Goal: Task Accomplishment & Management: Manage account settings

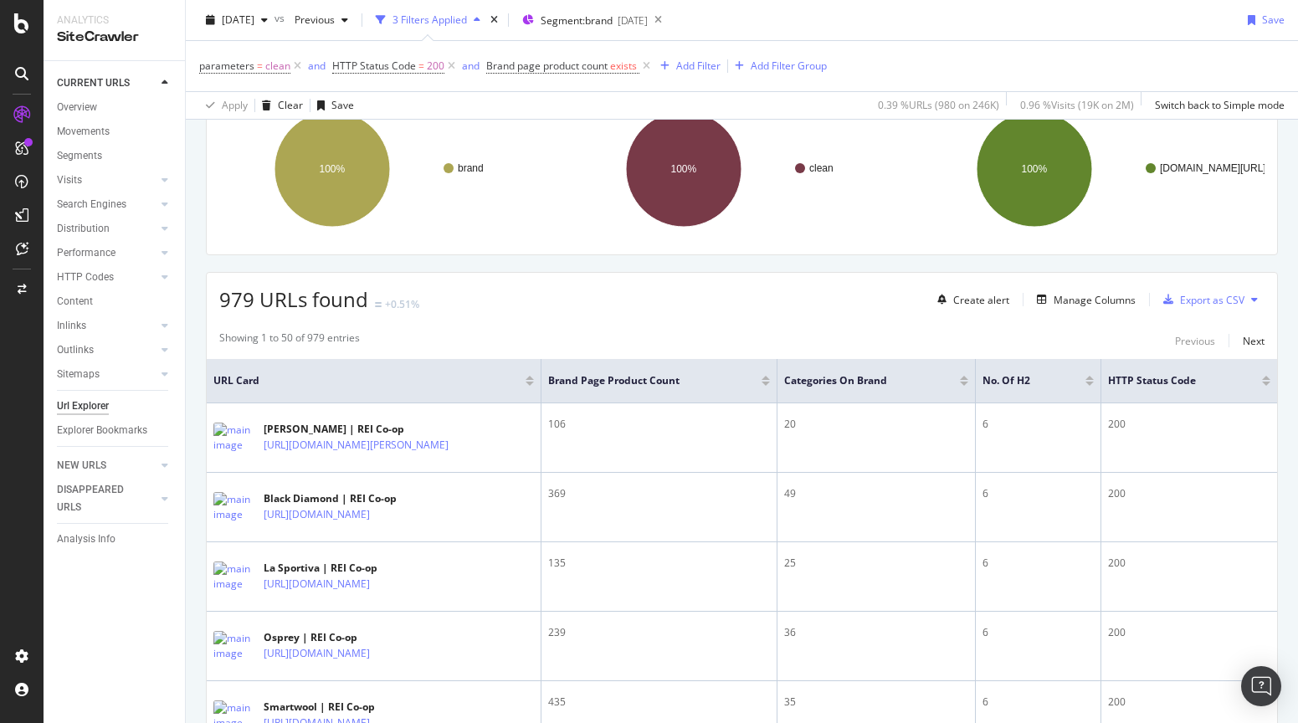
scroll to position [146, 0]
click at [1090, 301] on div "Manage Columns" at bounding box center [1095, 301] width 82 height 14
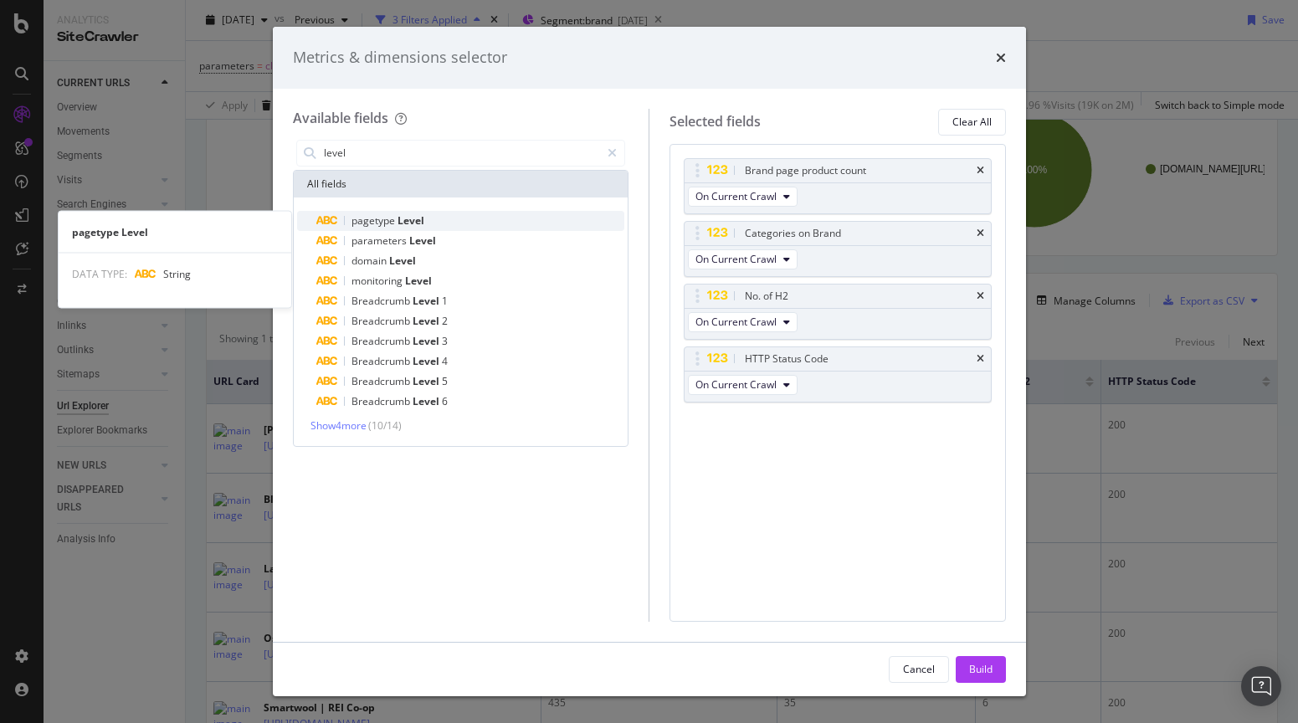
type input "level"
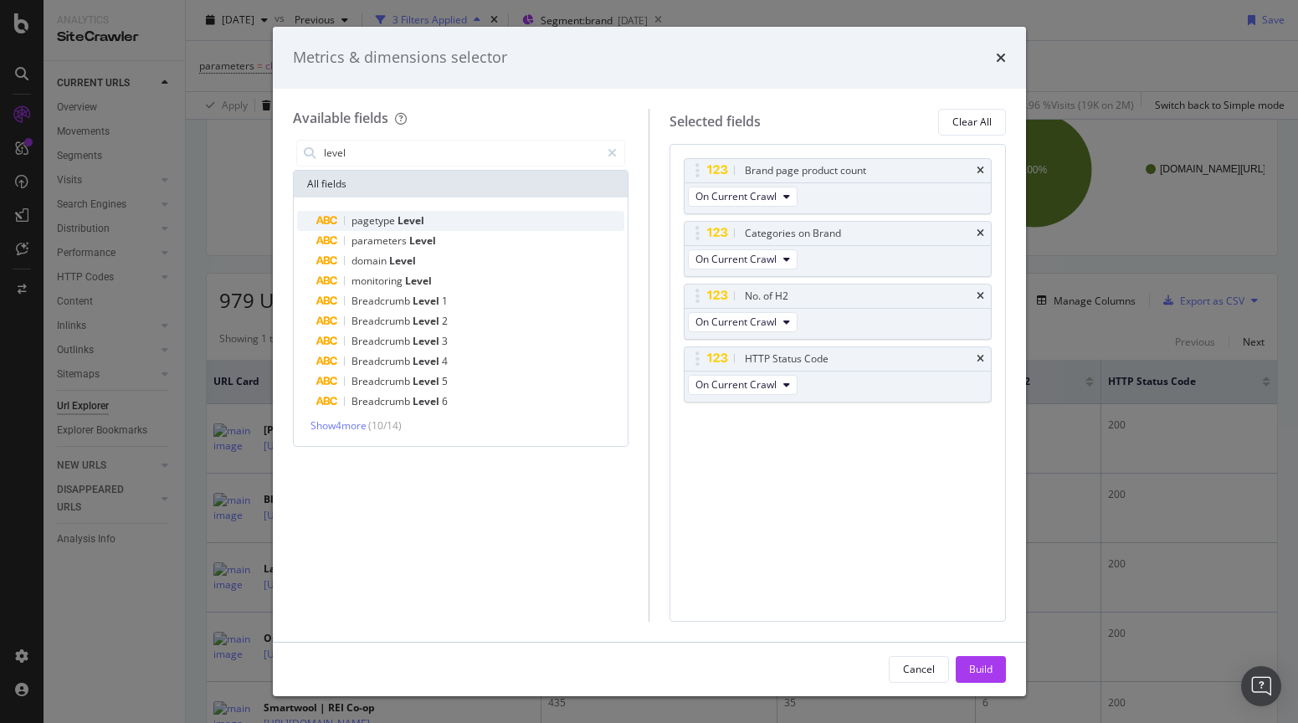
click at [500, 224] on div "pagetype Level" at bounding box center [471, 221] width 308 height 20
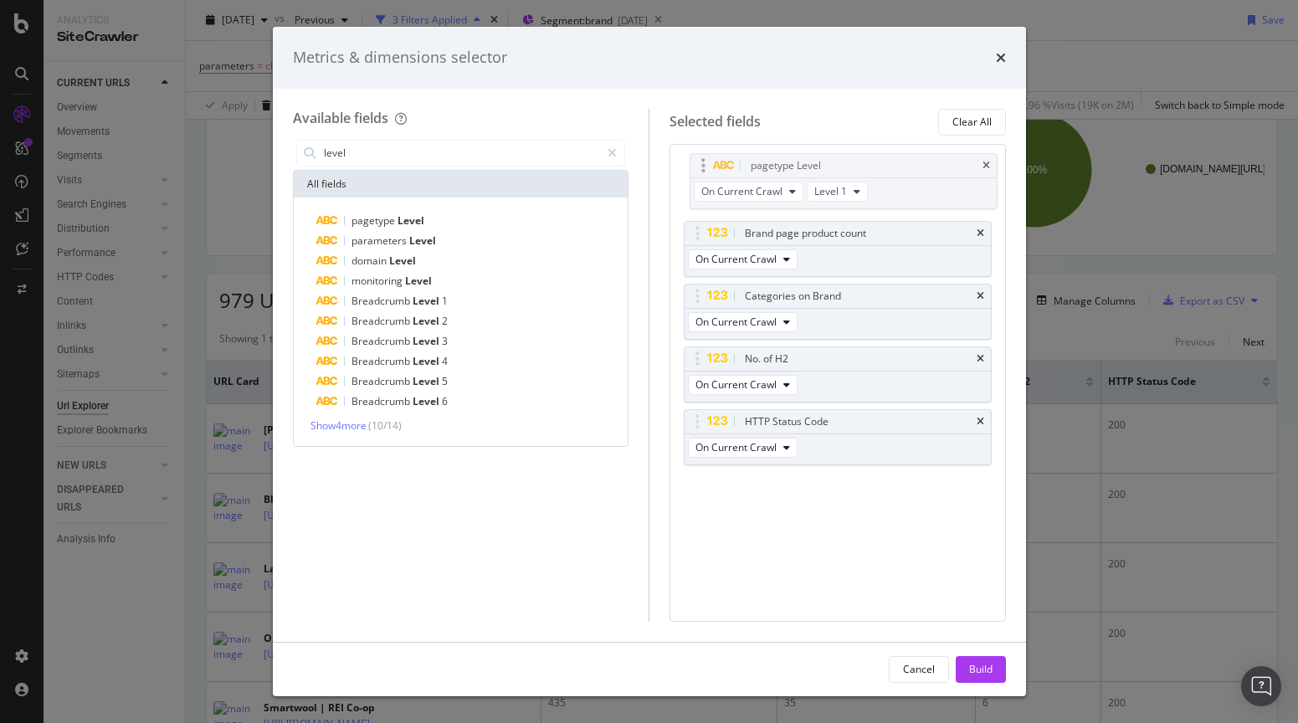
drag, startPoint x: 691, startPoint y: 424, endPoint x: 697, endPoint y: 168, distance: 256.1
click at [697, 168] on body "Analytics SiteCrawler CURRENT URLS Overview Movements Segments Visits Analysis …" at bounding box center [649, 361] width 1298 height 723
click at [997, 676] on button "Build" at bounding box center [981, 669] width 50 height 27
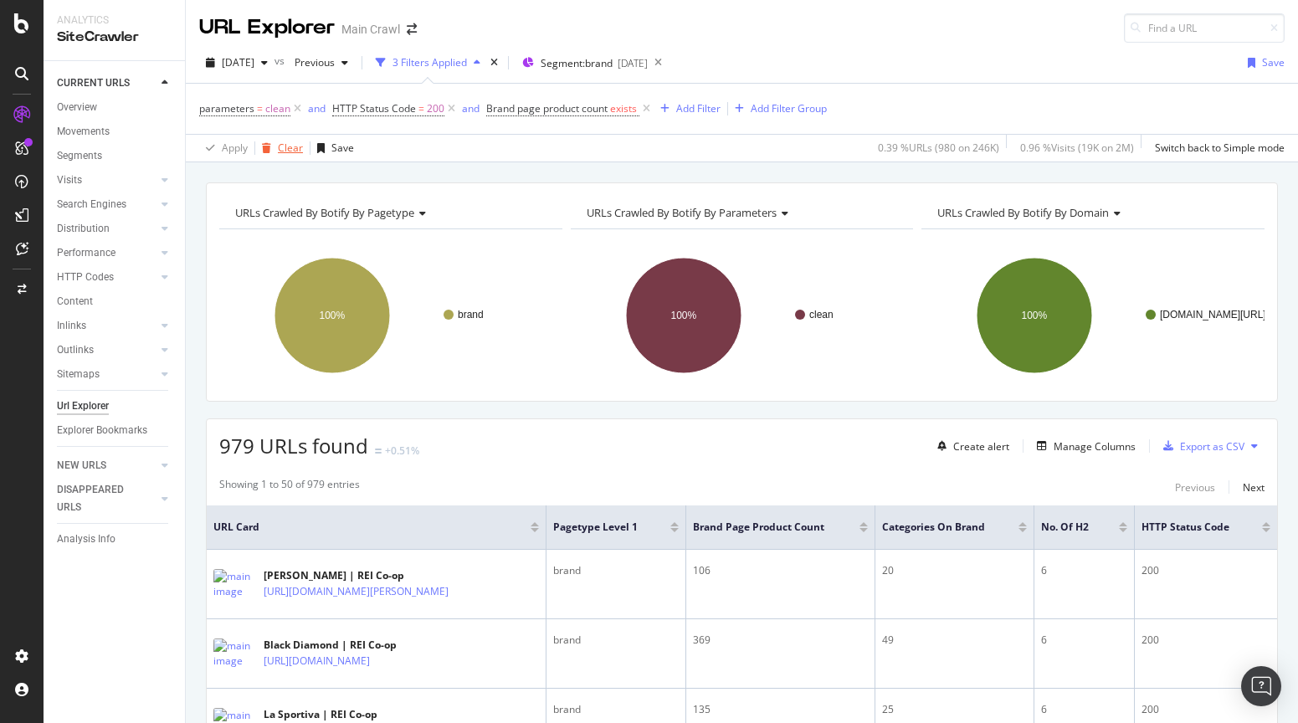
click at [279, 156] on div "Clear" at bounding box center [279, 148] width 48 height 25
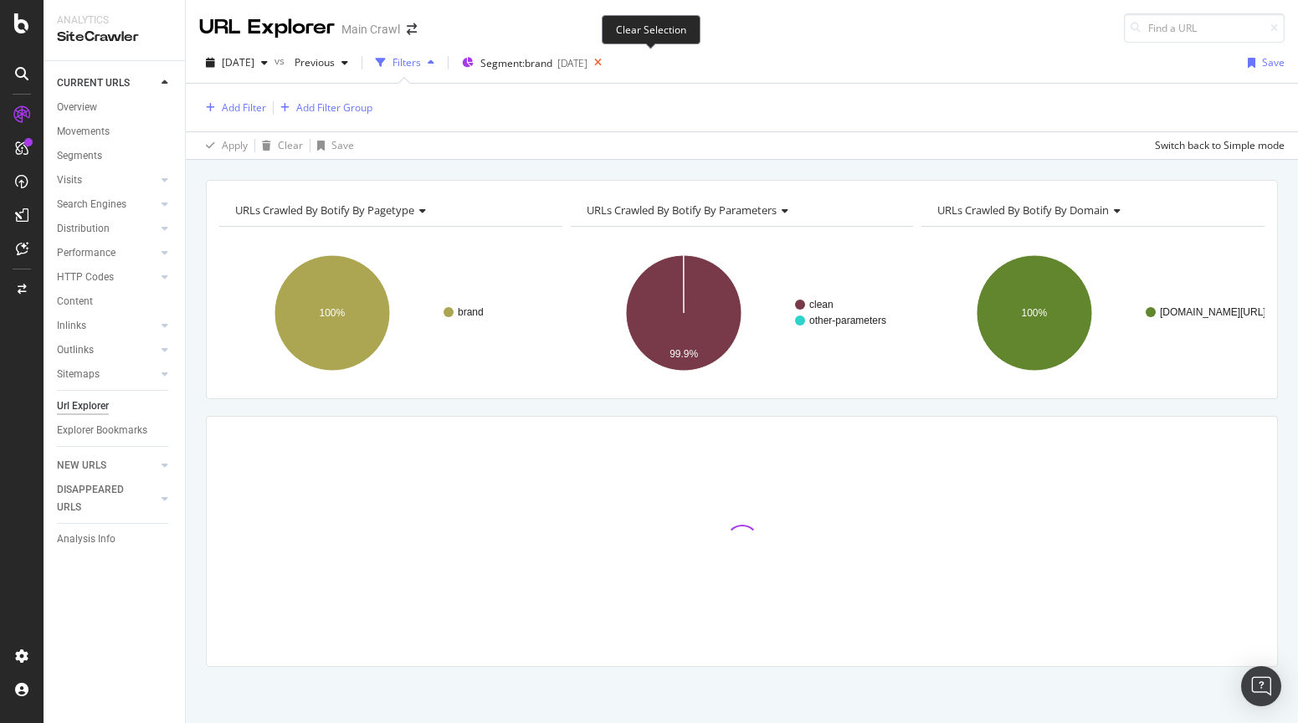
click at [608, 61] on icon at bounding box center [597, 62] width 21 height 23
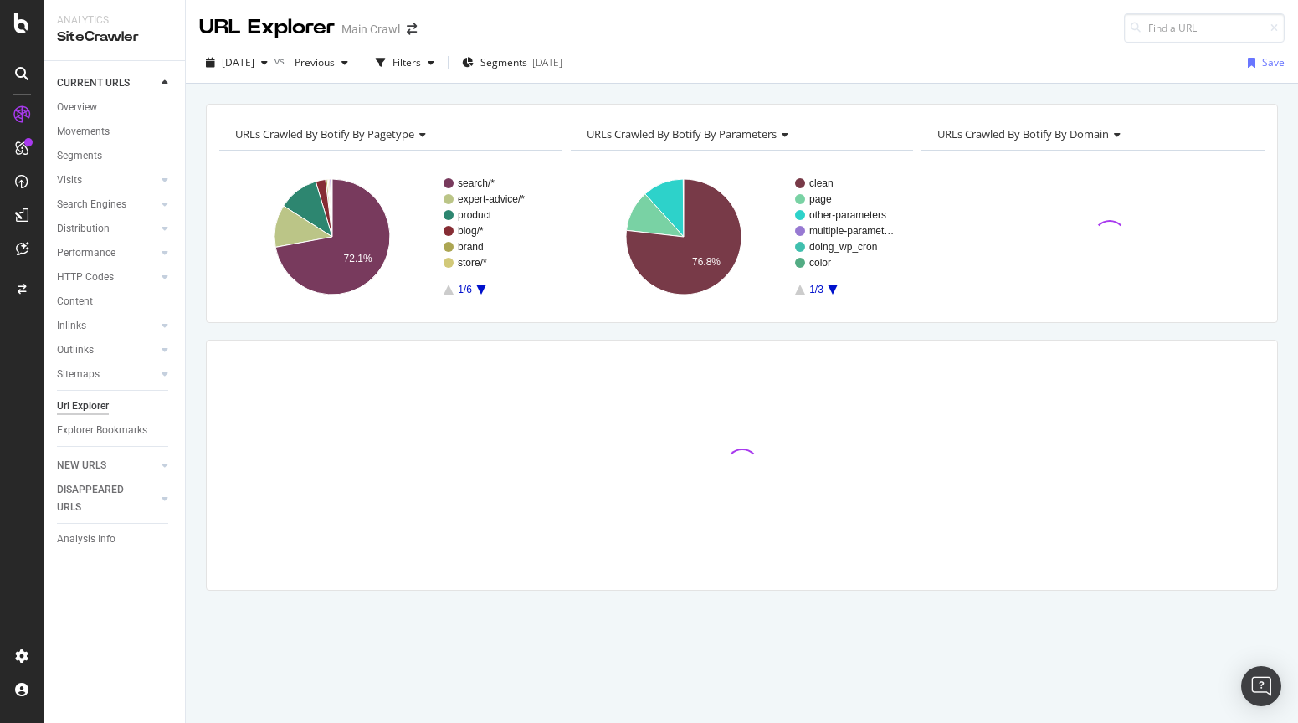
click at [663, 42] on div "URL Explorer Main Crawl" at bounding box center [742, 21] width 1112 height 43
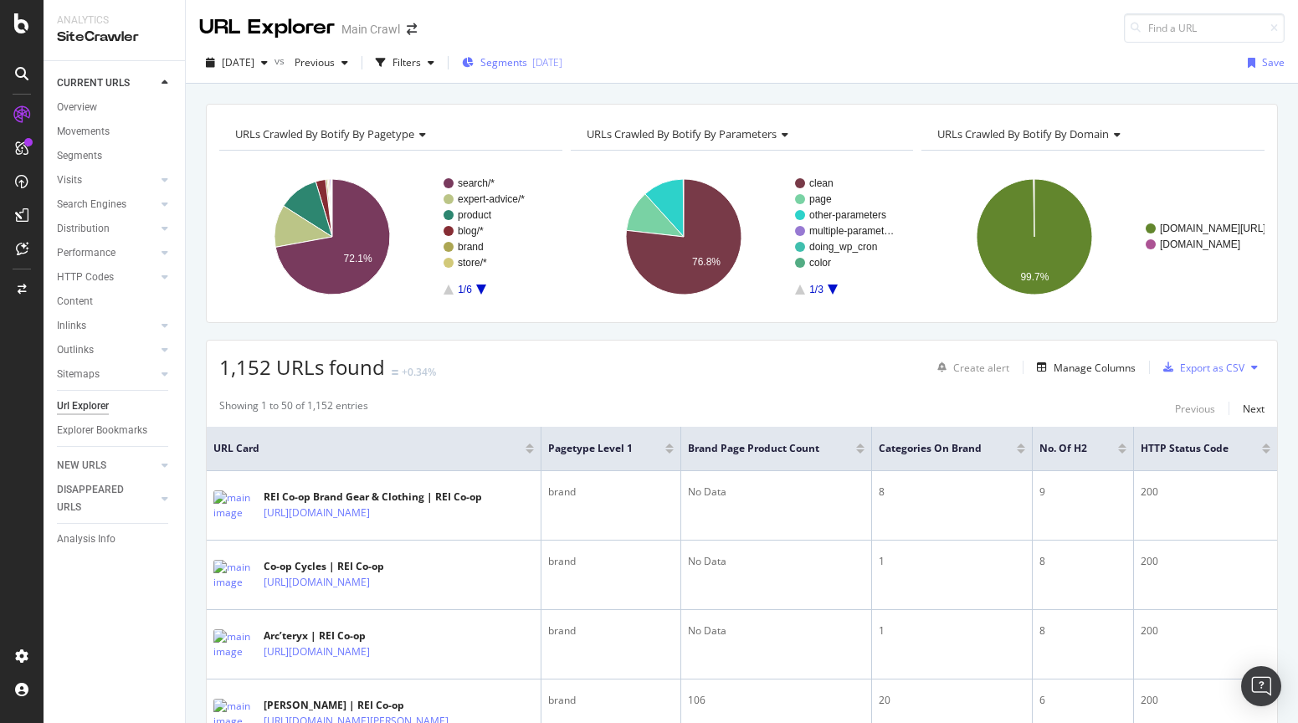
click at [527, 64] on span "Segments" at bounding box center [503, 62] width 47 height 14
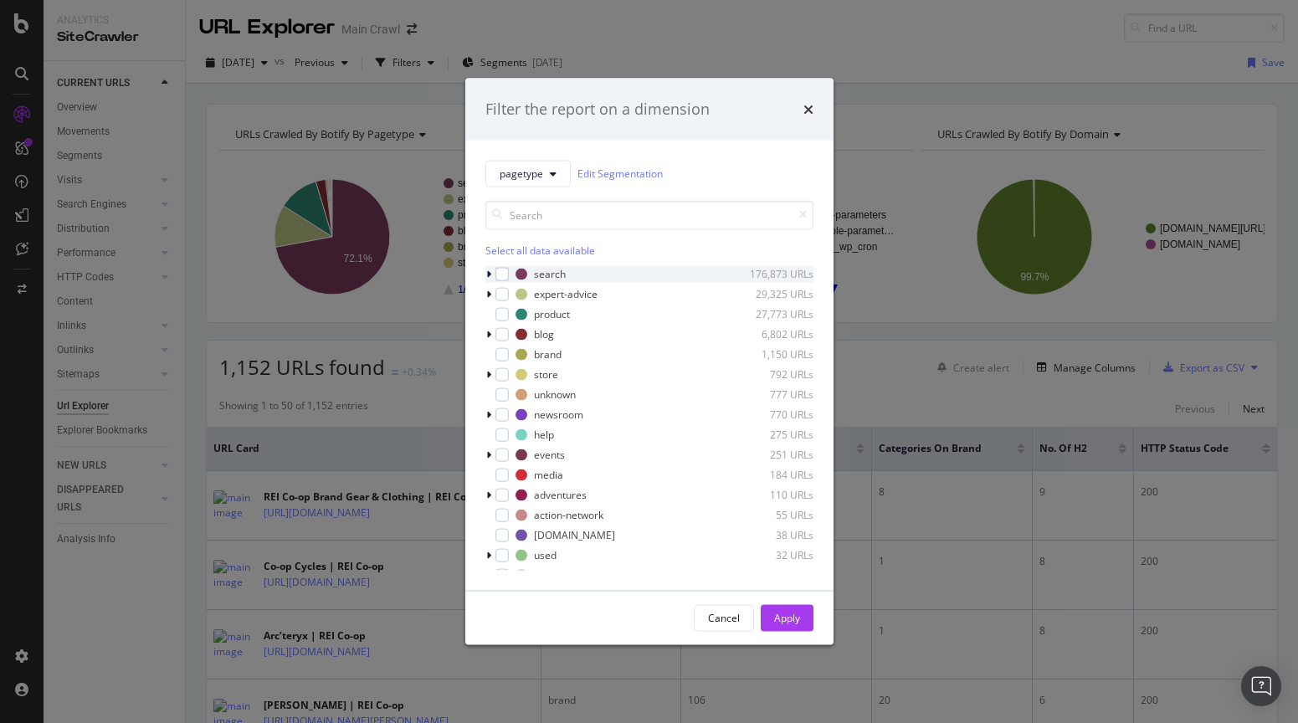
click at [486, 274] on icon "modal" at bounding box center [488, 274] width 5 height 10
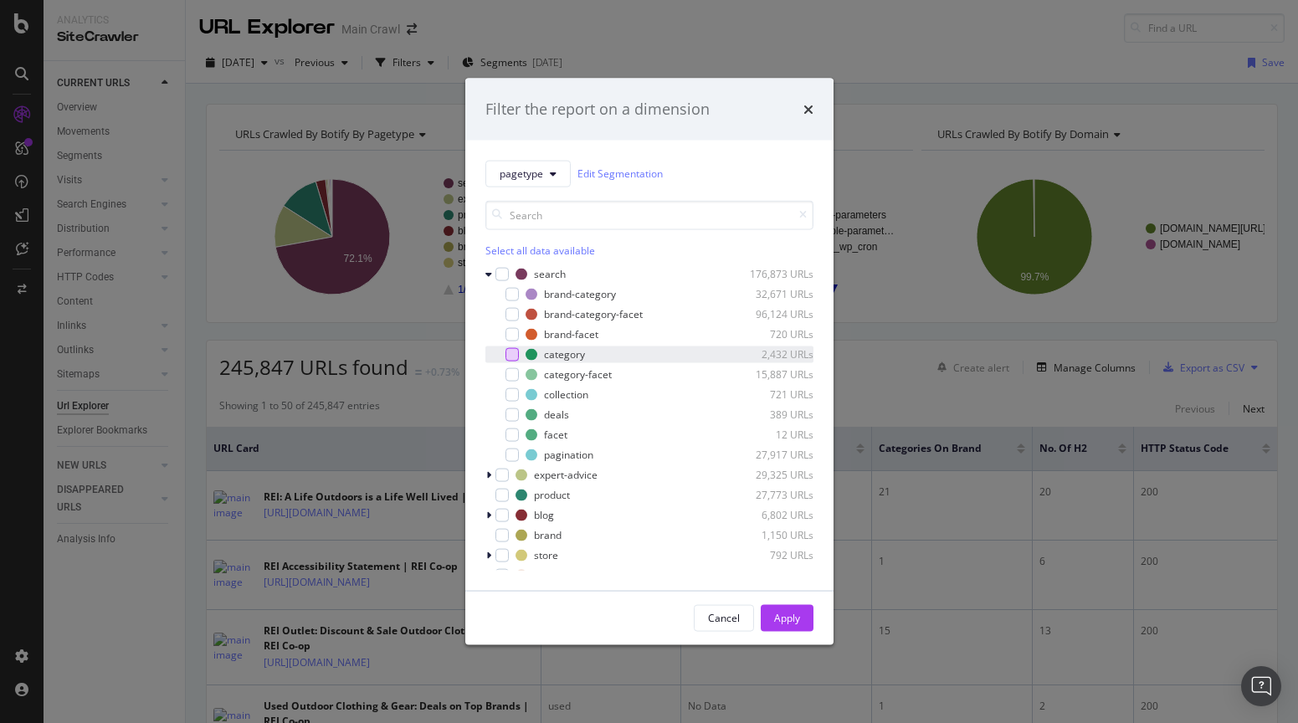
click at [510, 352] on div "modal" at bounding box center [511, 353] width 13 height 13
click at [784, 618] on div "Apply" at bounding box center [787, 618] width 26 height 14
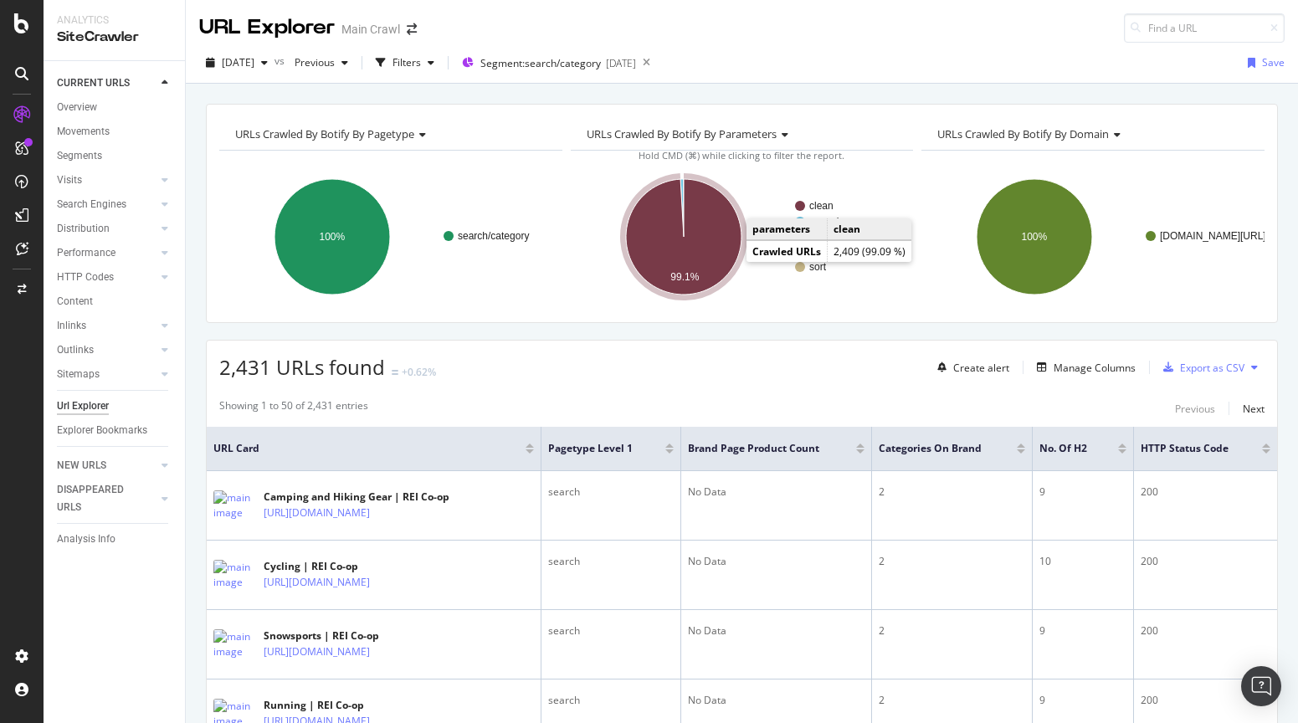
click at [730, 258] on icon "A chart." at bounding box center [683, 236] width 115 height 115
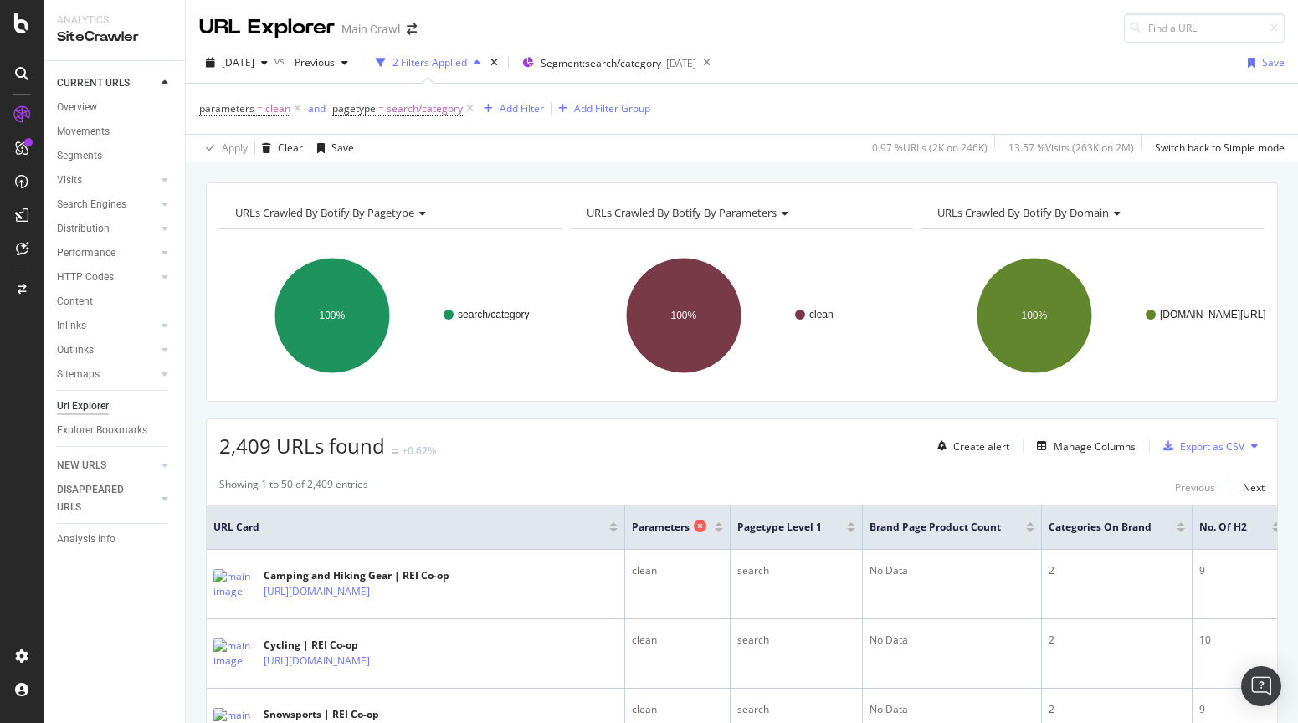
click at [700, 526] on icon at bounding box center [700, 526] width 13 height 13
click at [1057, 439] on div "Manage Columns" at bounding box center [1095, 446] width 82 height 14
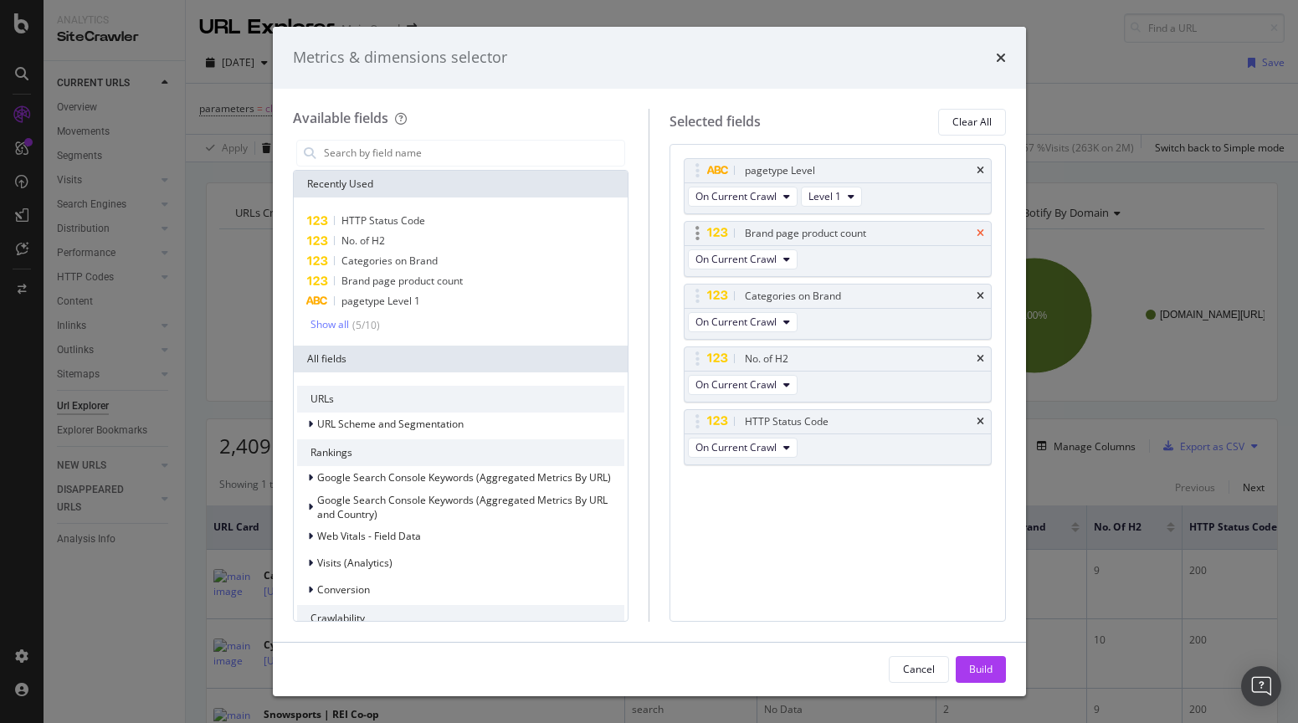
click at [977, 230] on icon "times" at bounding box center [981, 233] width 8 height 10
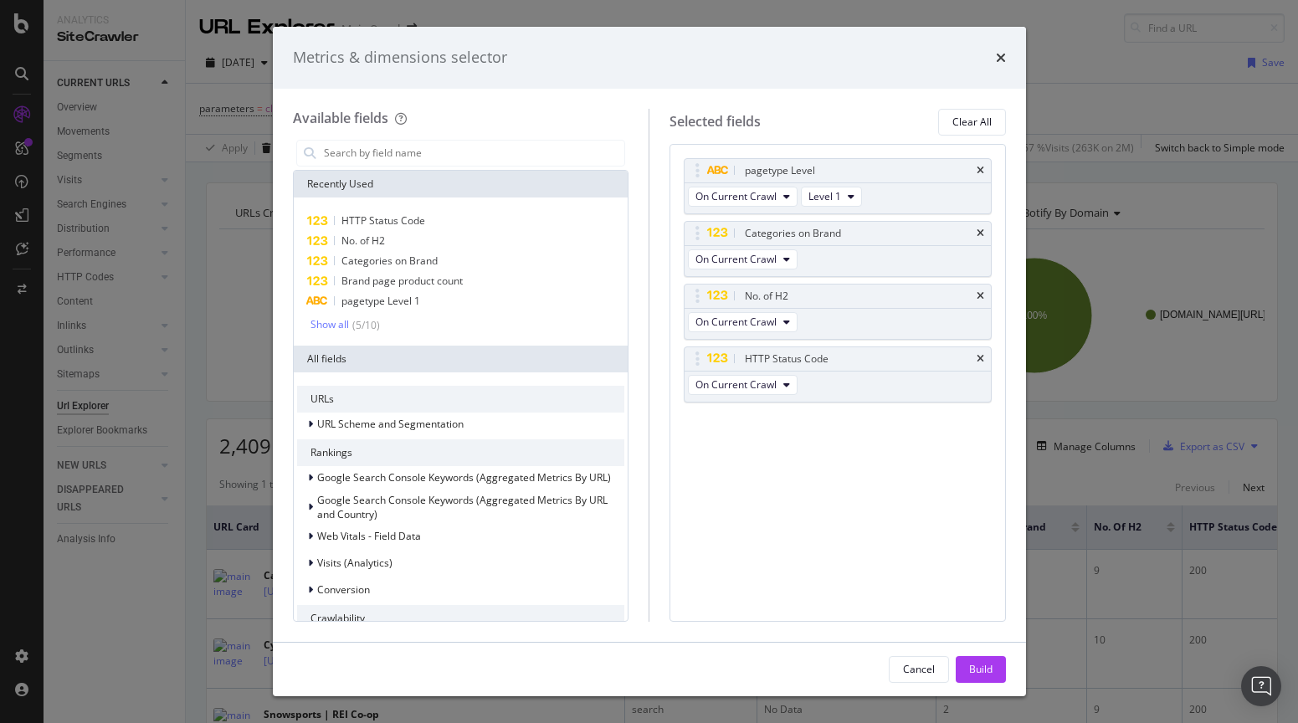
click at [977, 230] on icon "times" at bounding box center [981, 233] width 8 height 10
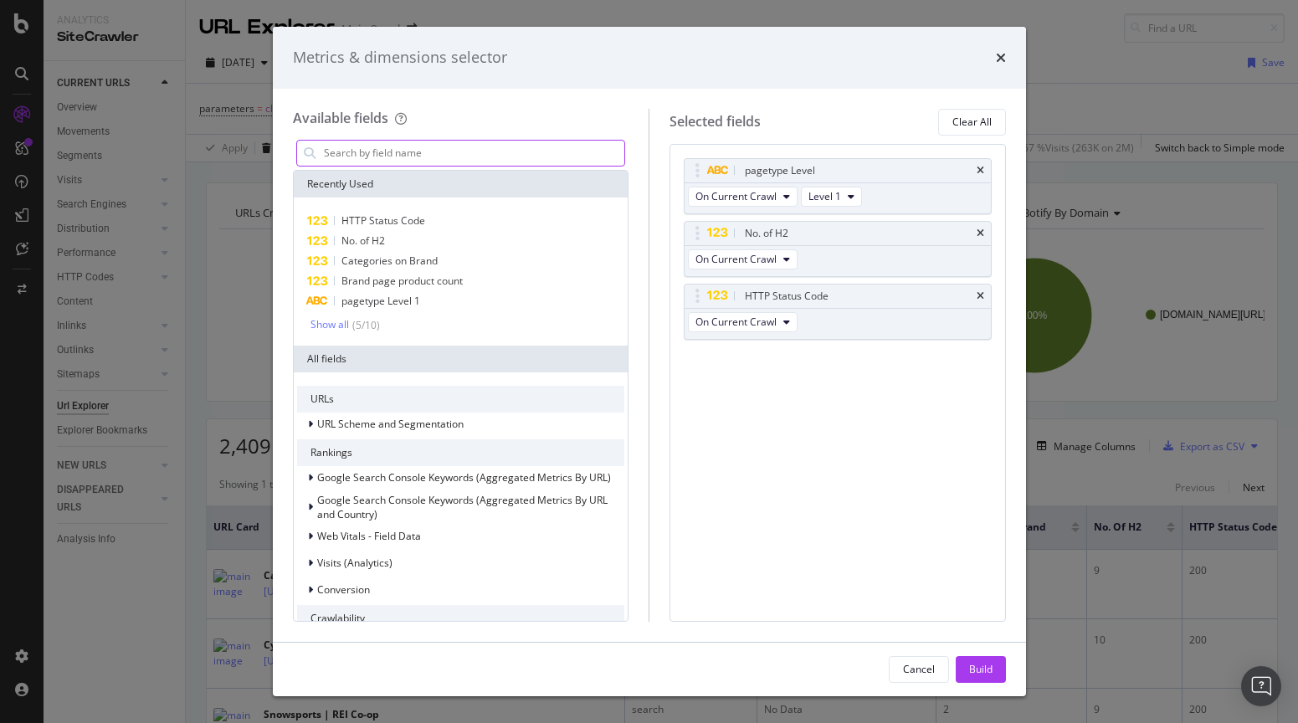
click at [485, 156] on input "modal" at bounding box center [473, 153] width 303 height 25
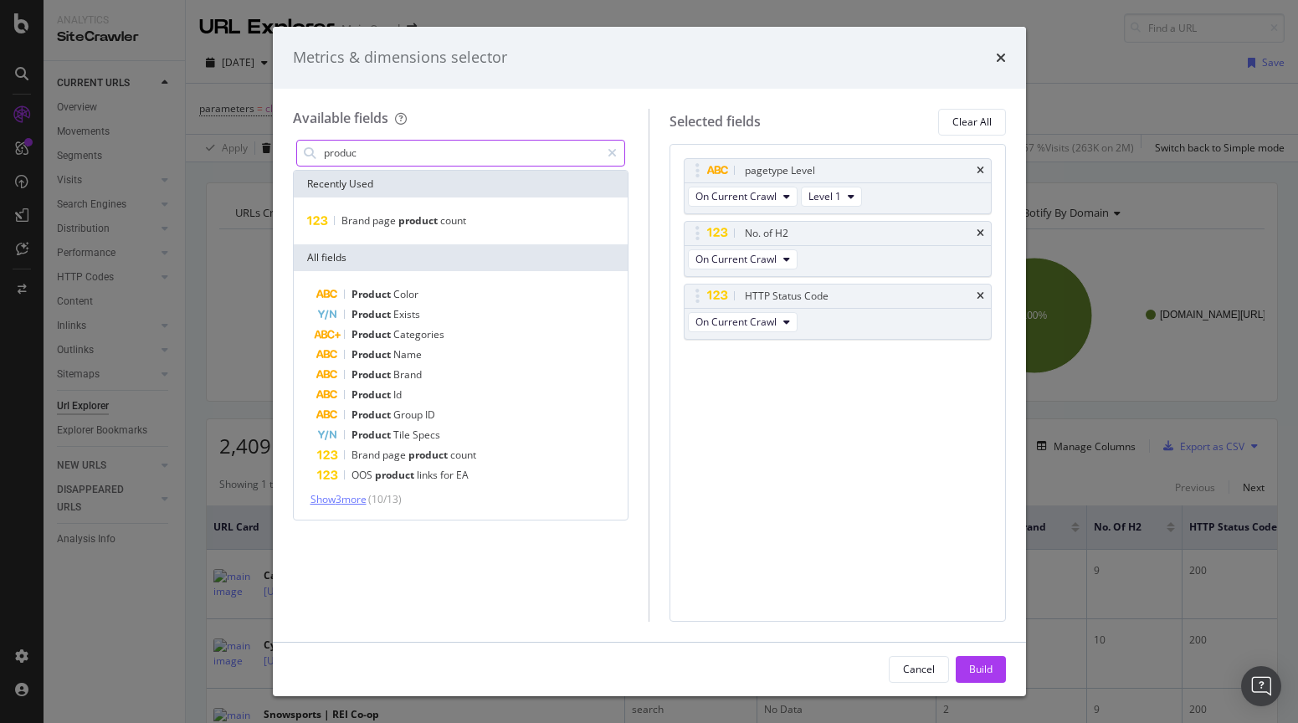
type input "produc"
click at [361, 498] on span "Show 3 more" at bounding box center [338, 499] width 56 height 14
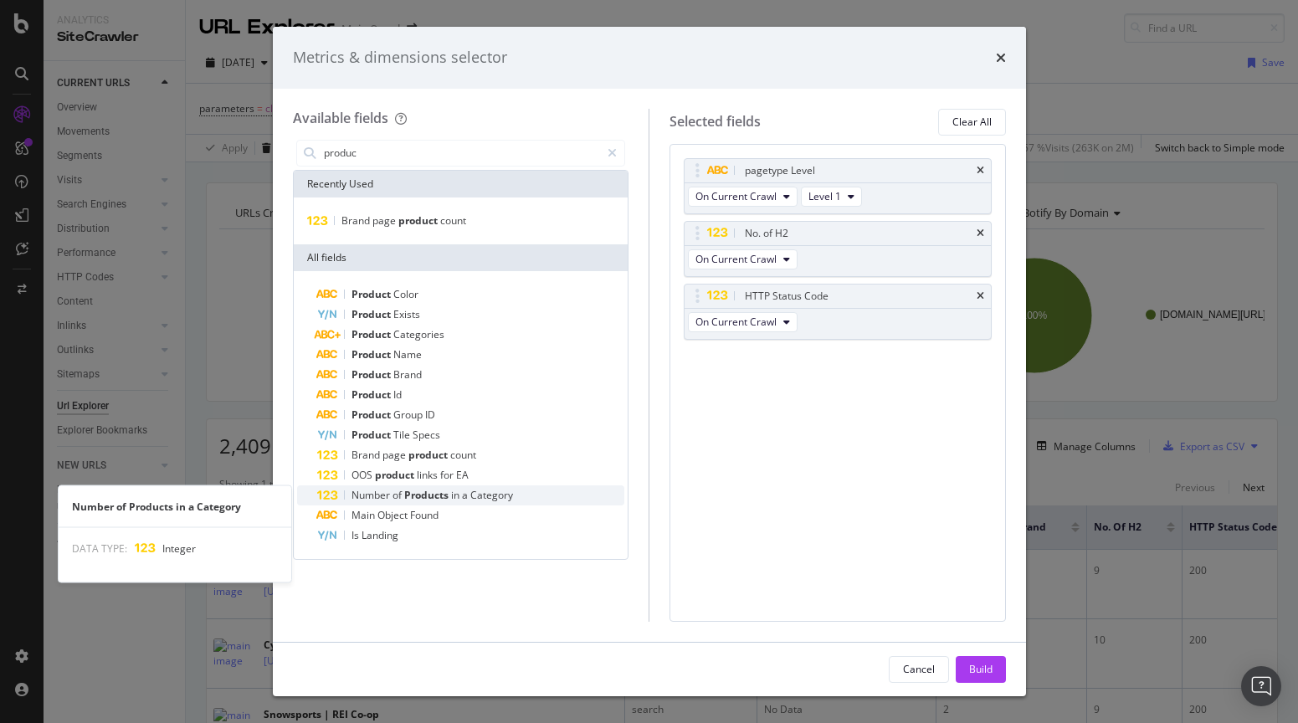
click at [423, 500] on span "Products" at bounding box center [427, 495] width 47 height 14
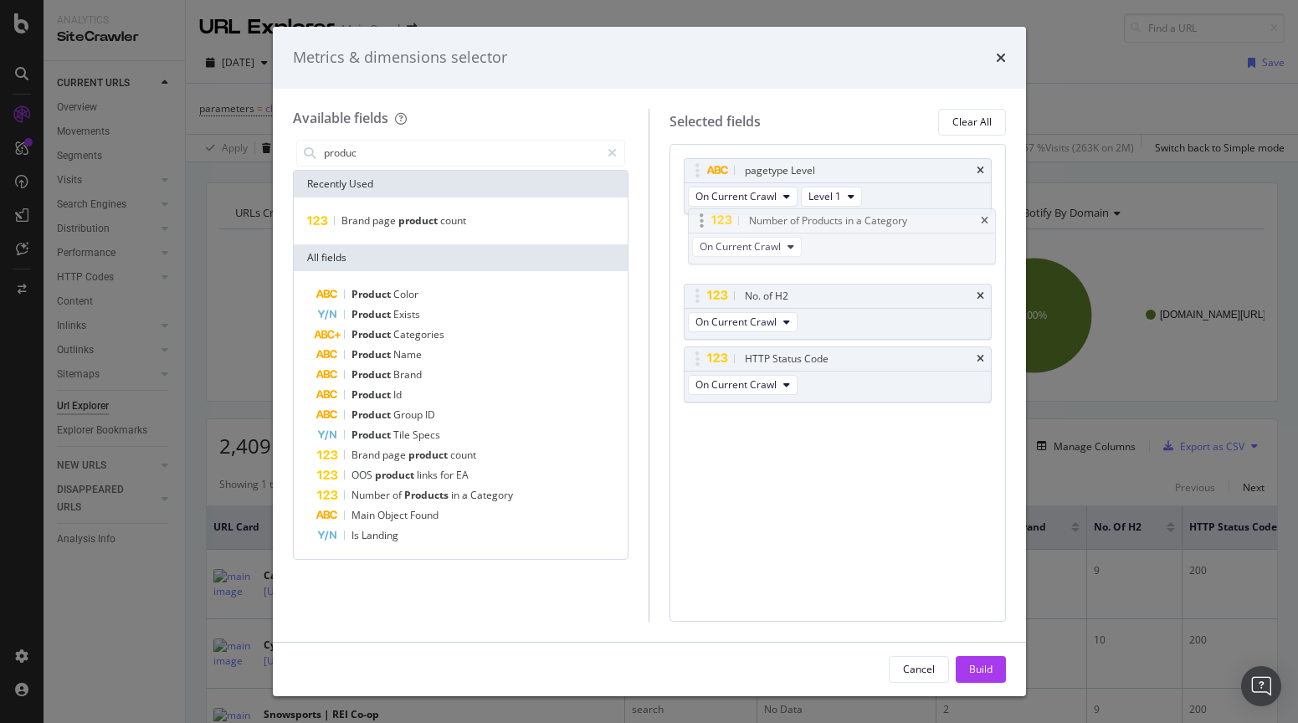
drag, startPoint x: 698, startPoint y: 359, endPoint x: 702, endPoint y: 221, distance: 138.1
click at [702, 221] on body "Analytics SiteCrawler CURRENT URLS Overview Movements Segments Visits Analysis …" at bounding box center [649, 361] width 1298 height 723
click at [980, 296] on icon "times" at bounding box center [981, 296] width 8 height 10
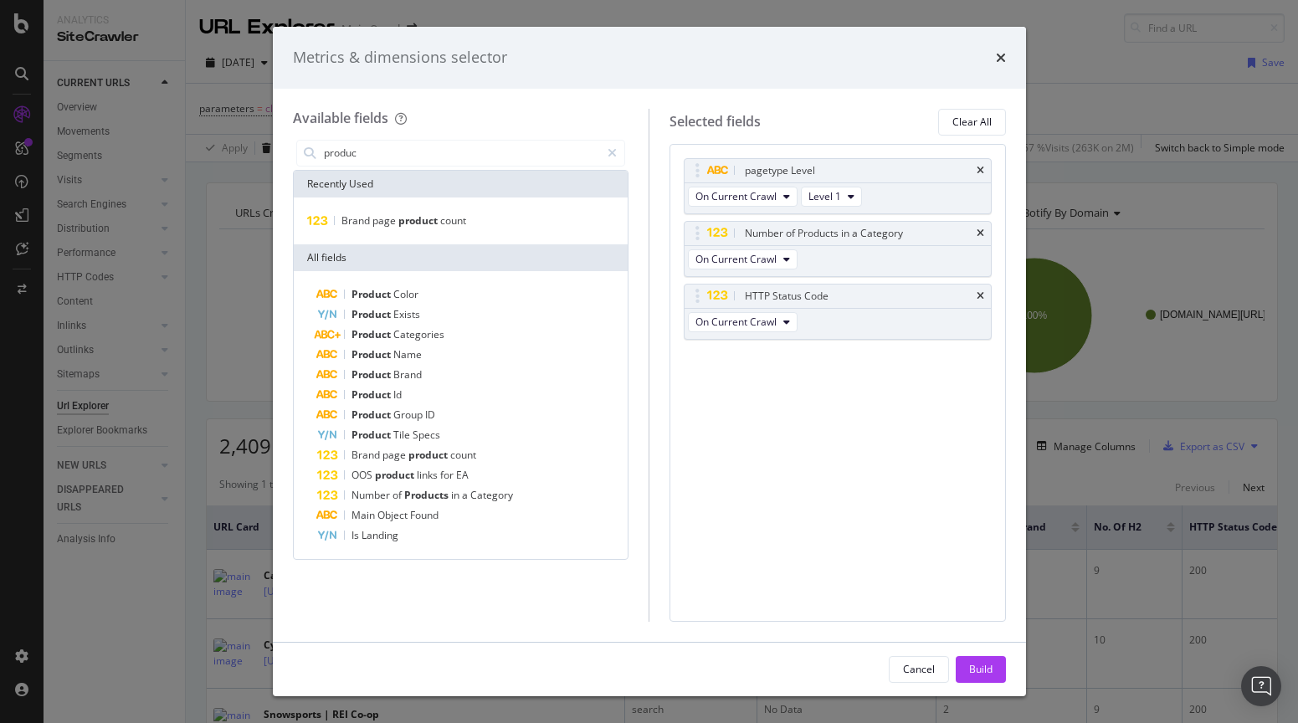
click at [980, 296] on icon "times" at bounding box center [981, 296] width 8 height 10
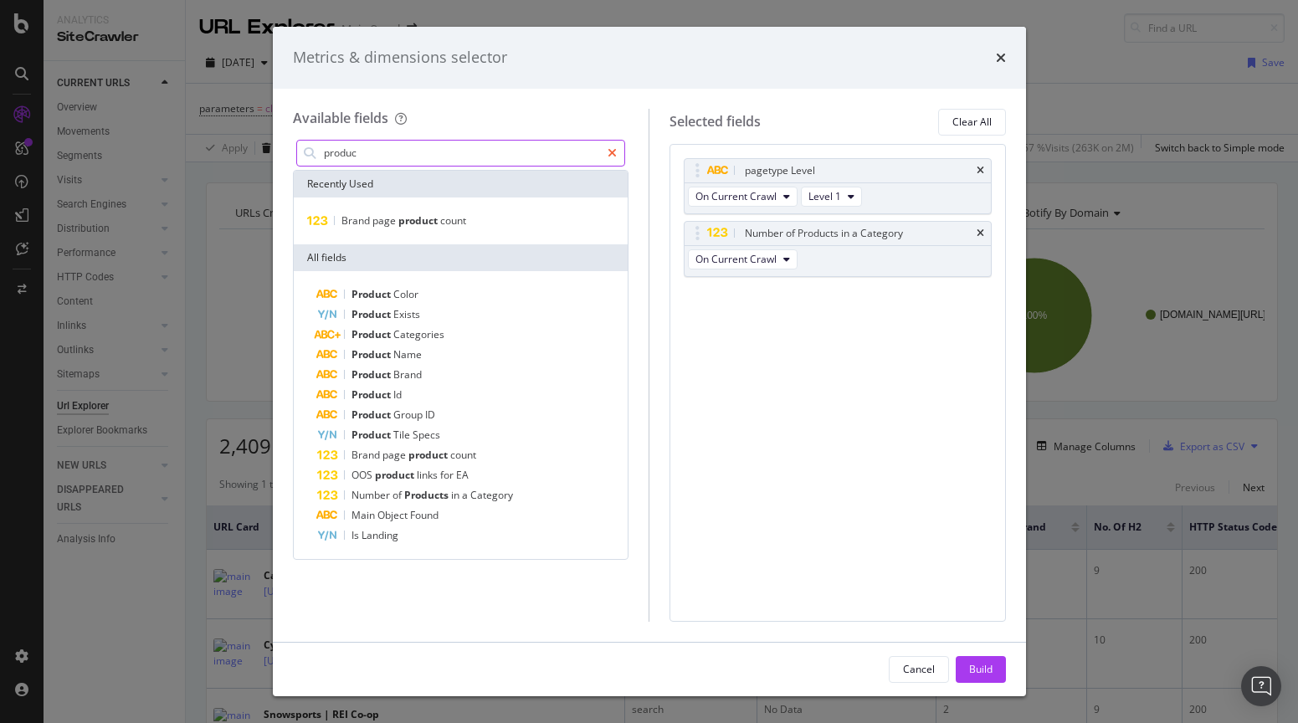
click at [611, 156] on icon "modal" at bounding box center [612, 153] width 9 height 12
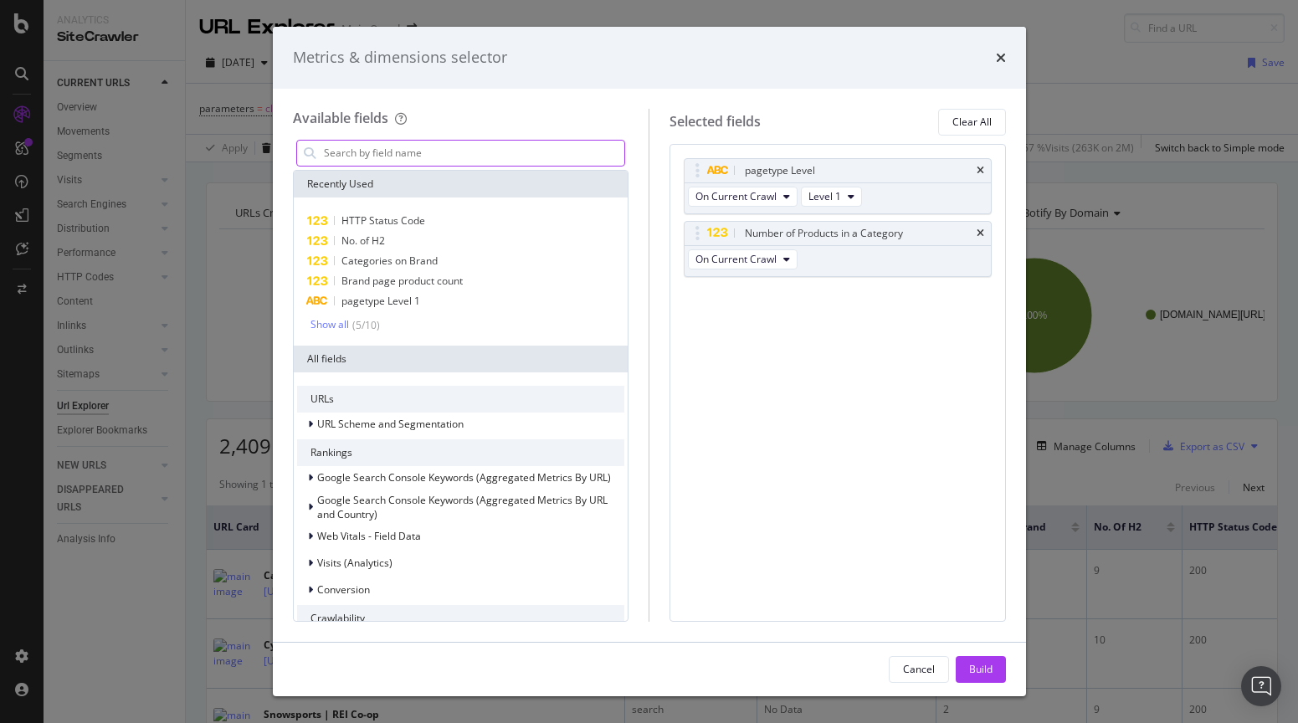
click at [524, 158] on input "modal" at bounding box center [473, 153] width 303 height 25
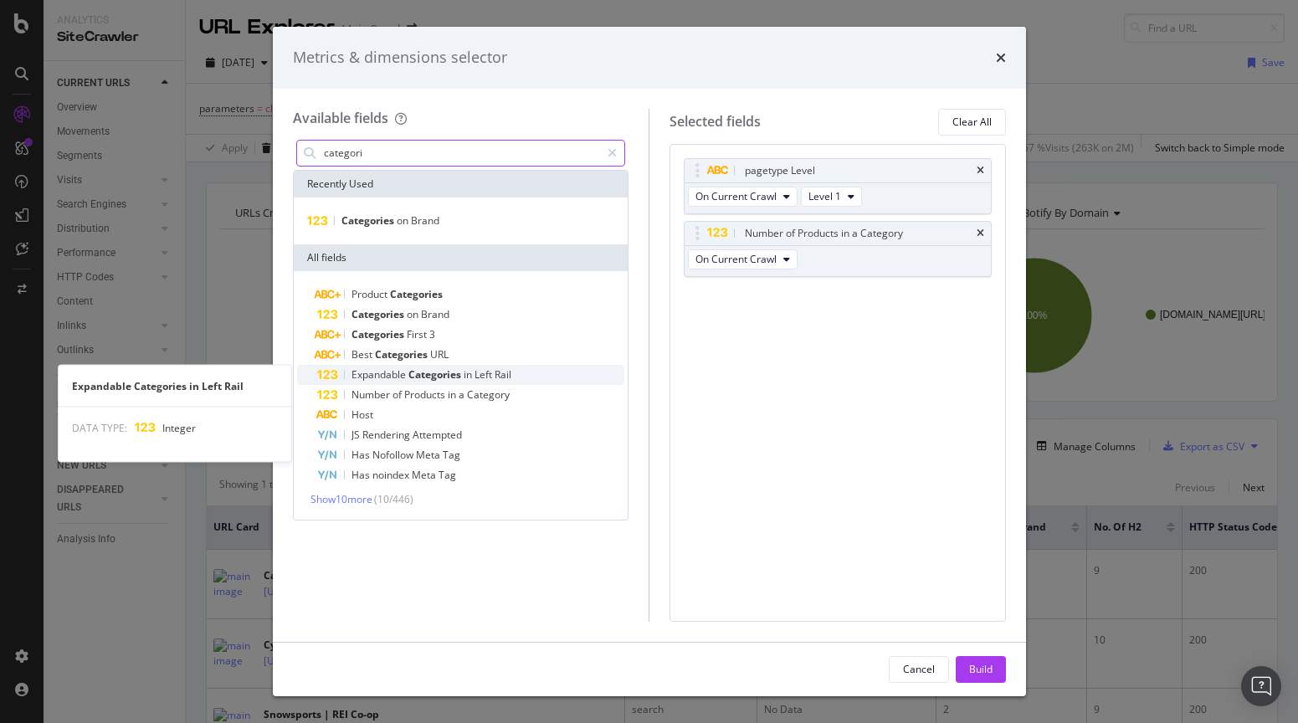
type input "categori"
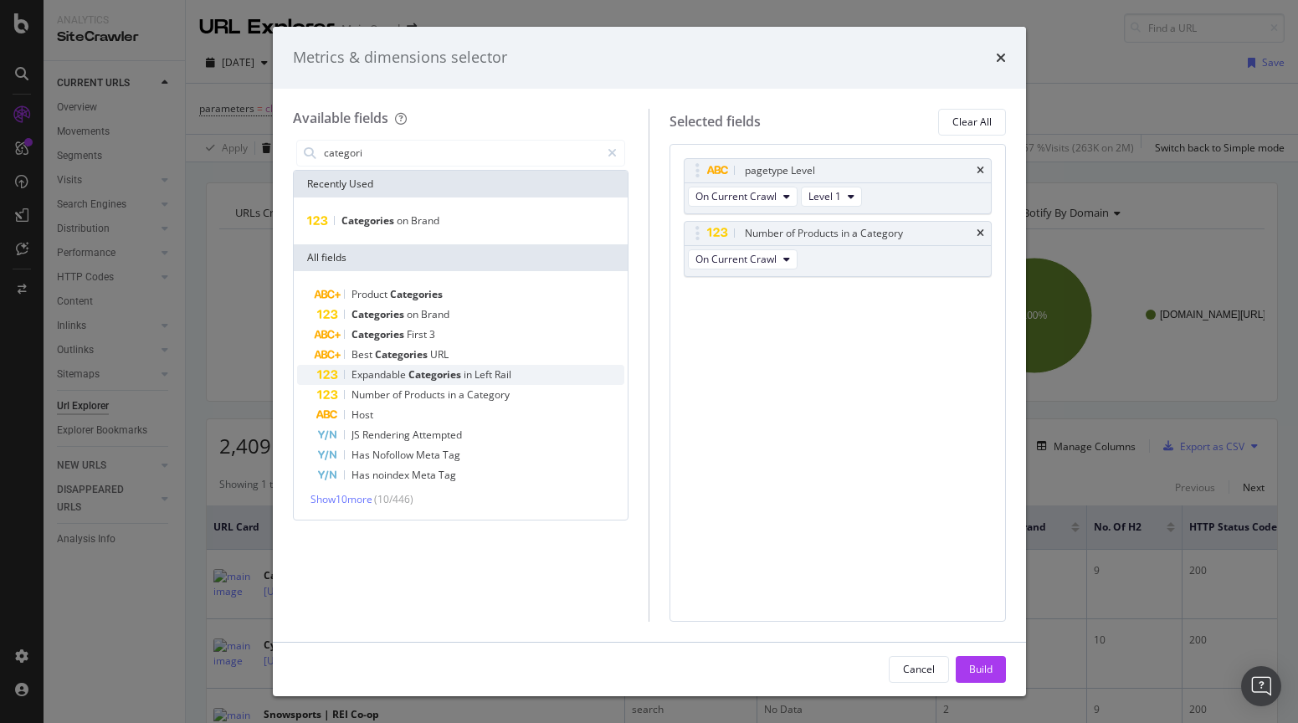
click at [517, 371] on div "Expandable Categories in Left Rail" at bounding box center [471, 375] width 308 height 20
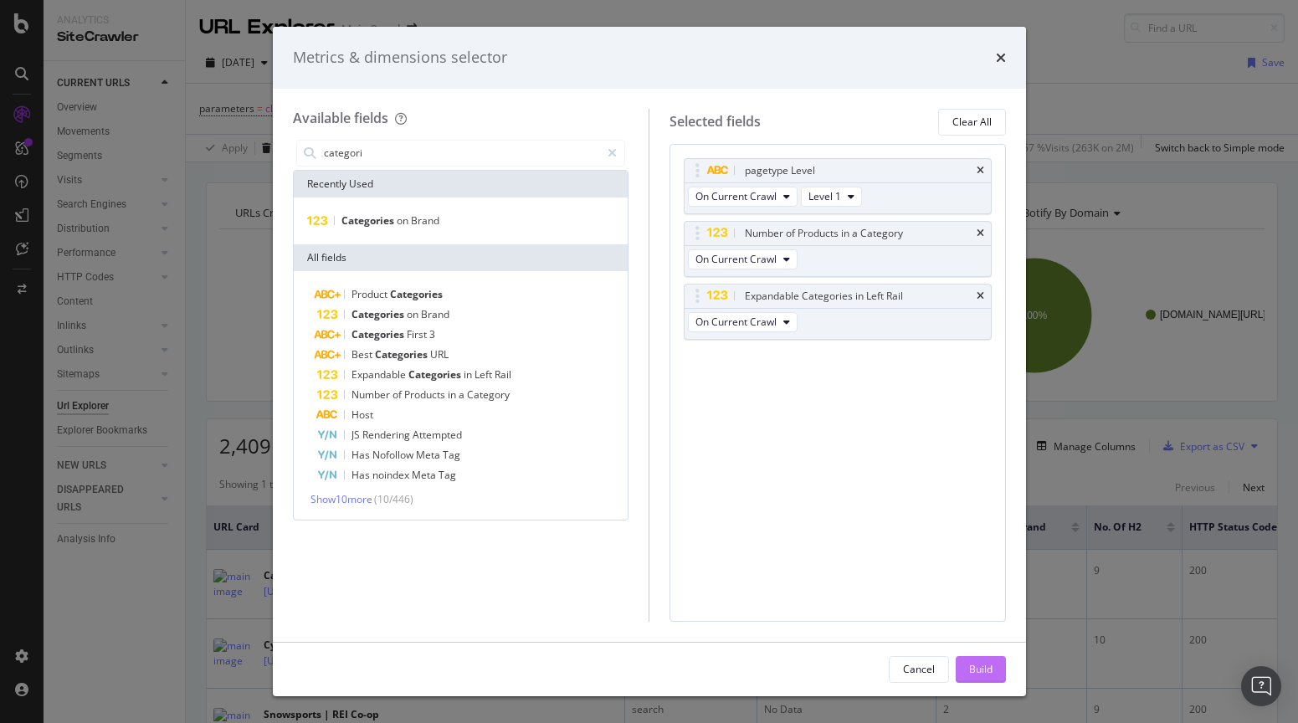
click at [991, 666] on div "Build" at bounding box center [980, 669] width 23 height 14
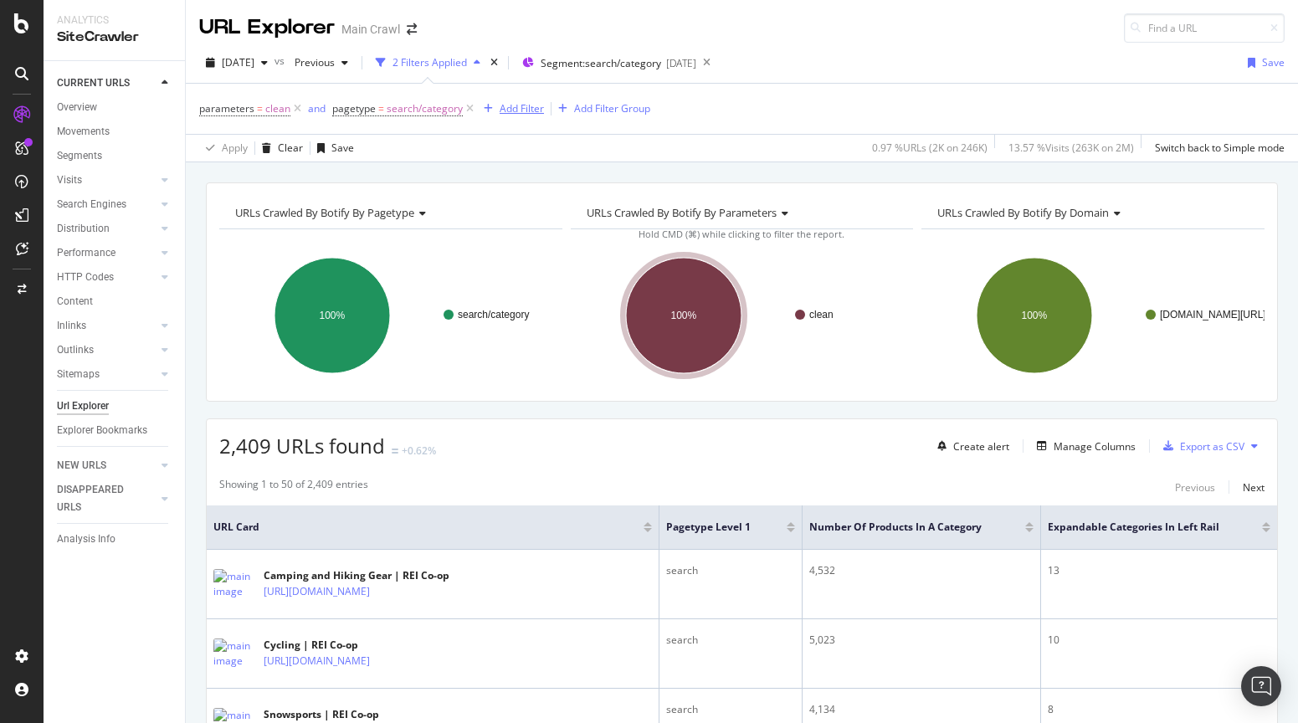
click at [520, 108] on div "Add Filter" at bounding box center [522, 108] width 44 height 14
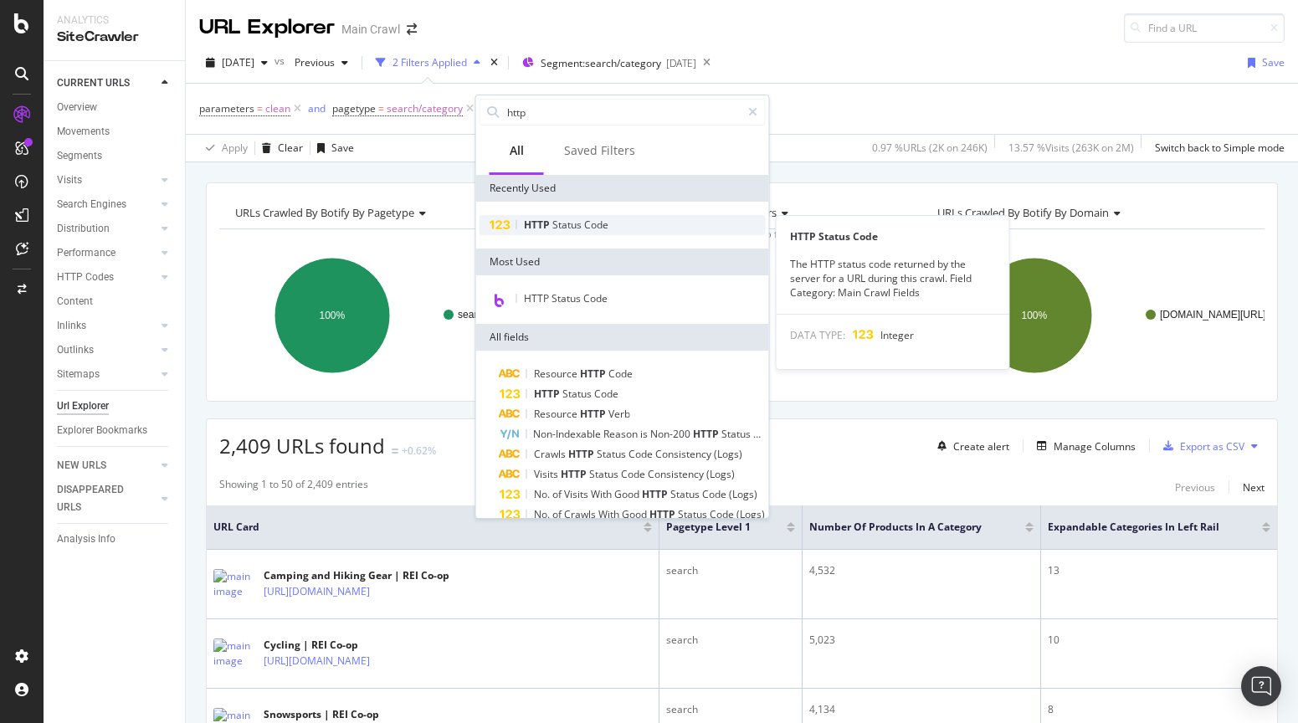
type input "http"
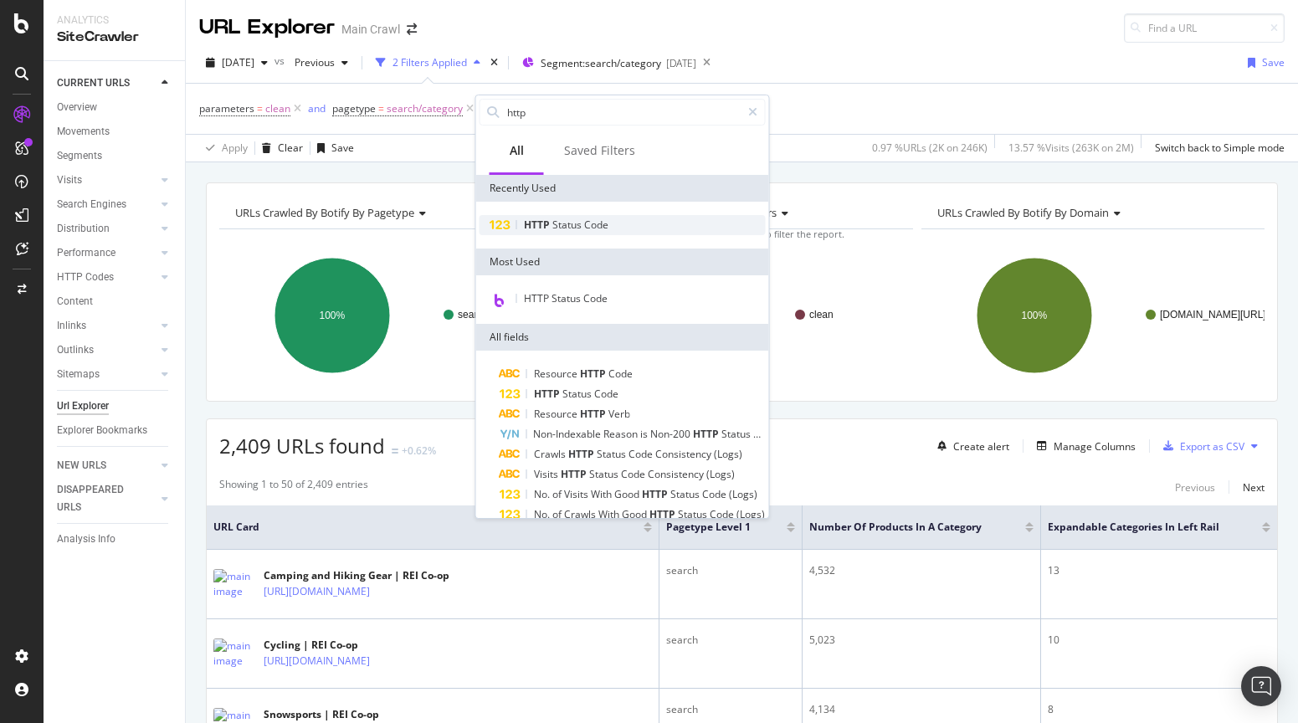
click at [538, 222] on span "HTTP" at bounding box center [538, 225] width 28 height 14
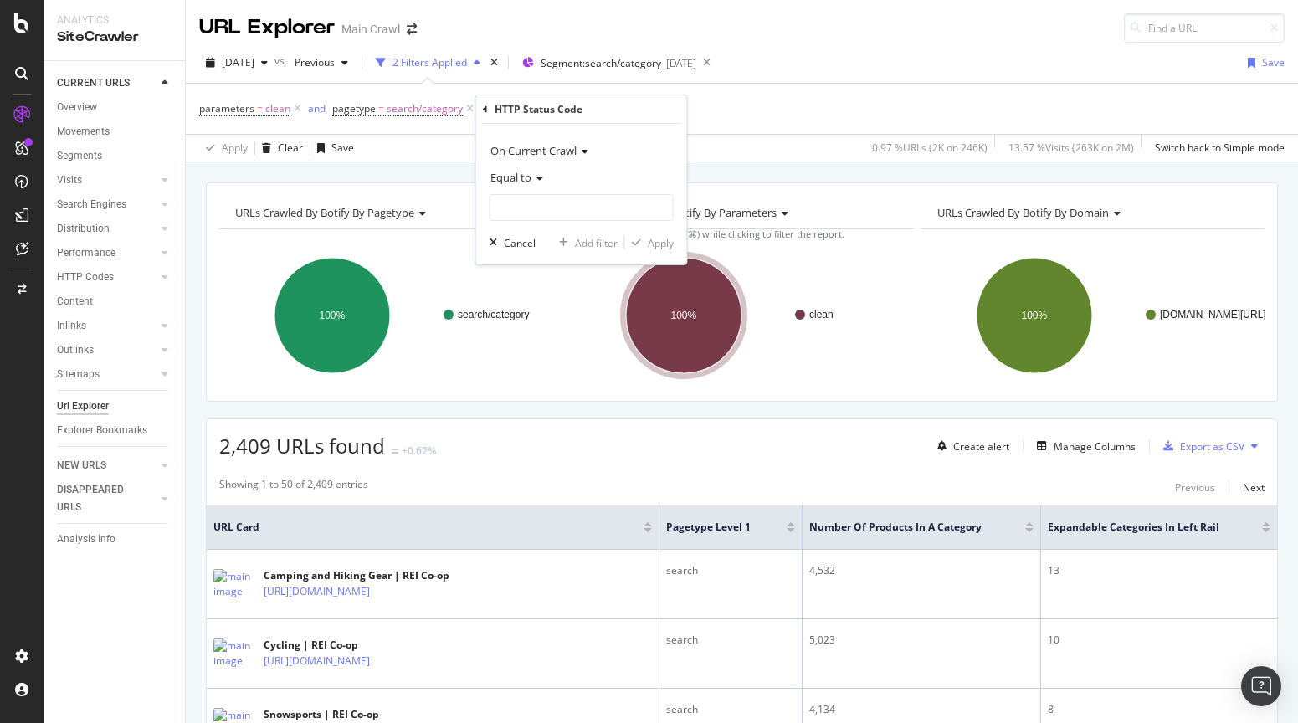
click at [531, 183] on div "Equal to" at bounding box center [582, 177] width 184 height 27
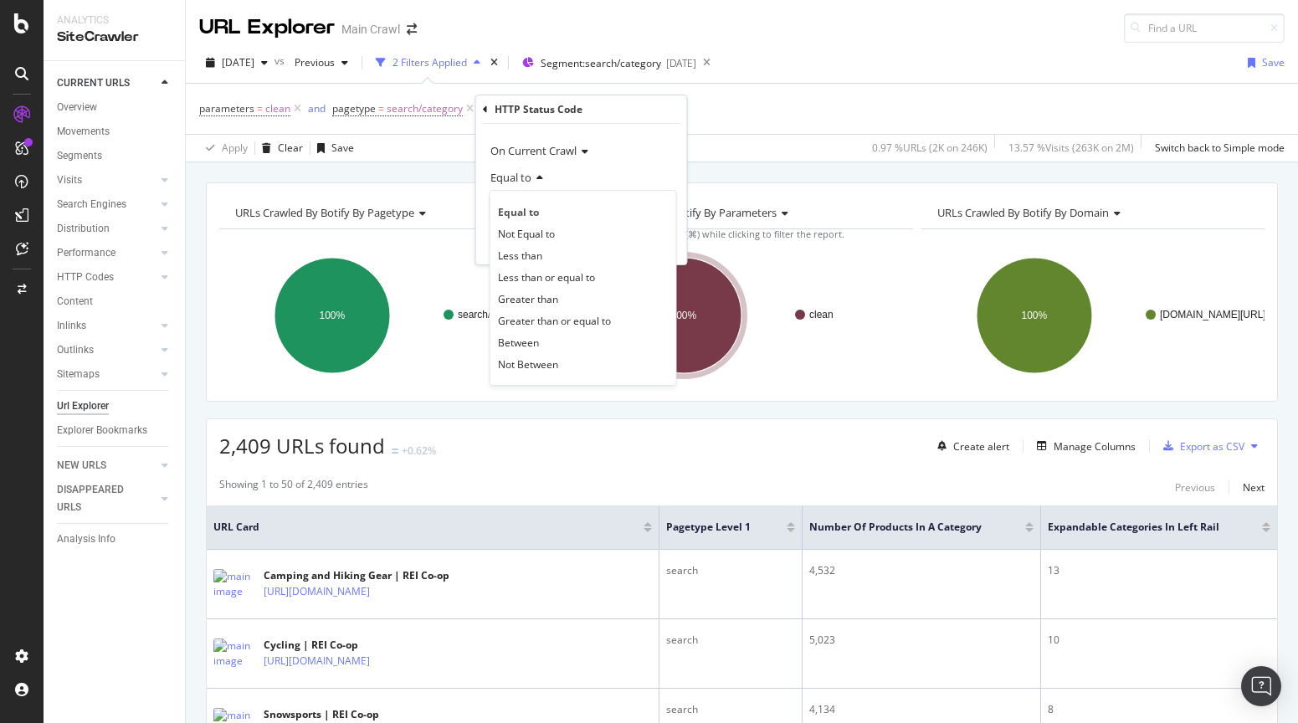
click at [585, 167] on div "Equal to" at bounding box center [582, 177] width 184 height 27
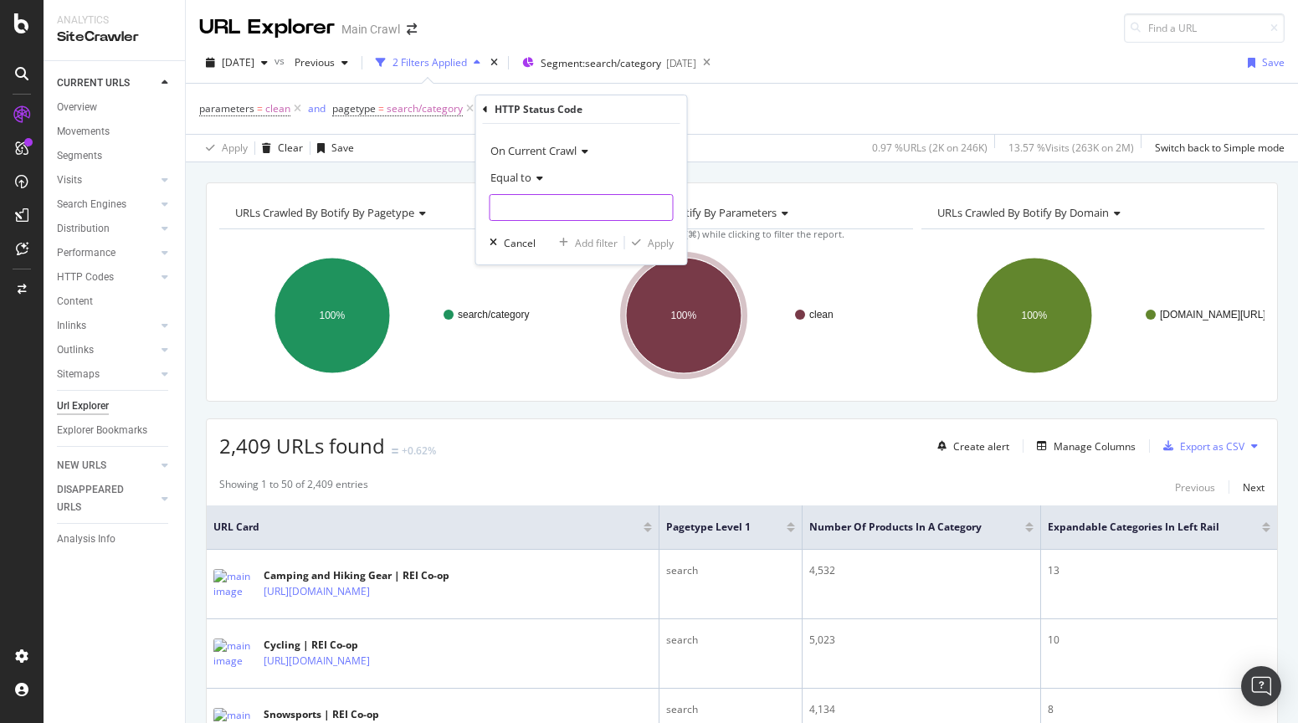
click at [559, 209] on input "number" at bounding box center [582, 207] width 184 height 27
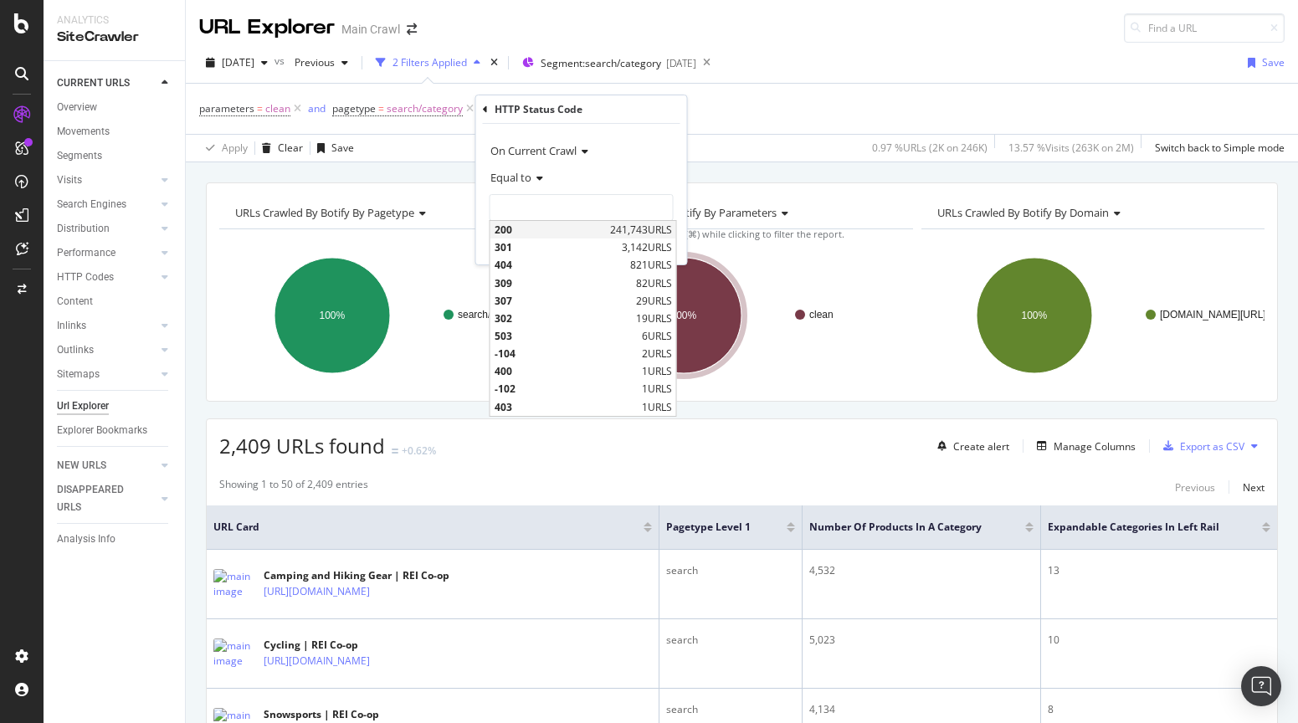
click at [548, 223] on span "200" at bounding box center [550, 230] width 111 height 14
type input "200"
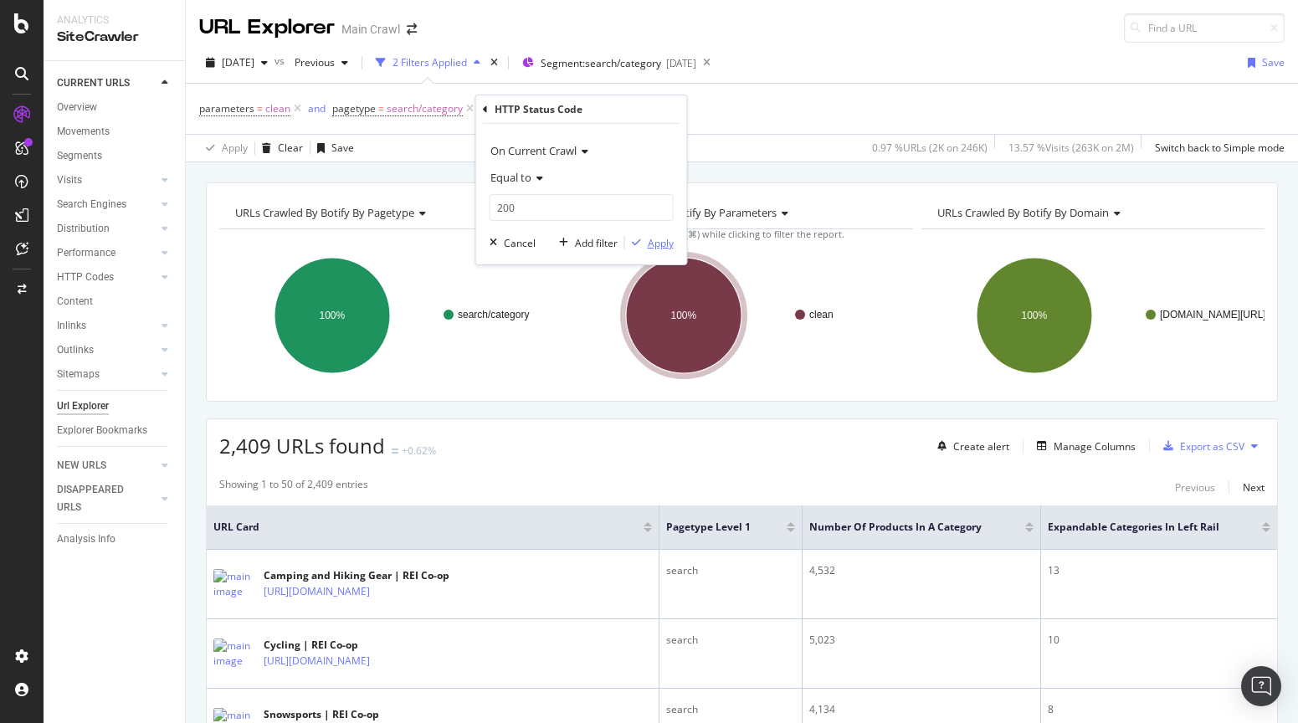
click at [642, 244] on div "button" at bounding box center [636, 243] width 23 height 10
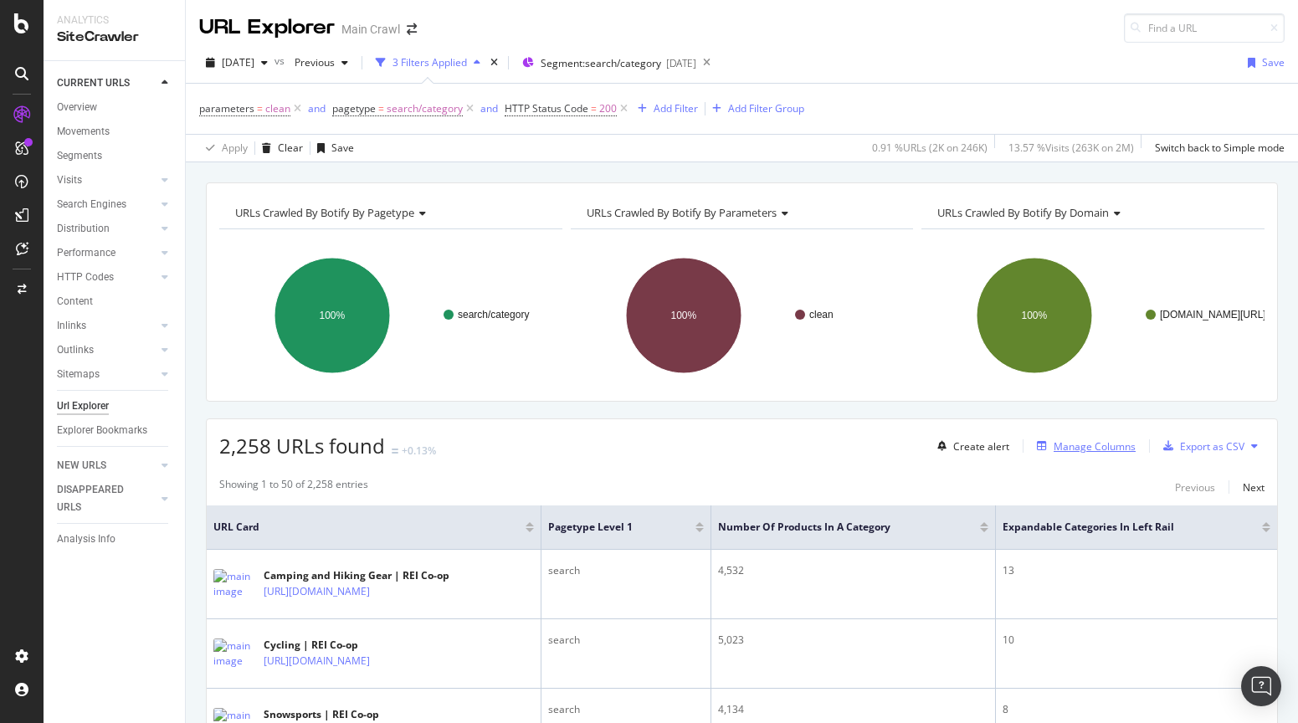
click at [1069, 445] on div "Manage Columns" at bounding box center [1095, 446] width 82 height 14
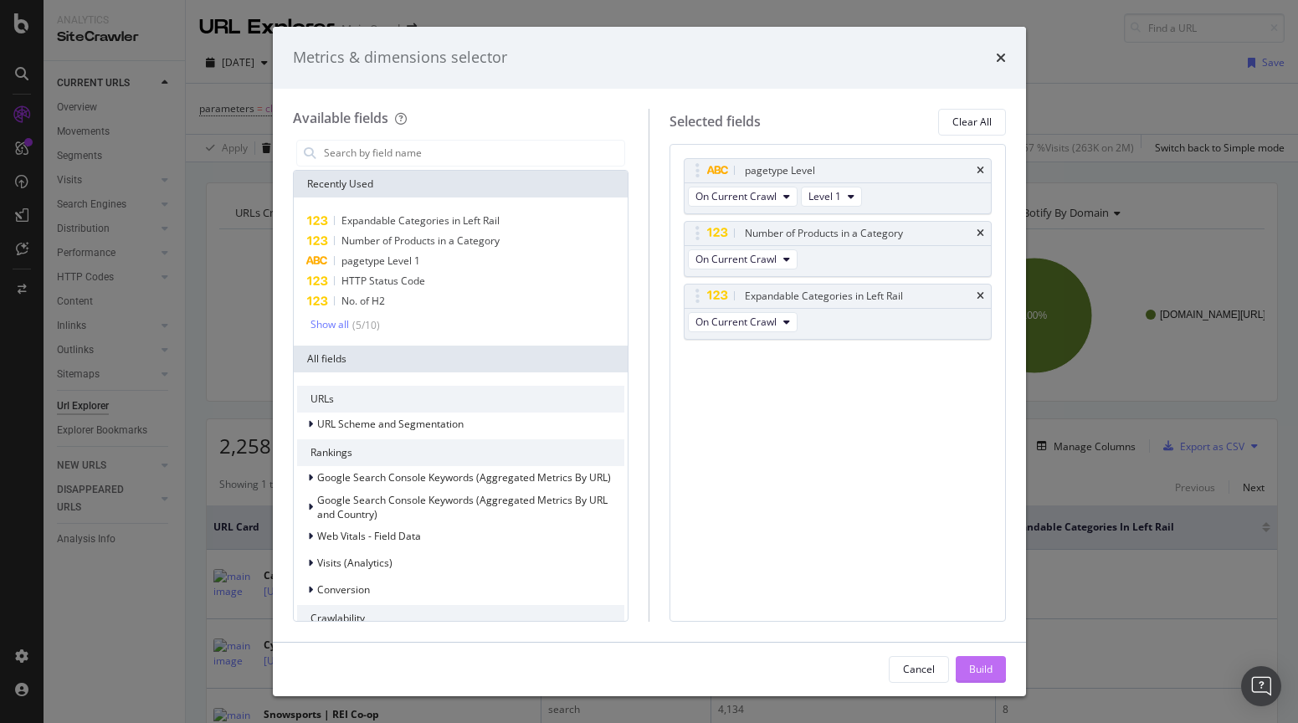
click at [972, 669] on div "Build" at bounding box center [980, 669] width 23 height 14
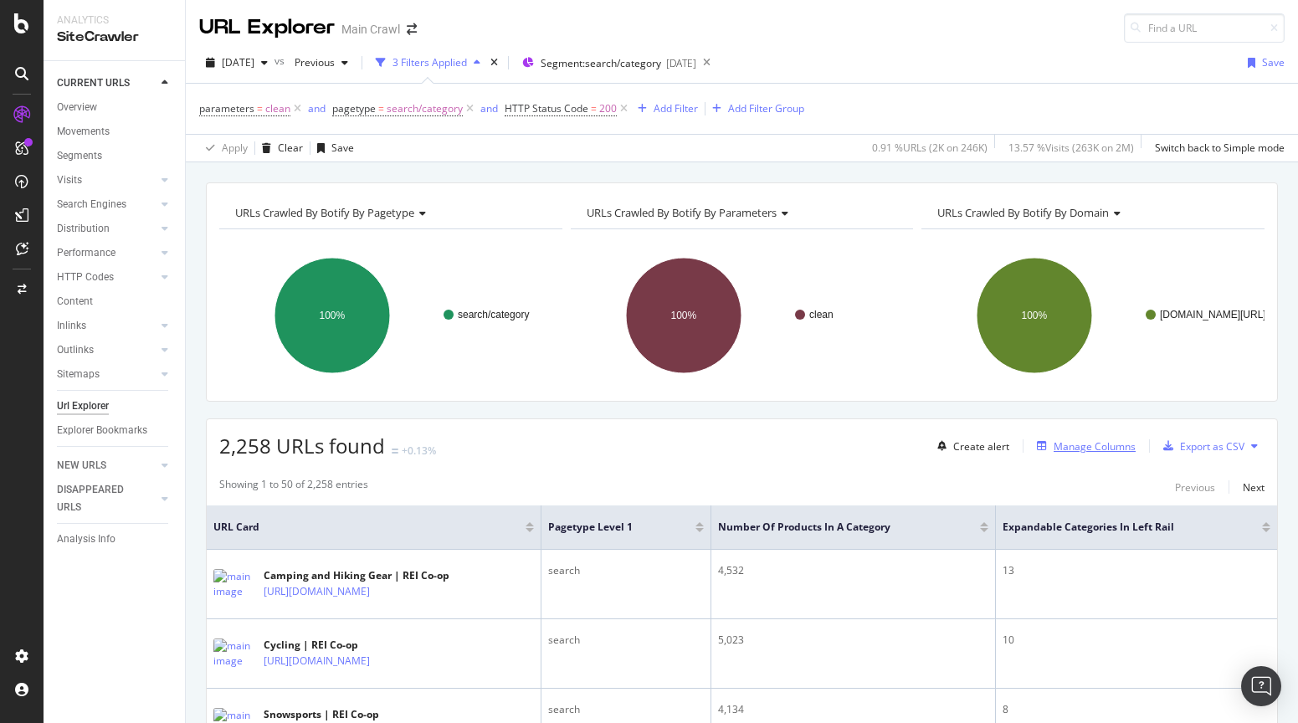
click at [1071, 453] on div "Manage Columns" at bounding box center [1095, 446] width 82 height 14
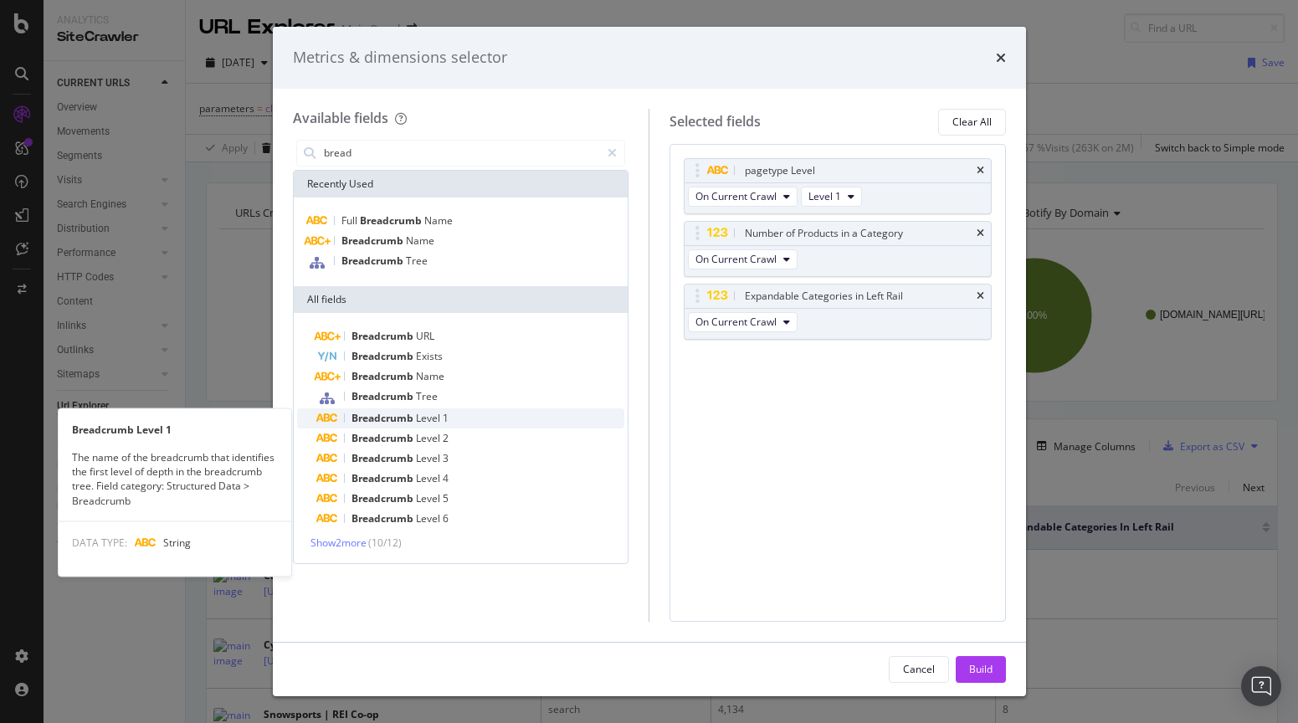
type input "bread"
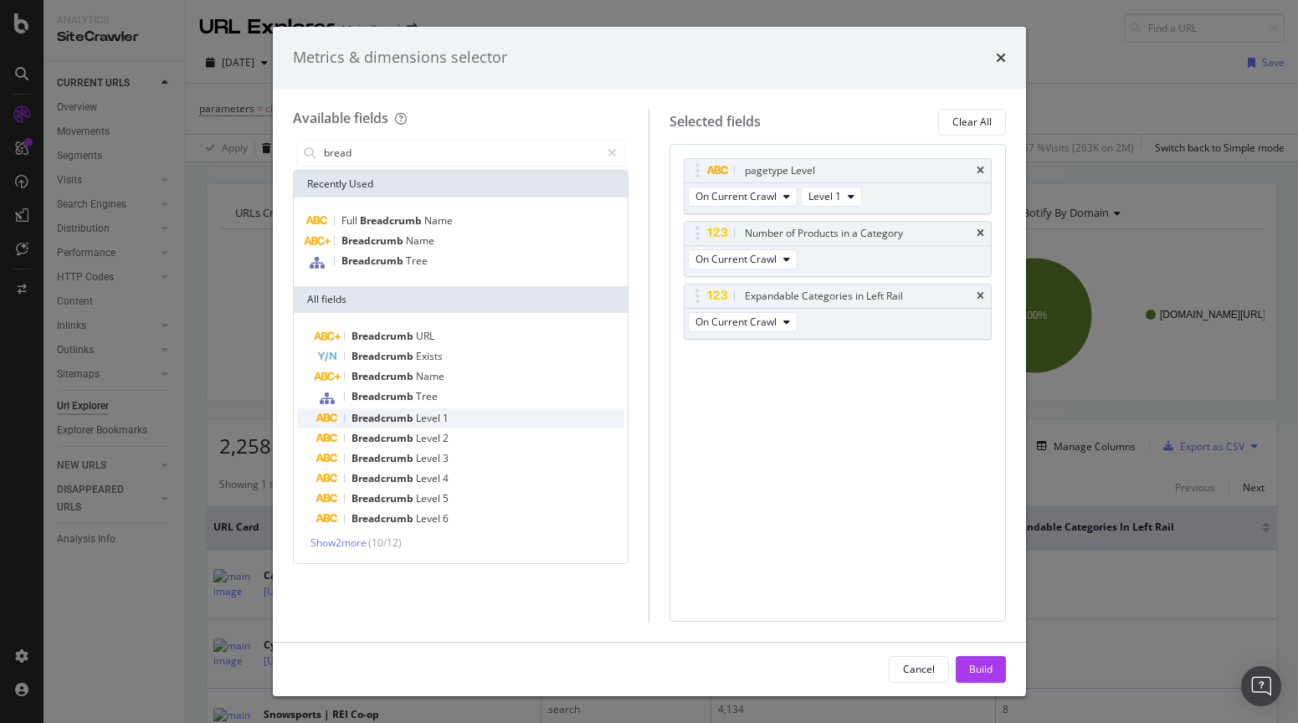
click at [465, 414] on div "Breadcrumb Level 1" at bounding box center [471, 418] width 308 height 20
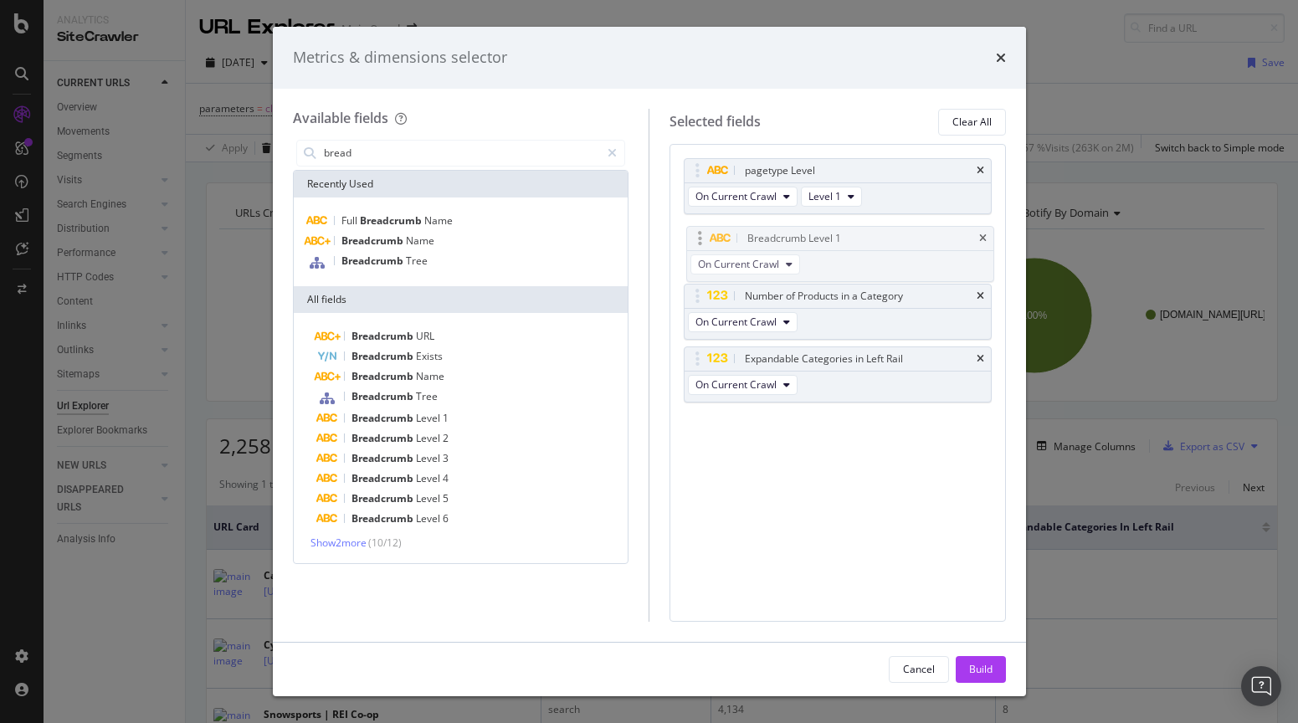
drag, startPoint x: 695, startPoint y: 354, endPoint x: 698, endPoint y: 233, distance: 120.5
click at [698, 233] on body "Analytics SiteCrawler CURRENT URLS Overview Movements Segments Visits Analysis …" at bounding box center [649, 361] width 1298 height 723
click at [988, 672] on div "Build" at bounding box center [980, 669] width 23 height 14
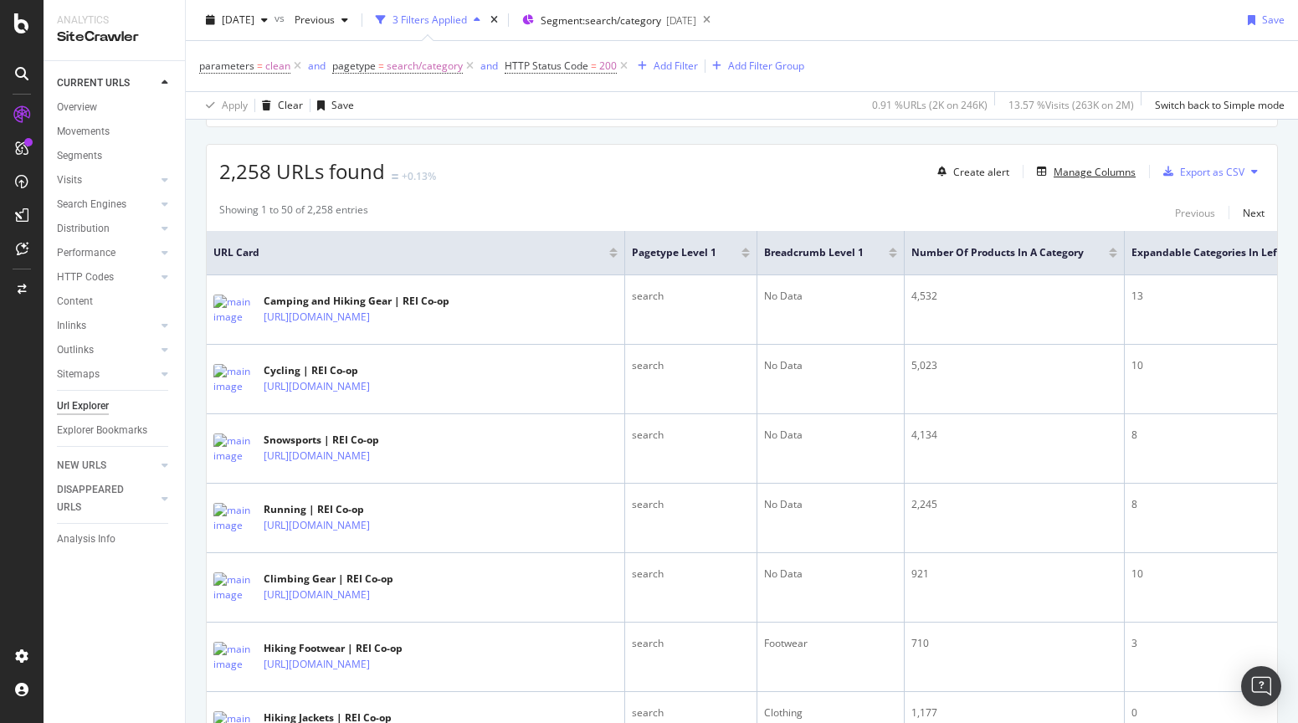
scroll to position [203, 0]
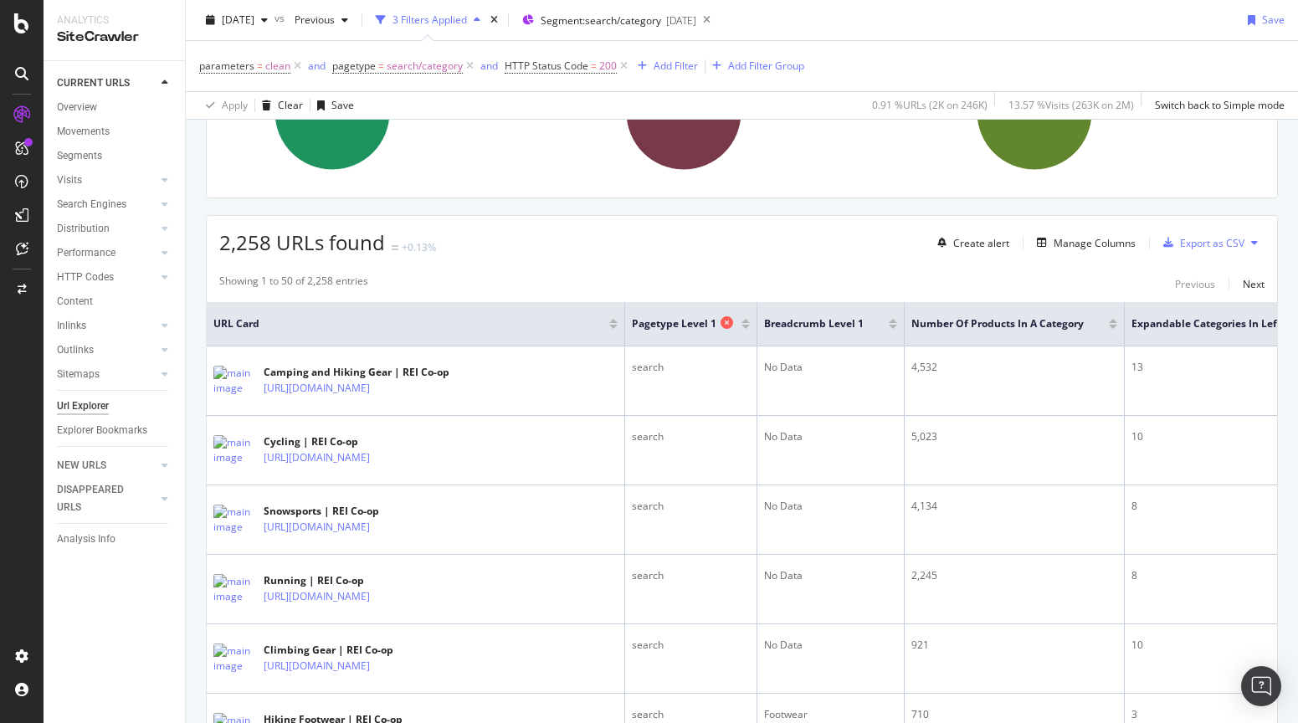
click at [724, 325] on icon at bounding box center [726, 322] width 13 height 13
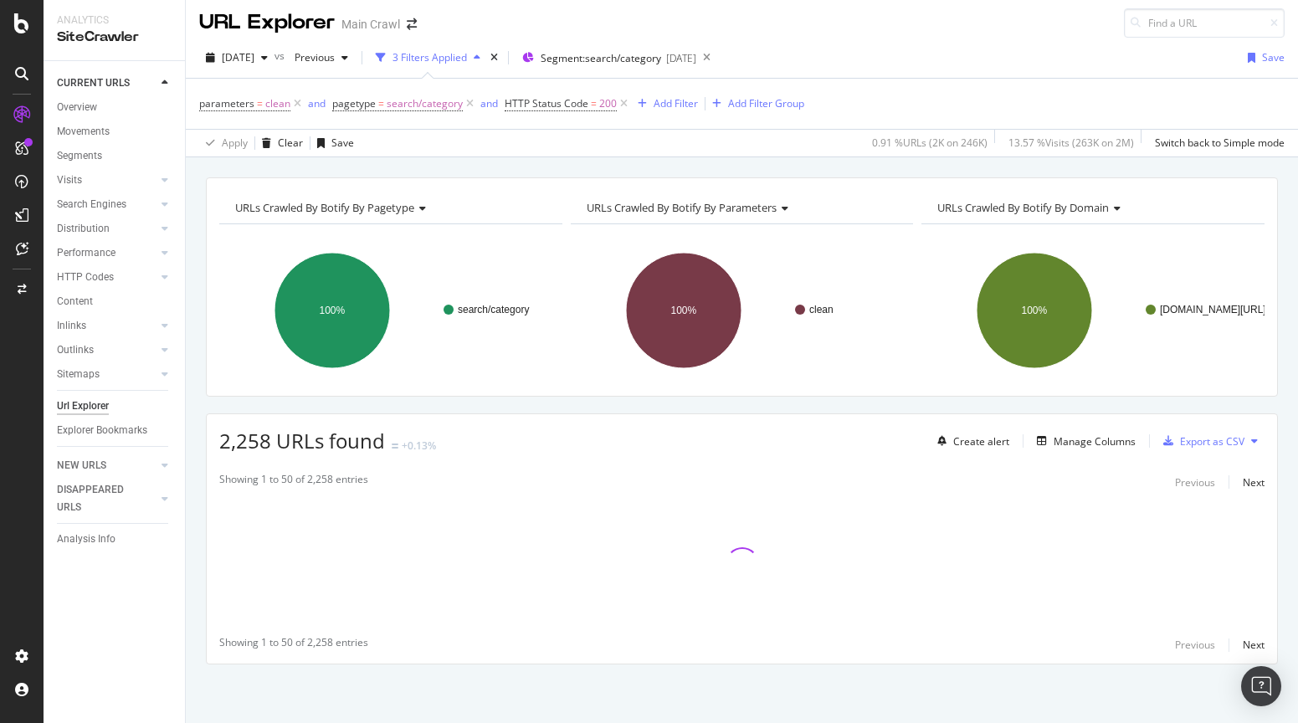
scroll to position [5, 0]
click at [719, 417] on div "2,258 URLs found +0.13% Create alert Manage Columns Export as CSV" at bounding box center [742, 434] width 1070 height 41
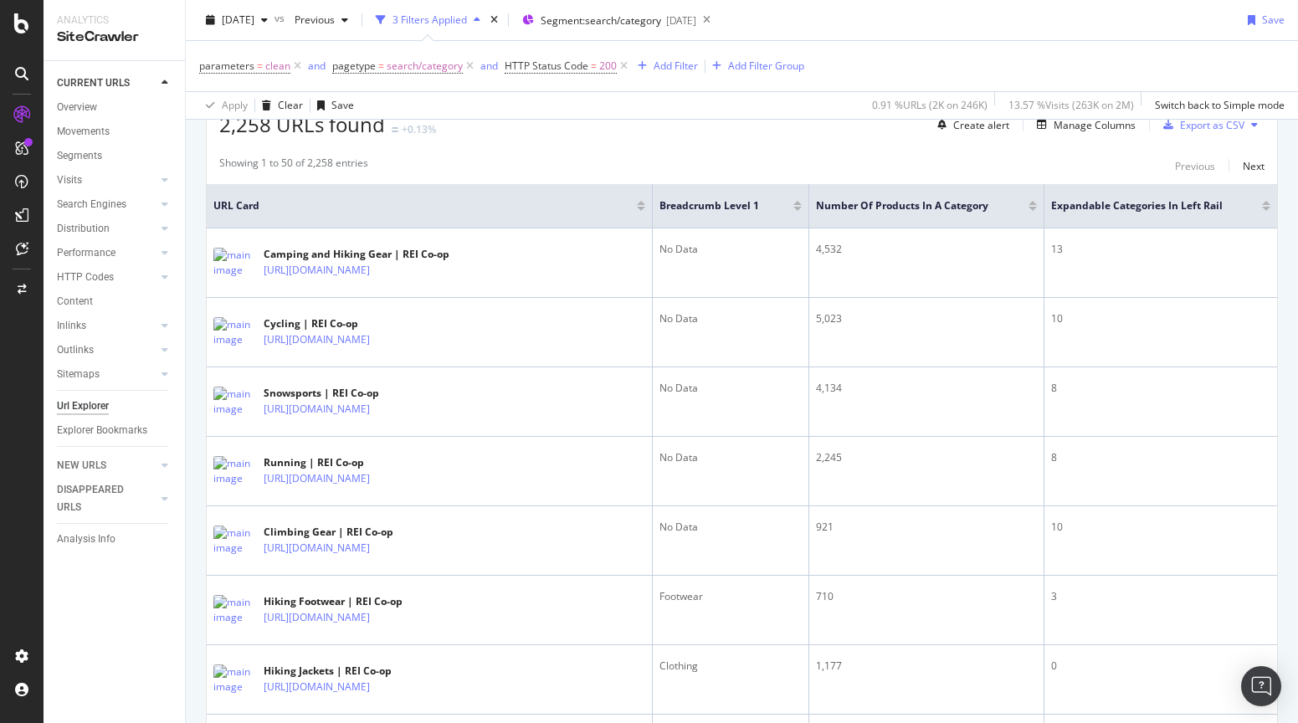
scroll to position [289, 0]
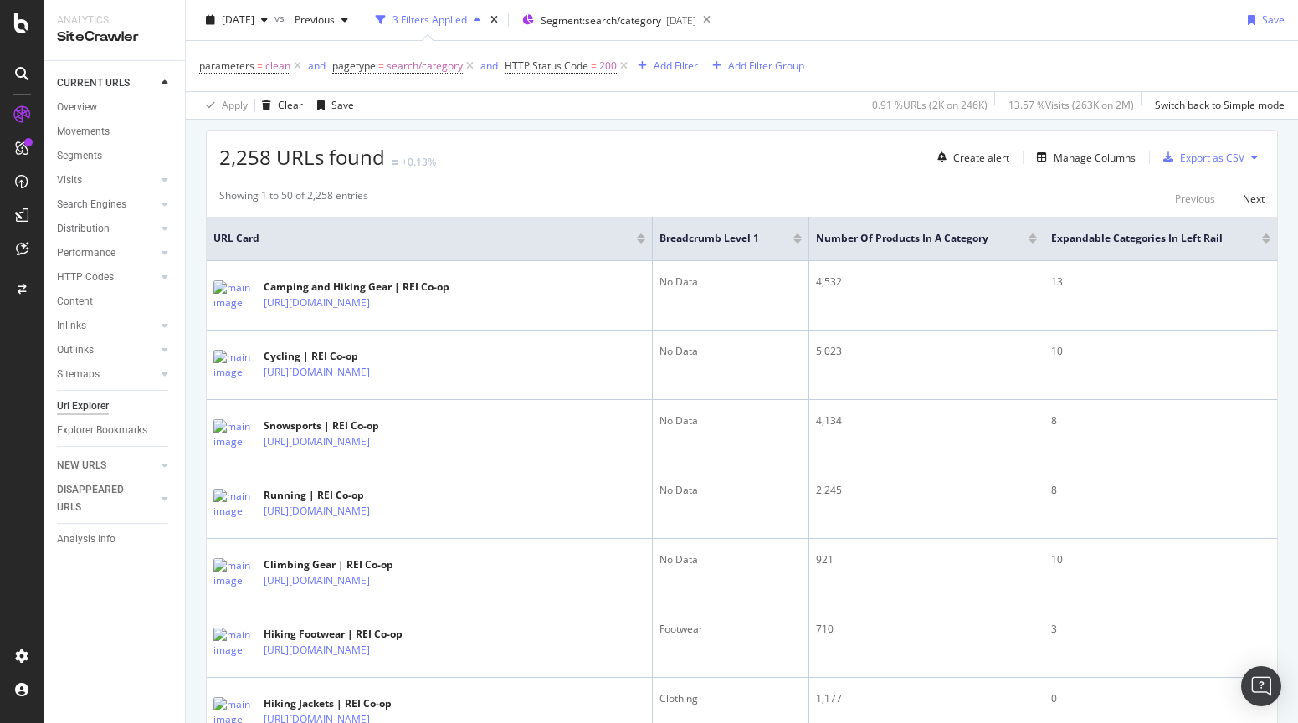
click at [642, 243] on div at bounding box center [641, 241] width 8 height 4
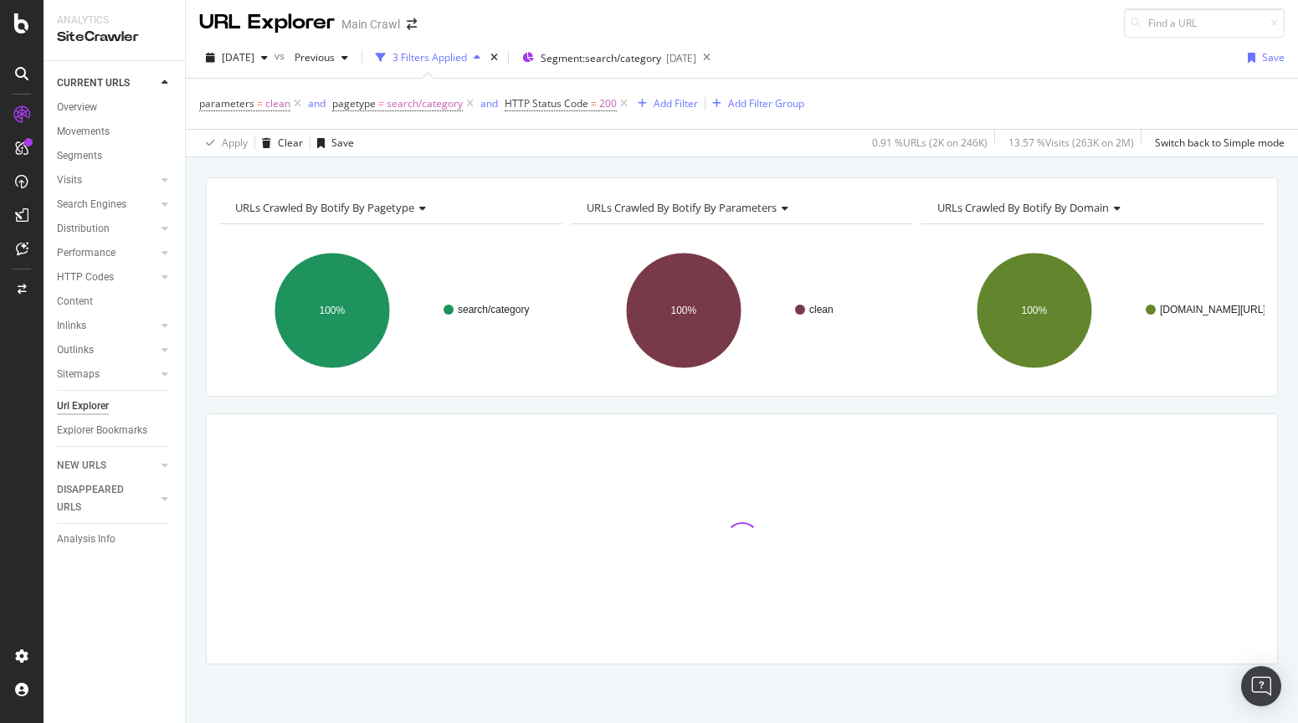
scroll to position [5, 0]
click at [499, 408] on div "URLs Crawled By Botify By pagetype Chart (by Value) Table Expand Export as CSV …" at bounding box center [742, 450] width 1112 height 546
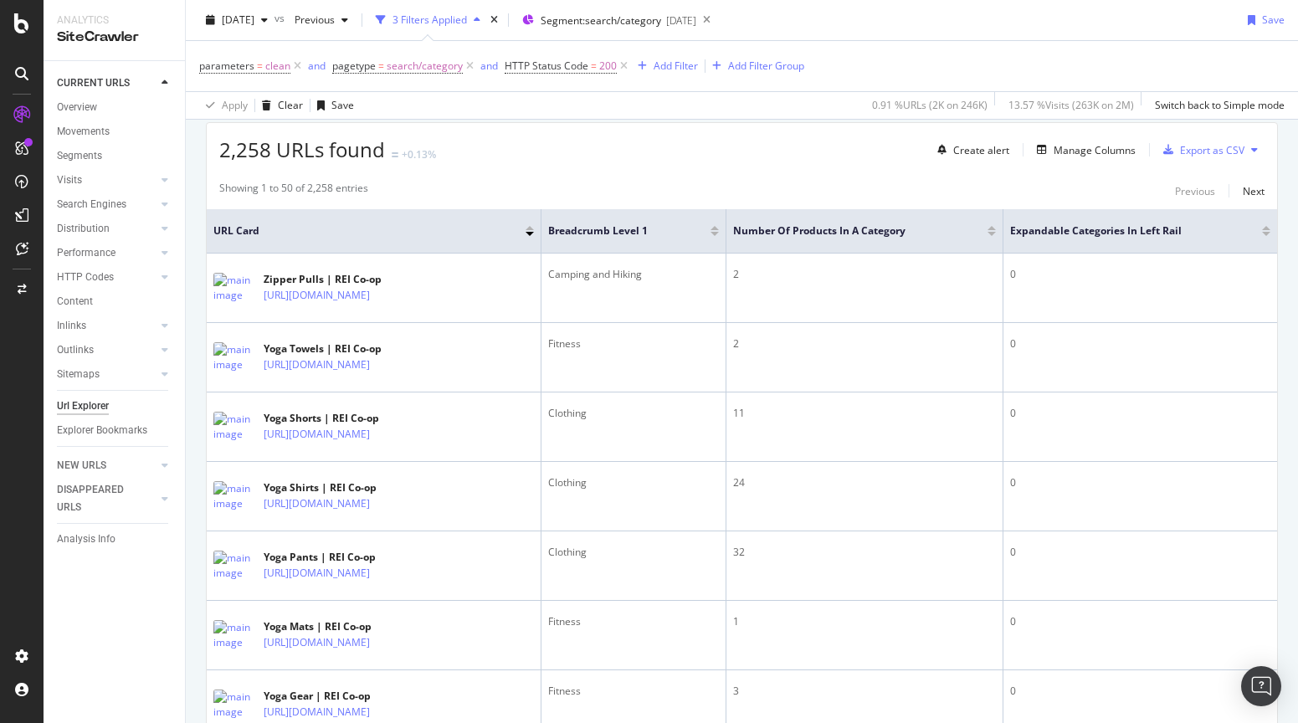
scroll to position [277, 0]
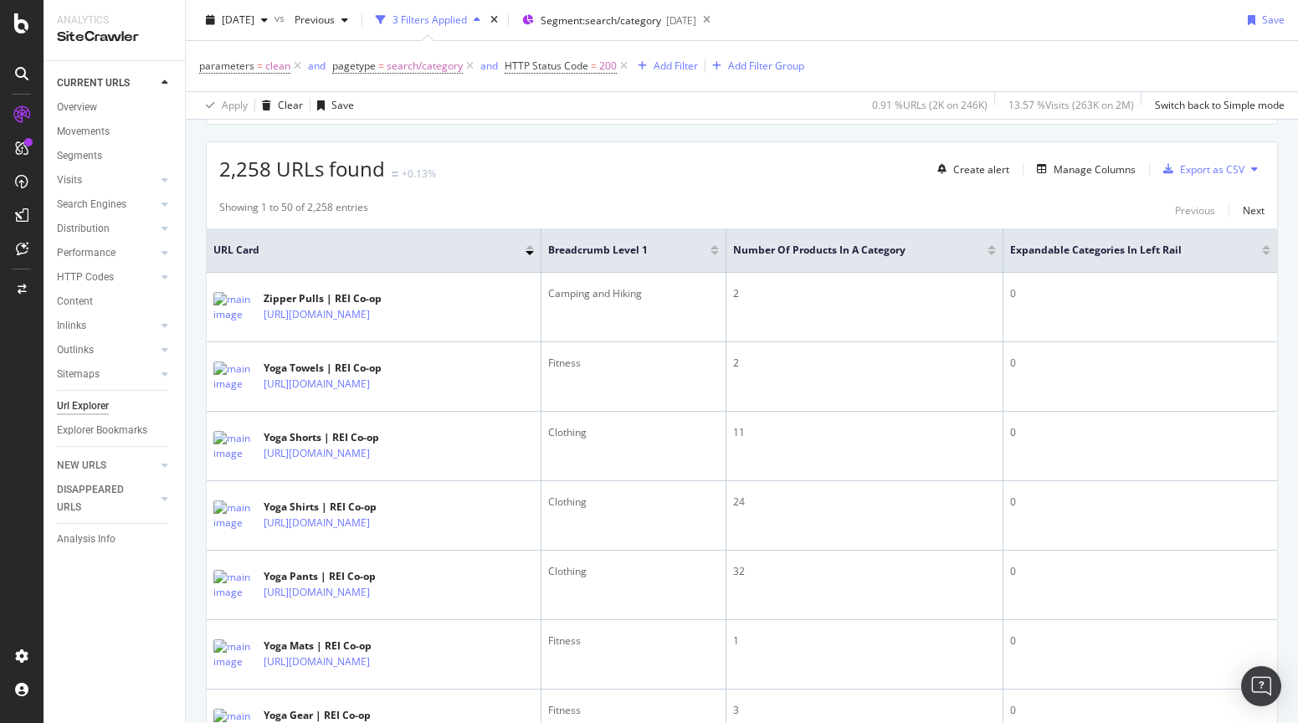
click at [531, 249] on div at bounding box center [530, 247] width 8 height 4
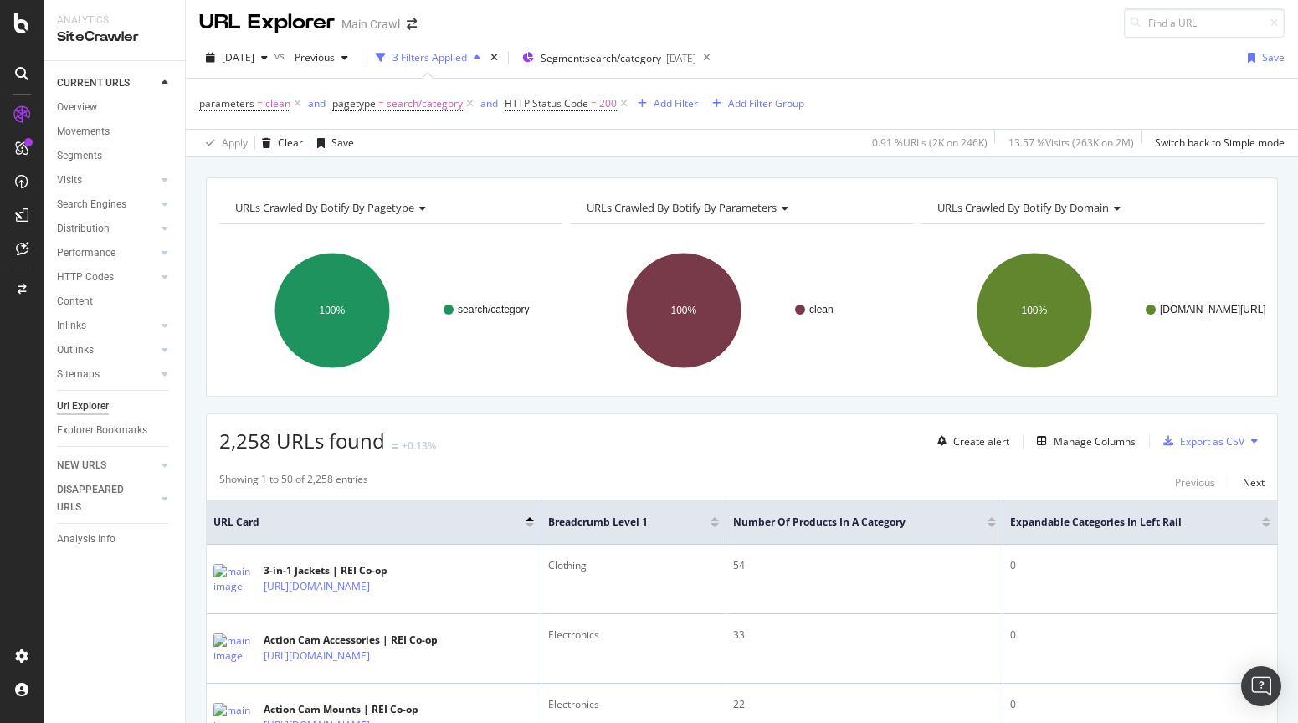
scroll to position [469, 0]
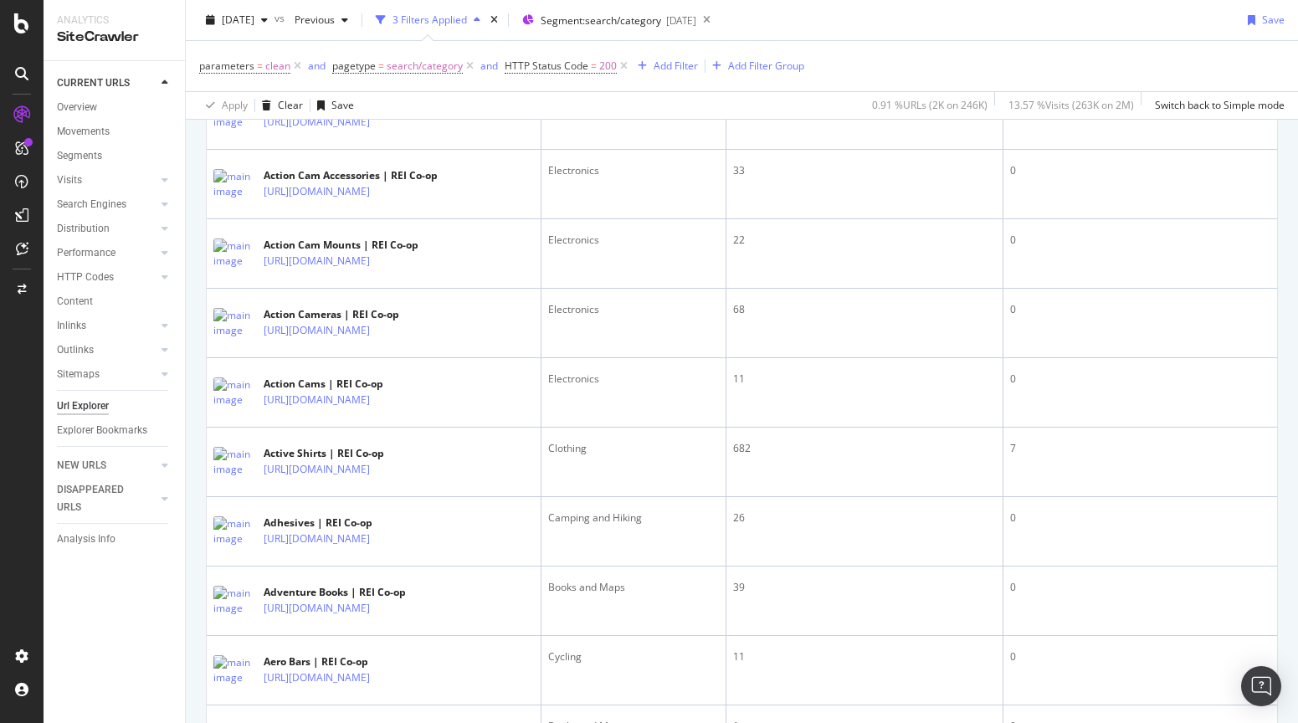
click at [1130, 28] on div "[DATE] vs Previous 3 Filters Applied Segment: search/category [DATE] Save" at bounding box center [742, 23] width 1112 height 33
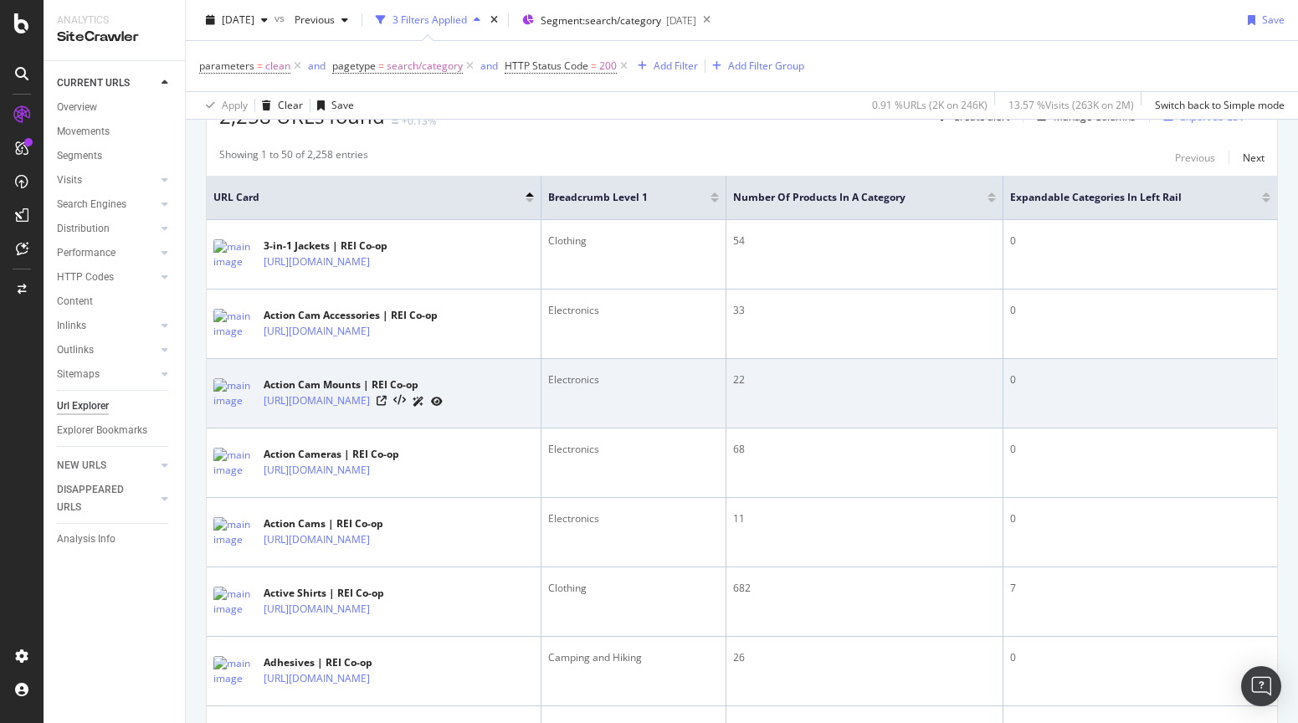
scroll to position [228, 0]
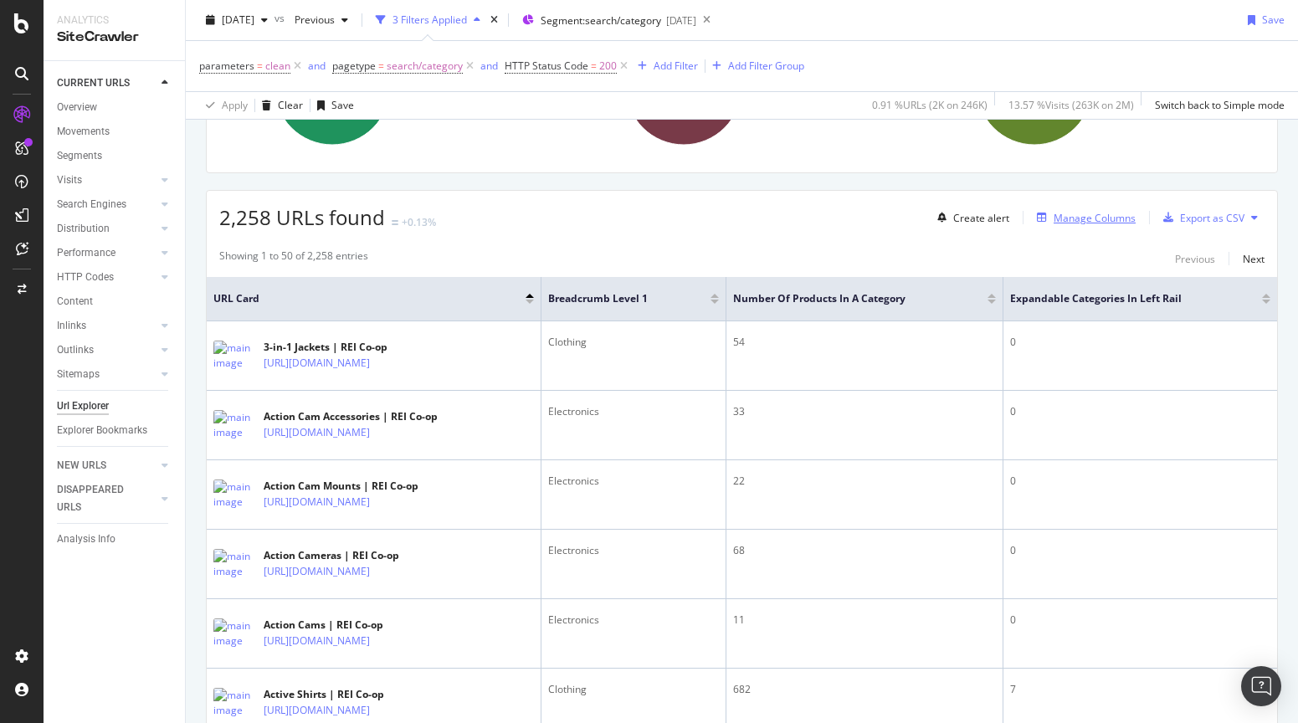
click at [1060, 223] on div "Manage Columns" at bounding box center [1095, 218] width 82 height 14
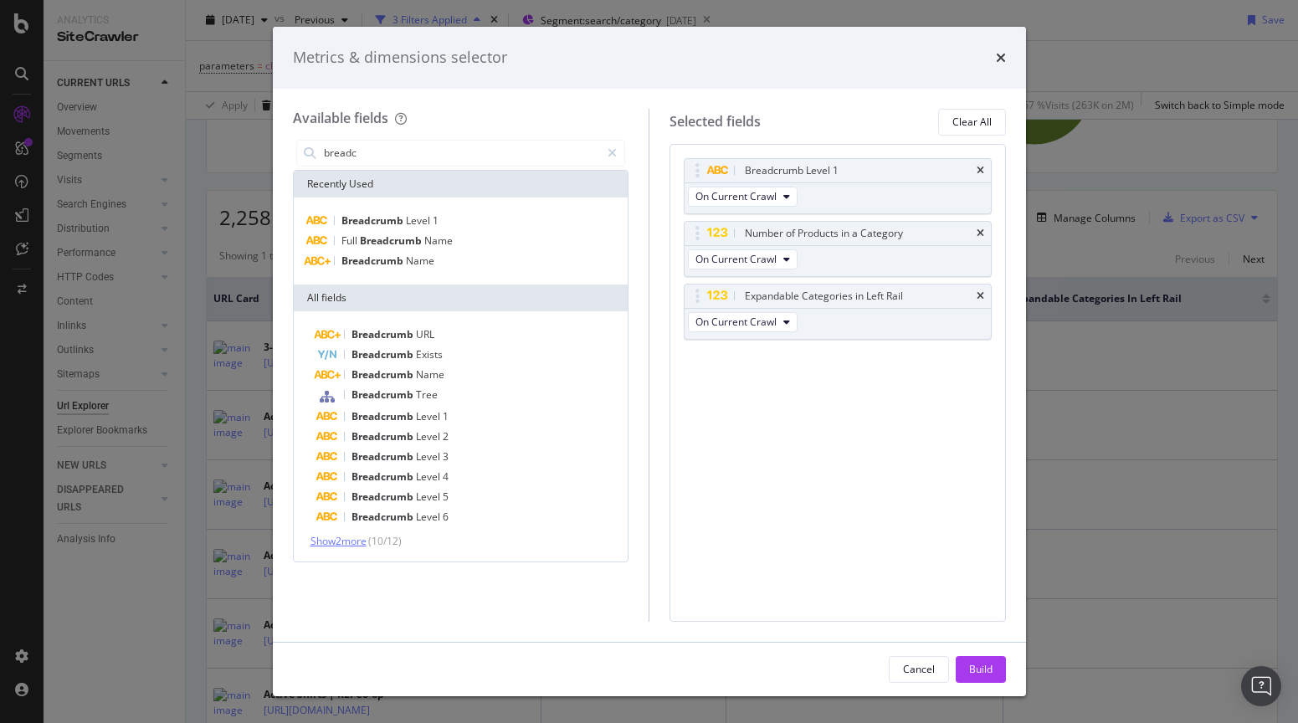
type input "breadc"
click at [335, 545] on span "Show 2 more" at bounding box center [338, 541] width 56 height 14
click at [426, 561] on span "Breadcrumb" at bounding box center [402, 557] width 64 height 14
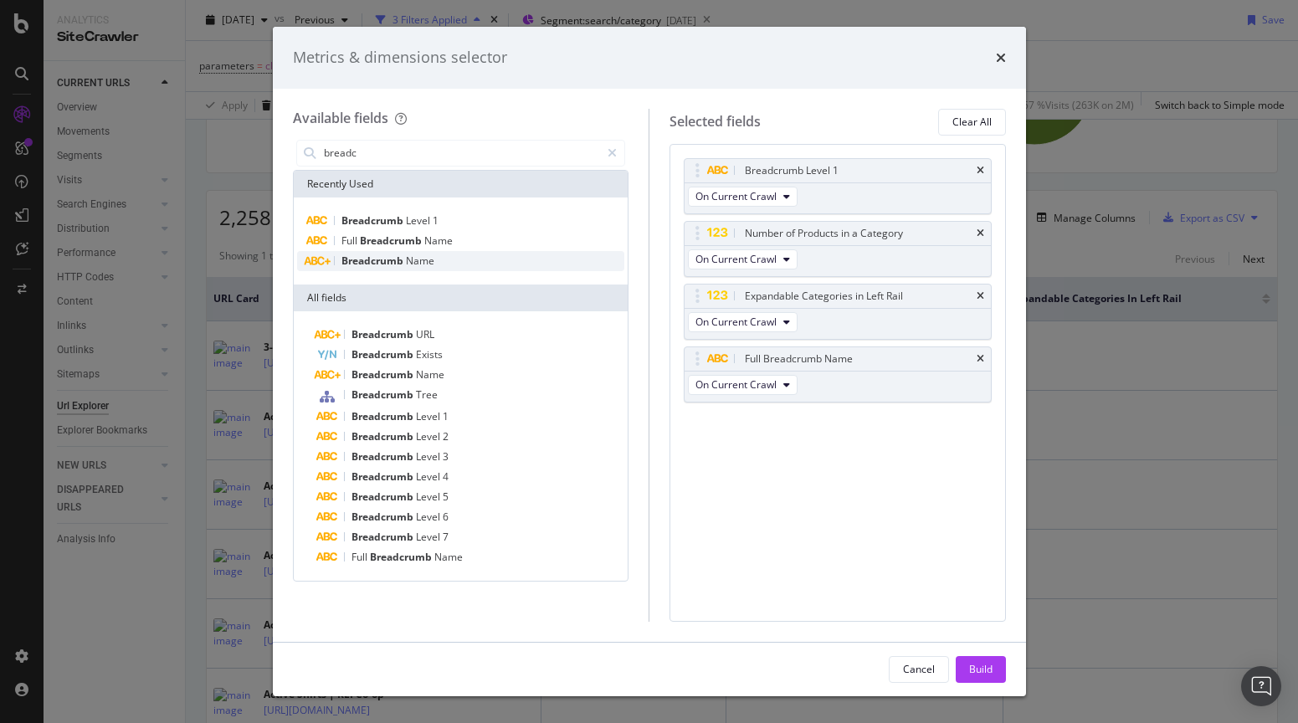
click at [441, 265] on div "Breadcrumb Name" at bounding box center [461, 261] width 328 height 20
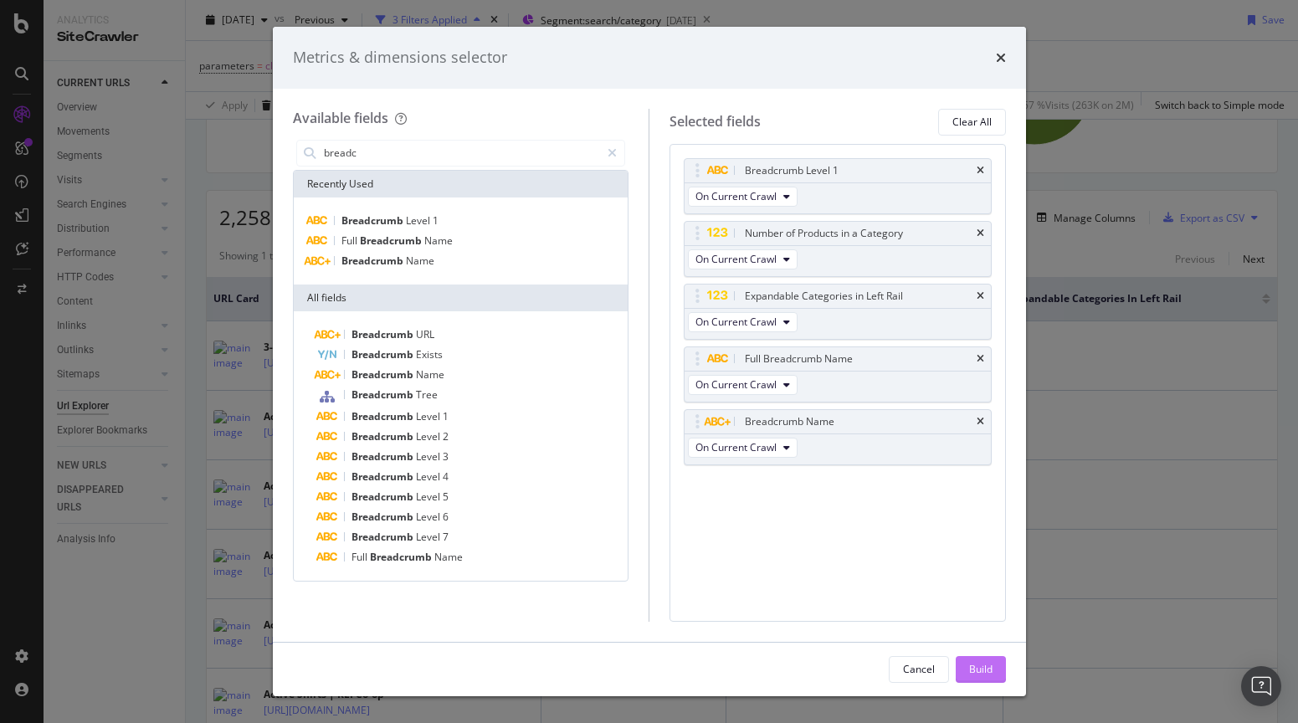
click at [982, 663] on div "Build" at bounding box center [980, 669] width 23 height 14
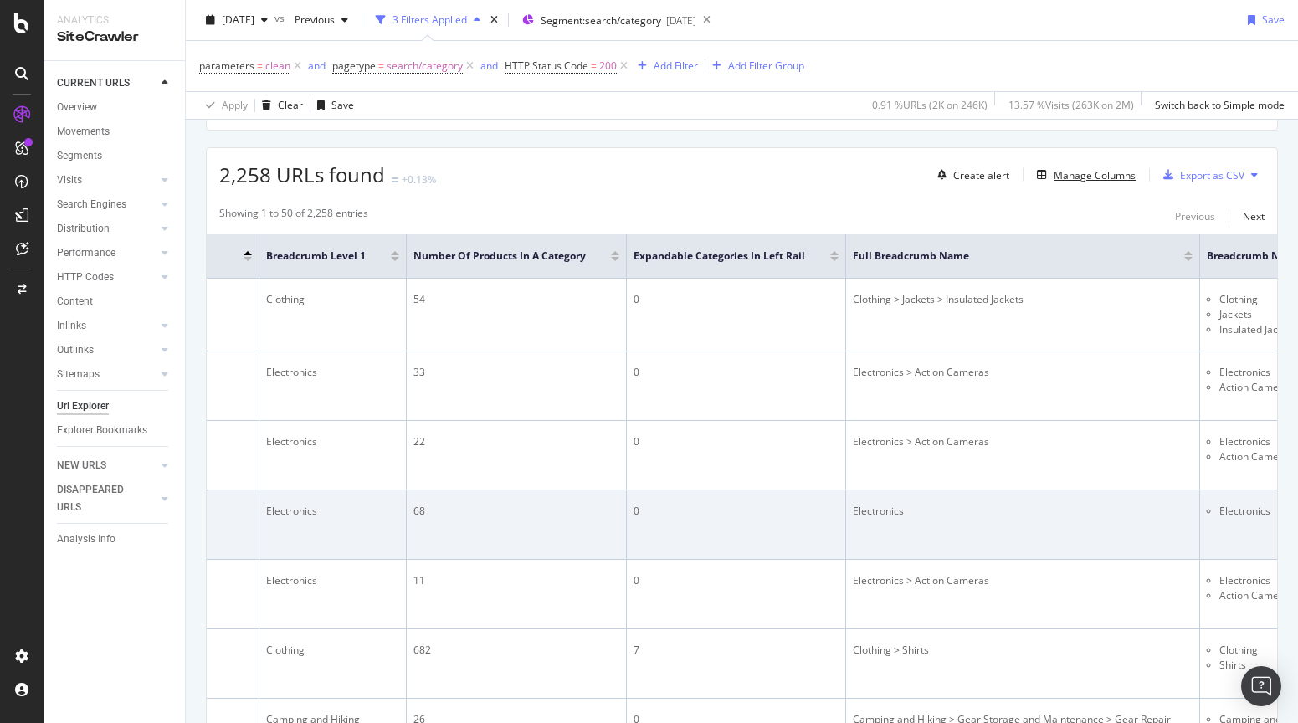
scroll to position [0, 457]
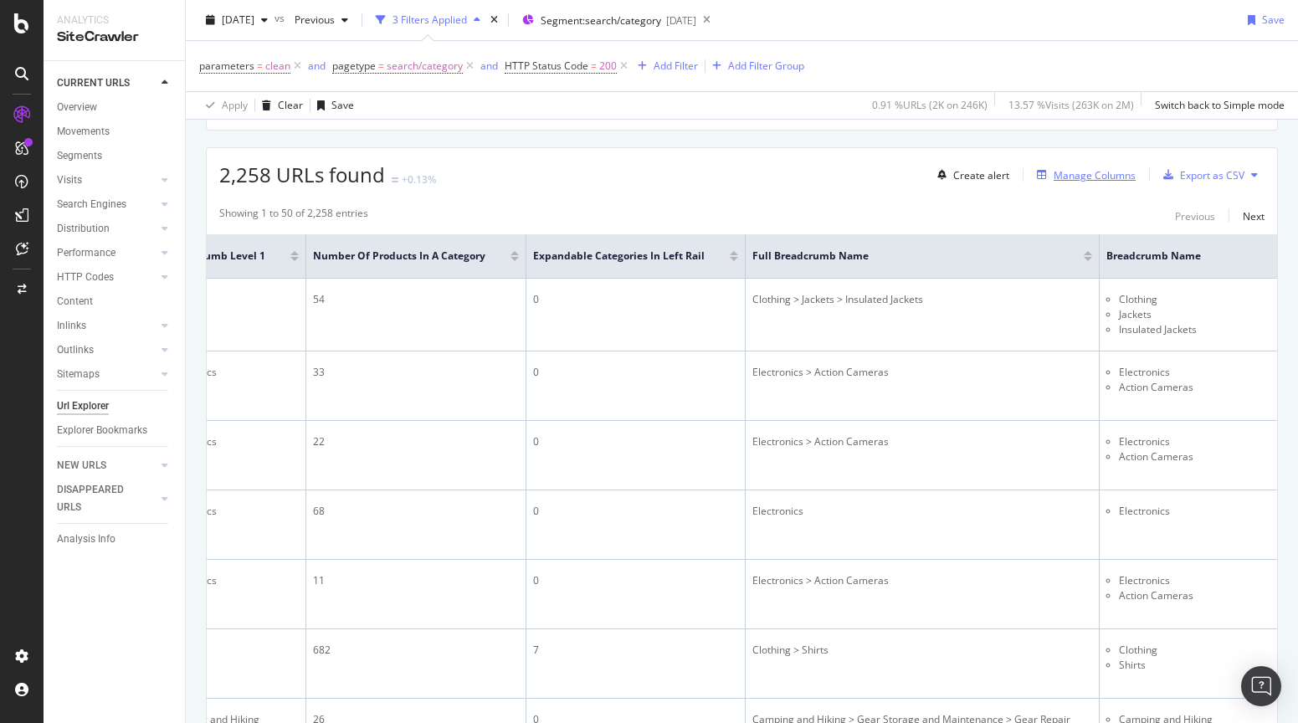
click at [1090, 166] on div "Manage Columns" at bounding box center [1082, 175] width 105 height 18
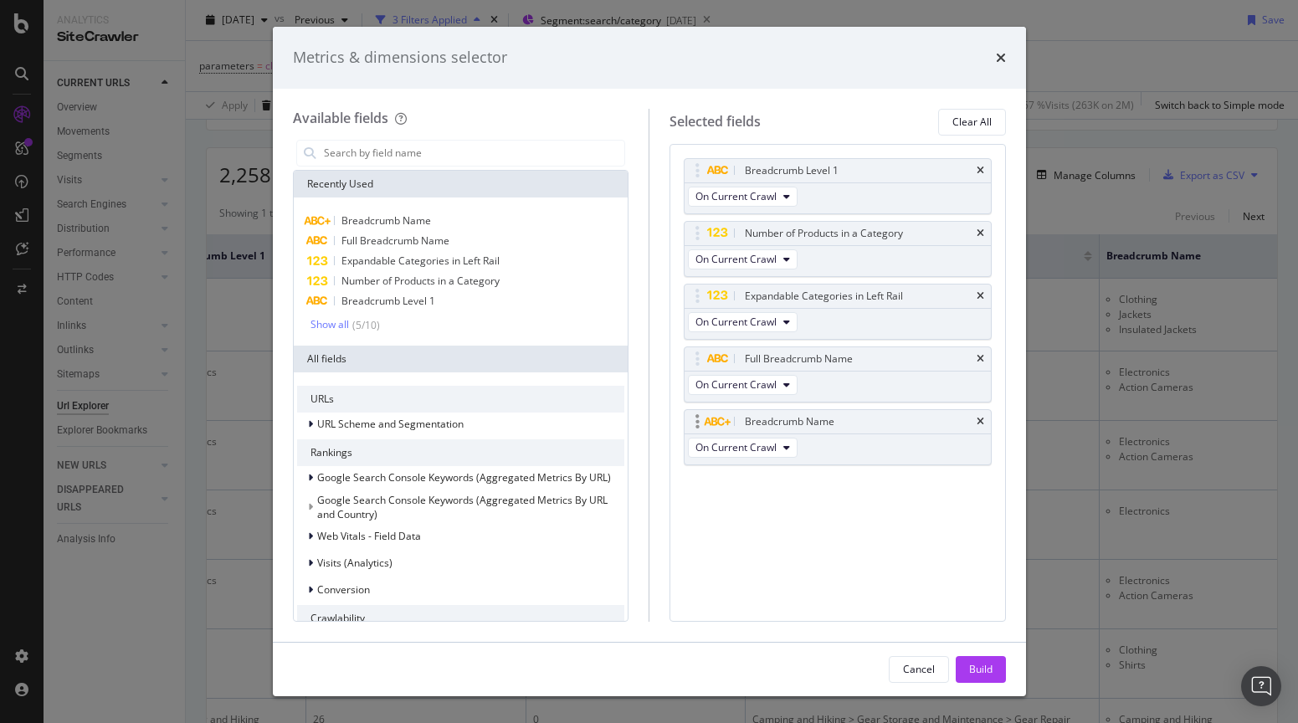
click at [984, 420] on div "Breadcrumb Name" at bounding box center [838, 421] width 306 height 23
click at [966, 521] on div "Breadcrumb Level 1 On Current Crawl Number of Products in a Category On Current…" at bounding box center [837, 383] width 336 height 478
click at [980, 421] on icon "times" at bounding box center [981, 422] width 8 height 10
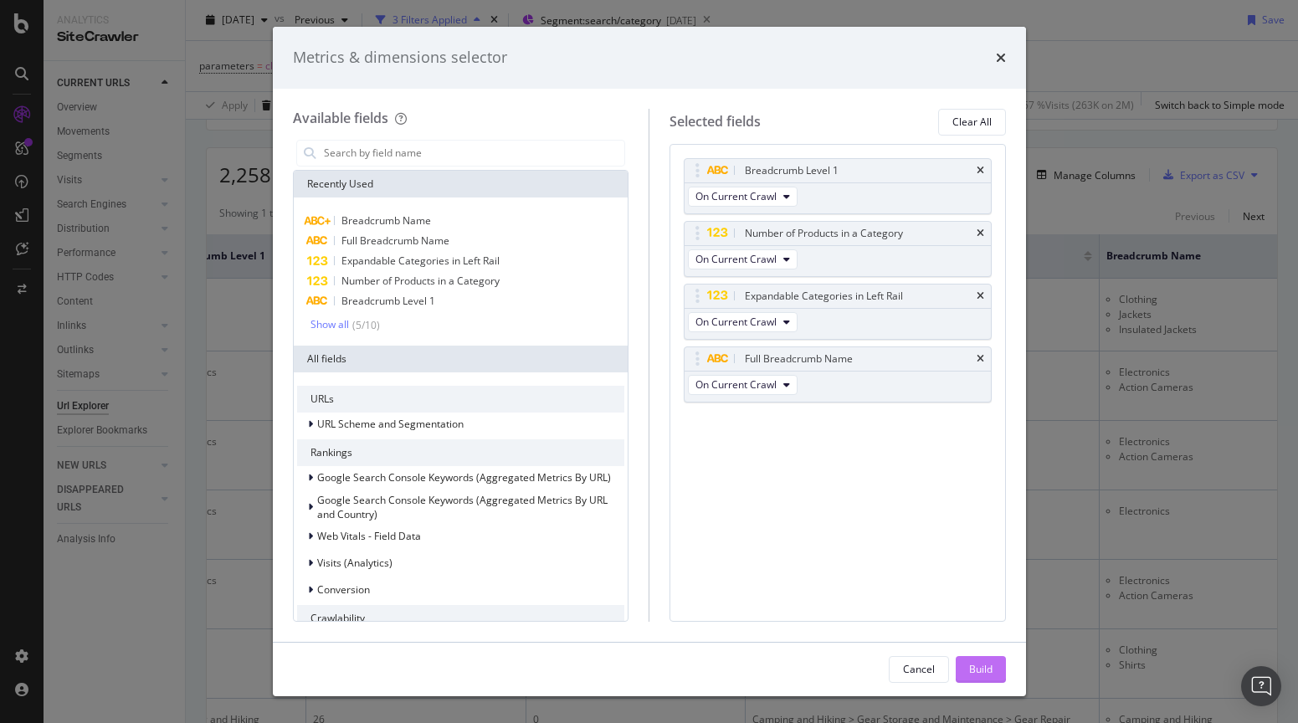
click at [982, 671] on div "Build" at bounding box center [980, 669] width 23 height 14
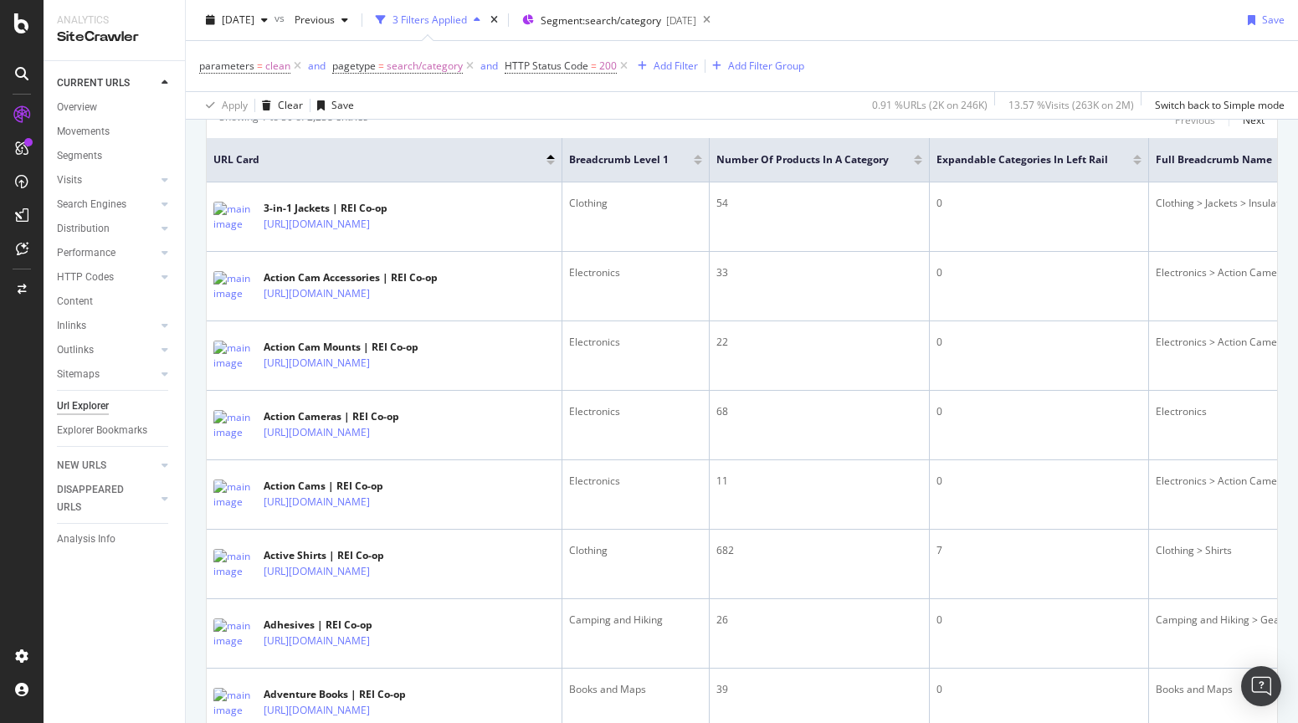
scroll to position [366, 0]
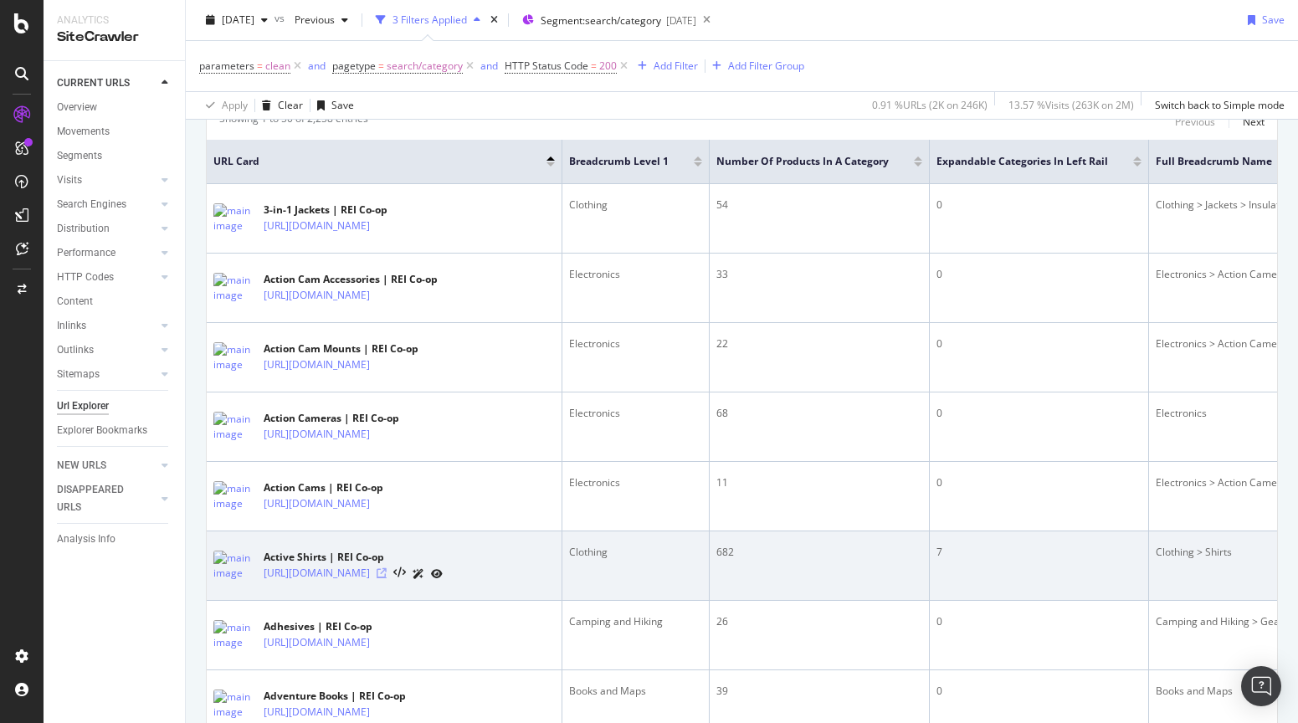
click at [387, 576] on icon at bounding box center [382, 573] width 10 height 10
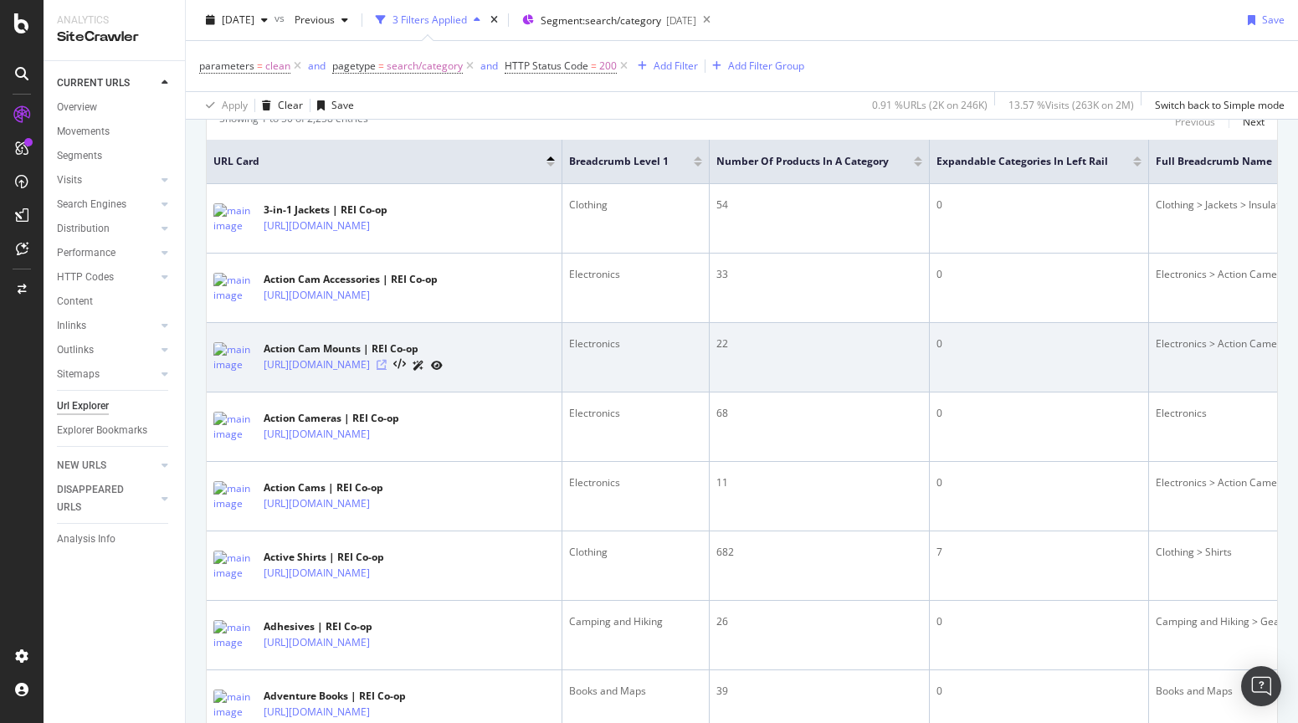
click at [387, 362] on icon at bounding box center [382, 365] width 10 height 10
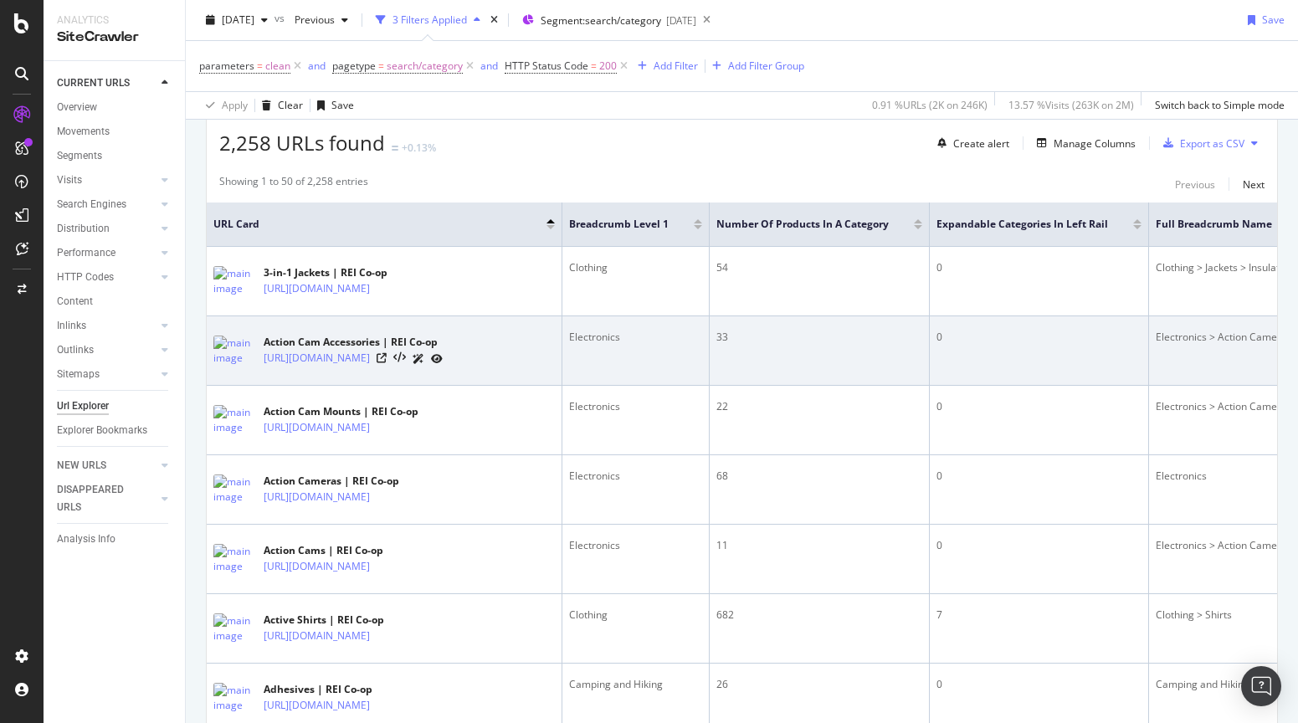
scroll to position [293, 0]
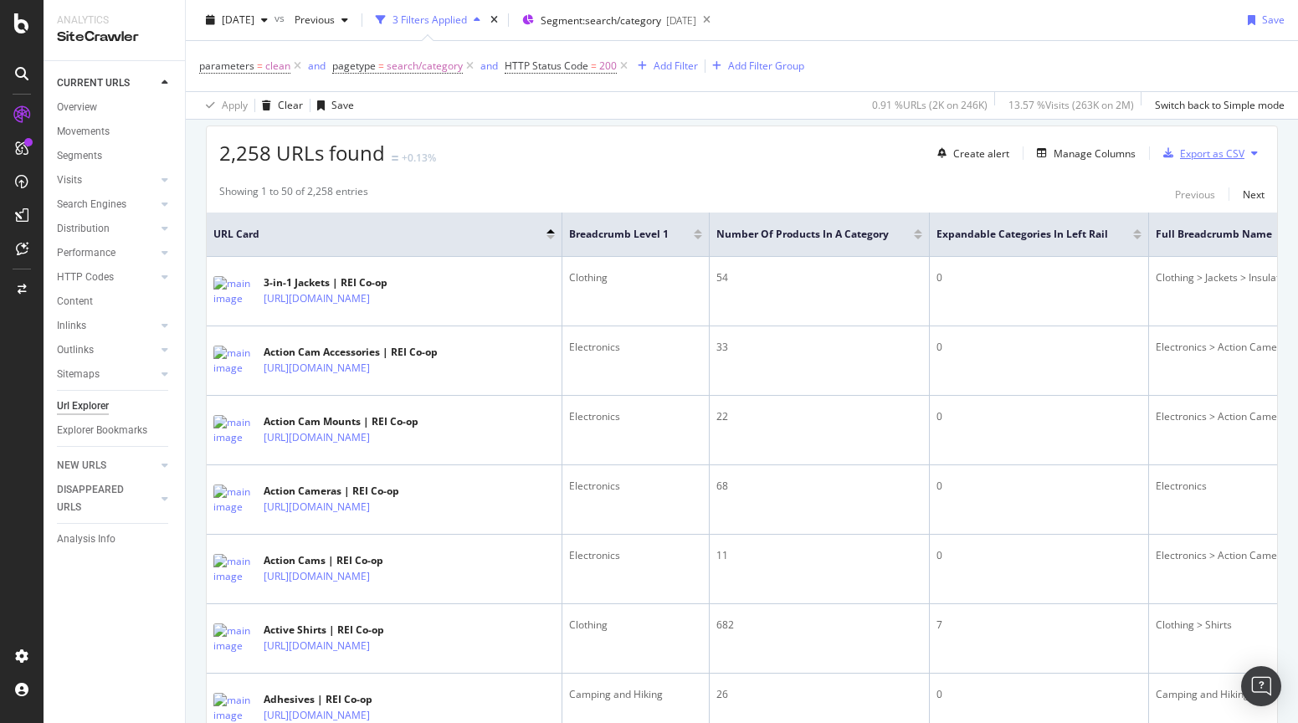
click at [1185, 158] on div "Export as CSV" at bounding box center [1212, 153] width 64 height 14
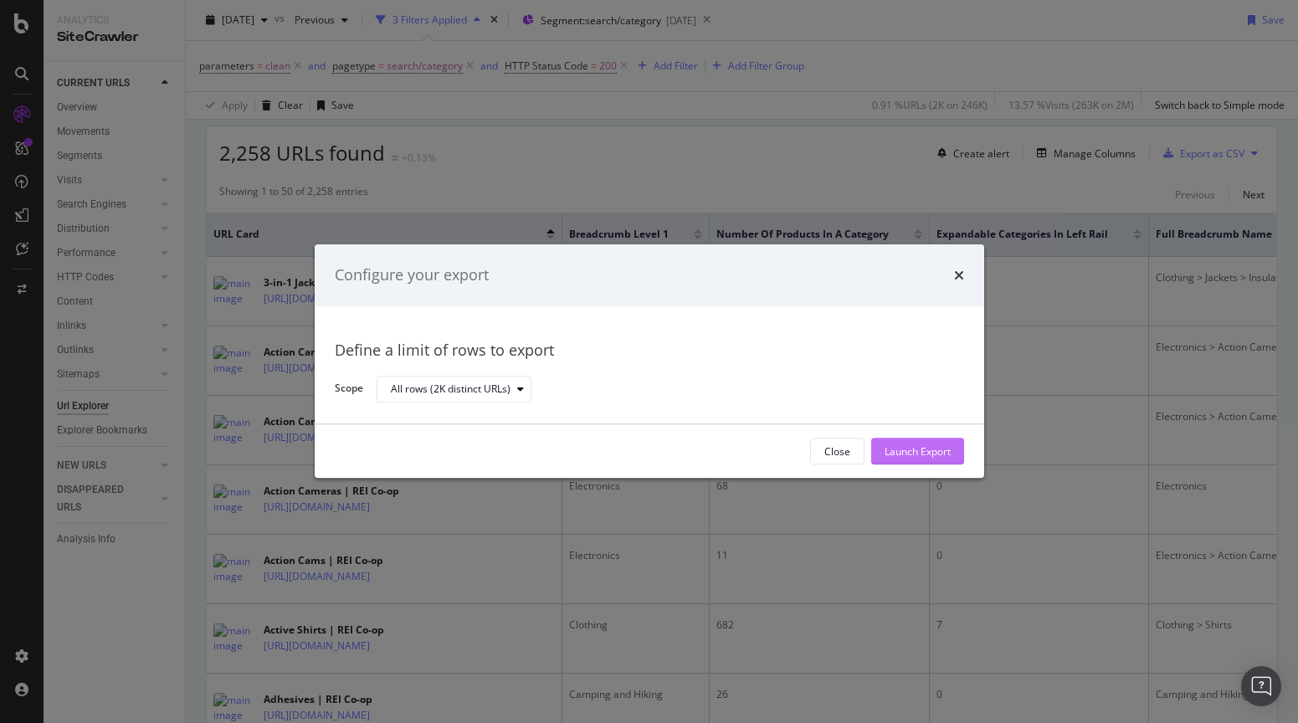
click at [938, 450] on div "Launch Export" at bounding box center [917, 451] width 66 height 14
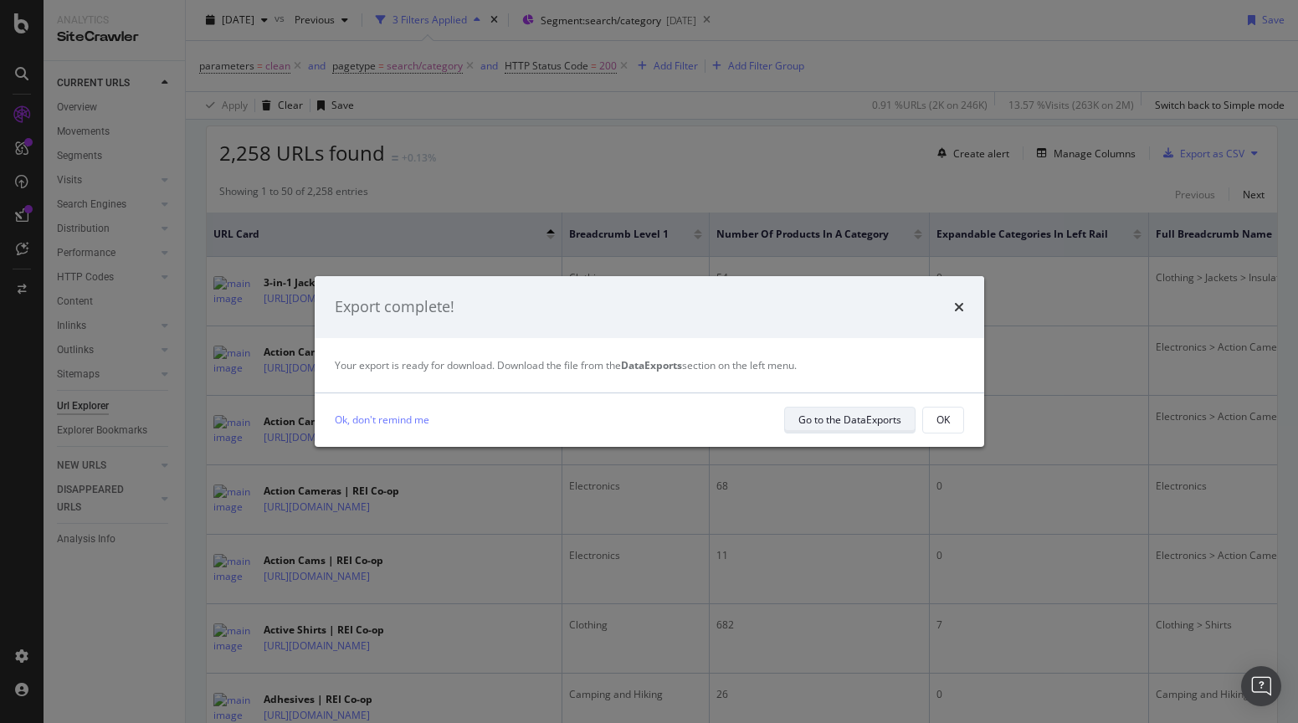
click at [790, 420] on button "Go to the DataExports" at bounding box center [849, 420] width 131 height 27
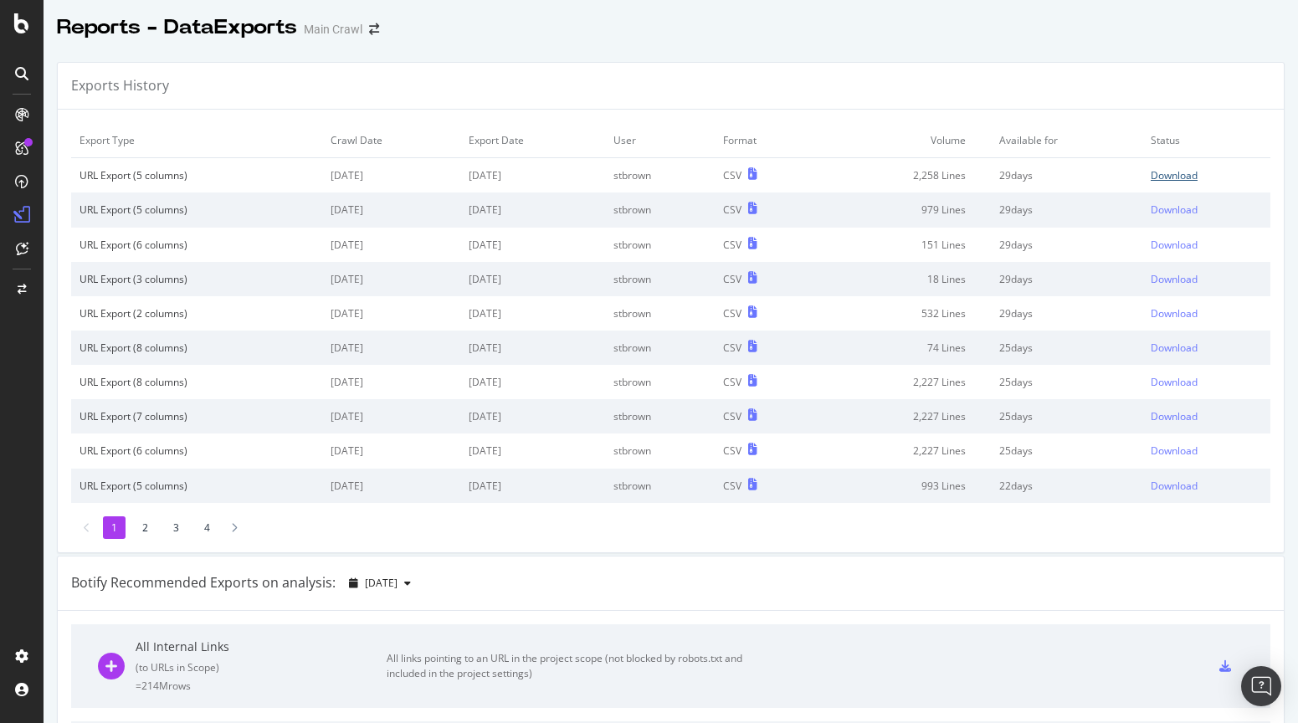
click at [1186, 182] on div "Download" at bounding box center [1174, 175] width 47 height 14
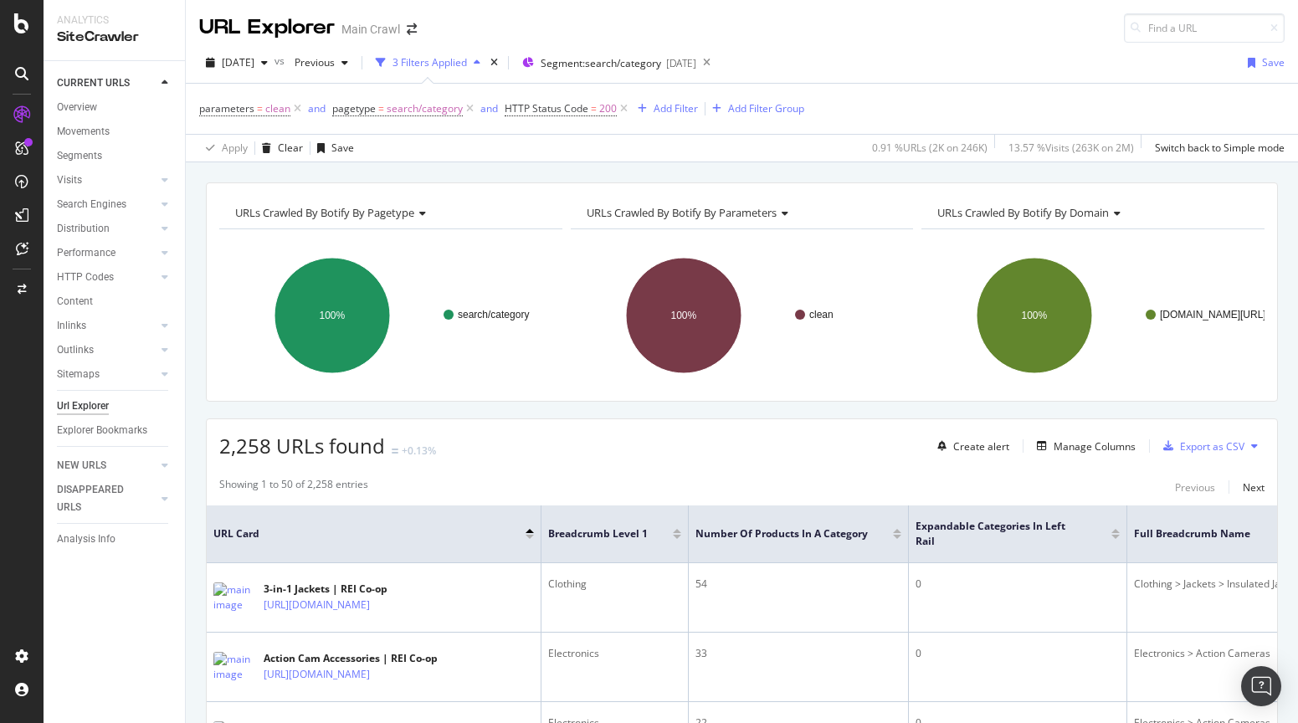
click at [953, 52] on div "[DATE] vs Previous 3 Filters Applied Segment: search/category [DATE] Save" at bounding box center [742, 65] width 1112 height 33
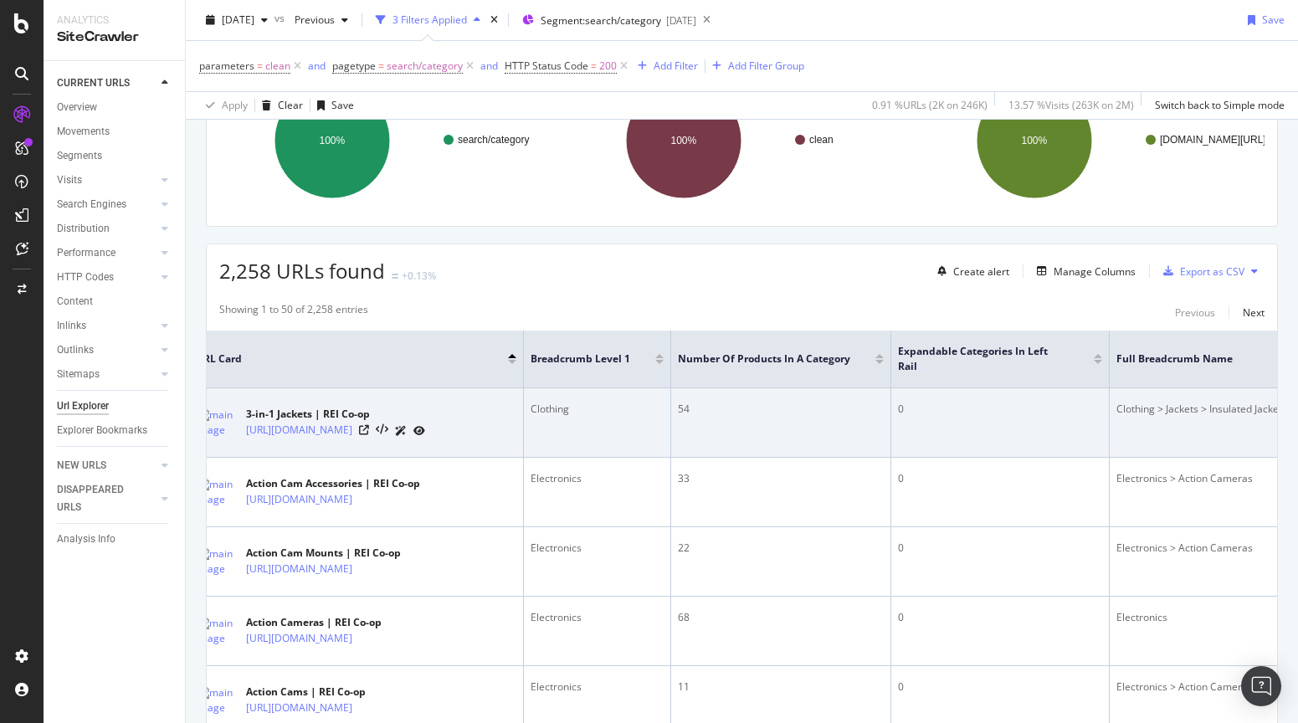
scroll to position [0, 202]
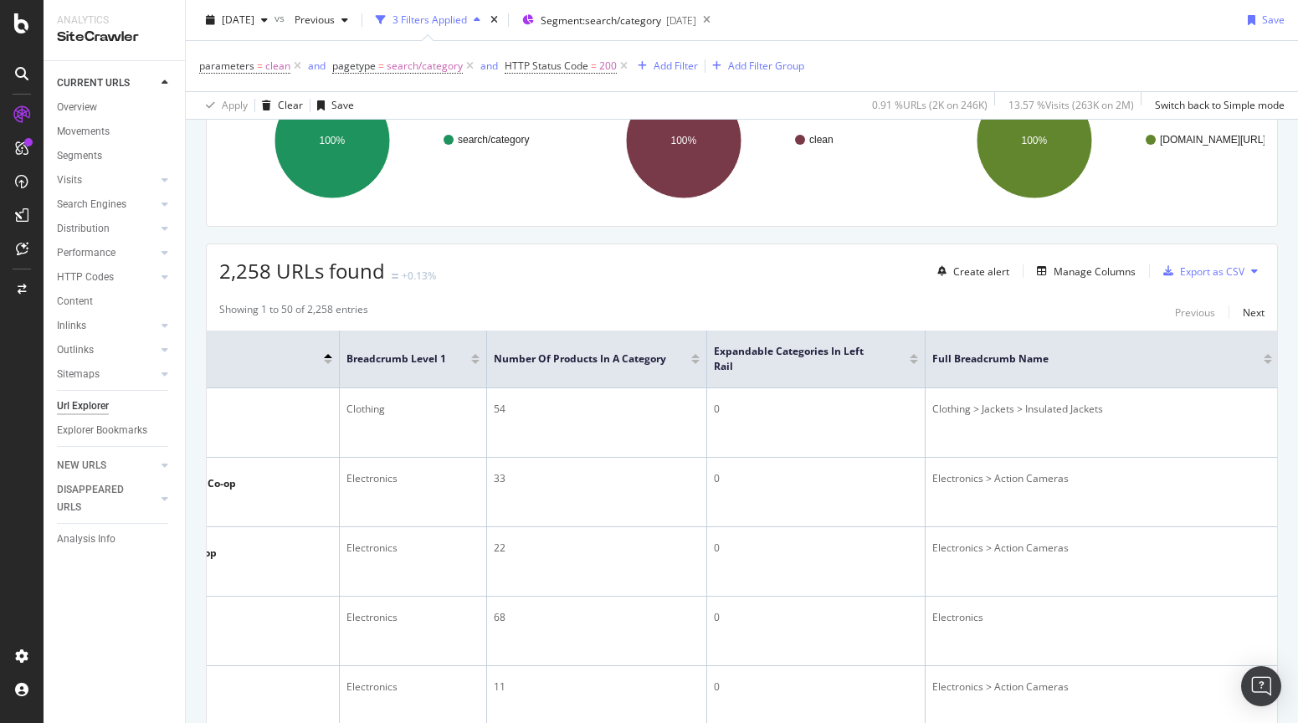
click at [1267, 361] on div at bounding box center [1268, 362] width 8 height 4
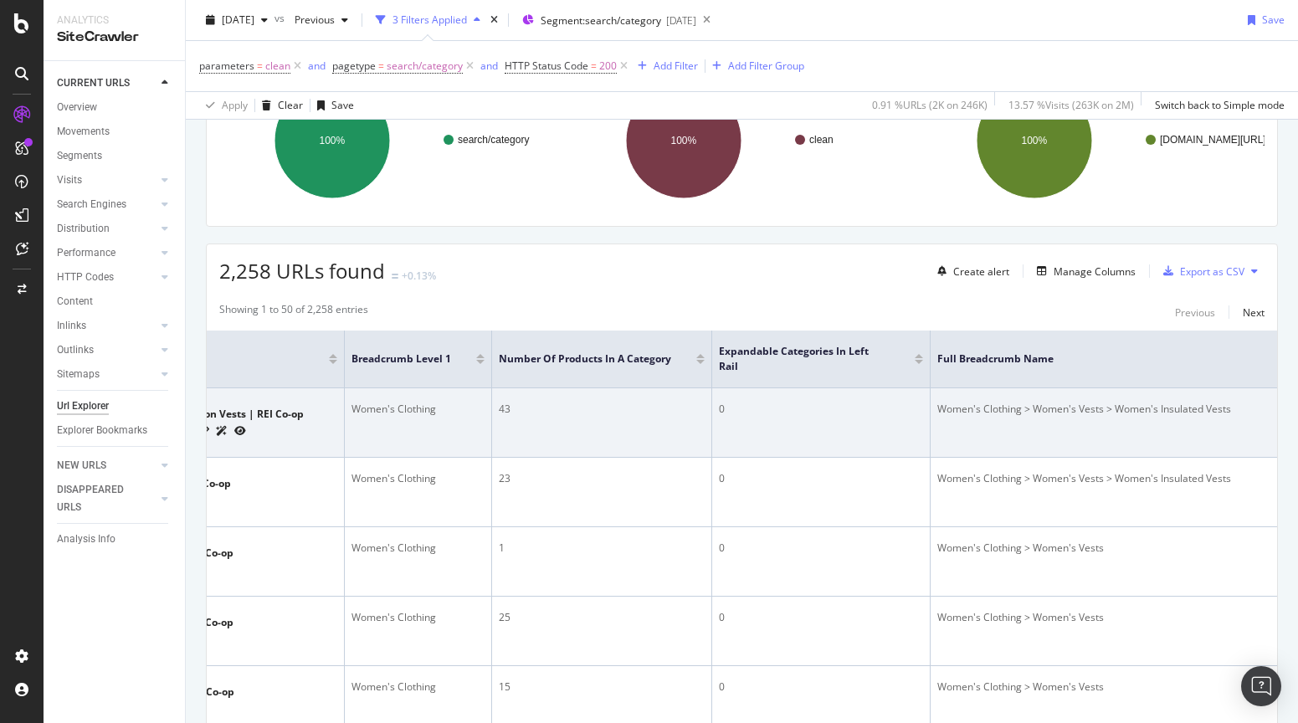
scroll to position [0, 269]
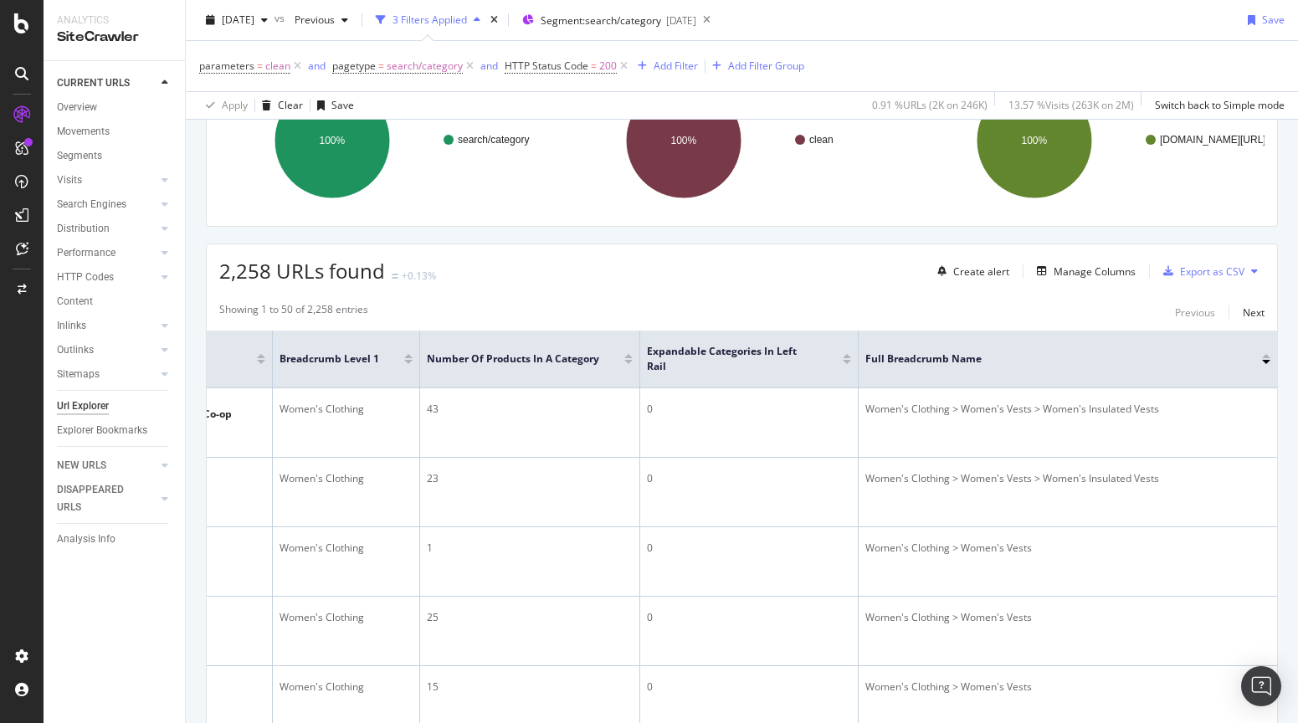
click at [1267, 359] on div at bounding box center [1266, 359] width 8 height 10
click at [1267, 356] on div at bounding box center [1266, 356] width 8 height 4
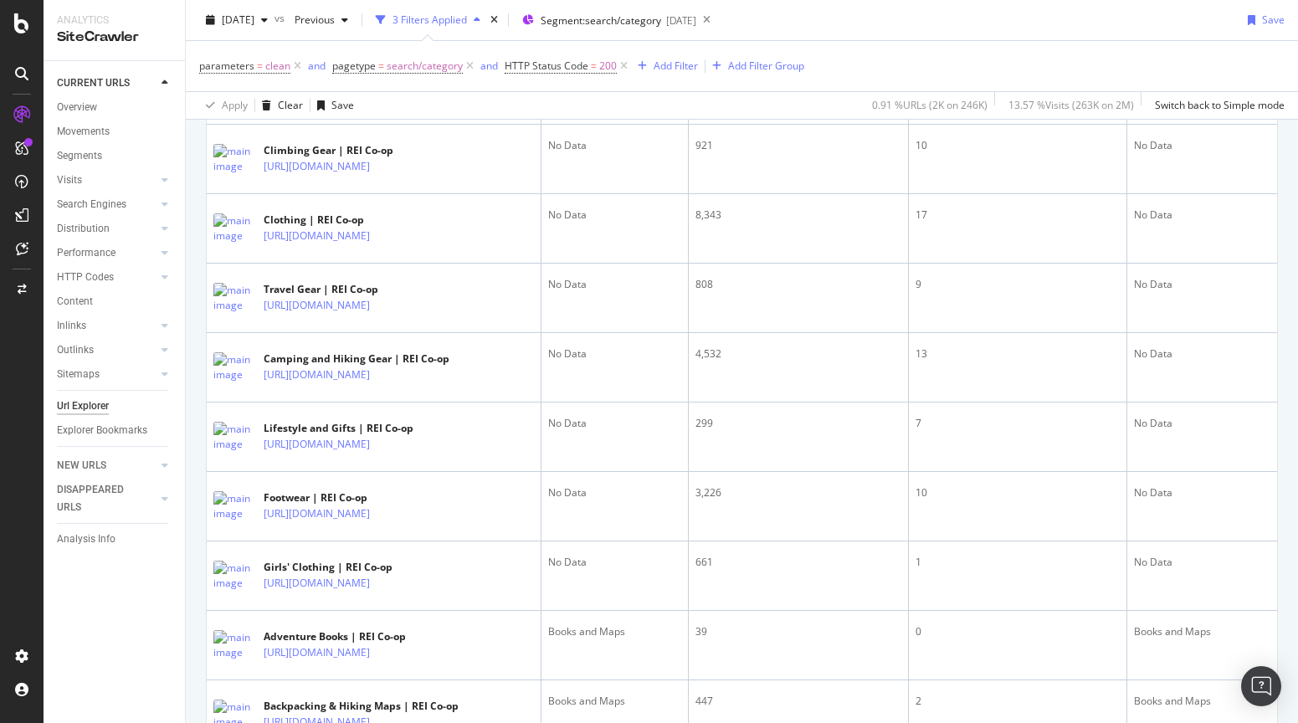
scroll to position [1465, 0]
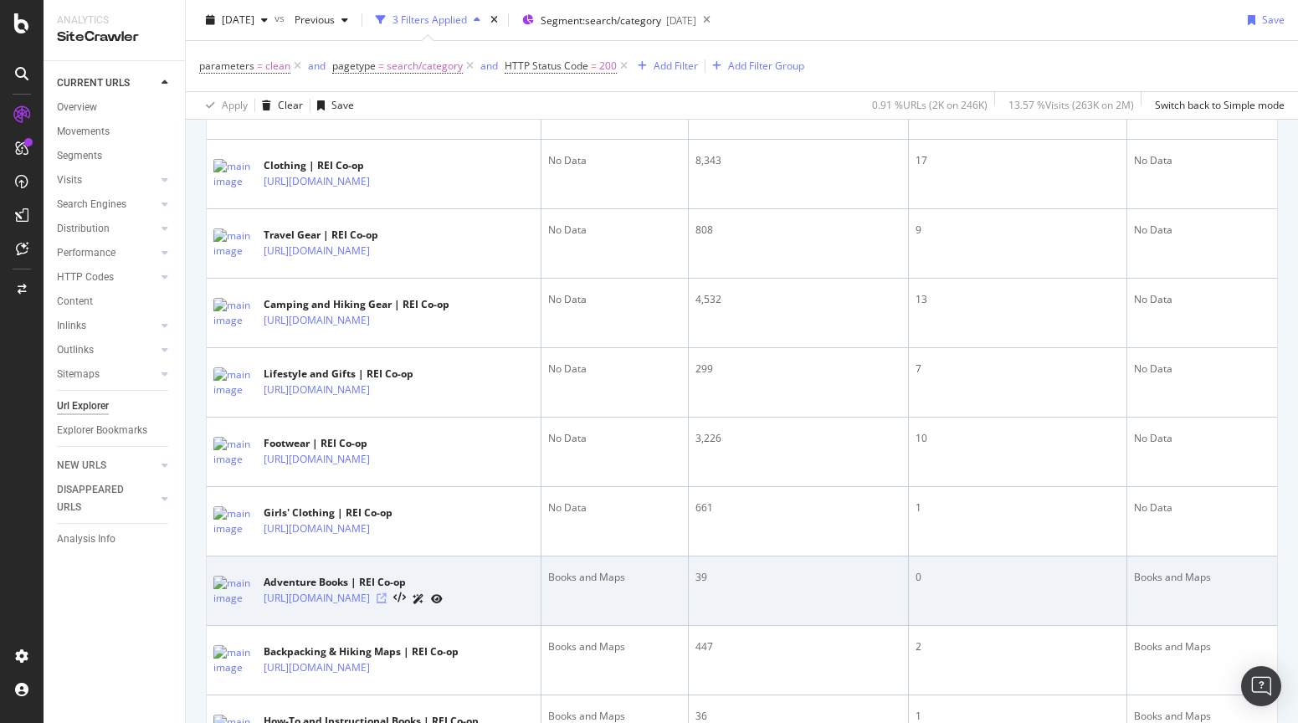
click at [387, 603] on icon at bounding box center [382, 598] width 10 height 10
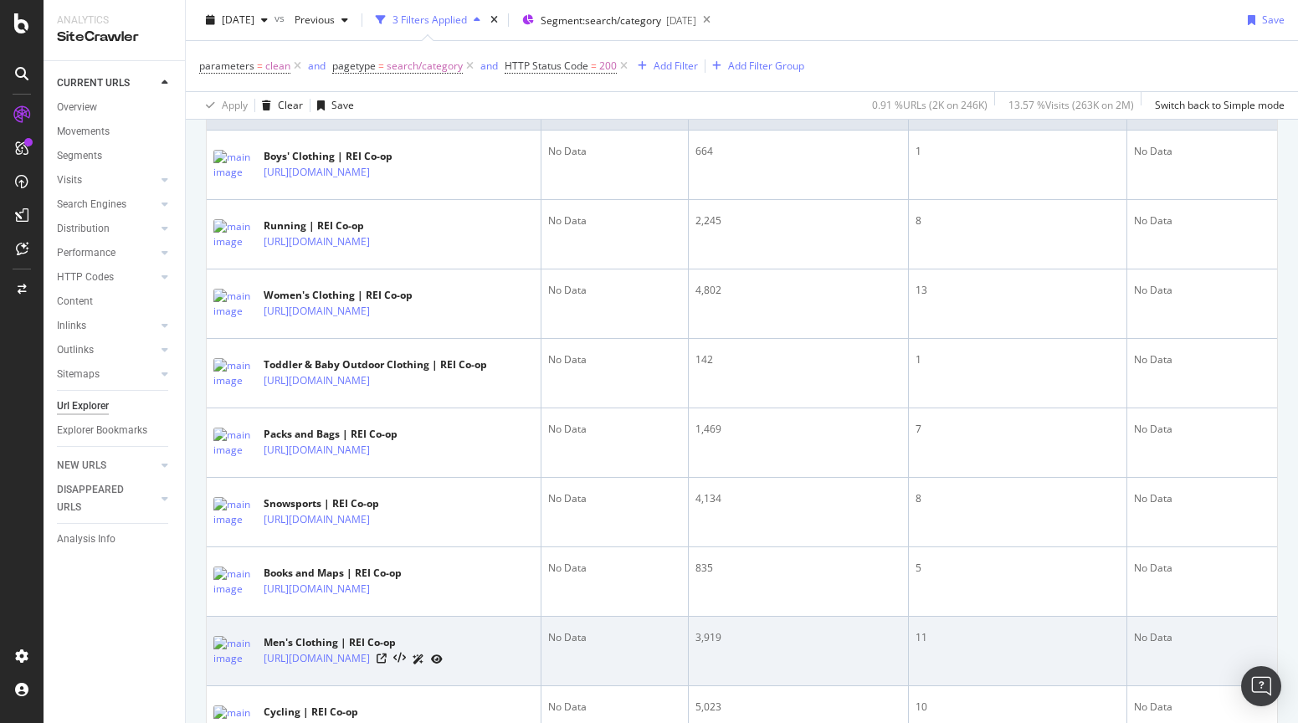
scroll to position [0, 0]
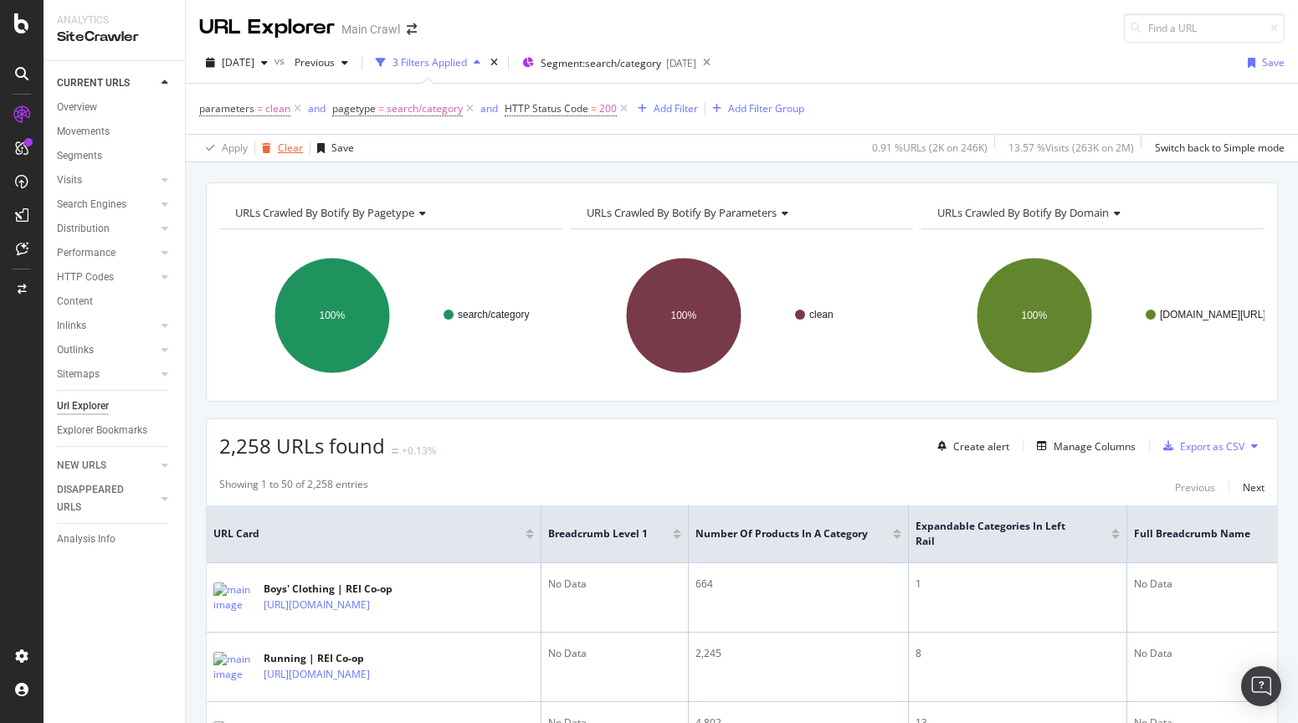
click at [279, 149] on div "Clear" at bounding box center [290, 148] width 25 height 14
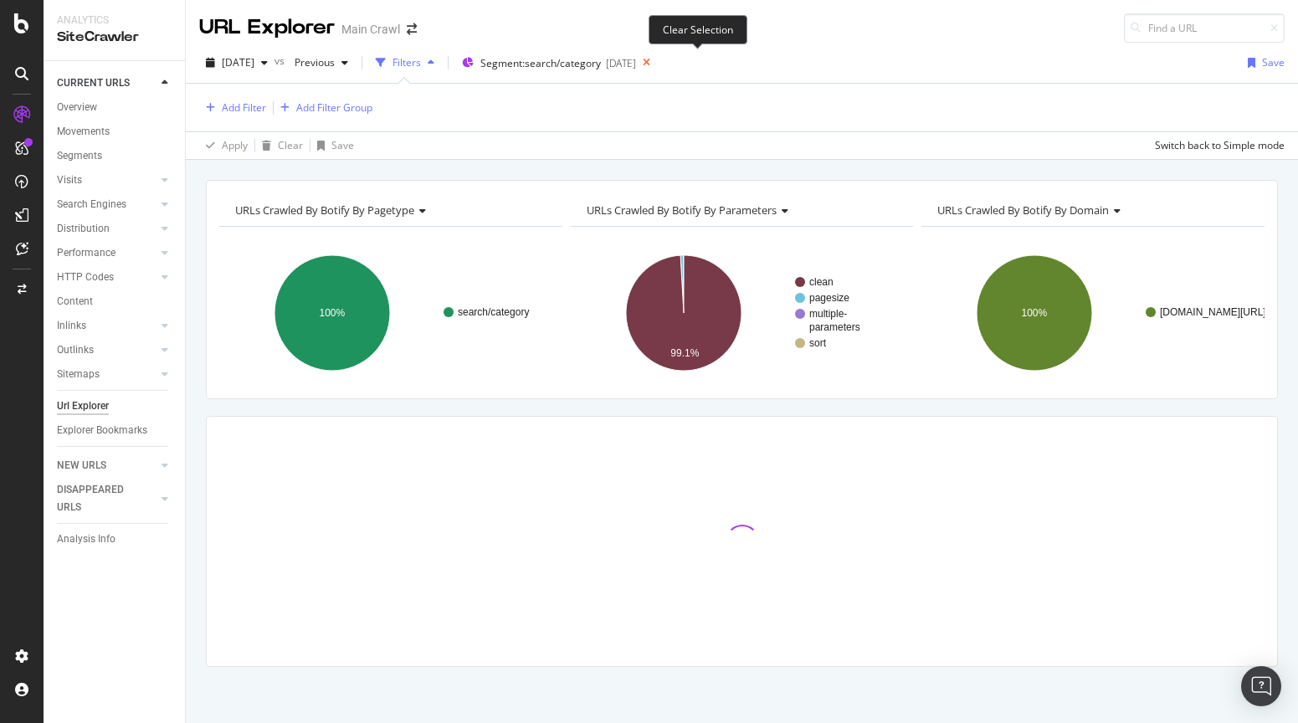
click at [657, 63] on icon at bounding box center [646, 62] width 21 height 23
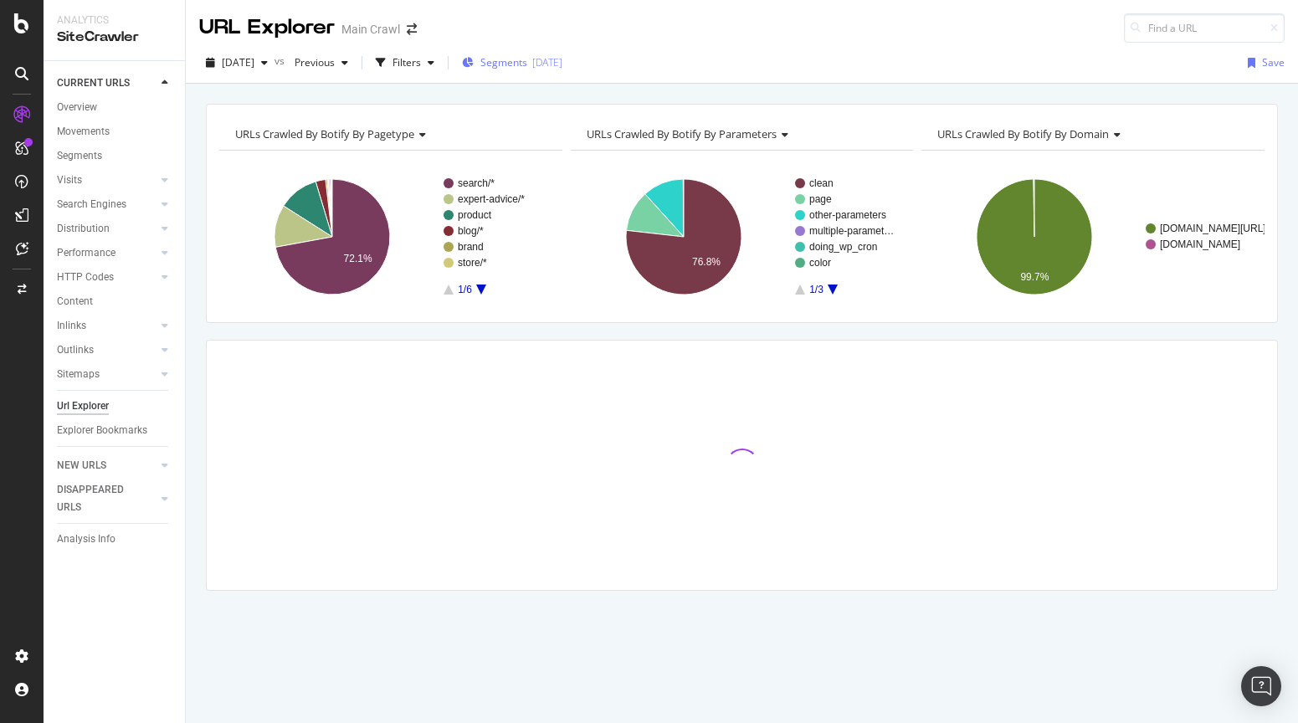
click at [512, 59] on span "Segments" at bounding box center [503, 62] width 47 height 14
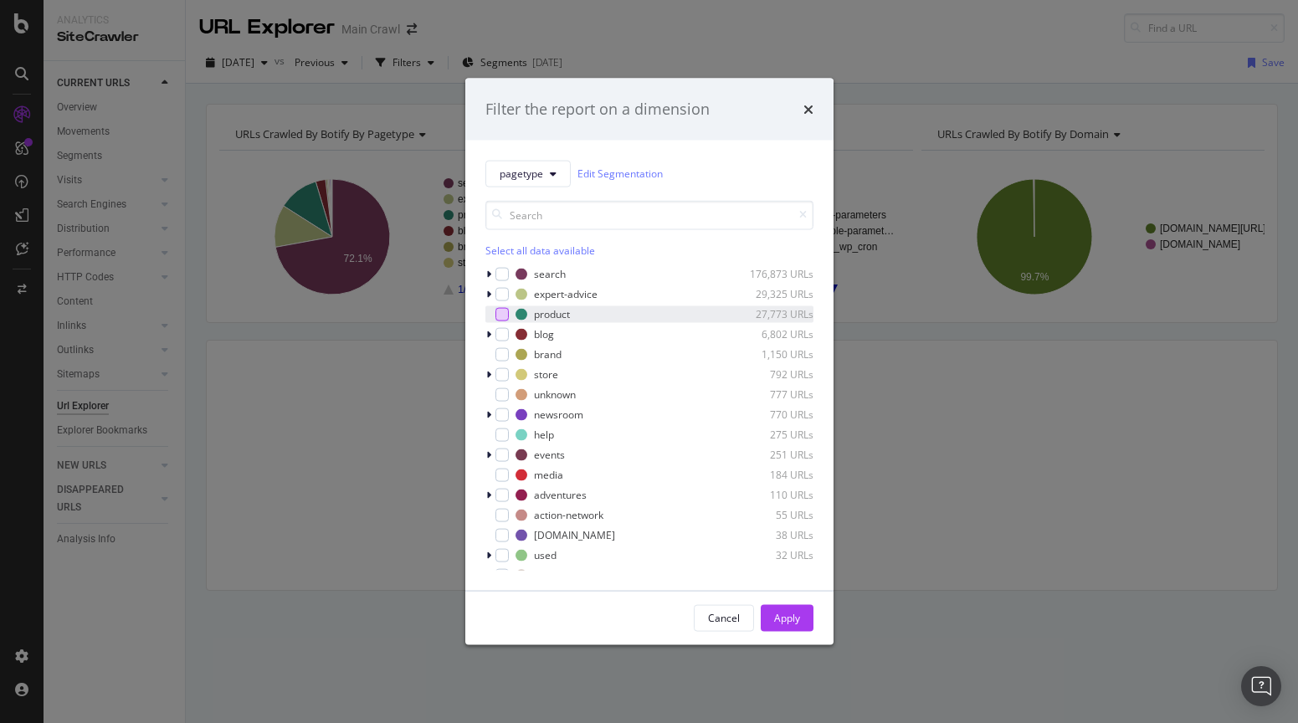
click at [496, 315] on div "modal" at bounding box center [501, 313] width 13 height 13
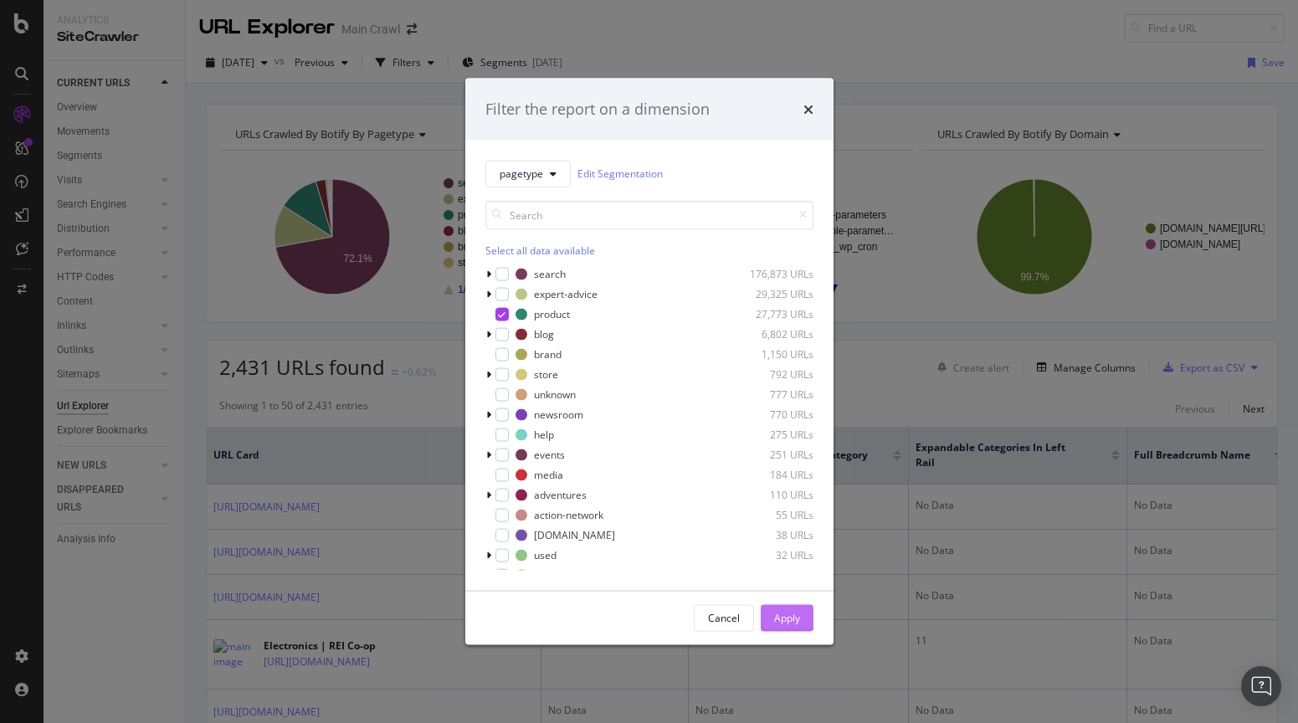
click at [783, 614] on div "Apply" at bounding box center [787, 618] width 26 height 14
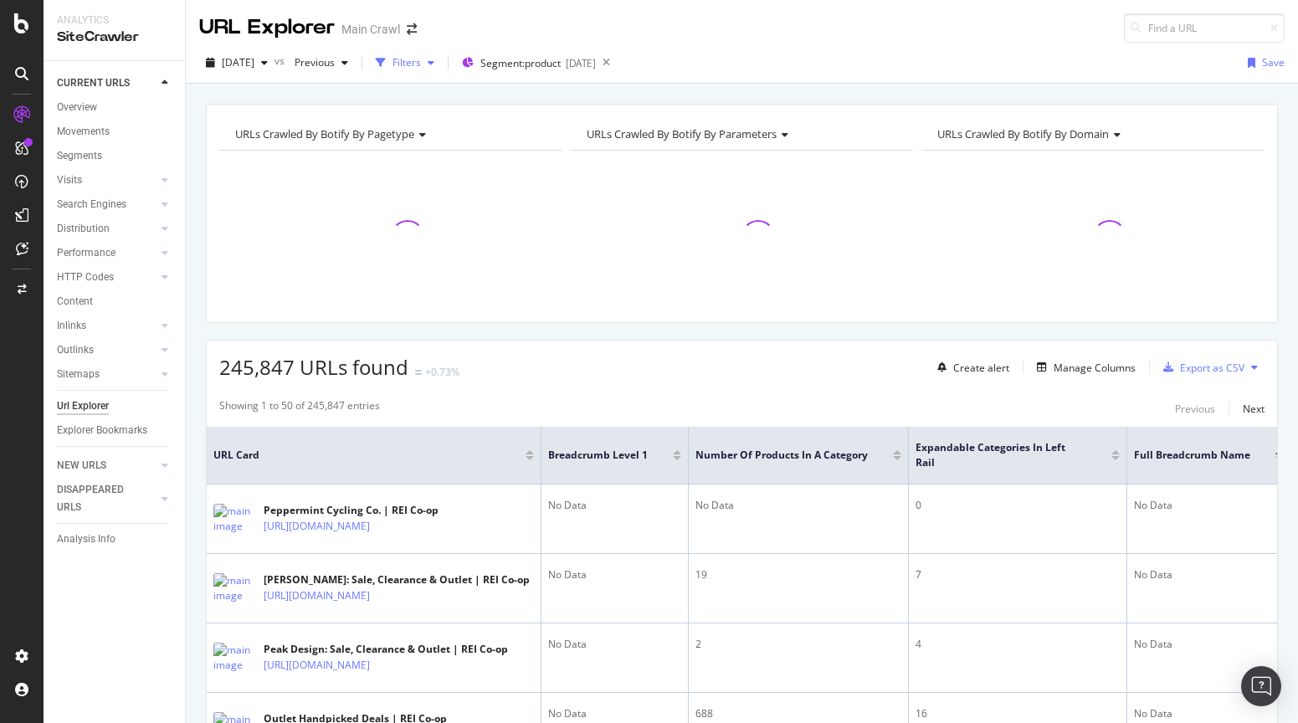
click at [421, 59] on div "Filters" at bounding box center [406, 62] width 28 height 14
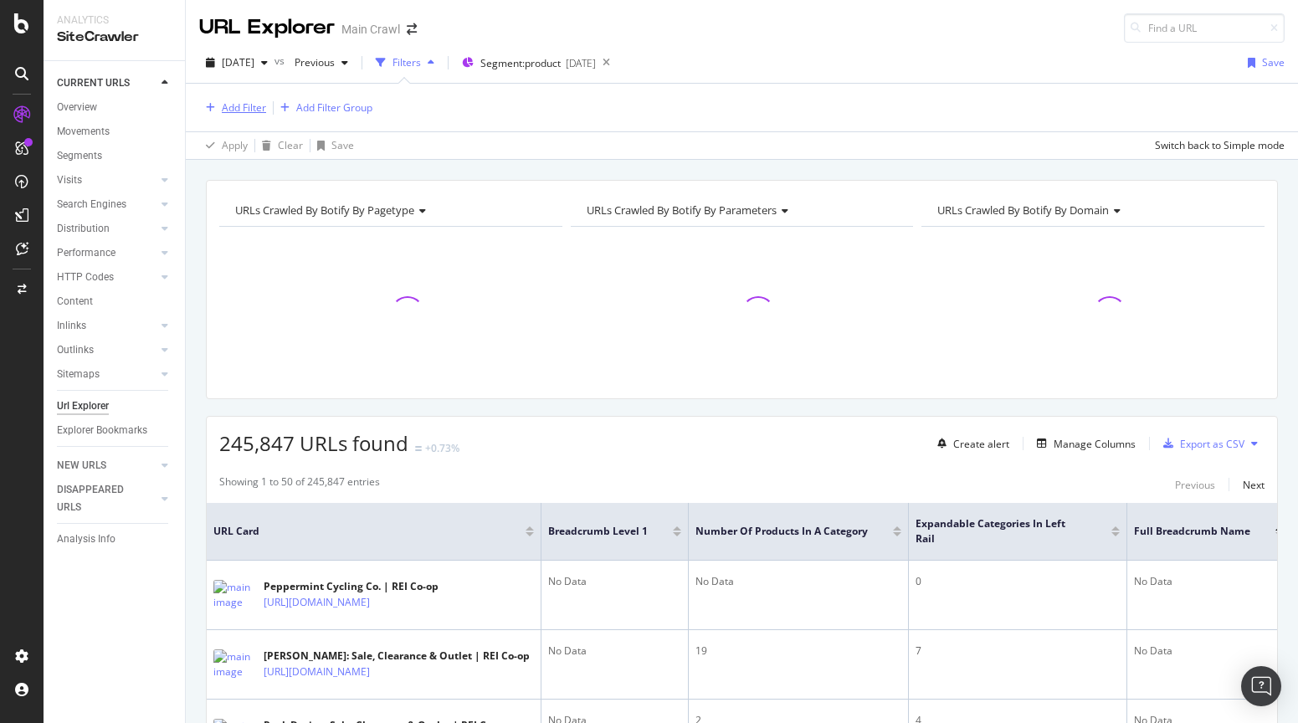
click at [225, 99] on div "Add Filter" at bounding box center [232, 108] width 67 height 18
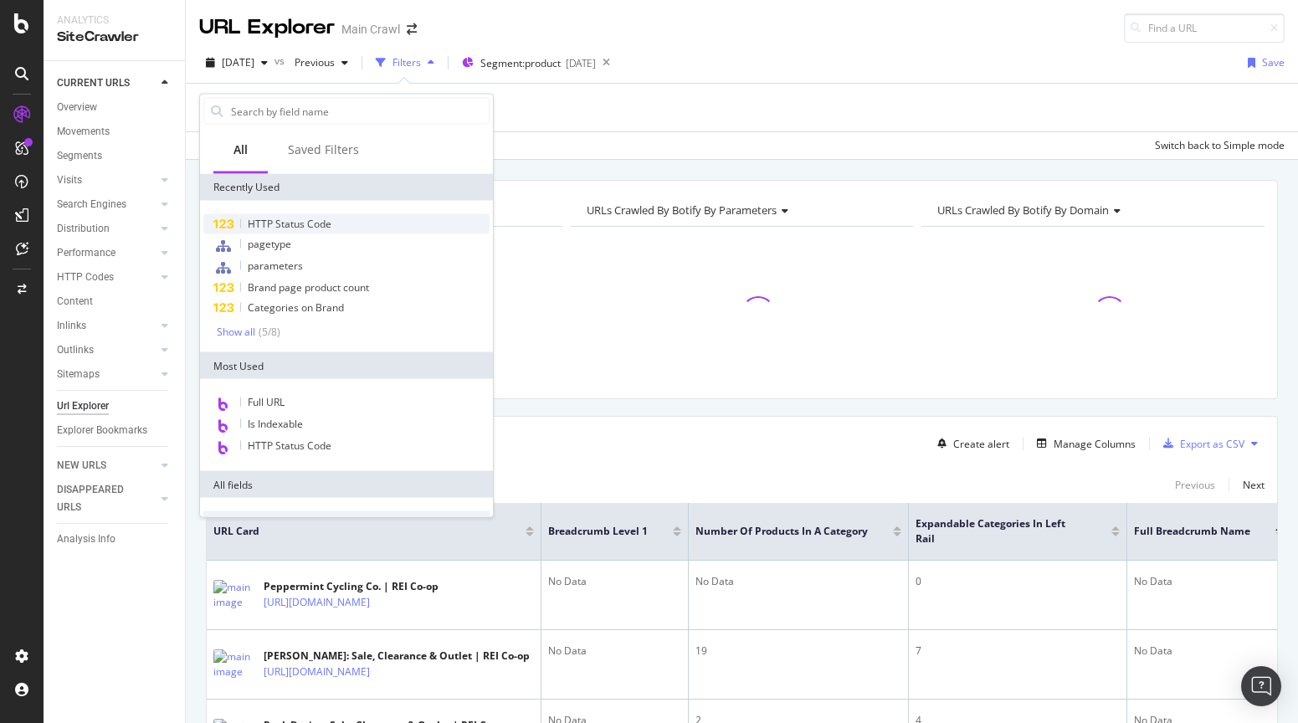
click at [259, 224] on span "HTTP Status Code" at bounding box center [290, 224] width 84 height 14
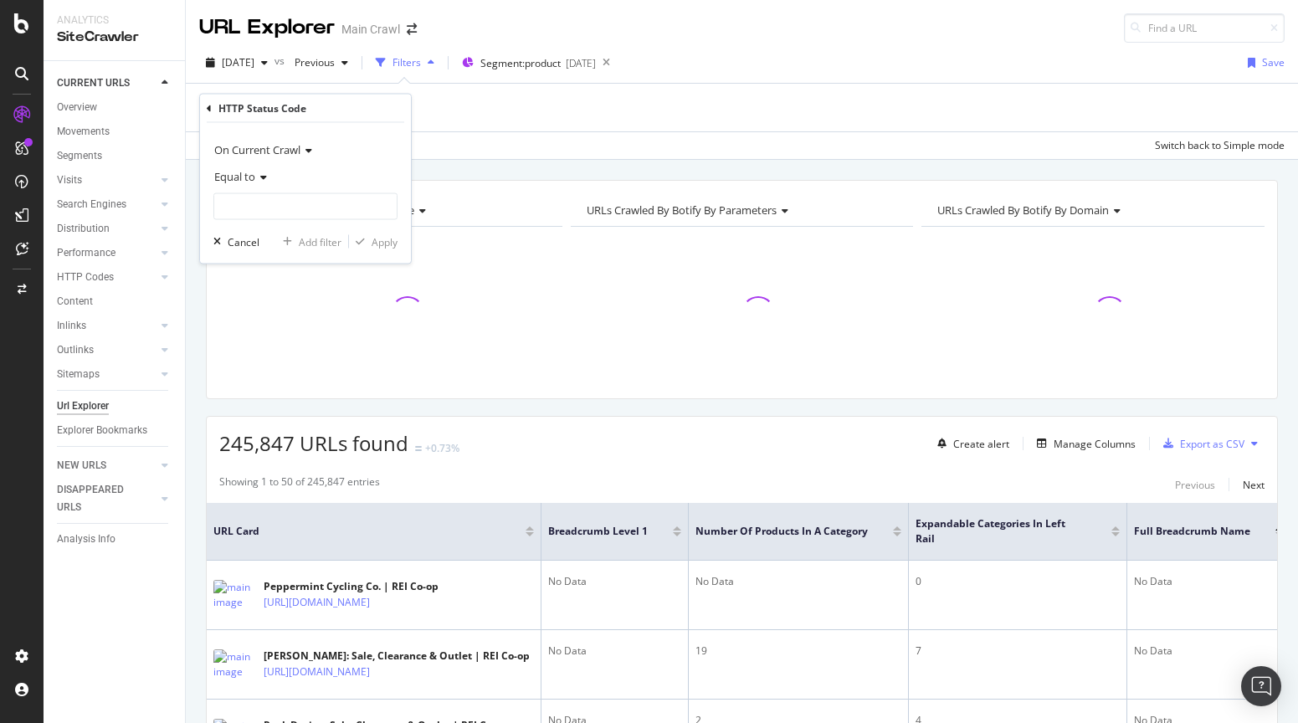
click at [250, 176] on span "Equal to" at bounding box center [234, 176] width 41 height 15
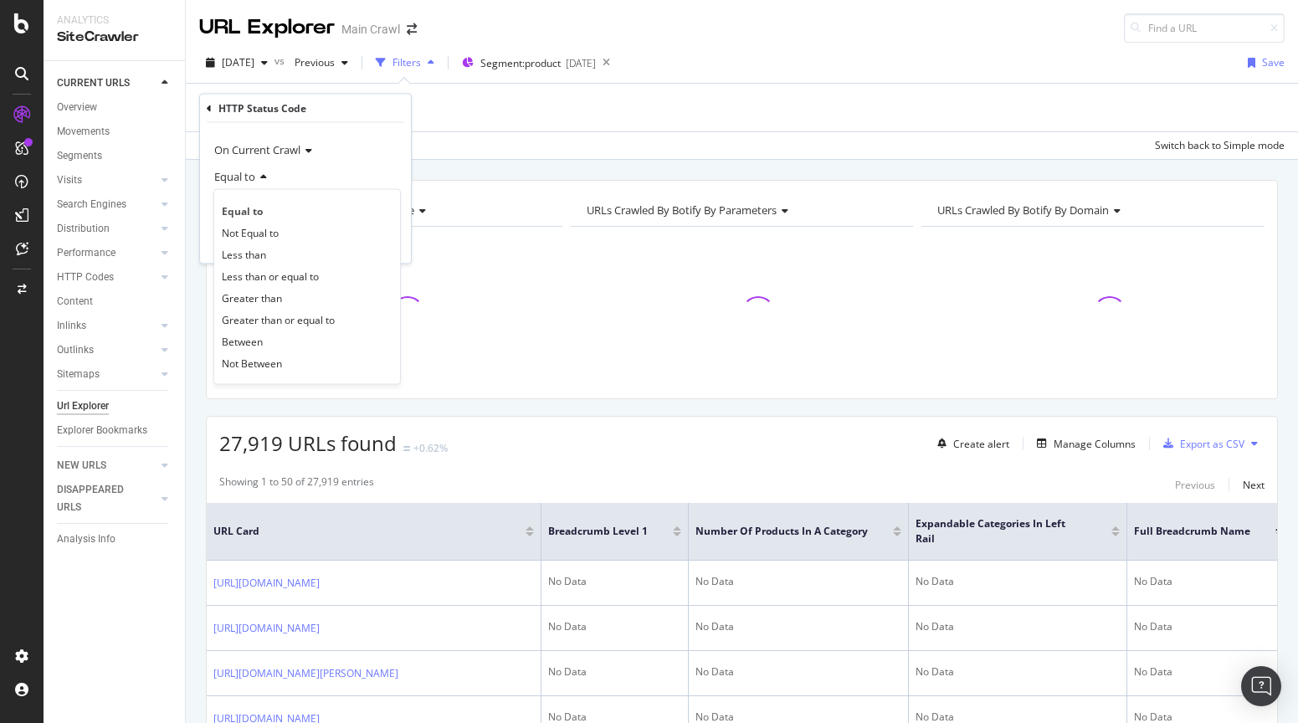
click at [250, 179] on span "Equal to" at bounding box center [234, 176] width 41 height 15
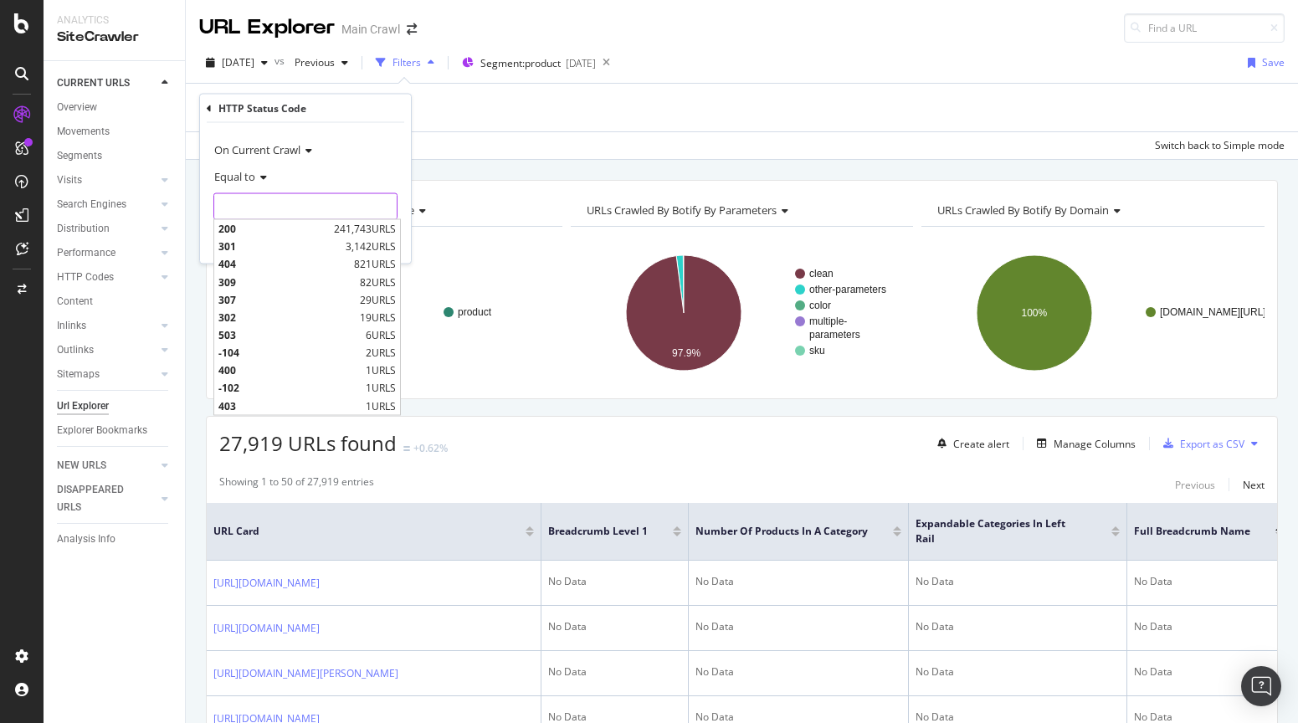
click at [252, 204] on input "number" at bounding box center [305, 206] width 184 height 27
click at [249, 226] on span "200" at bounding box center [273, 229] width 111 height 14
type input "200"
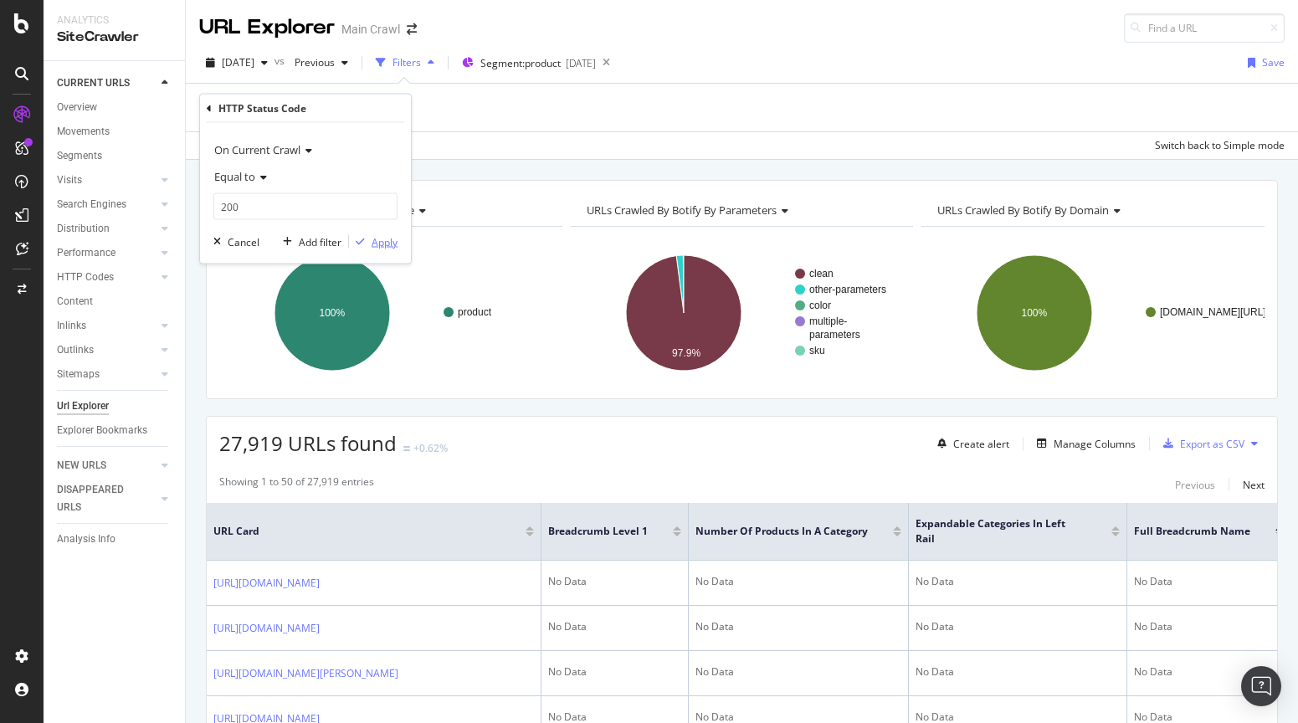
click at [387, 242] on div "Apply" at bounding box center [385, 241] width 26 height 14
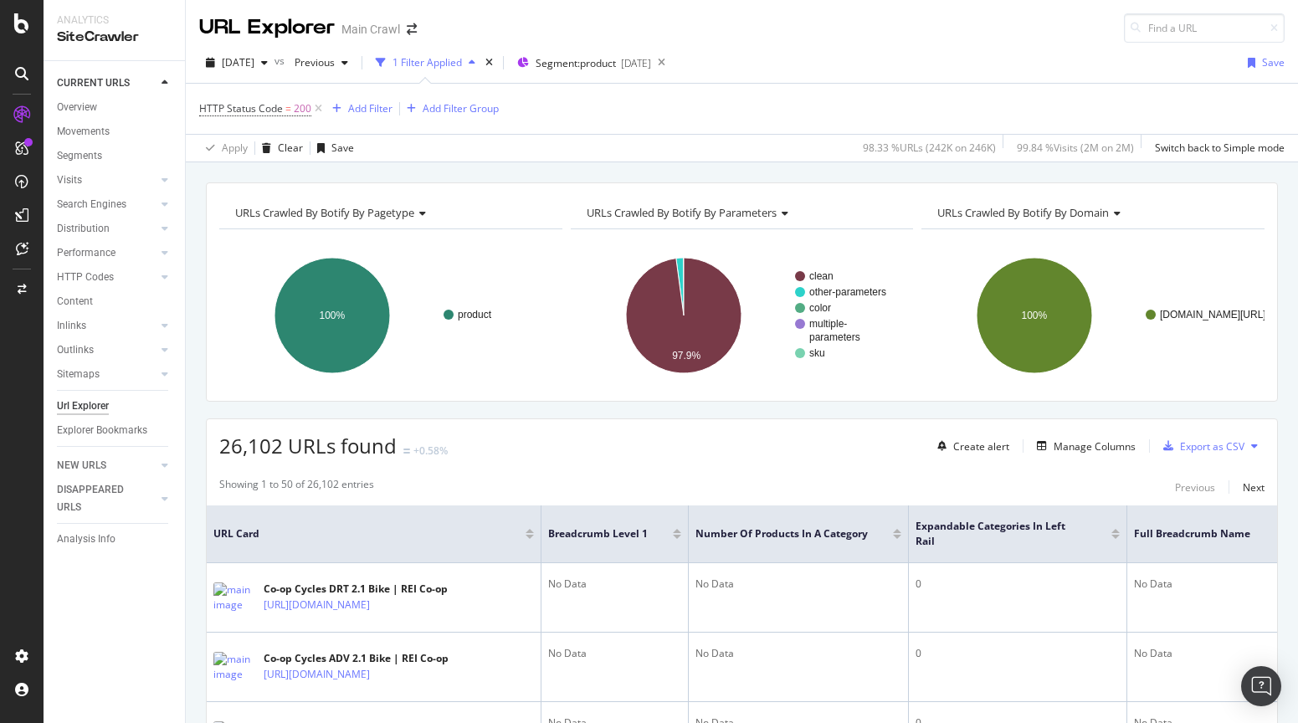
click at [869, 94] on div "HTTP Status Code = 200 Add Filter Add Filter Group" at bounding box center [741, 109] width 1085 height 50
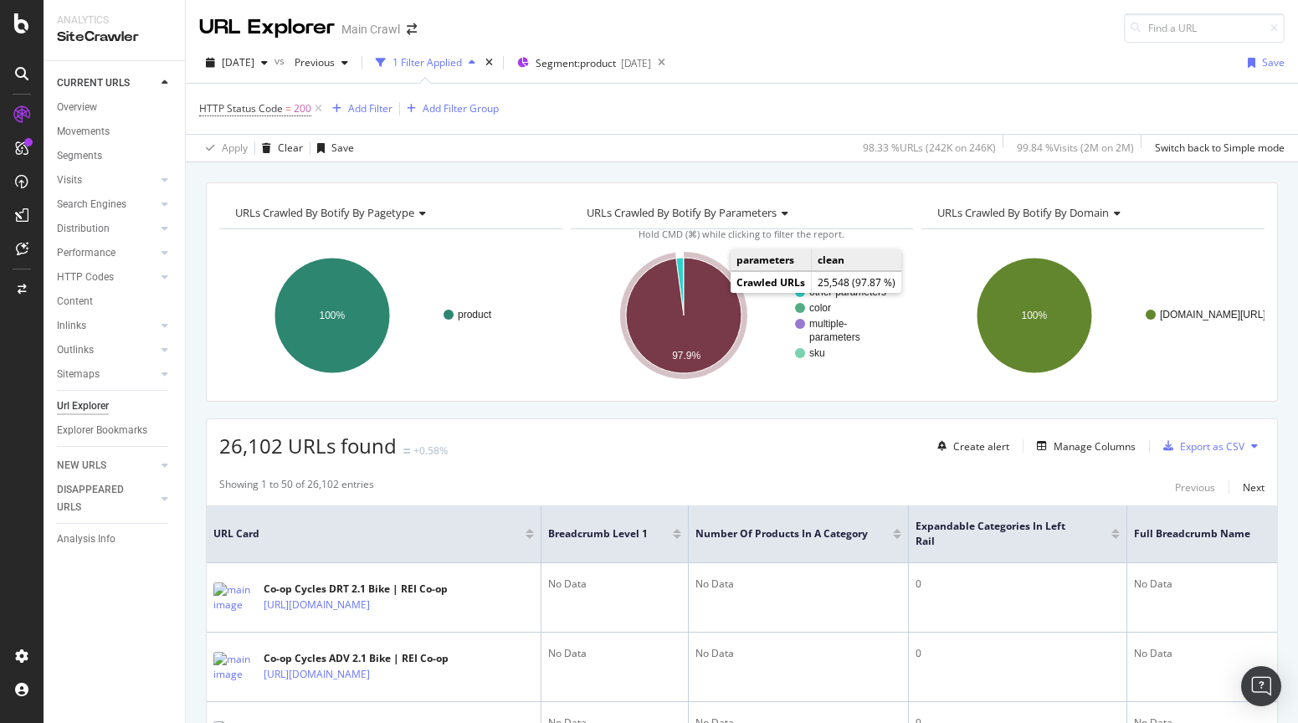
drag, startPoint x: 723, startPoint y: 279, endPoint x: 695, endPoint y: 315, distance: 44.7
click at [695, 315] on icon "A chart." at bounding box center [683, 315] width 115 height 115
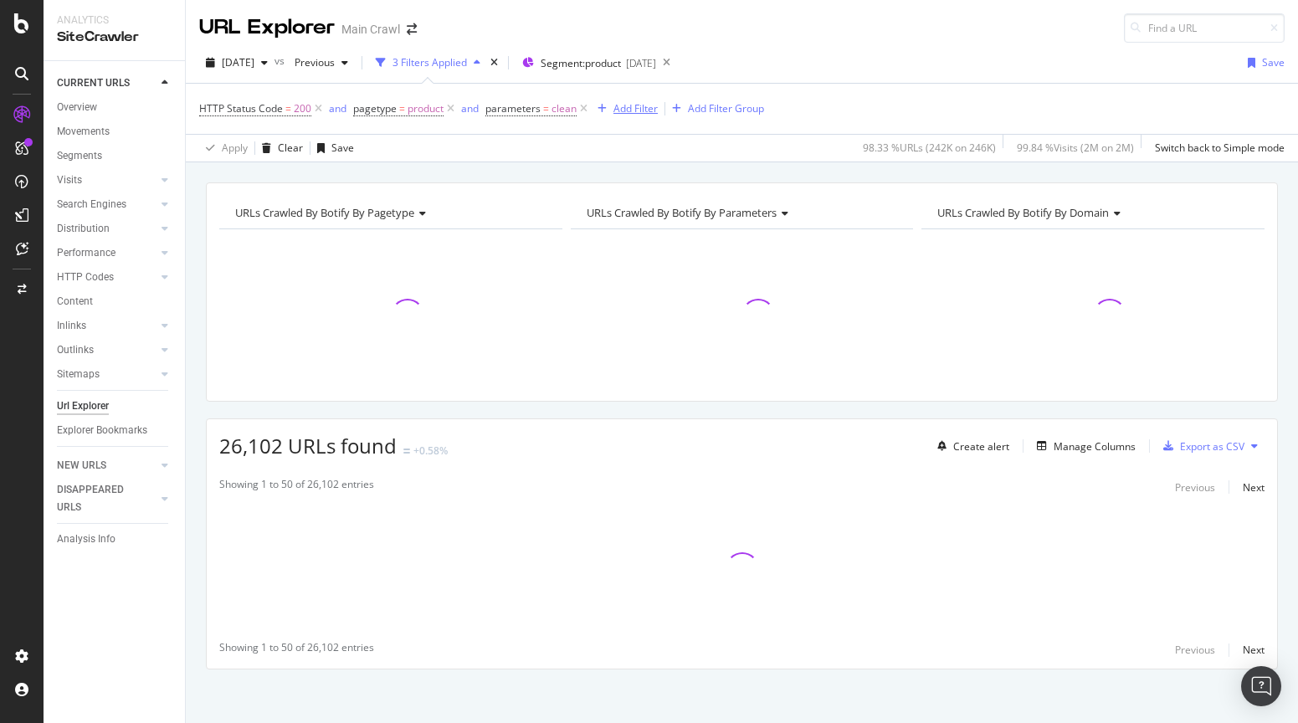
click at [611, 108] on div "button" at bounding box center [602, 109] width 23 height 10
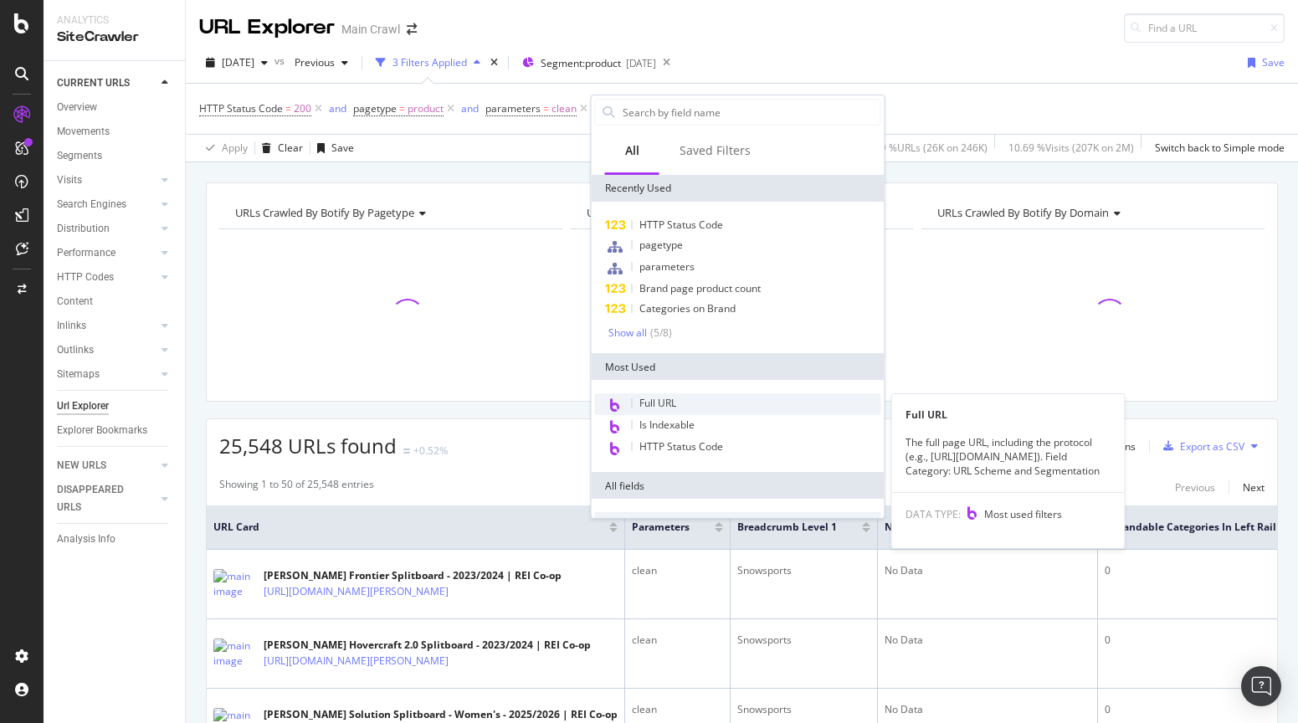
click at [657, 397] on span "Full URL" at bounding box center [657, 403] width 37 height 14
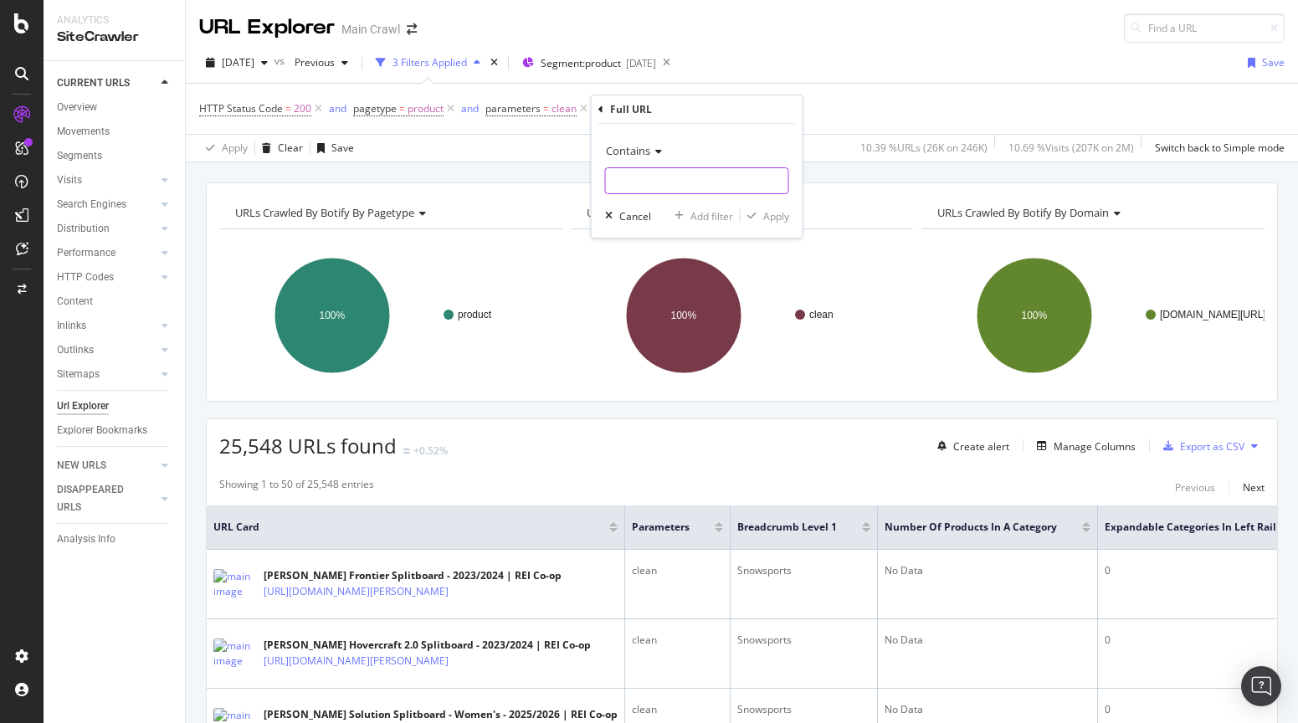
click at [657, 188] on input "text" at bounding box center [697, 180] width 182 height 27
paste input "/insta360"
type input "/insta360"
click at [772, 212] on div "Apply" at bounding box center [776, 216] width 26 height 14
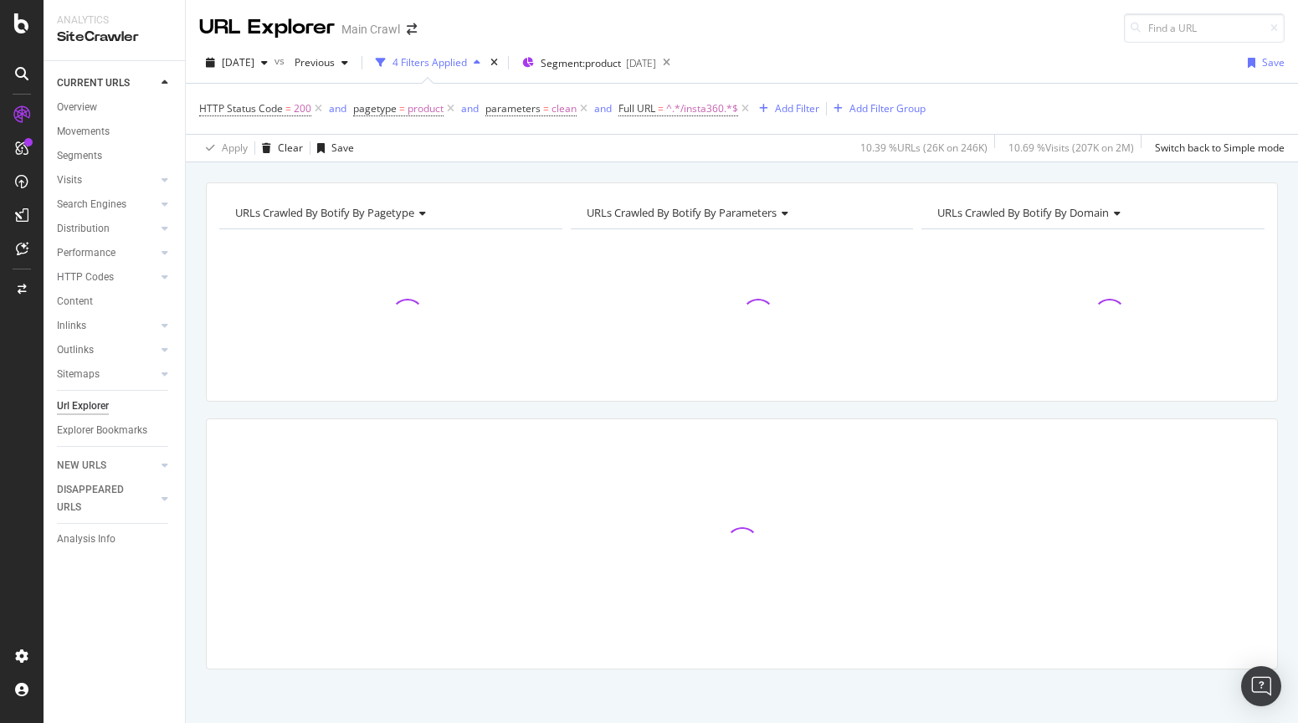
click at [923, 57] on div "[DATE] vs Previous 4 Filters Applied Segment: product [DATE] Save" at bounding box center [742, 65] width 1112 height 33
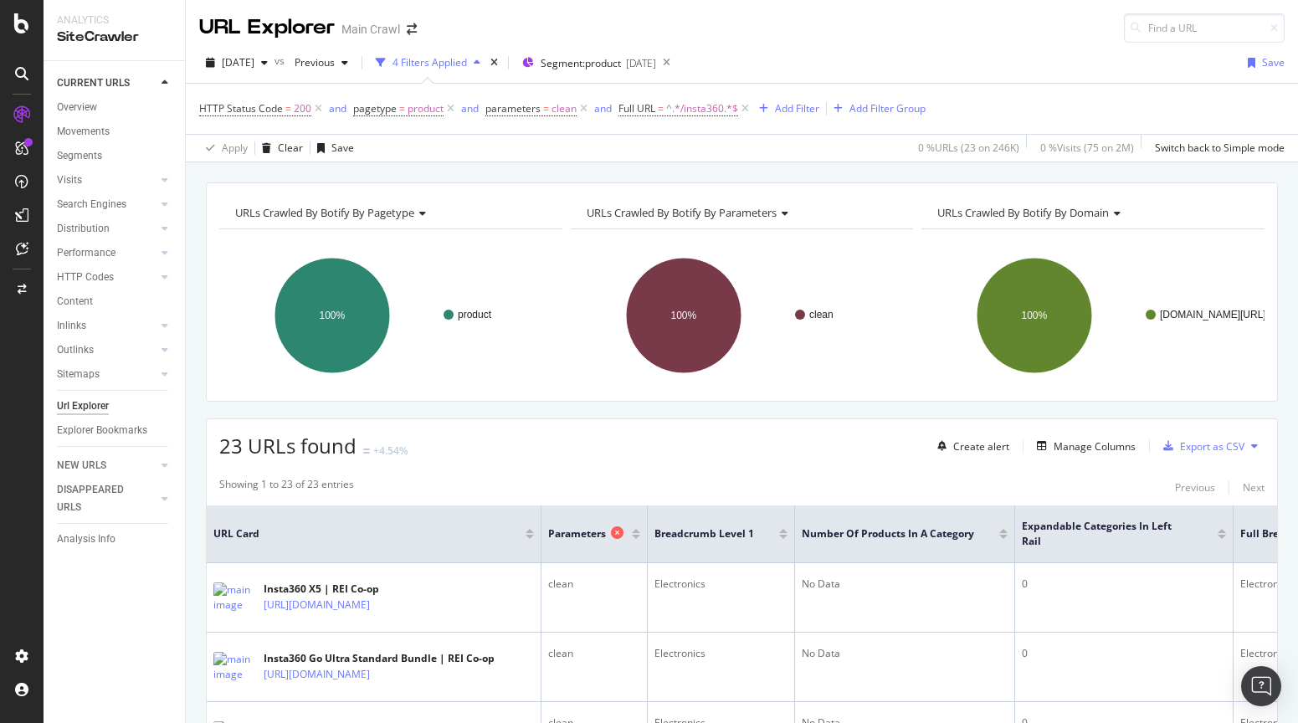
click at [616, 539] on icon at bounding box center [617, 532] width 13 height 13
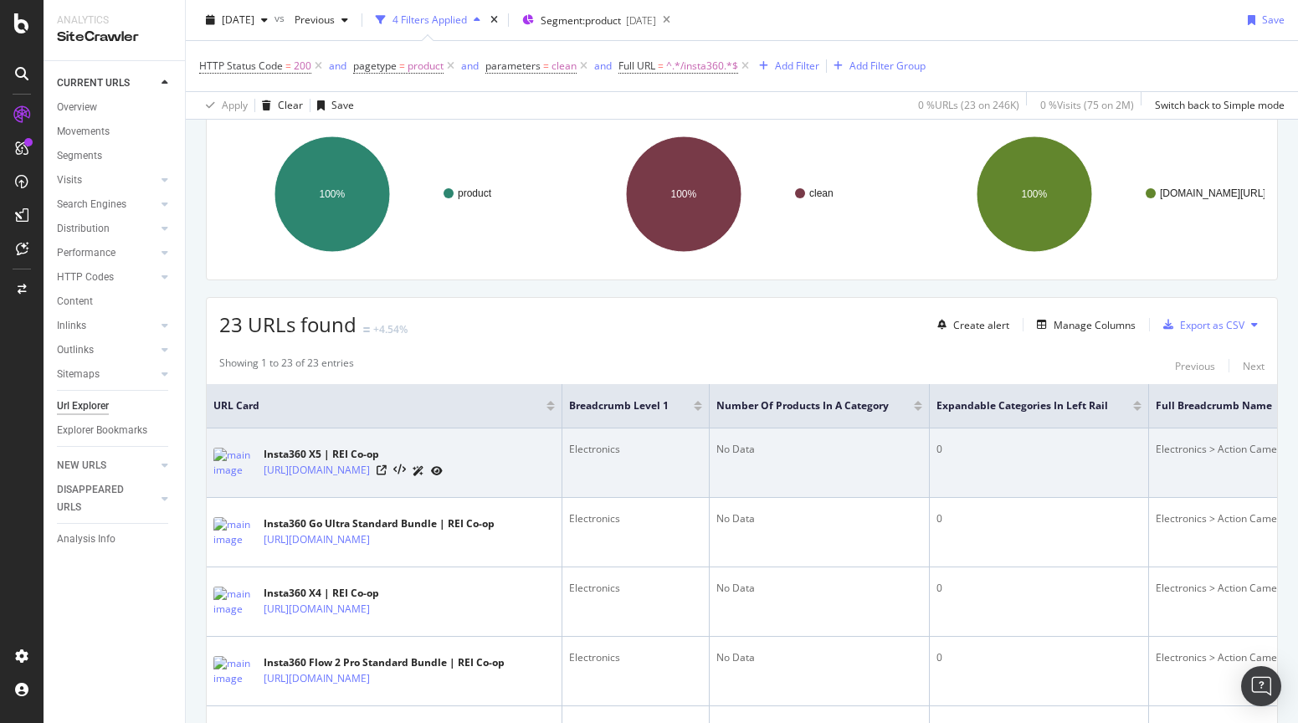
scroll to position [120, 0]
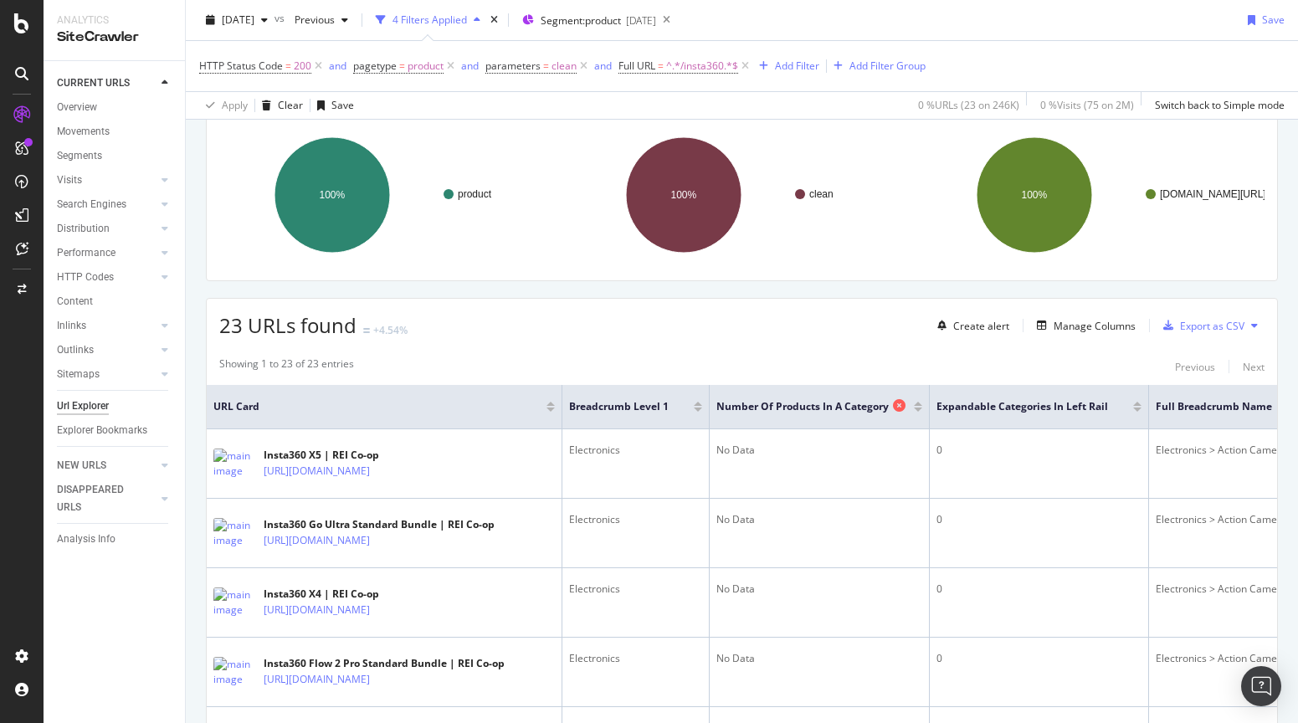
click at [905, 406] on icon at bounding box center [899, 405] width 13 height 13
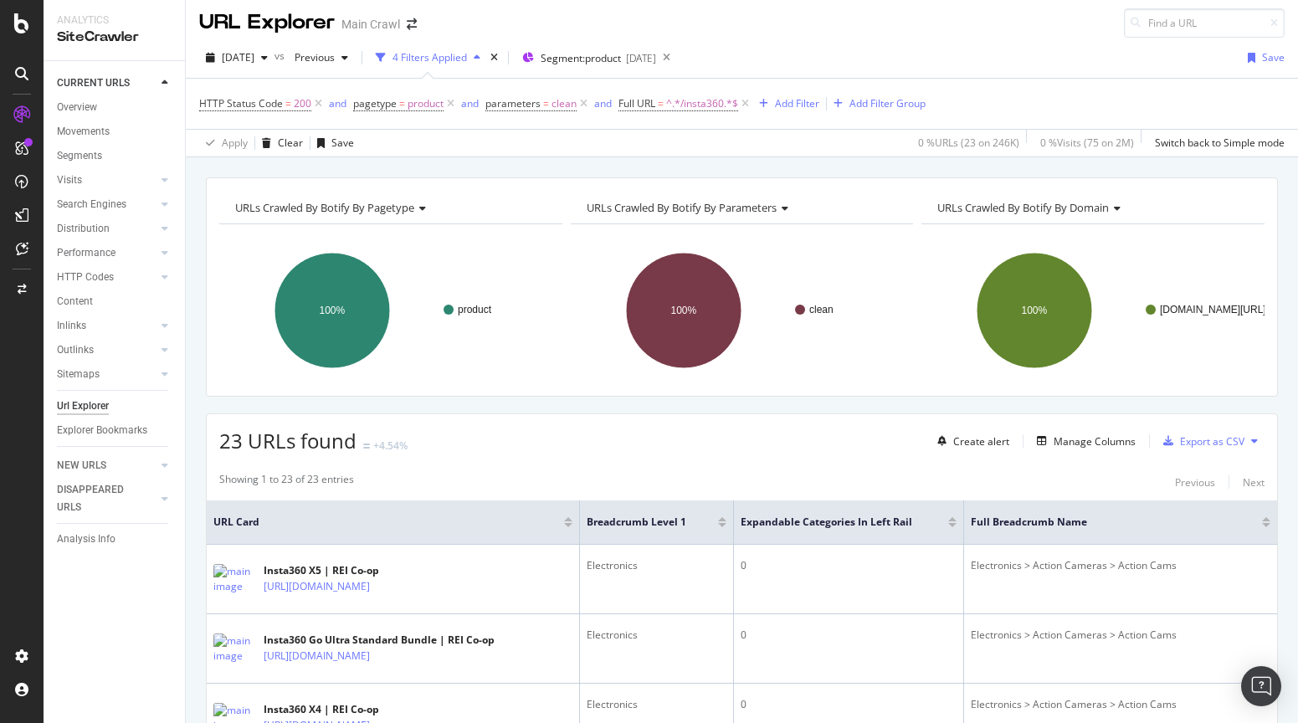
scroll to position [120, 0]
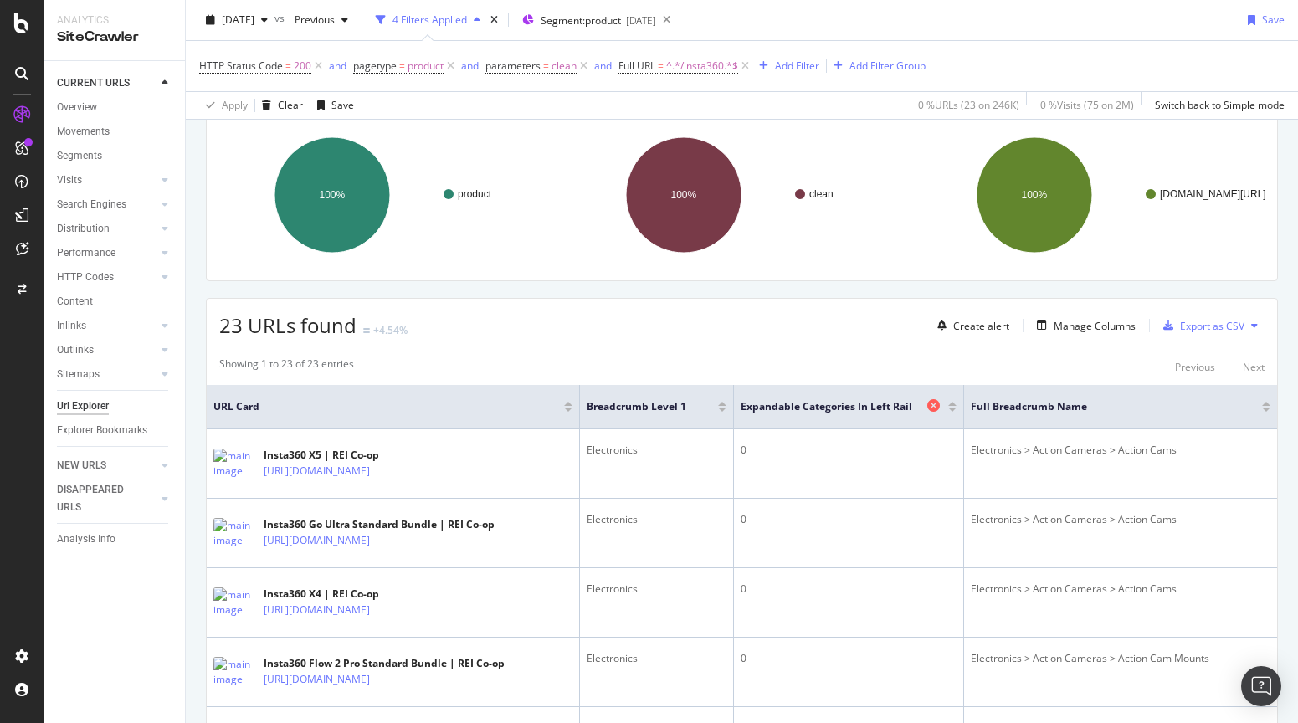
click at [940, 407] on icon at bounding box center [933, 405] width 13 height 13
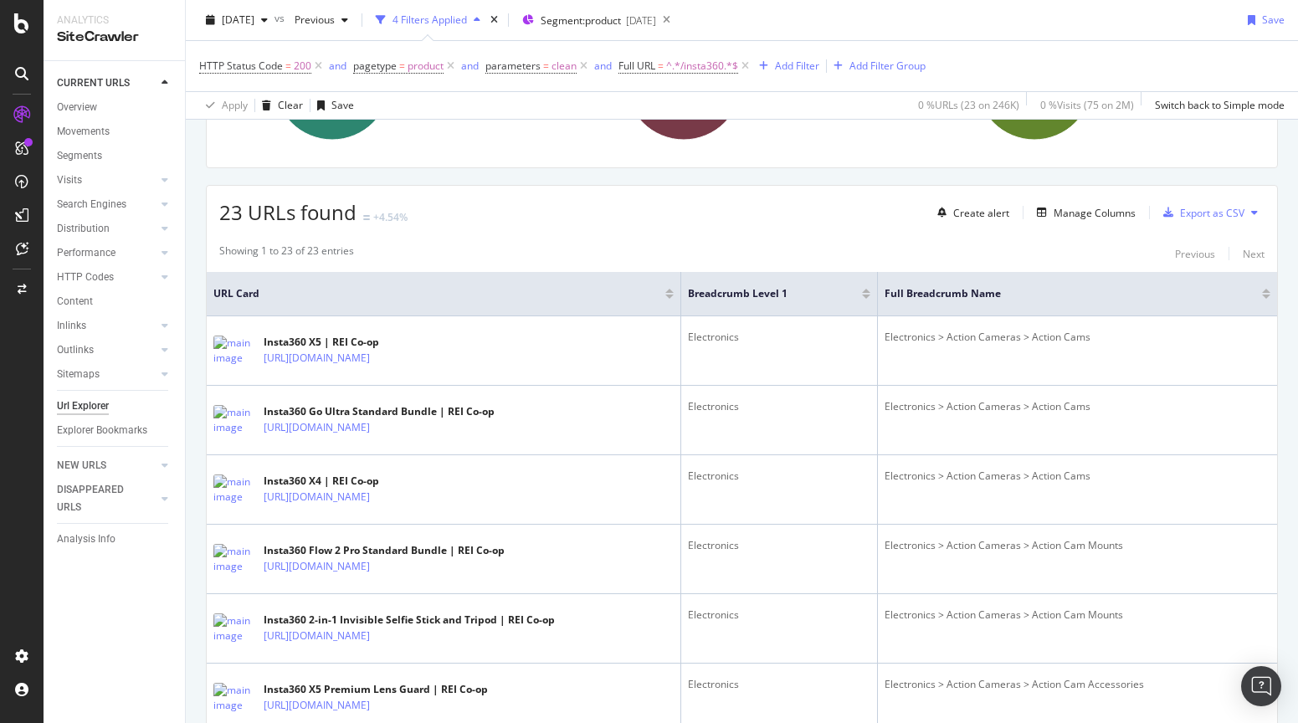
scroll to position [112, 0]
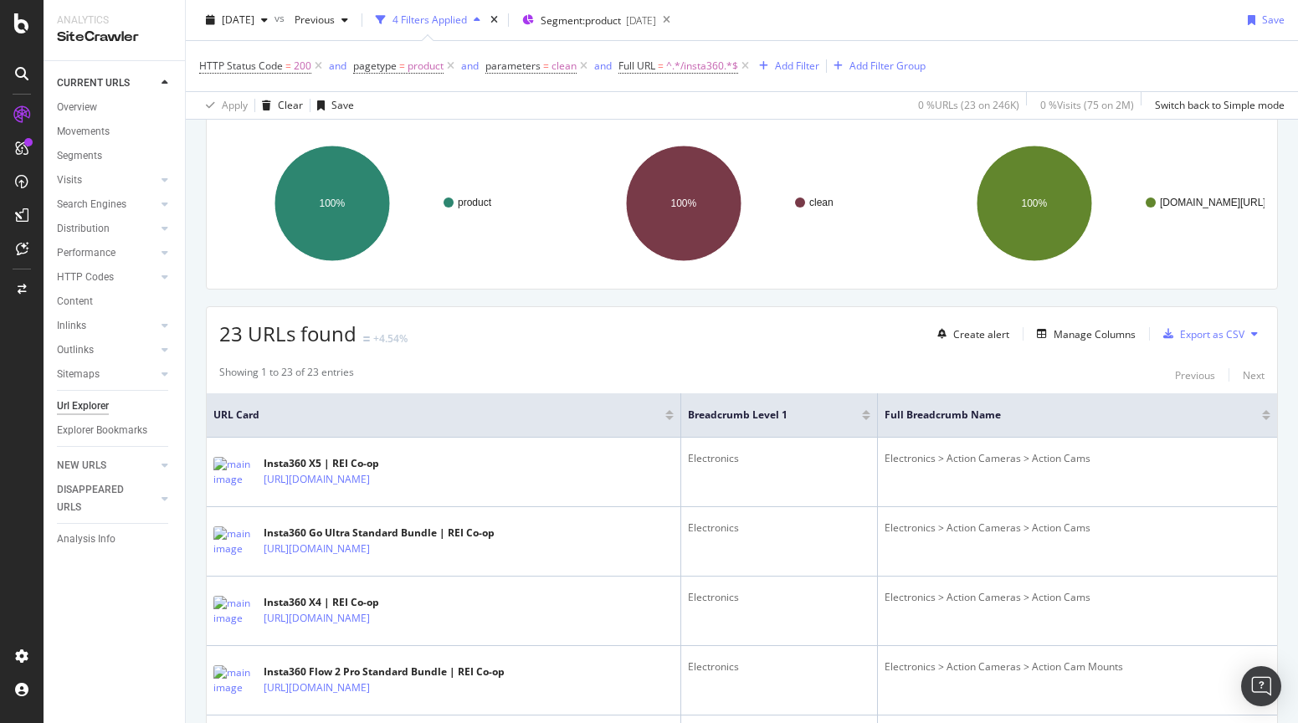
click at [843, 334] on div "23 URLs found +4.54% Create alert Manage Columns Export as CSV" at bounding box center [742, 327] width 1070 height 41
click at [1207, 333] on div "Export as CSV" at bounding box center [1212, 334] width 64 height 14
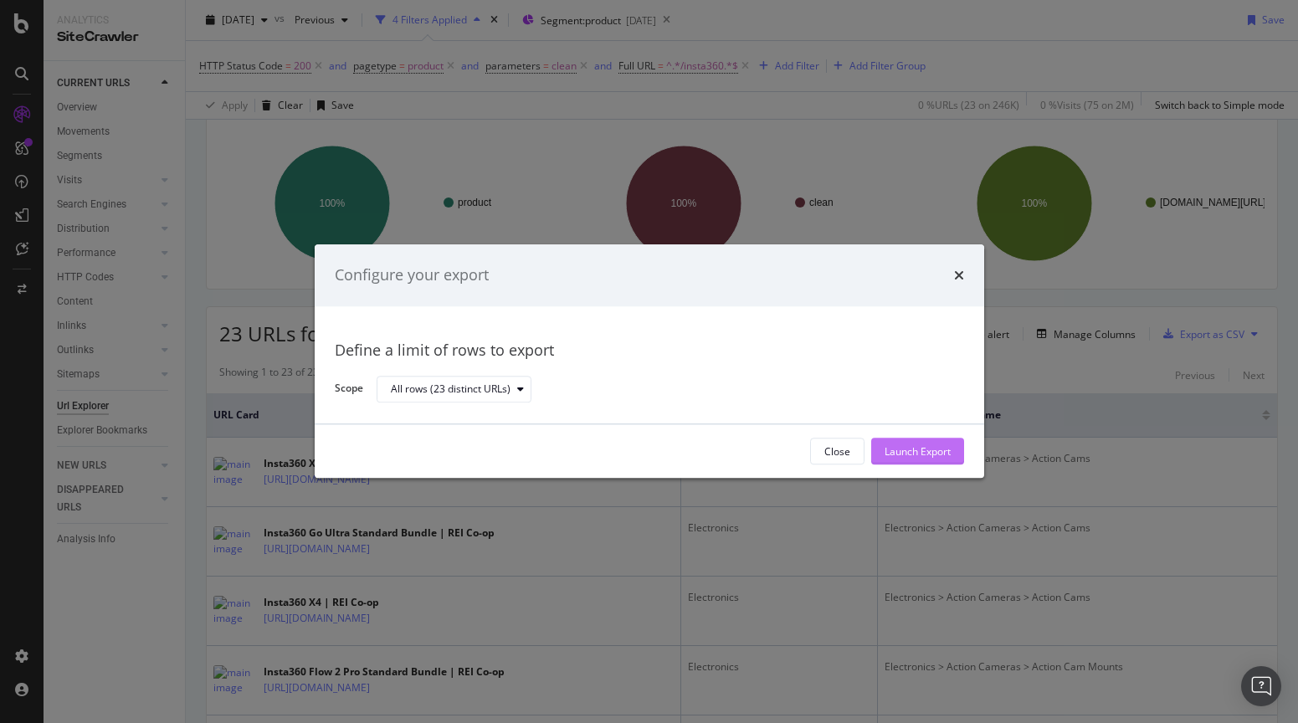
click at [916, 457] on div "Launch Export" at bounding box center [917, 451] width 66 height 14
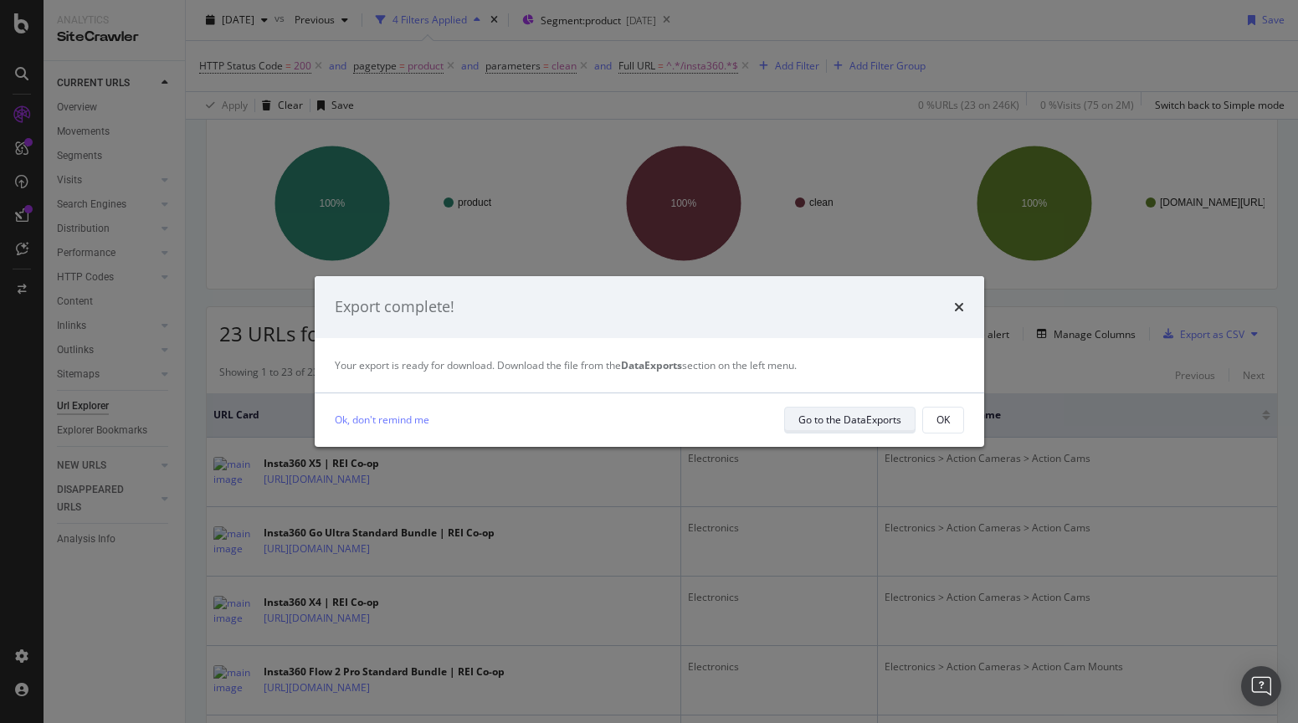
click at [798, 427] on div "Go to the DataExports" at bounding box center [849, 419] width 103 height 23
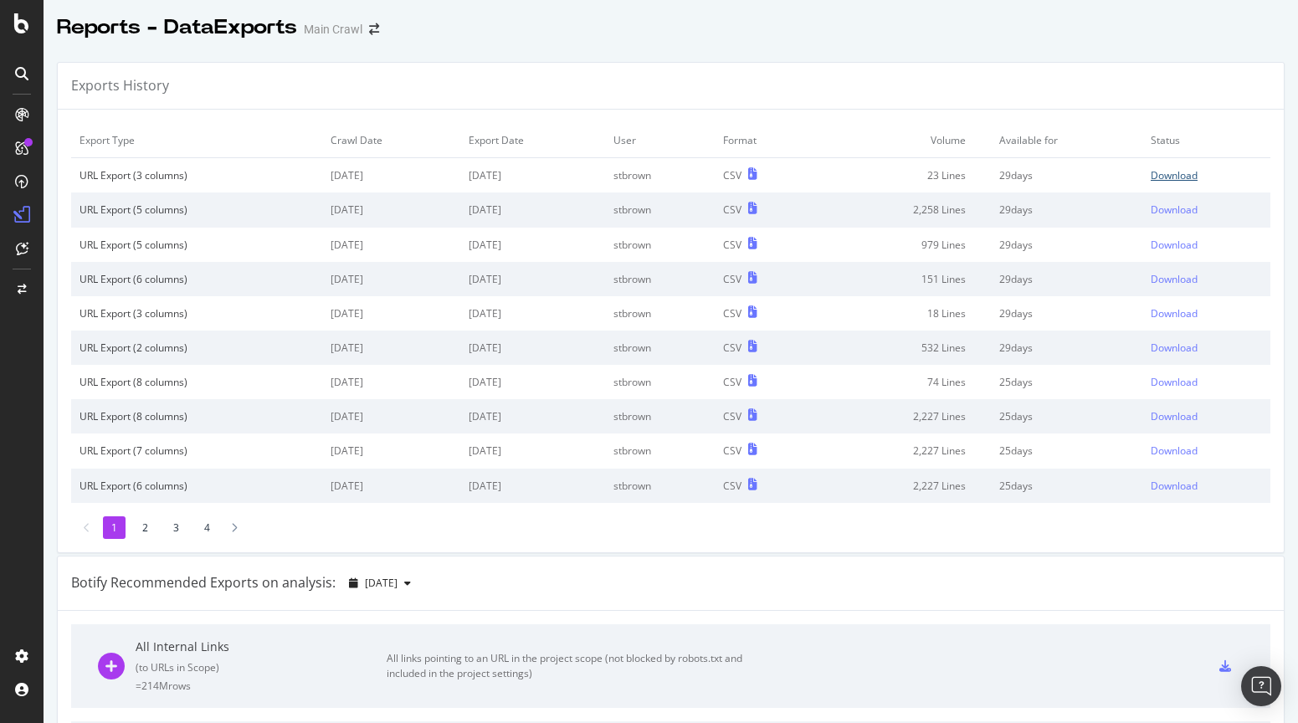
click at [1182, 174] on div "Download" at bounding box center [1174, 175] width 47 height 14
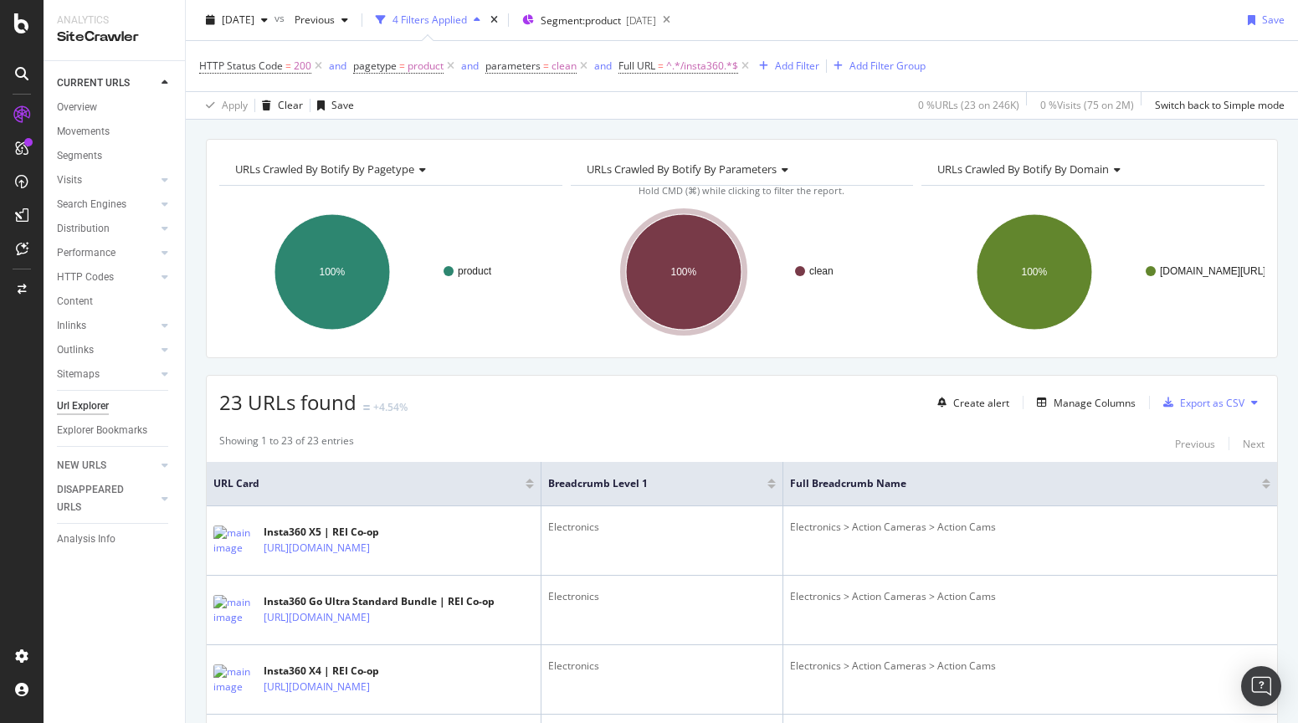
scroll to position [49, 0]
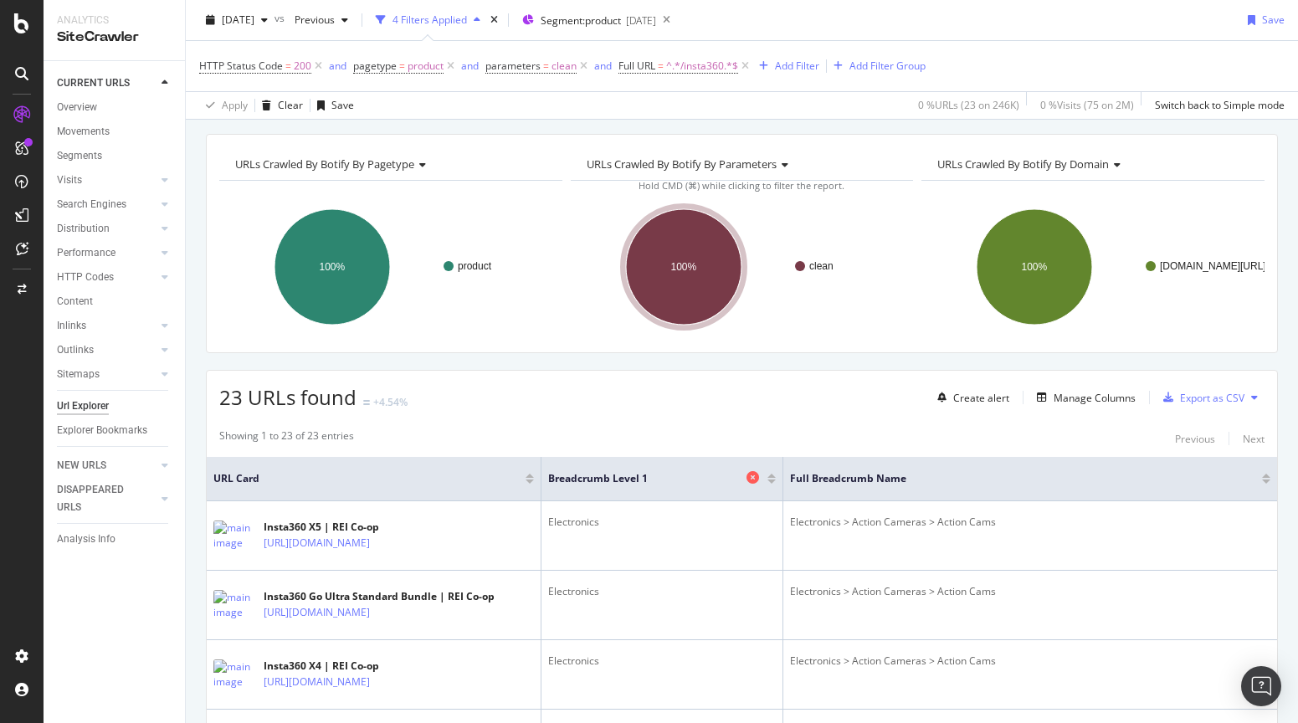
click at [752, 480] on icon at bounding box center [752, 477] width 13 height 13
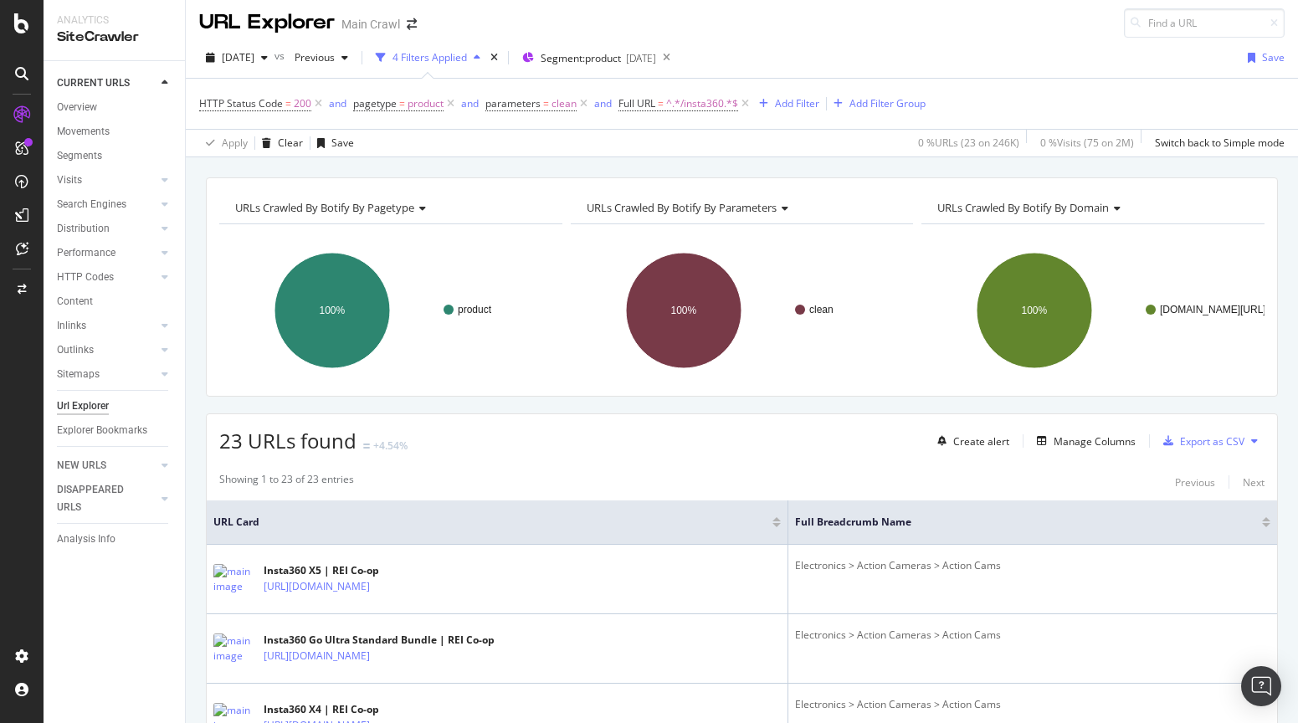
scroll to position [49, 0]
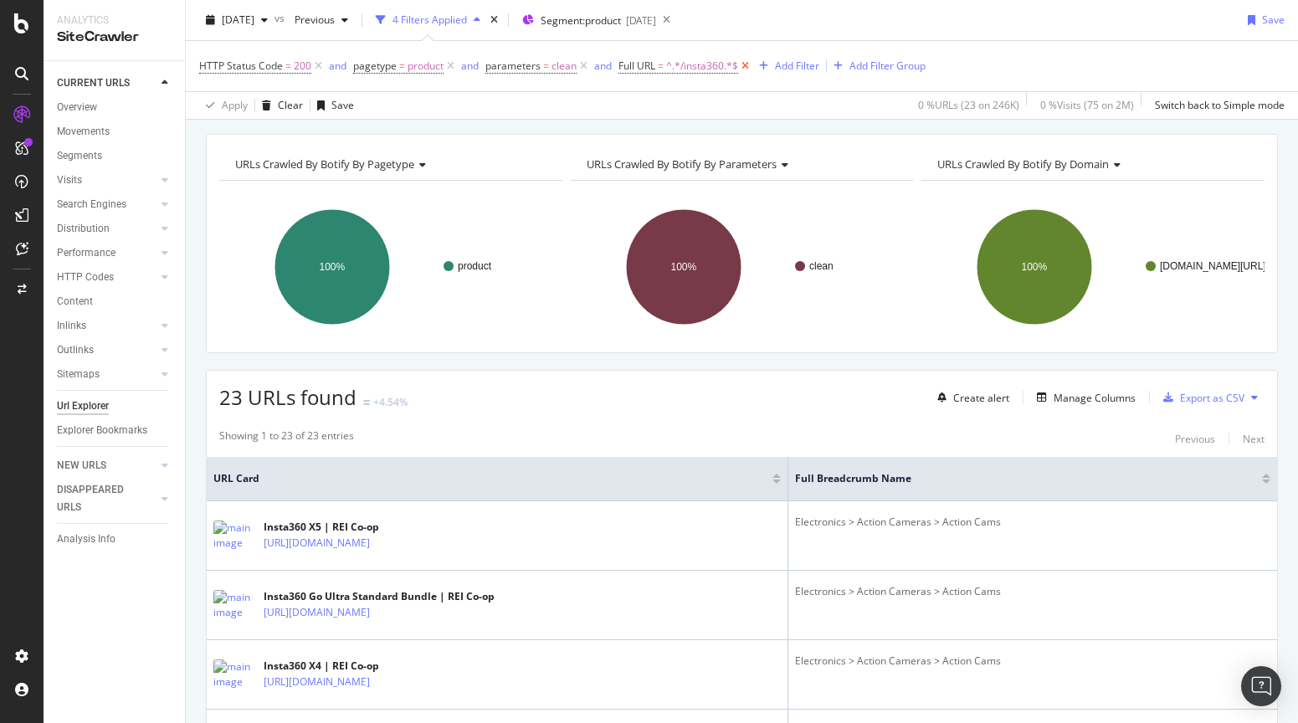
click at [746, 68] on icon at bounding box center [745, 66] width 14 height 17
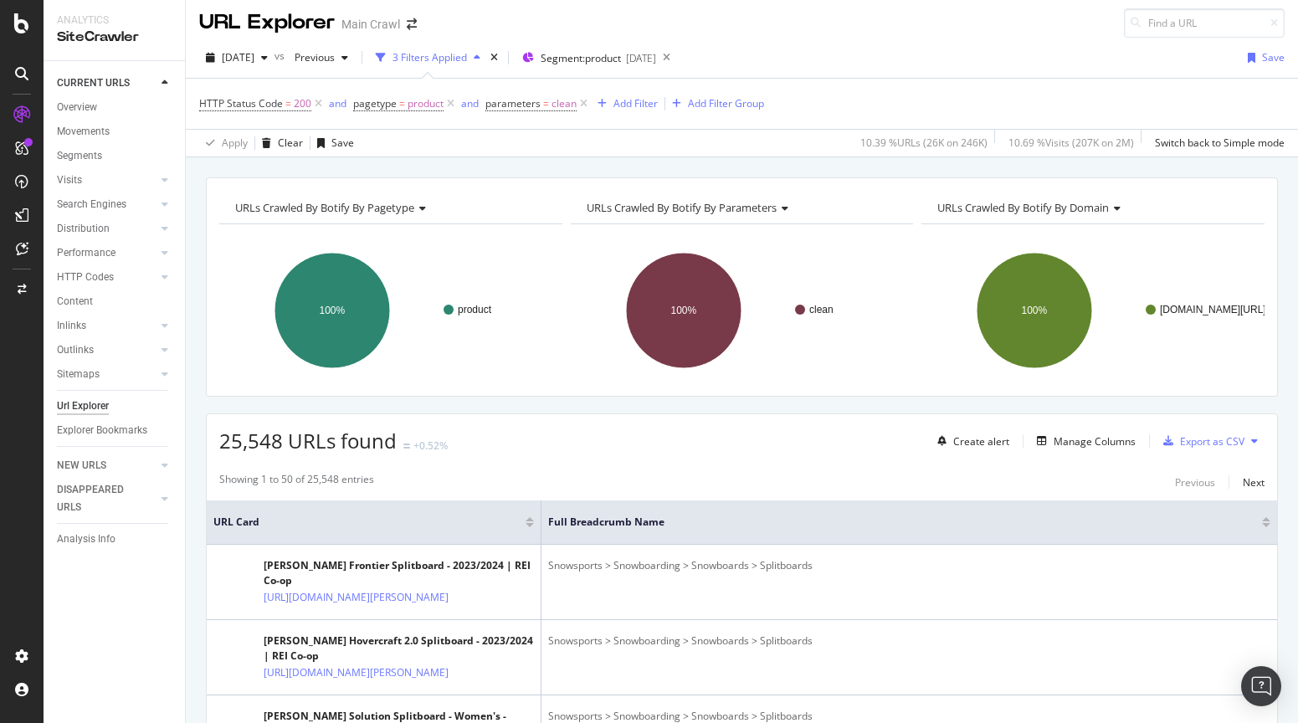
scroll to position [49, 0]
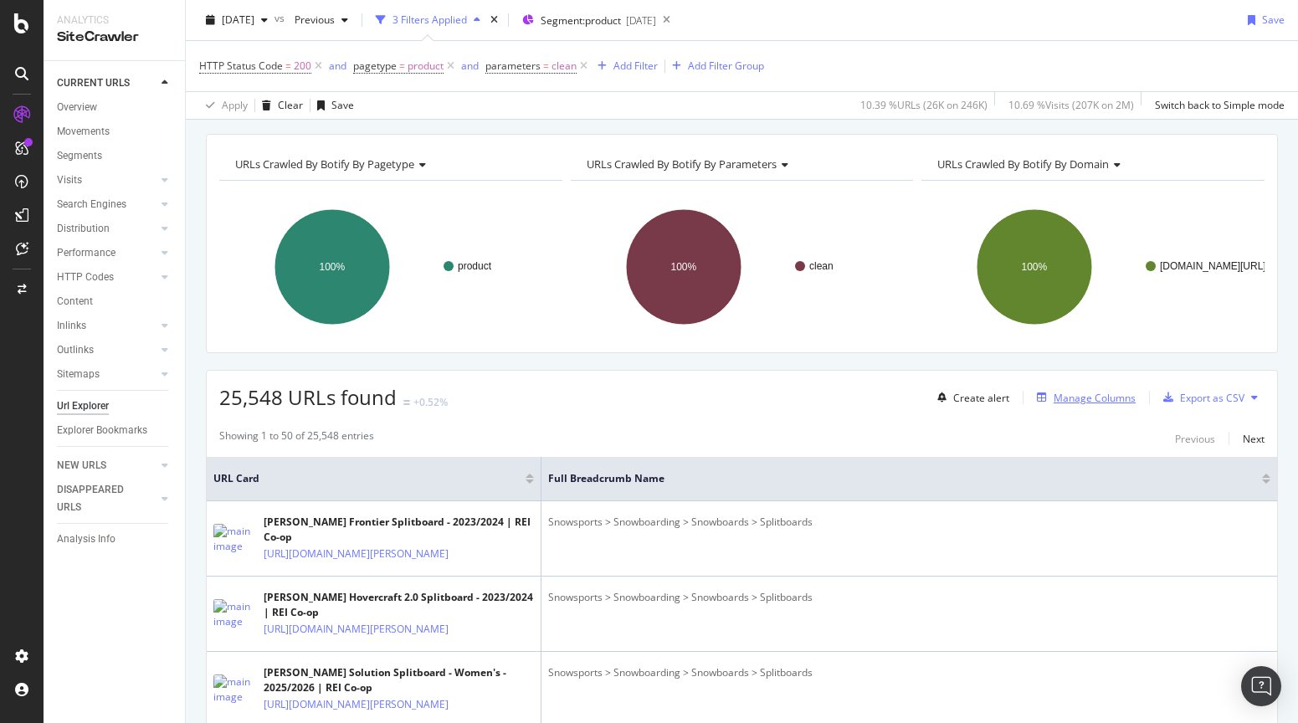
click at [1072, 402] on div "Manage Columns" at bounding box center [1095, 398] width 82 height 14
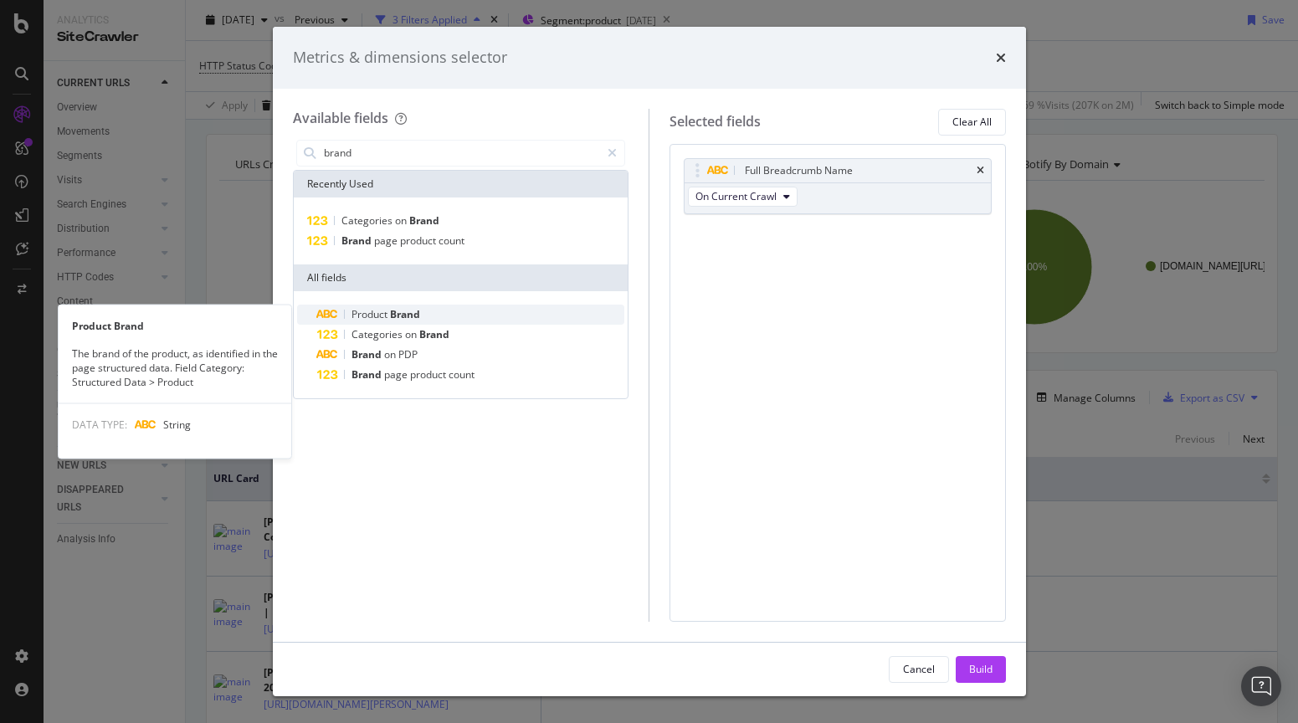
type input "brand"
click at [526, 312] on div "Product Brand" at bounding box center [471, 315] width 308 height 20
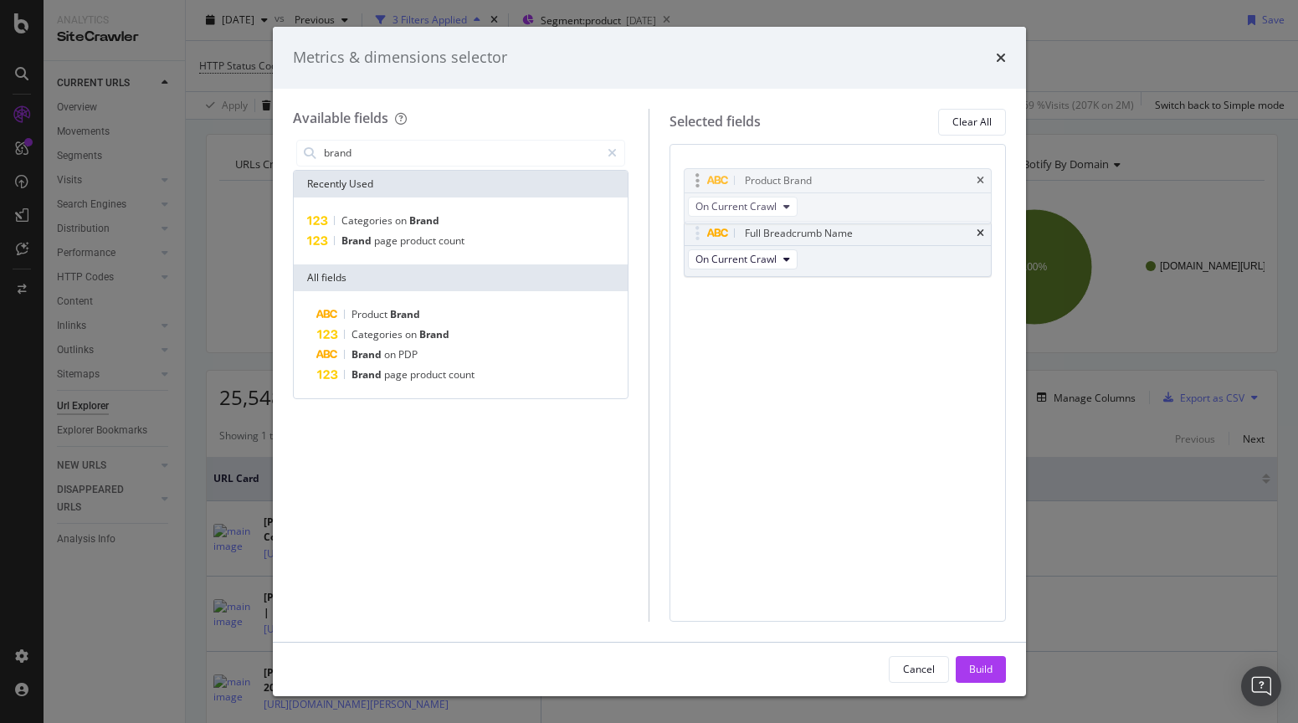
drag, startPoint x: 695, startPoint y: 234, endPoint x: 693, endPoint y: 177, distance: 56.9
click at [693, 177] on body "Analytics SiteCrawler CURRENT URLS Overview Movements Segments Visits Analysis …" at bounding box center [649, 361] width 1298 height 723
click at [978, 672] on div "Build" at bounding box center [980, 669] width 23 height 14
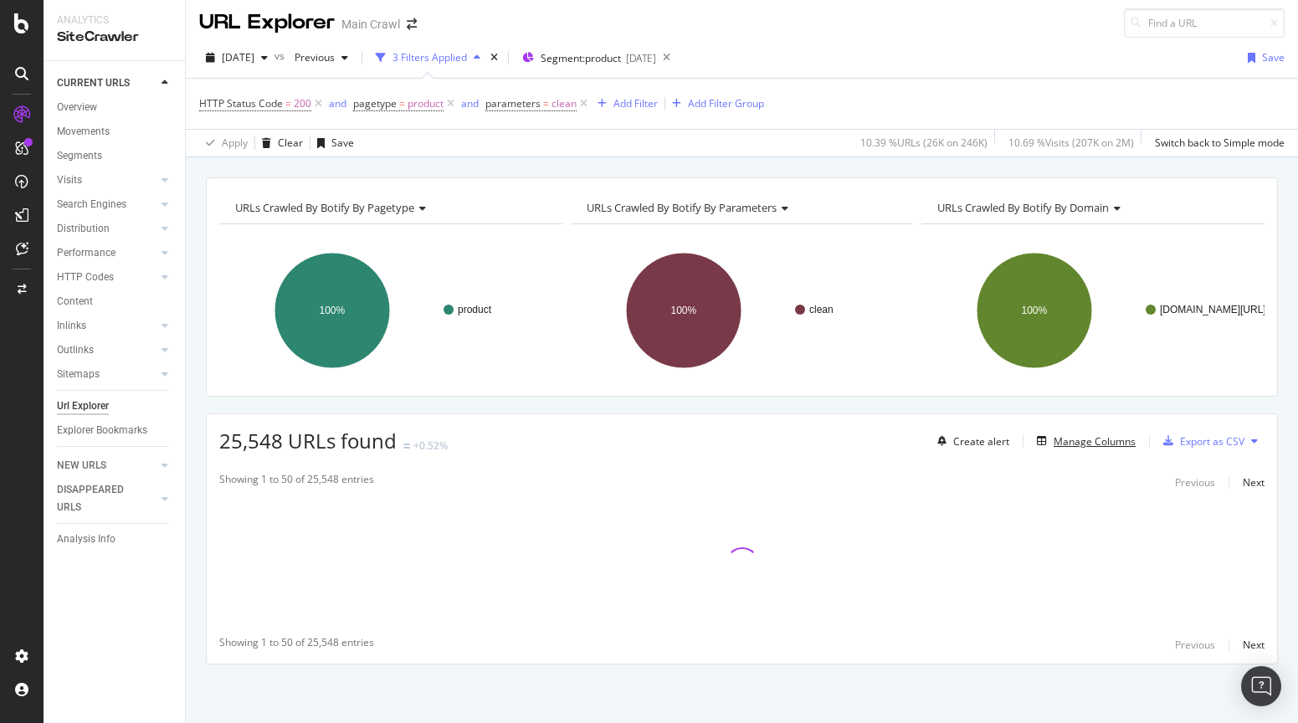
scroll to position [5, 0]
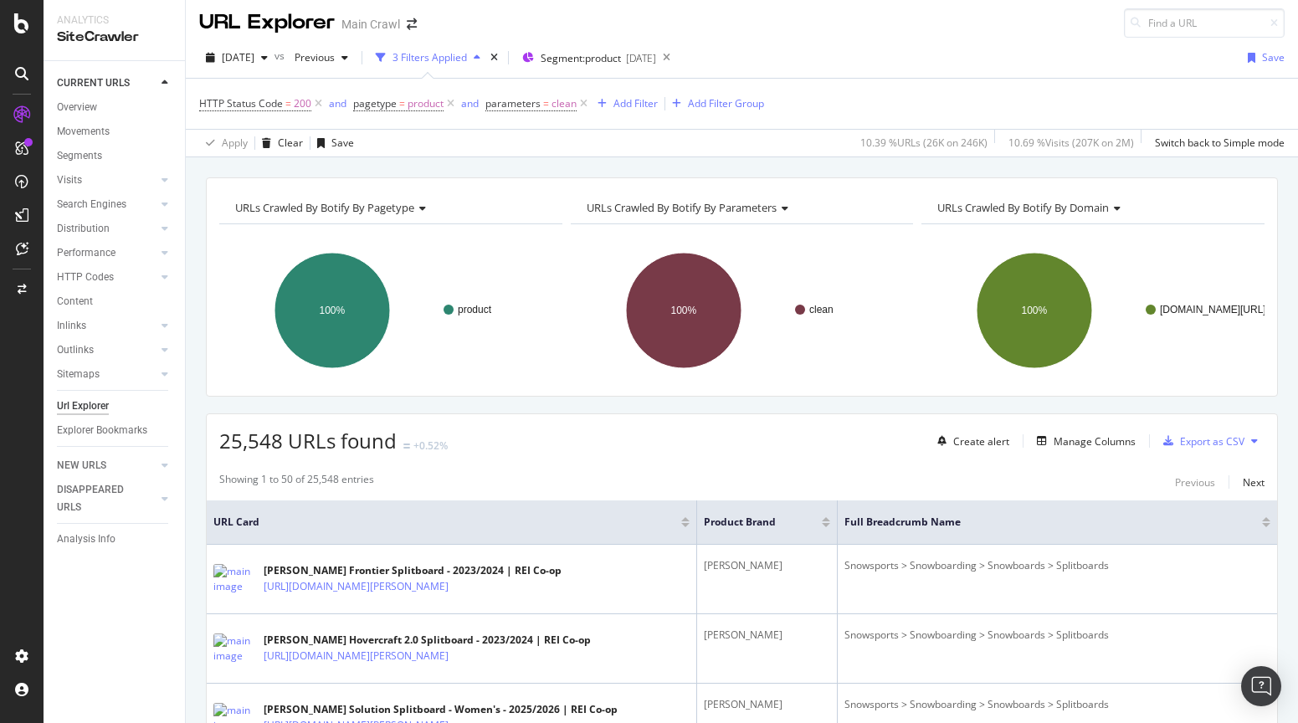
click at [926, 63] on div "[DATE] vs Previous 3 Filters Applied Segment: product [DATE] Save" at bounding box center [742, 60] width 1112 height 33
click at [618, 104] on div "Add Filter" at bounding box center [635, 103] width 44 height 14
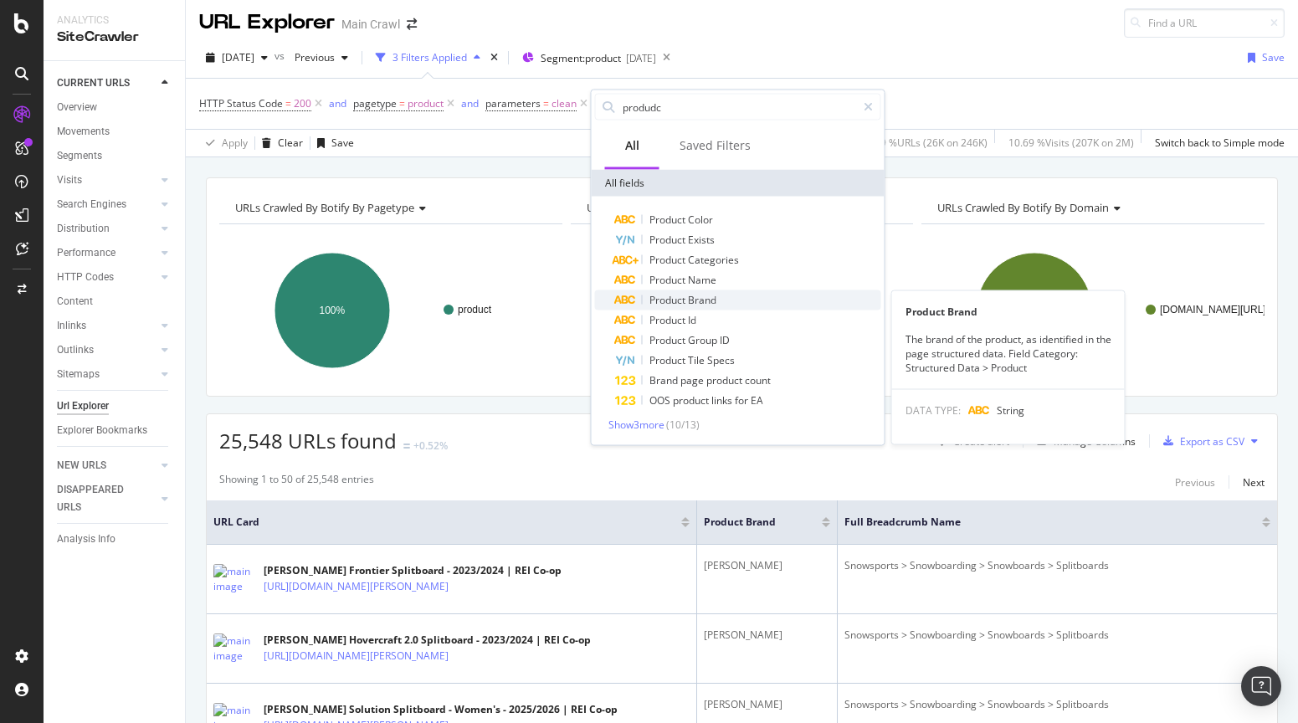
type input "produdc"
click at [707, 303] on span "Brand" at bounding box center [702, 300] width 28 height 14
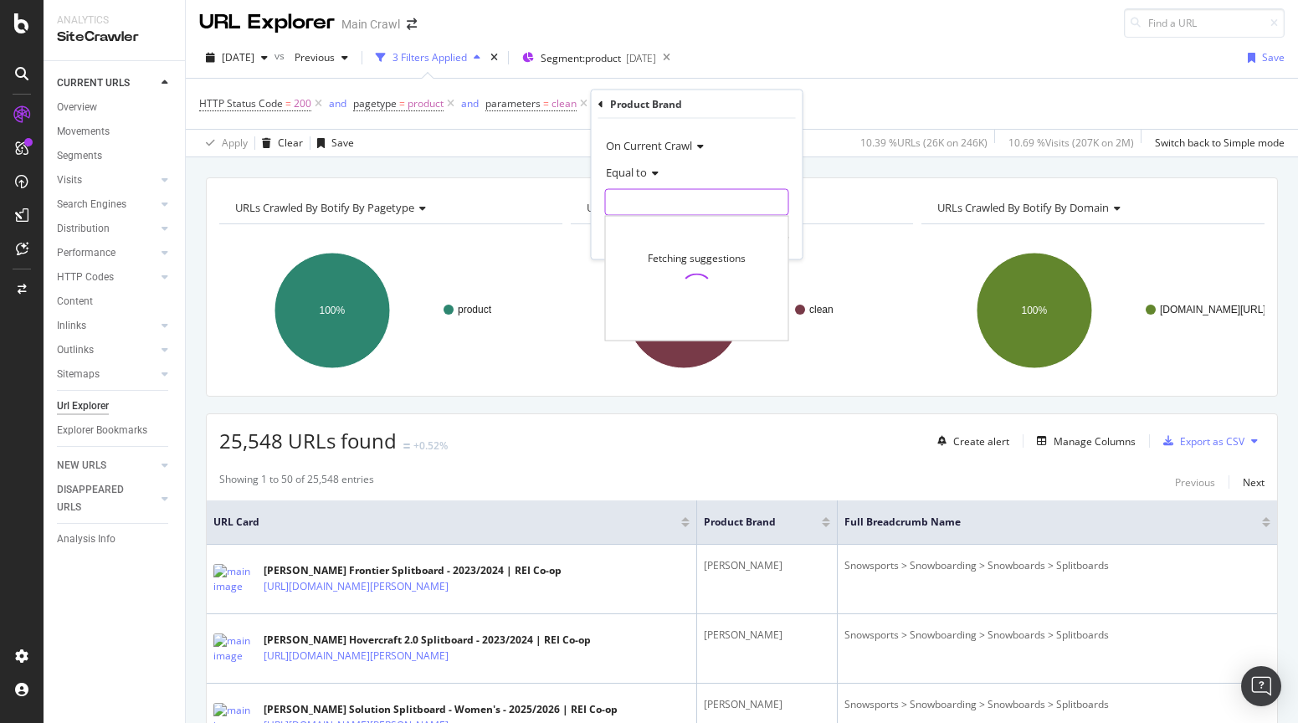
click at [669, 203] on input "text" at bounding box center [697, 202] width 182 height 27
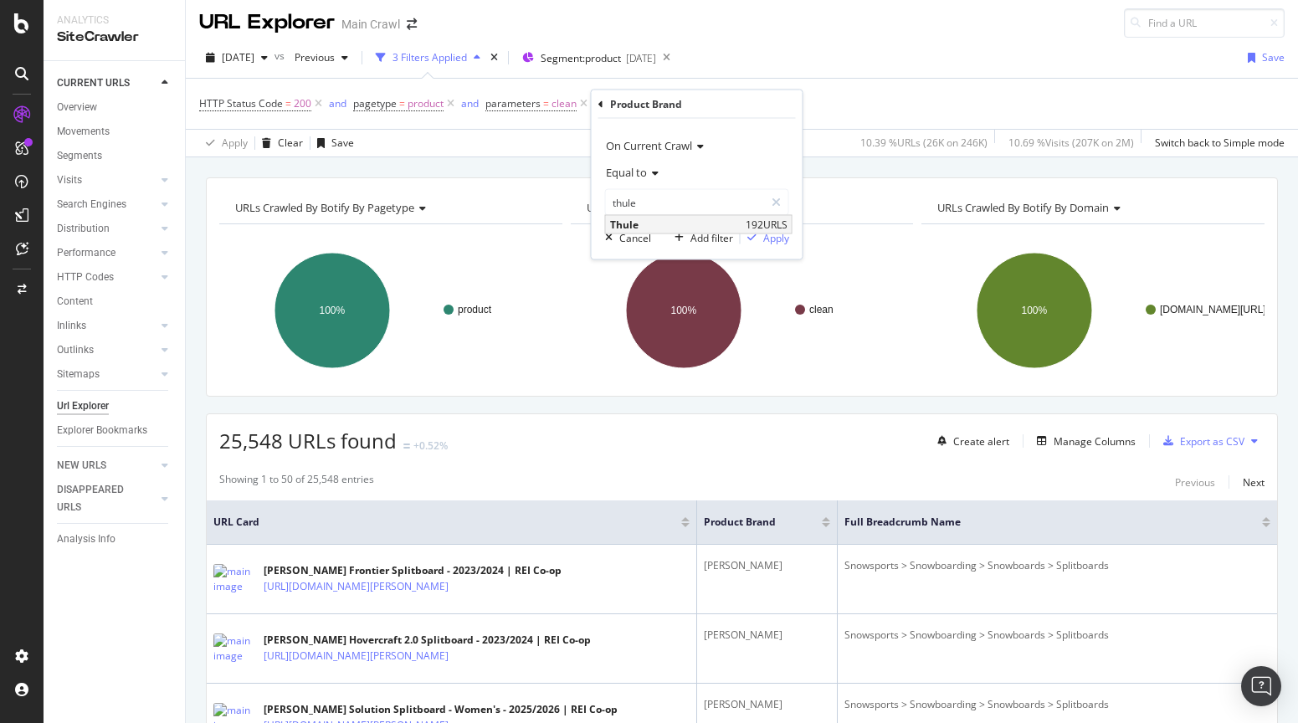
click at [670, 220] on span "Thule" at bounding box center [675, 225] width 131 height 14
type input "Thule"
click at [771, 233] on div "Apply" at bounding box center [776, 237] width 26 height 14
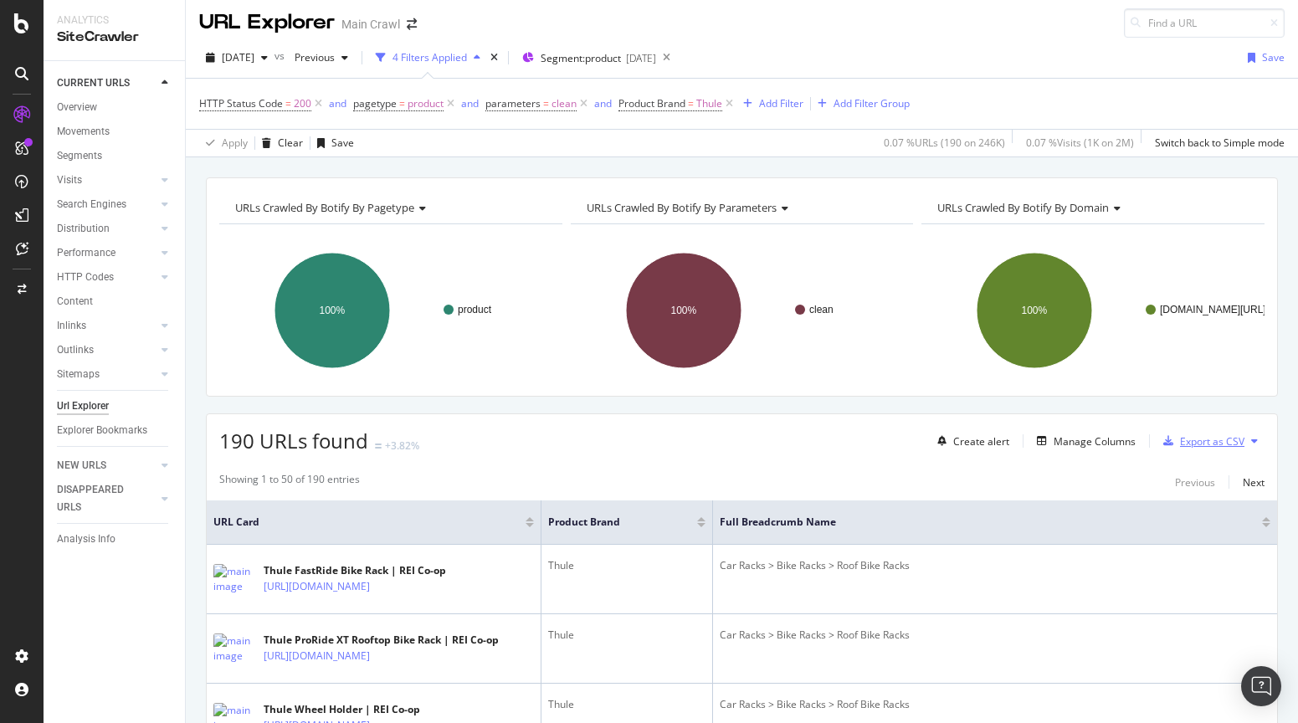
click at [1223, 442] on div "Export as CSV" at bounding box center [1212, 441] width 64 height 14
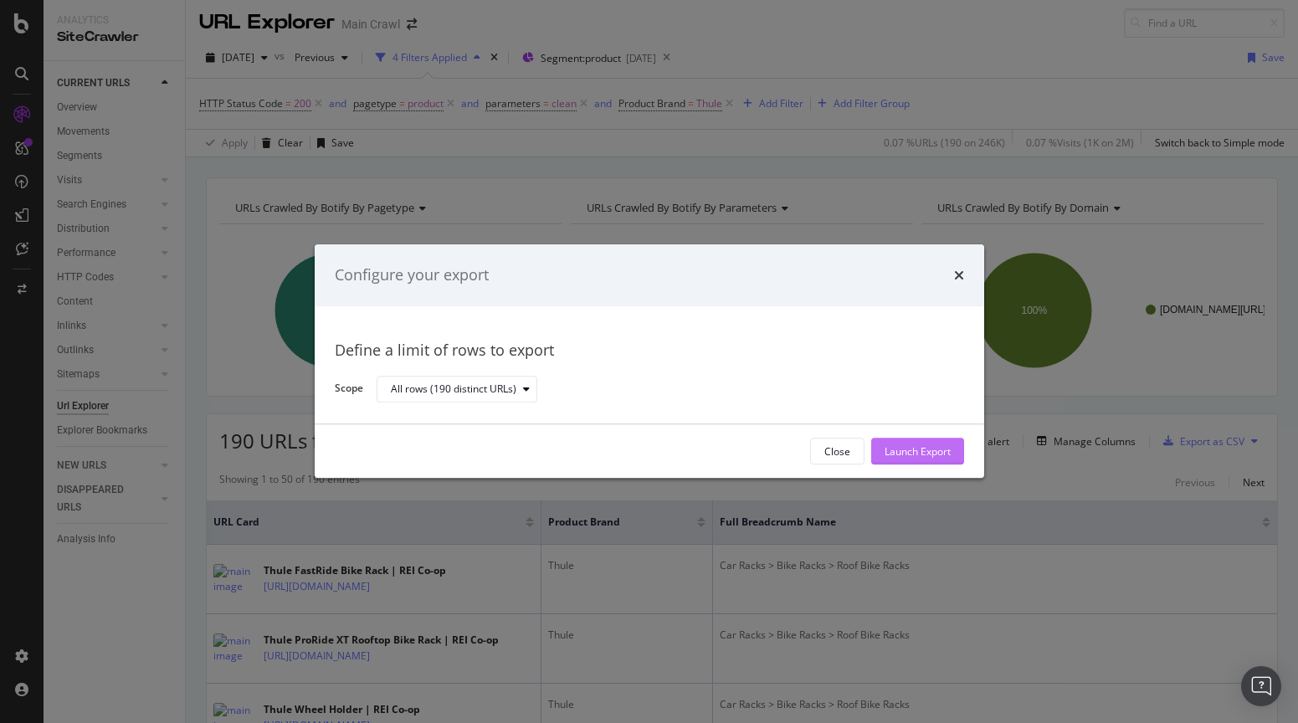
click at [922, 453] on div "Launch Export" at bounding box center [917, 451] width 66 height 14
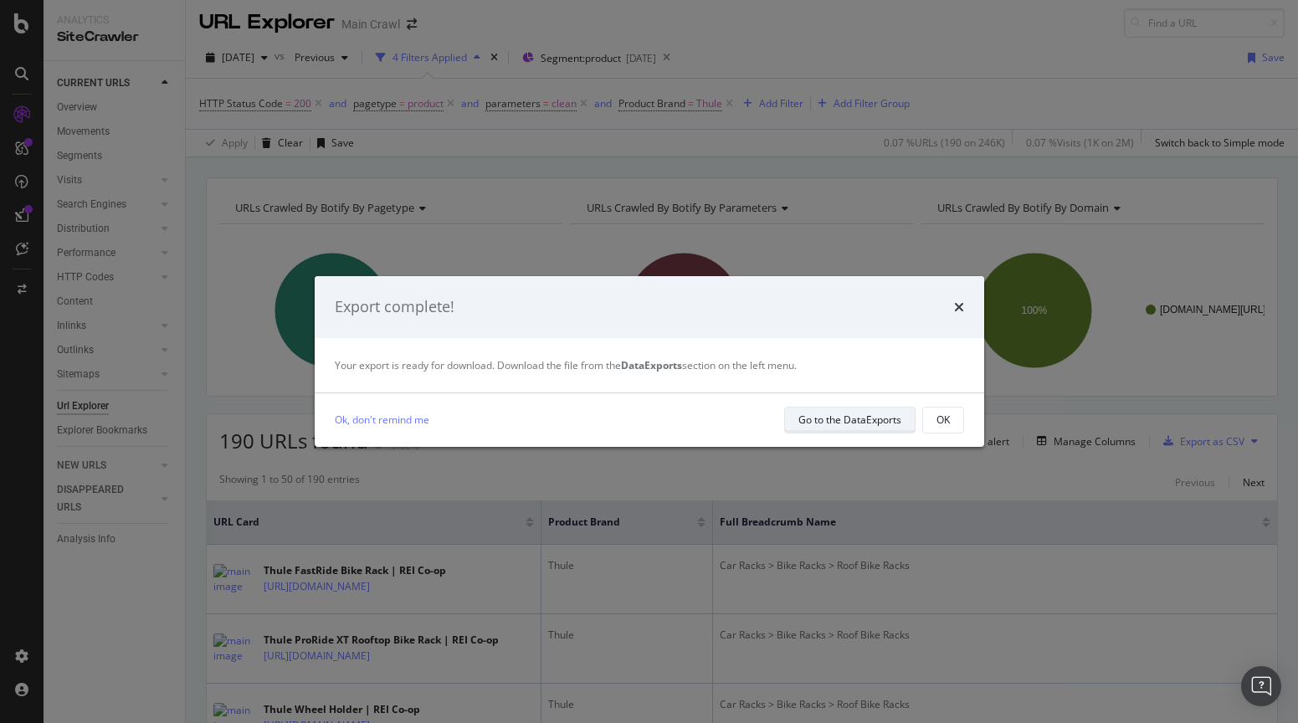
click at [896, 423] on div "Go to the DataExports" at bounding box center [849, 420] width 103 height 14
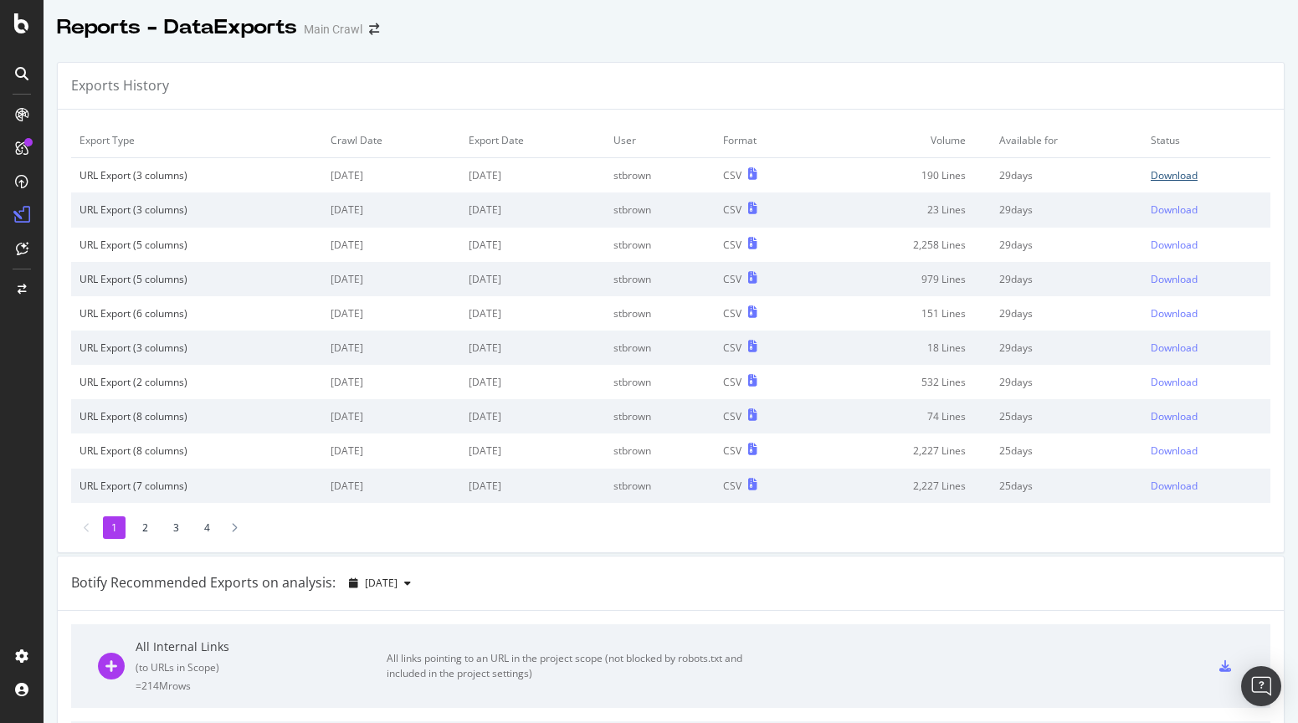
click at [1167, 174] on div "Download" at bounding box center [1174, 175] width 47 height 14
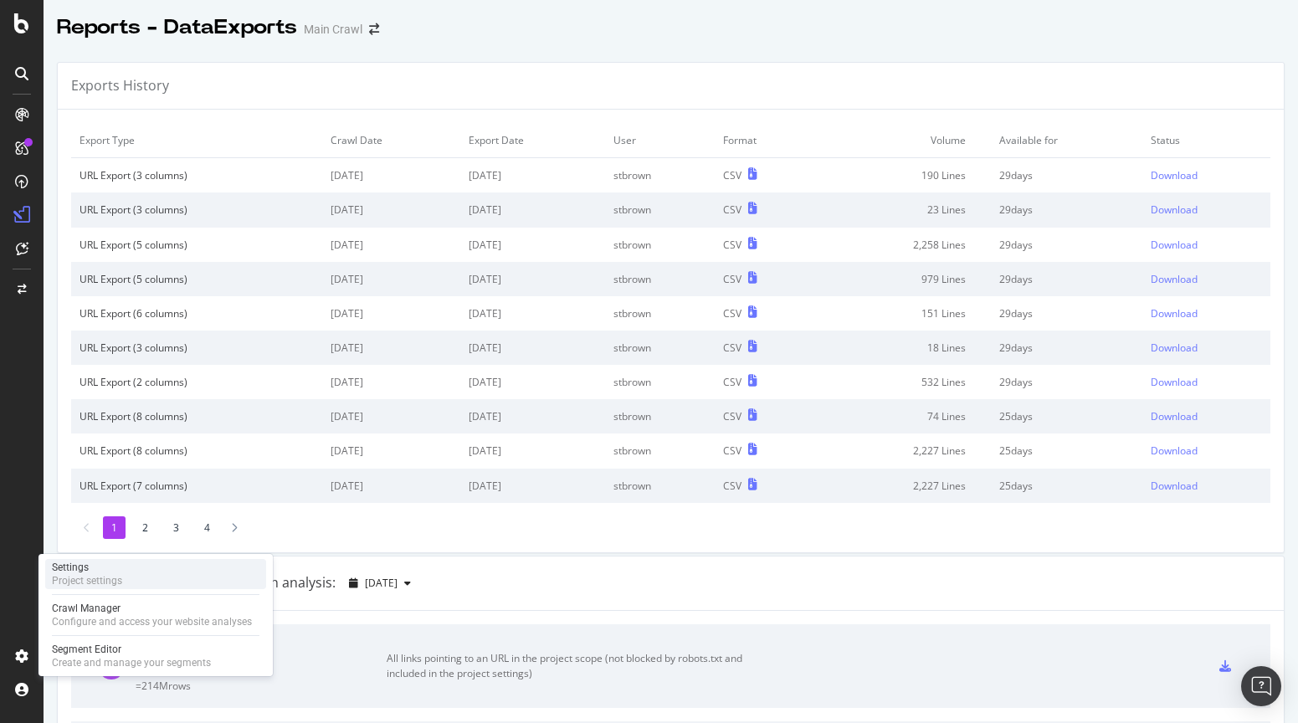
click at [138, 582] on div "Settings Project settings" at bounding box center [155, 574] width 221 height 30
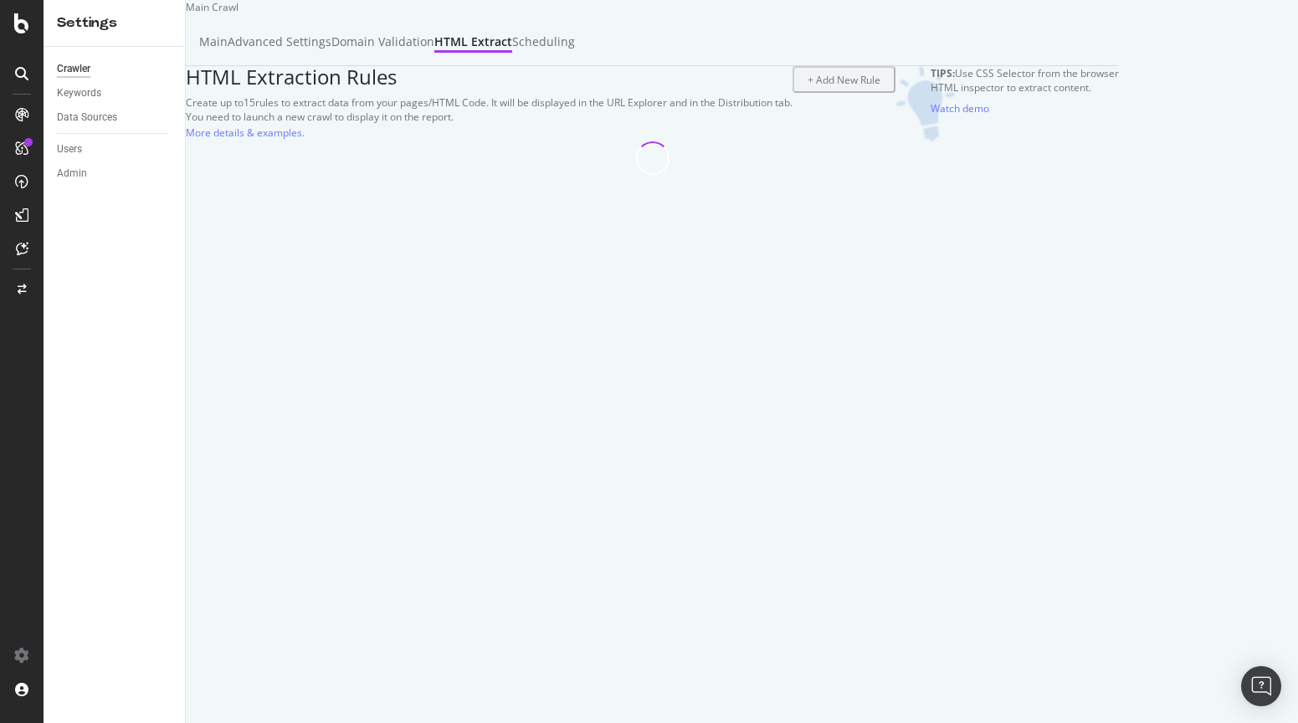
select select "exist"
select select "list"
select select "count"
select select "list"
select select "i"
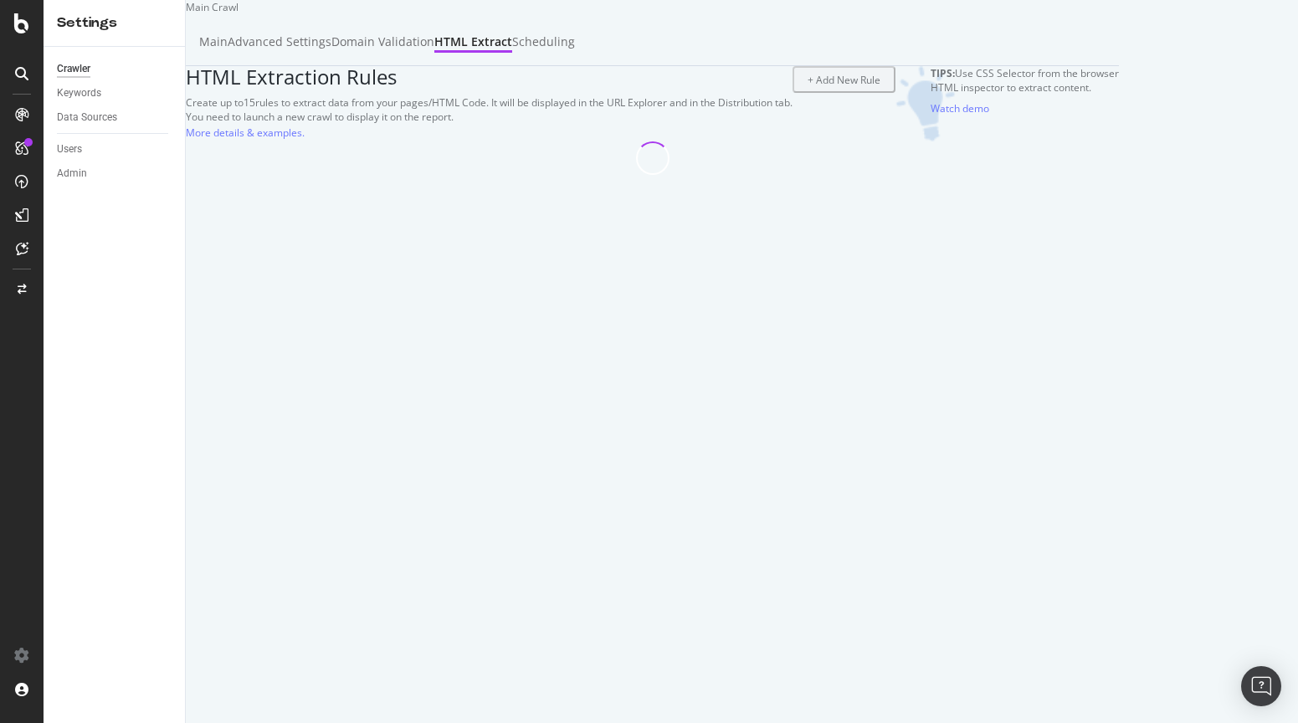
select select "list"
select select "exist"
select select "count"
select select "exist"
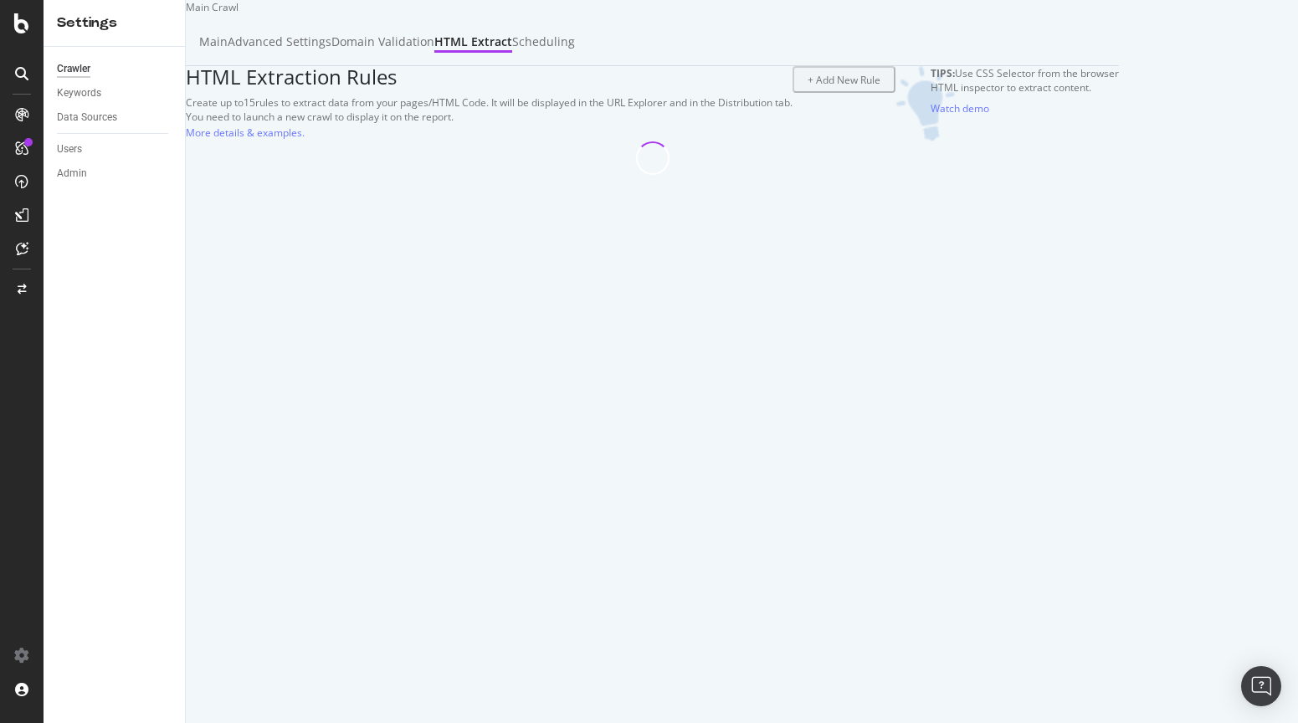
select select "count"
select select "i"
select select "exist"
select select "list"
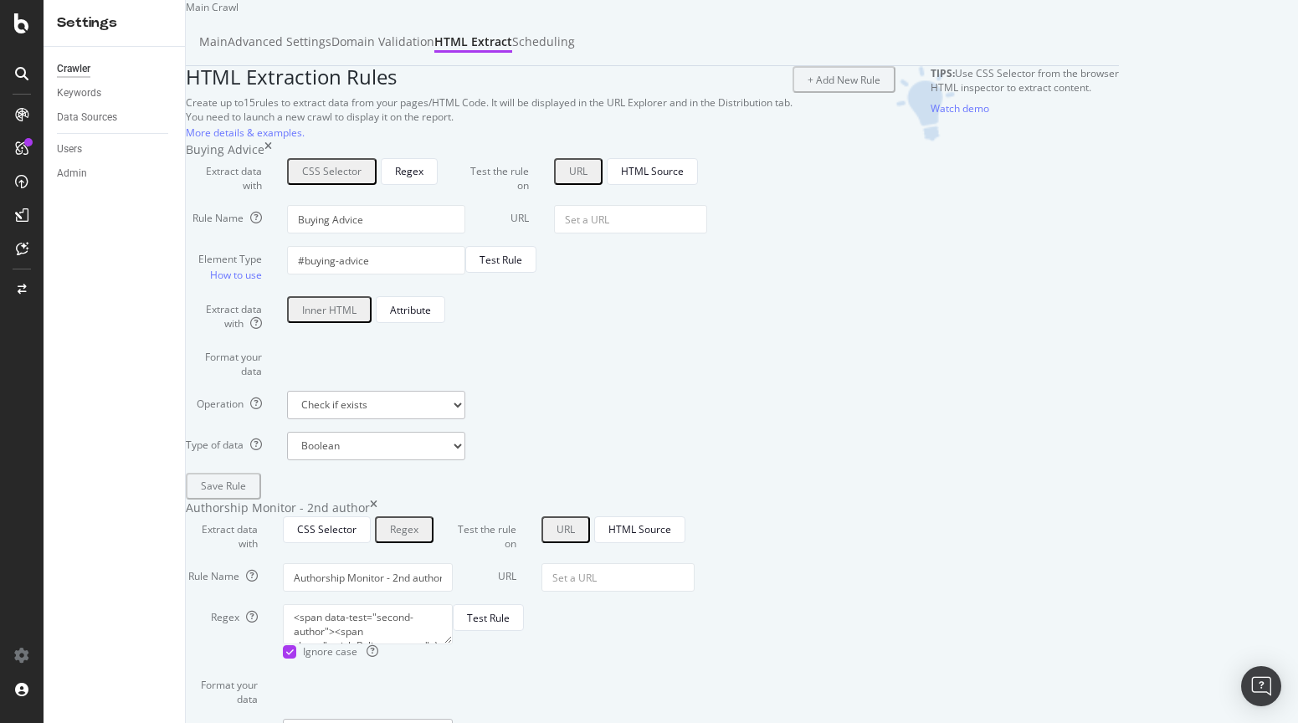
click at [750, 141] on div "HTML Extraction Rules Create up to 15 rules to extract data from your pages/HTM…" at bounding box center [489, 103] width 607 height 75
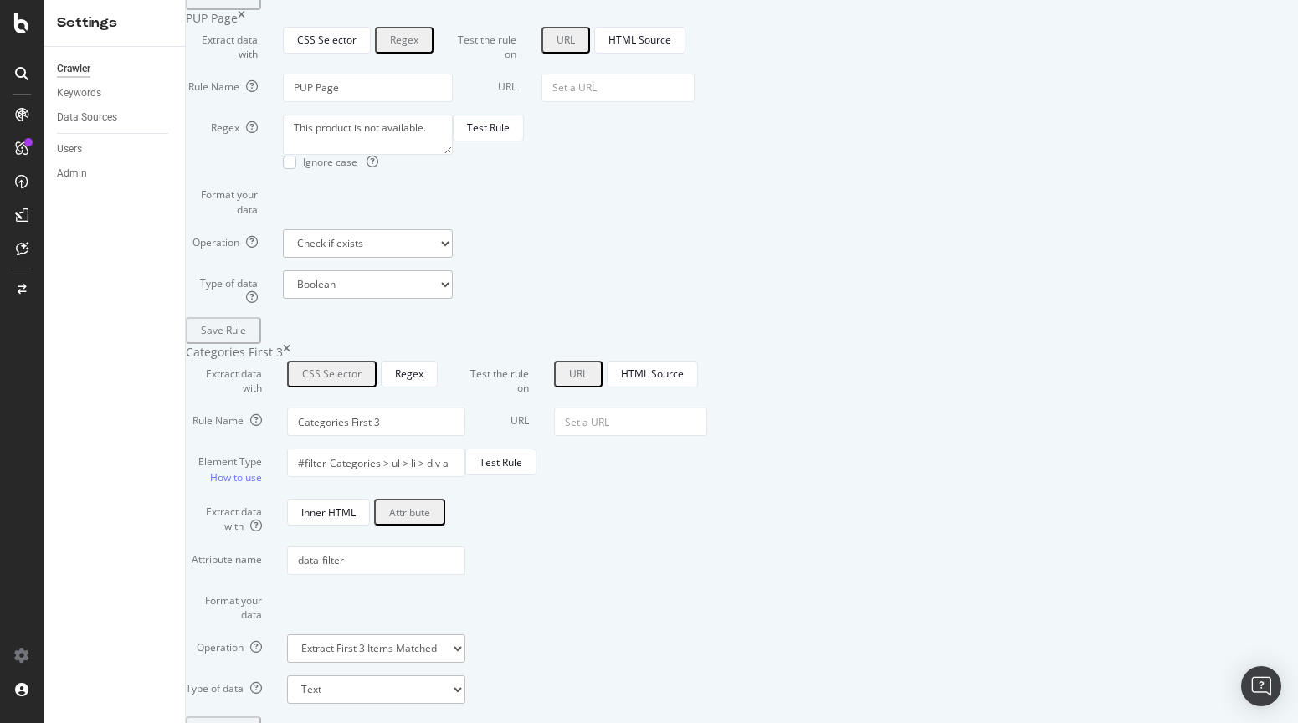
scroll to position [5954, 0]
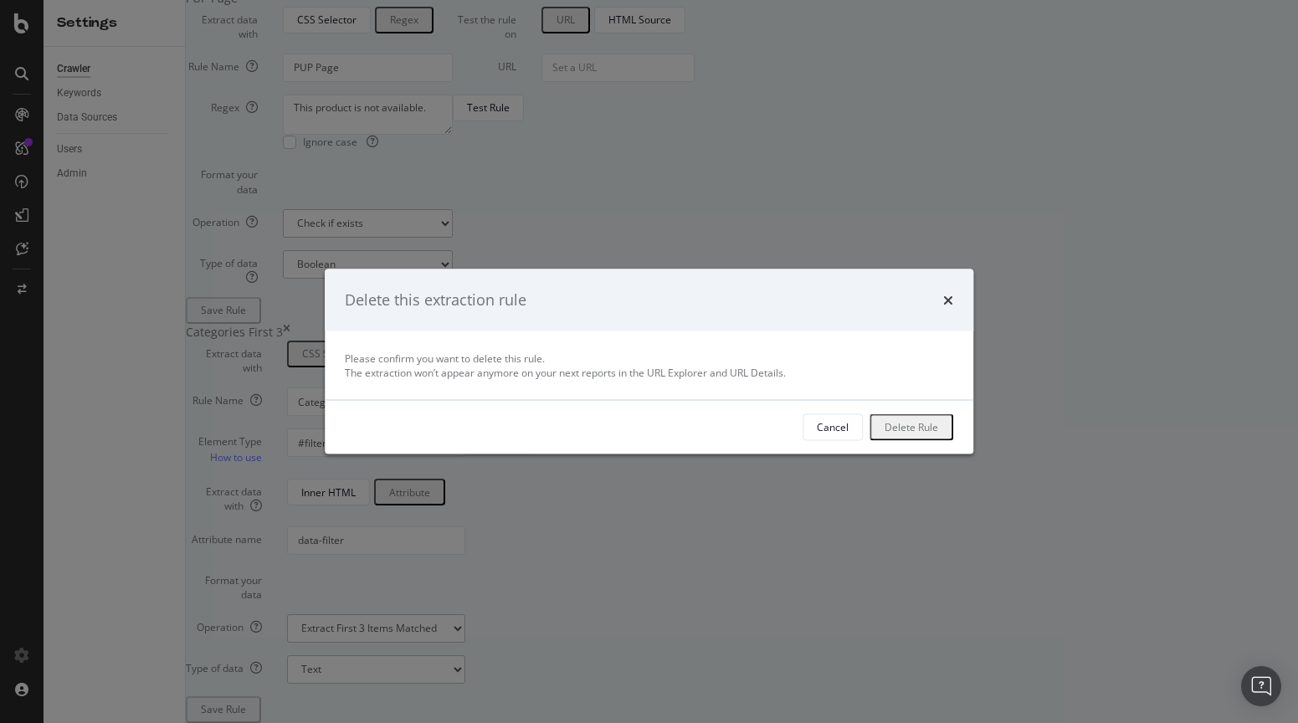
click at [884, 431] on div "Delete Rule" at bounding box center [911, 427] width 54 height 14
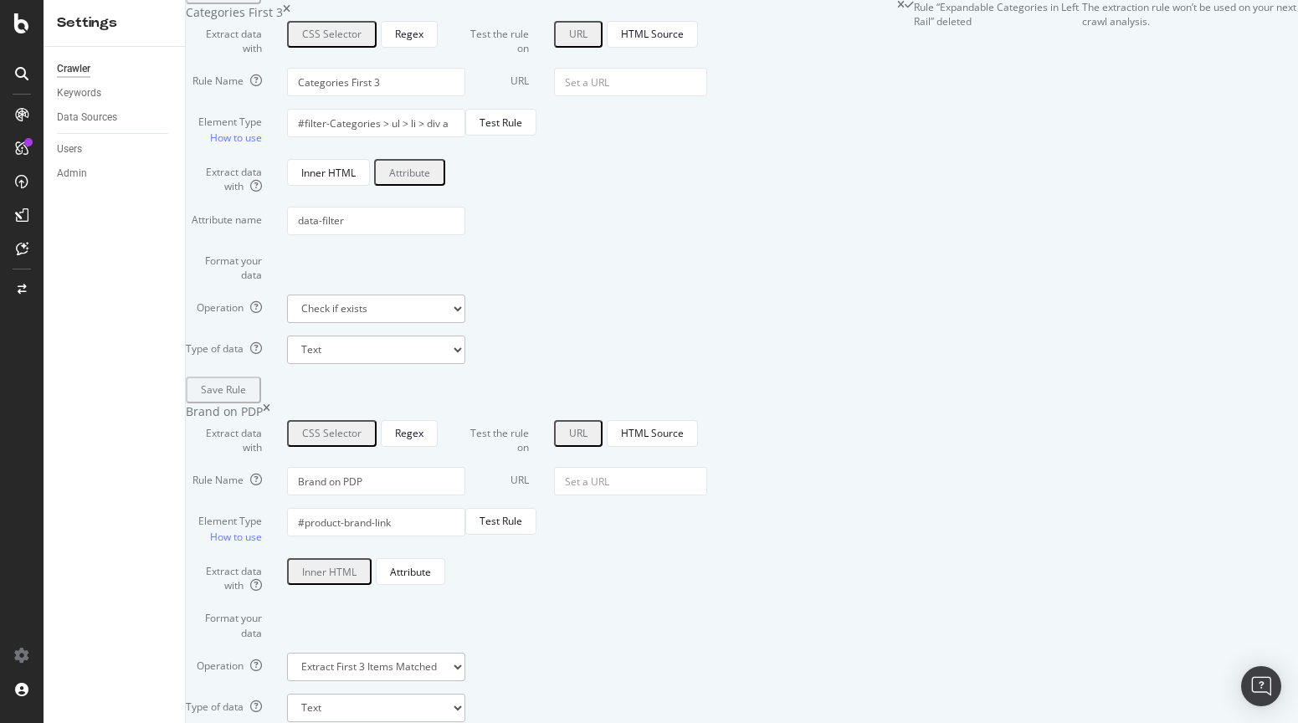
type input "Number of Products in a Category"
type textarea "<div class="Vzxa9atXLvhgjTvgfAQZ" role="status">loaded ([0-9]{1,}) results</div>"
select select "first"
type input "PUP Page"
type textarea "This product is not available."
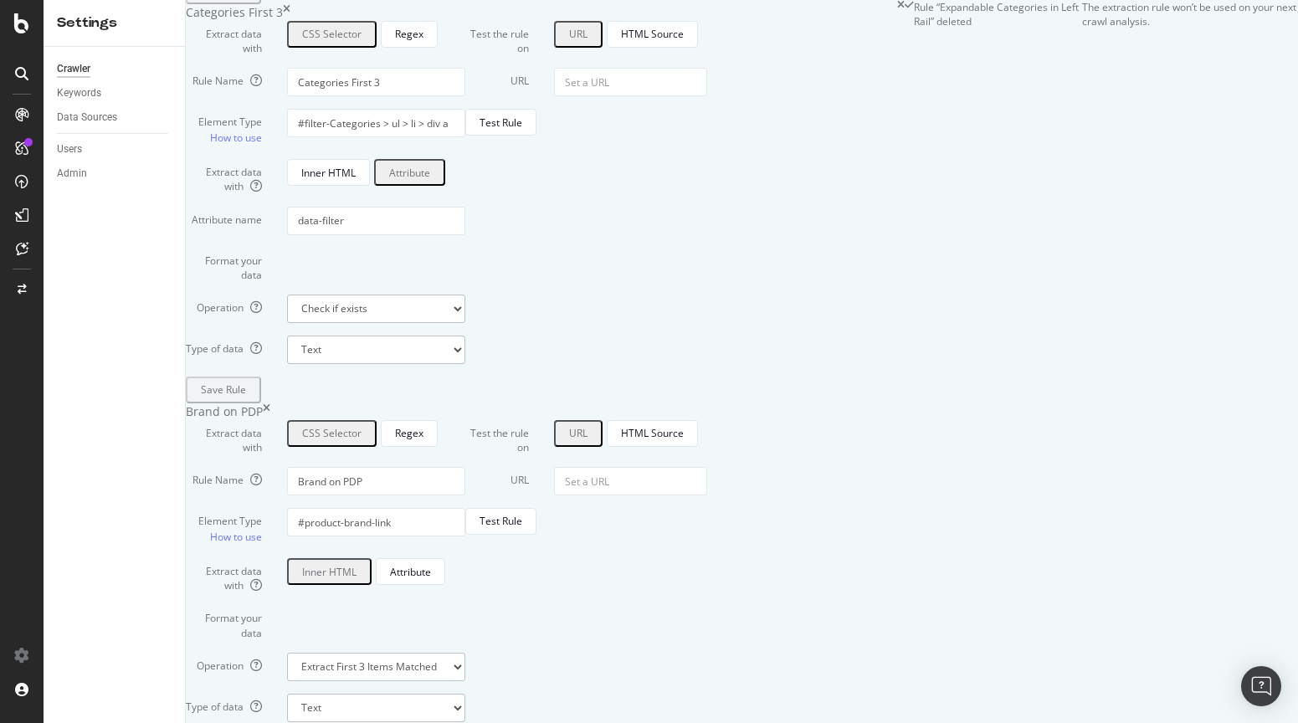
select select "exist"
select select "b"
type input "Categories First 3"
select select "list"
select select "s"
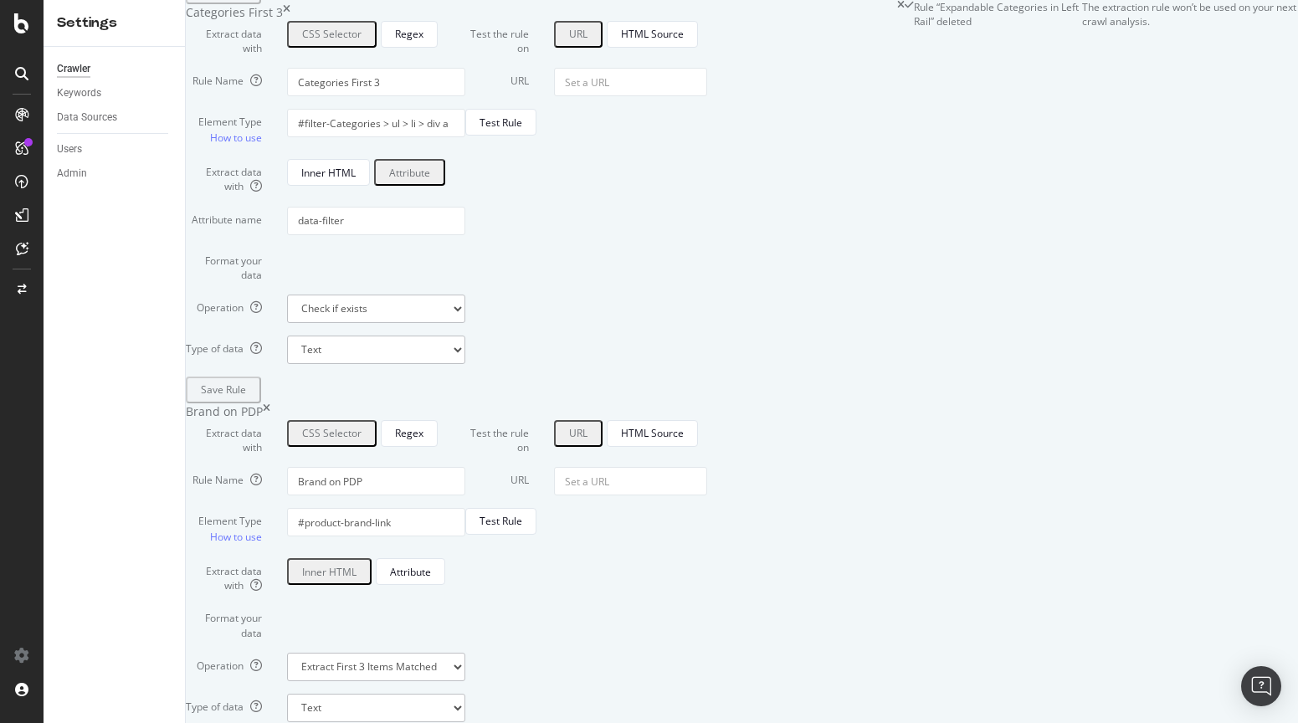
type input "Brand on PDP"
type input "#product-brand-link"
select select "first"
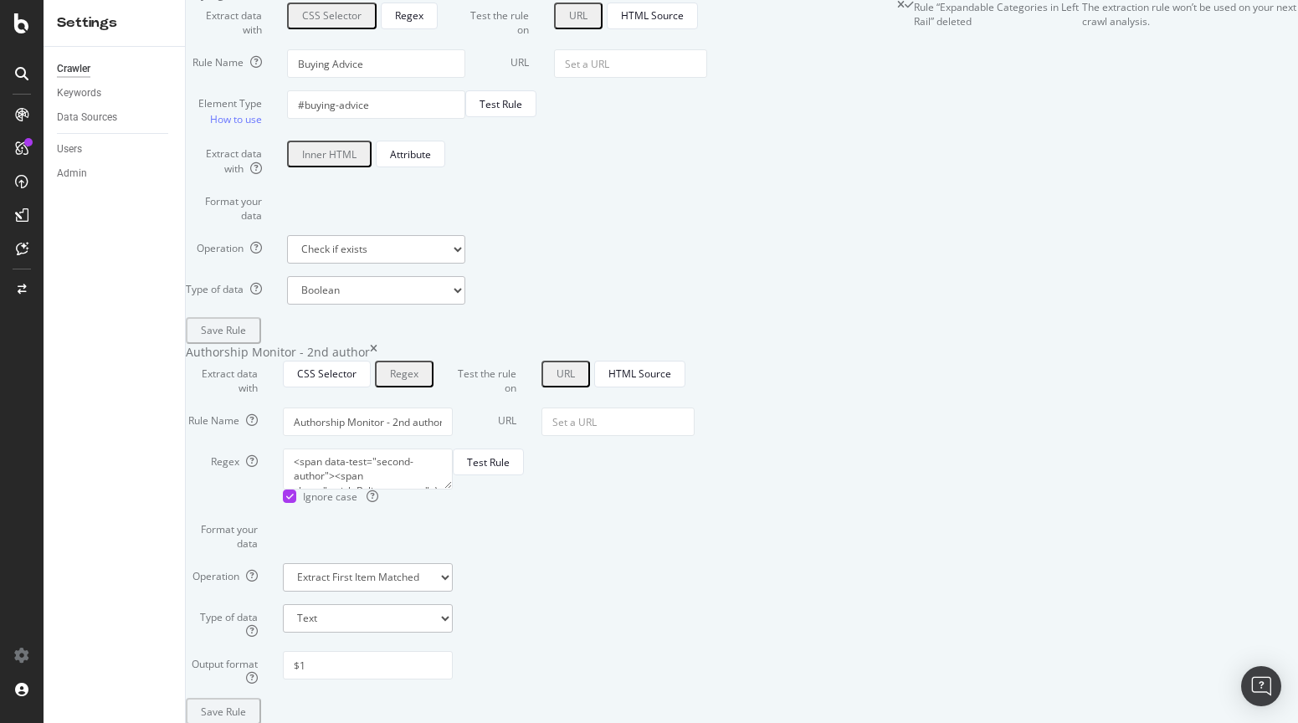
scroll to position [0, 0]
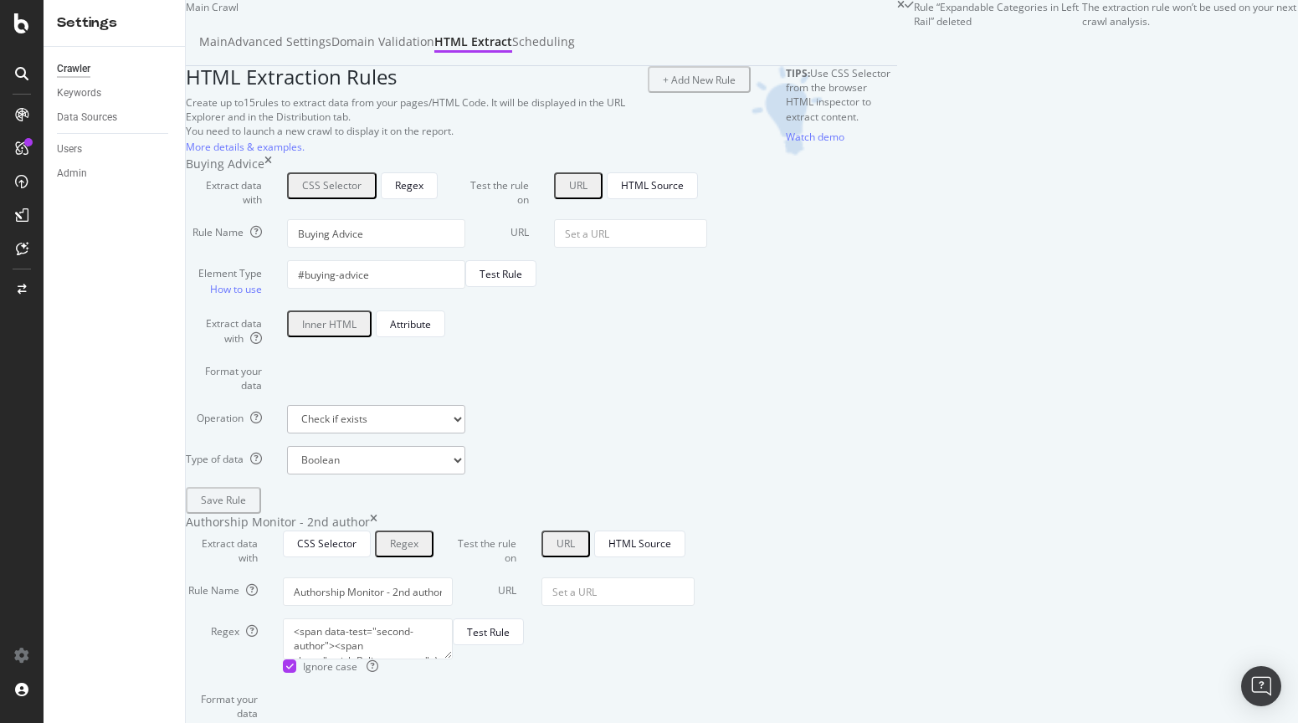
click at [8, 722] on icon "close toast" at bounding box center [4, 730] width 8 height 14
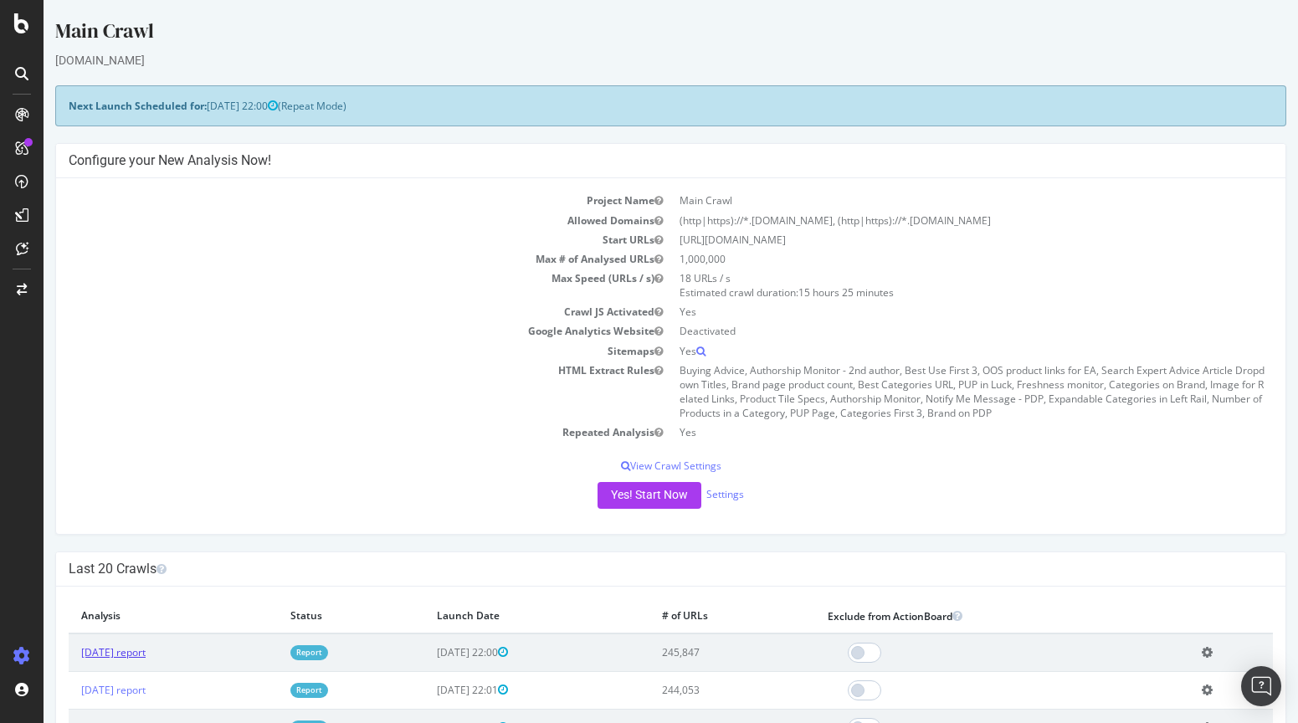
click at [146, 649] on link "[DATE] report" at bounding box center [113, 652] width 64 height 14
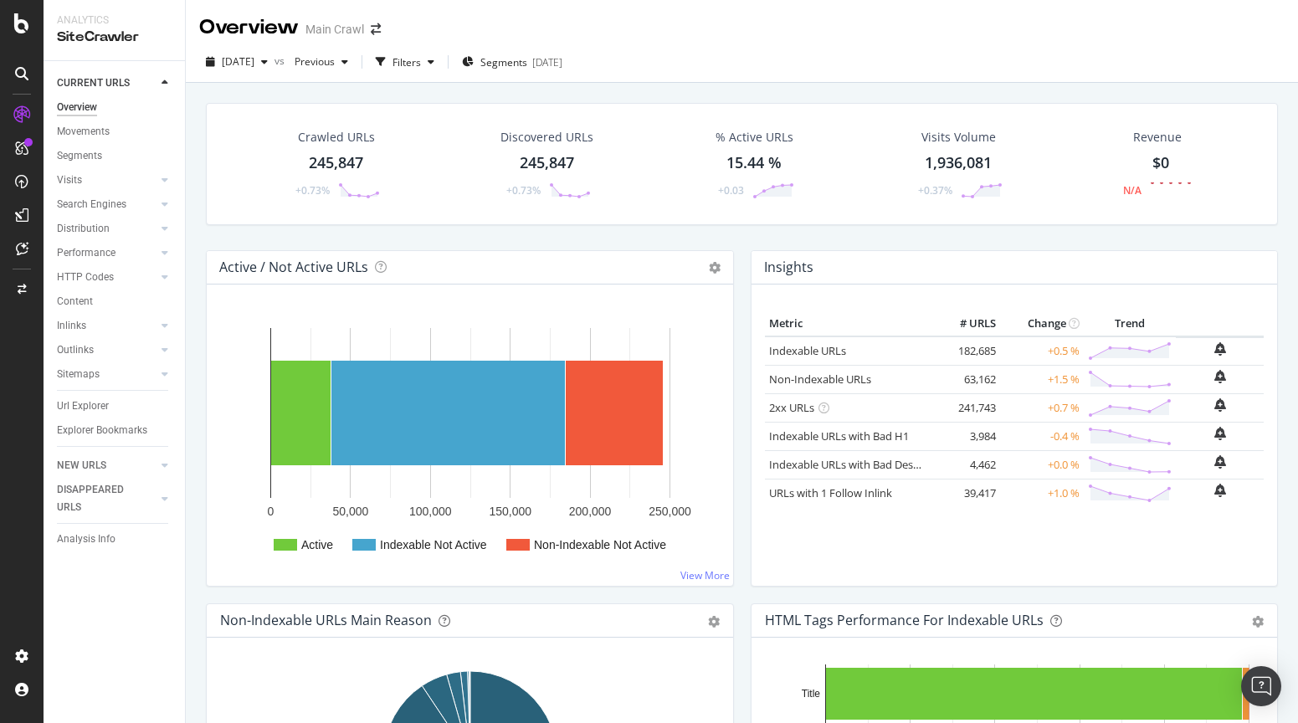
click at [356, 150] on div "Crawled URLs 245,847 +0.73%" at bounding box center [335, 163] width 121 height 87
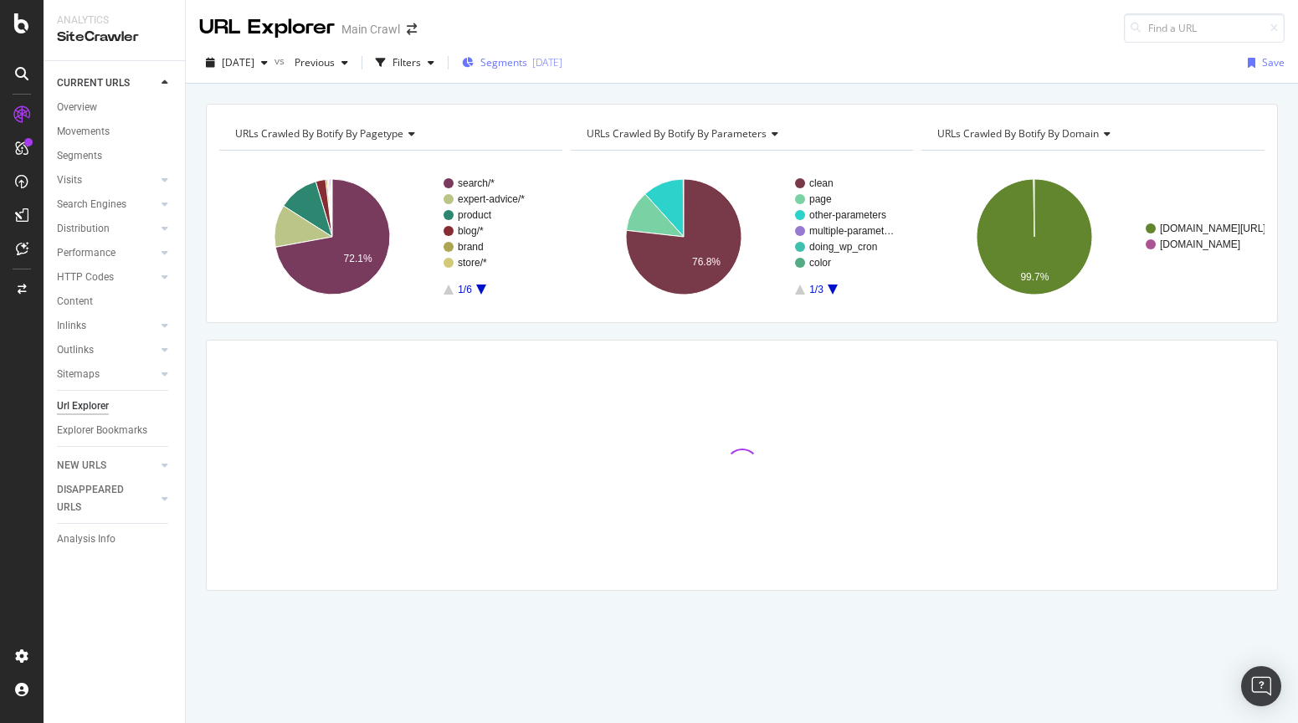
click at [527, 61] on span "Segments" at bounding box center [503, 62] width 47 height 14
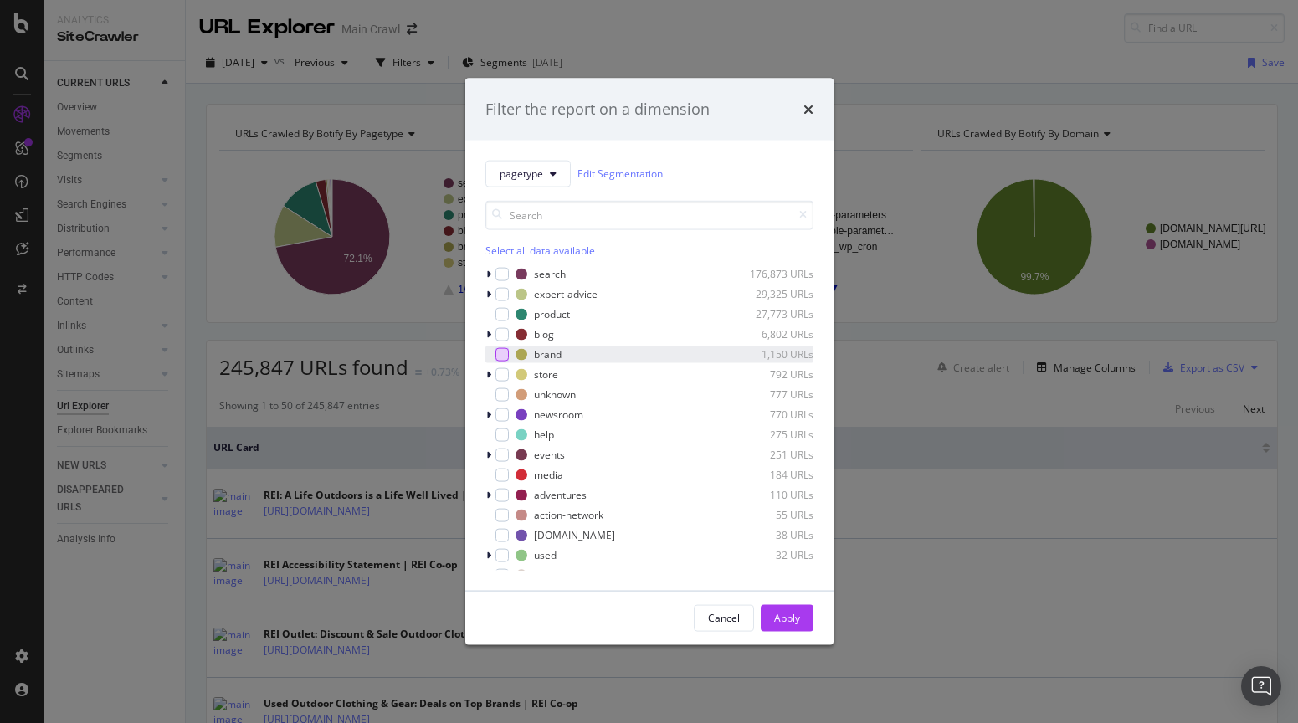
click at [497, 356] on div "modal" at bounding box center [501, 353] width 13 height 13
click at [779, 615] on div "Apply" at bounding box center [787, 618] width 26 height 14
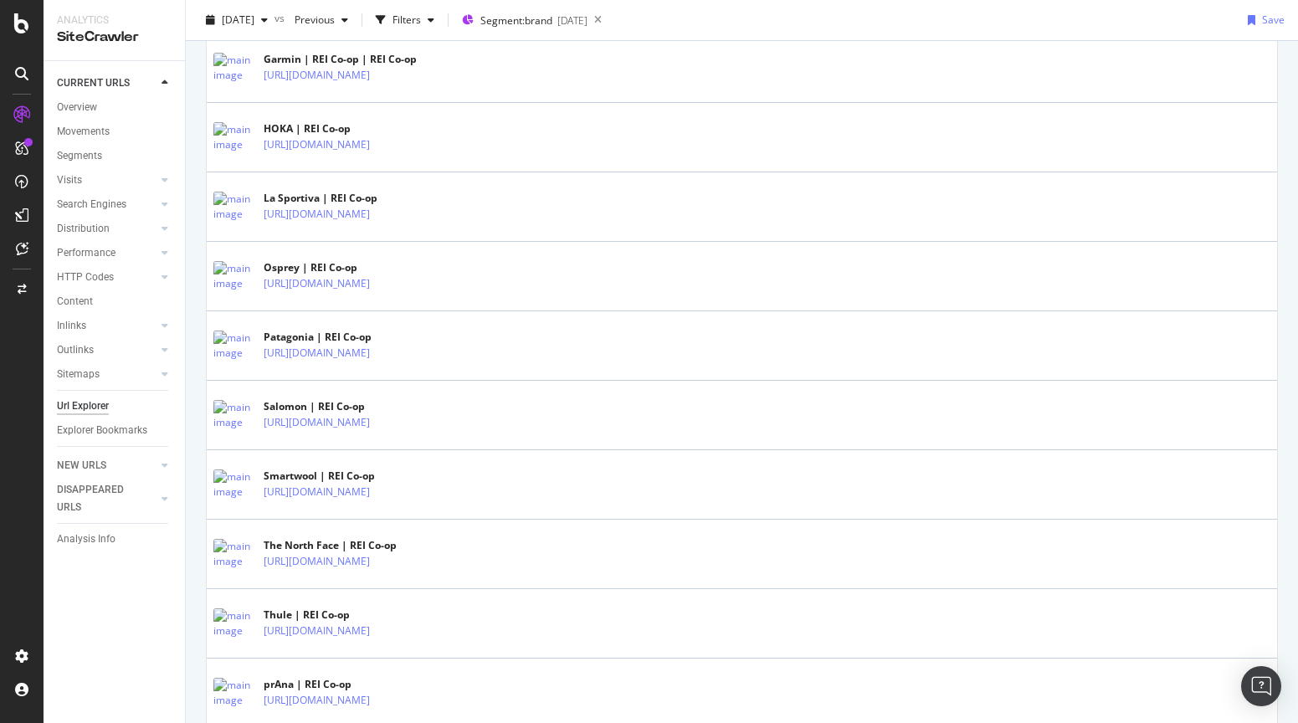
scroll to position [787, 0]
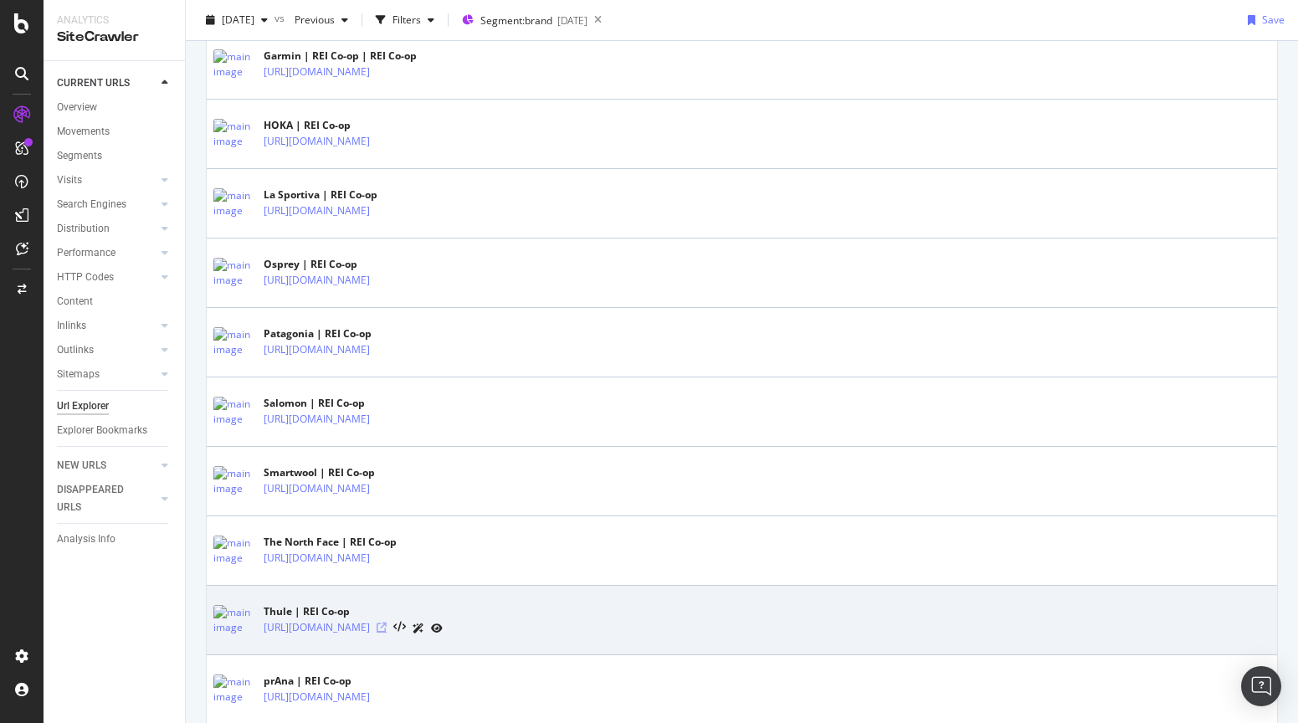
click at [387, 627] on icon at bounding box center [382, 628] width 10 height 10
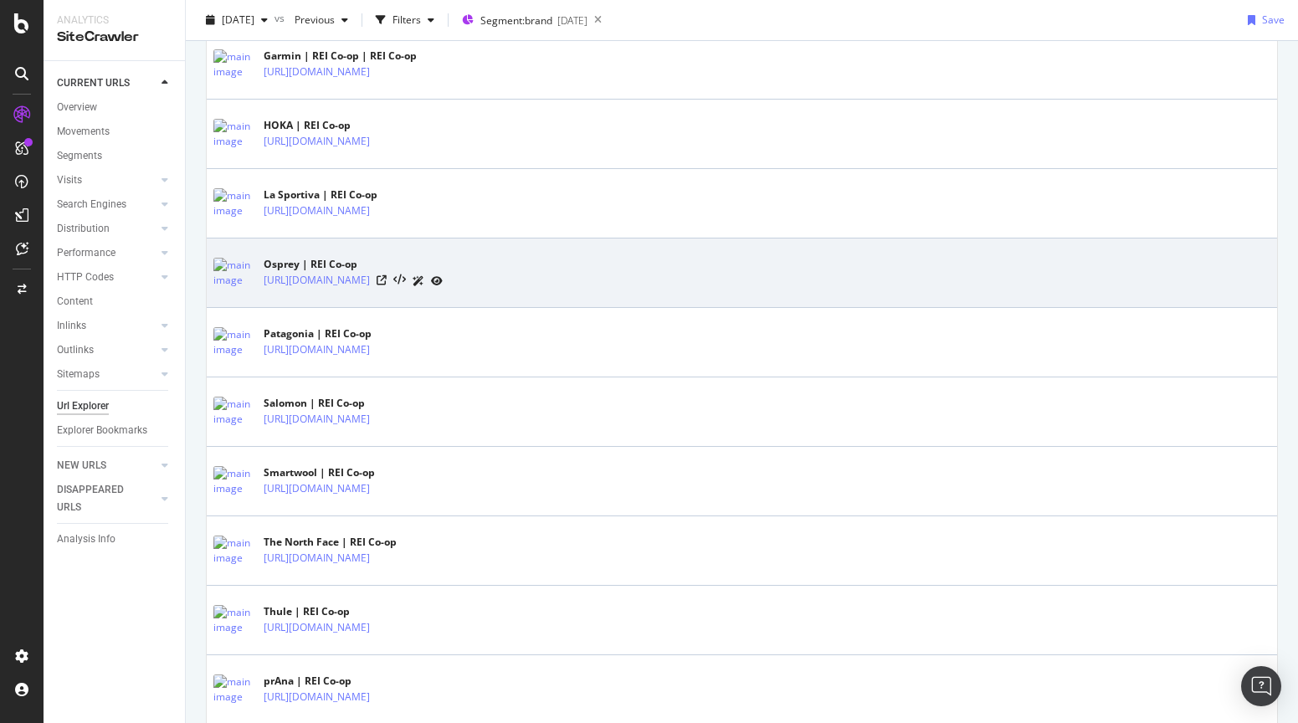
scroll to position [0, 0]
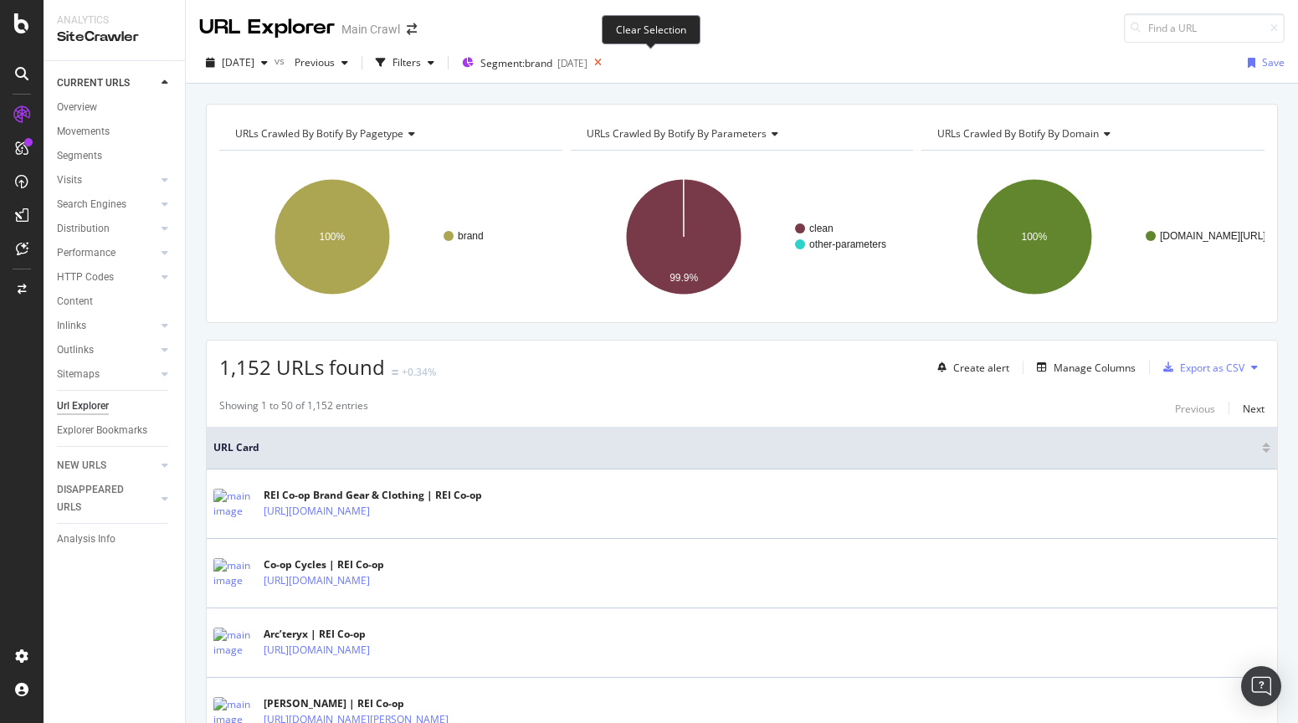
click at [608, 63] on icon at bounding box center [597, 62] width 21 height 23
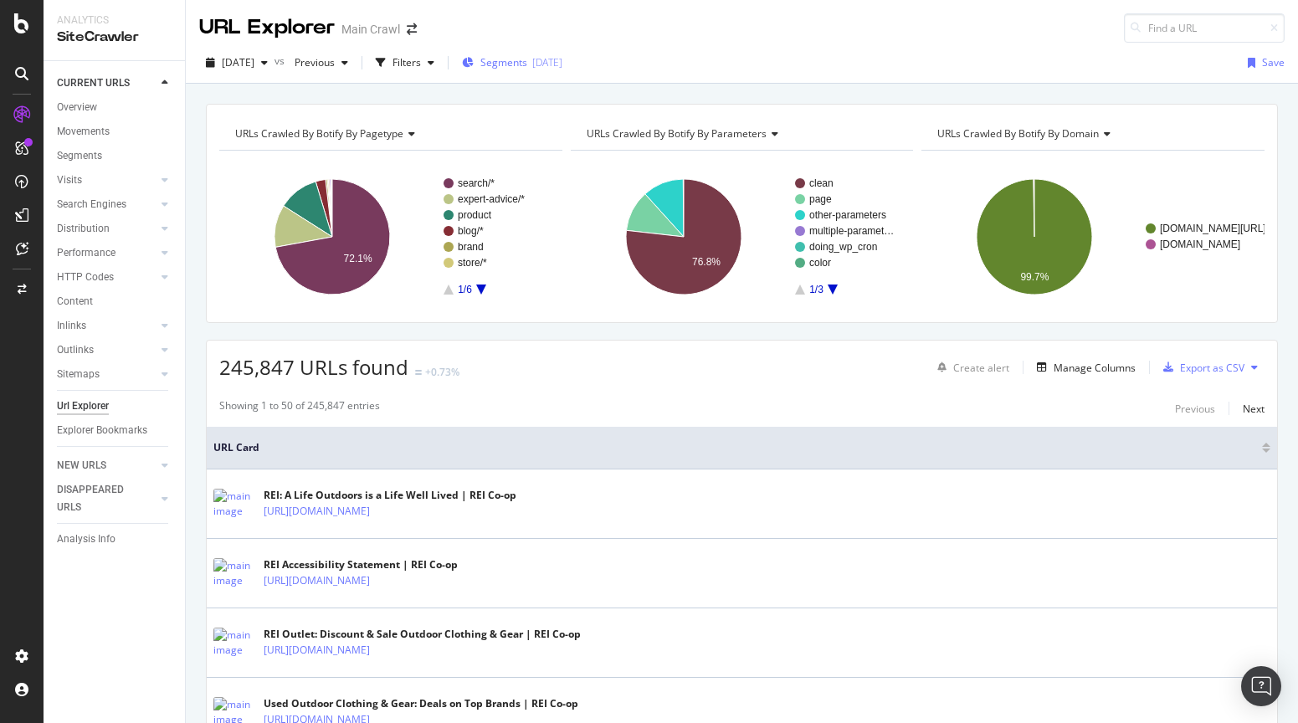
click at [527, 65] on span "Segments" at bounding box center [503, 62] width 47 height 14
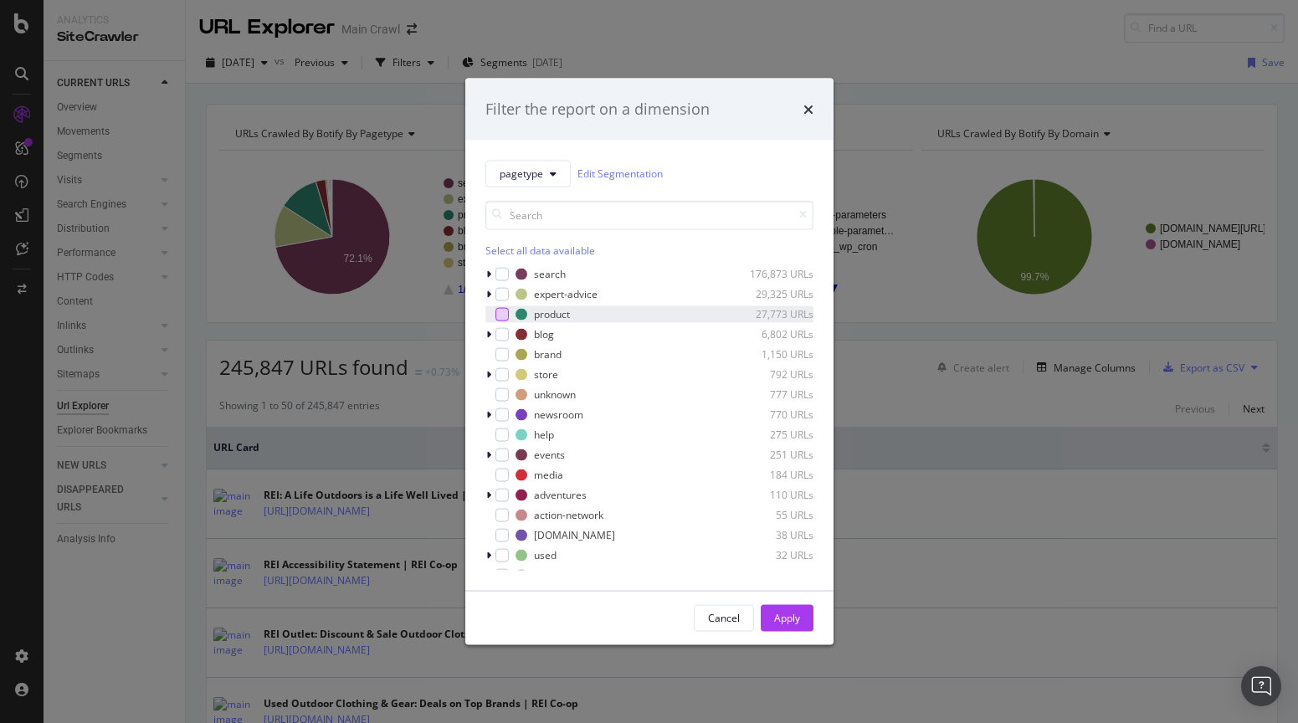
click at [502, 313] on div "modal" at bounding box center [501, 313] width 13 height 13
click at [781, 614] on div "Apply" at bounding box center [787, 618] width 26 height 14
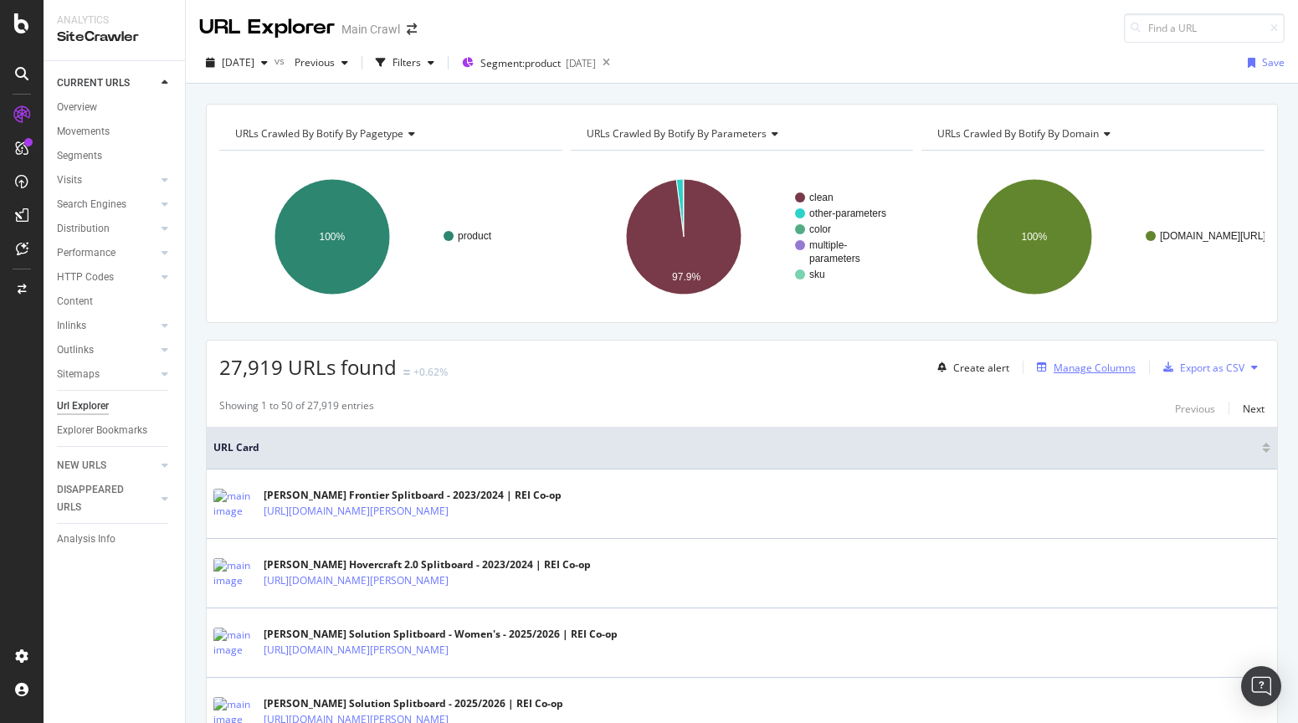
click at [1073, 364] on div "Manage Columns" at bounding box center [1095, 368] width 82 height 14
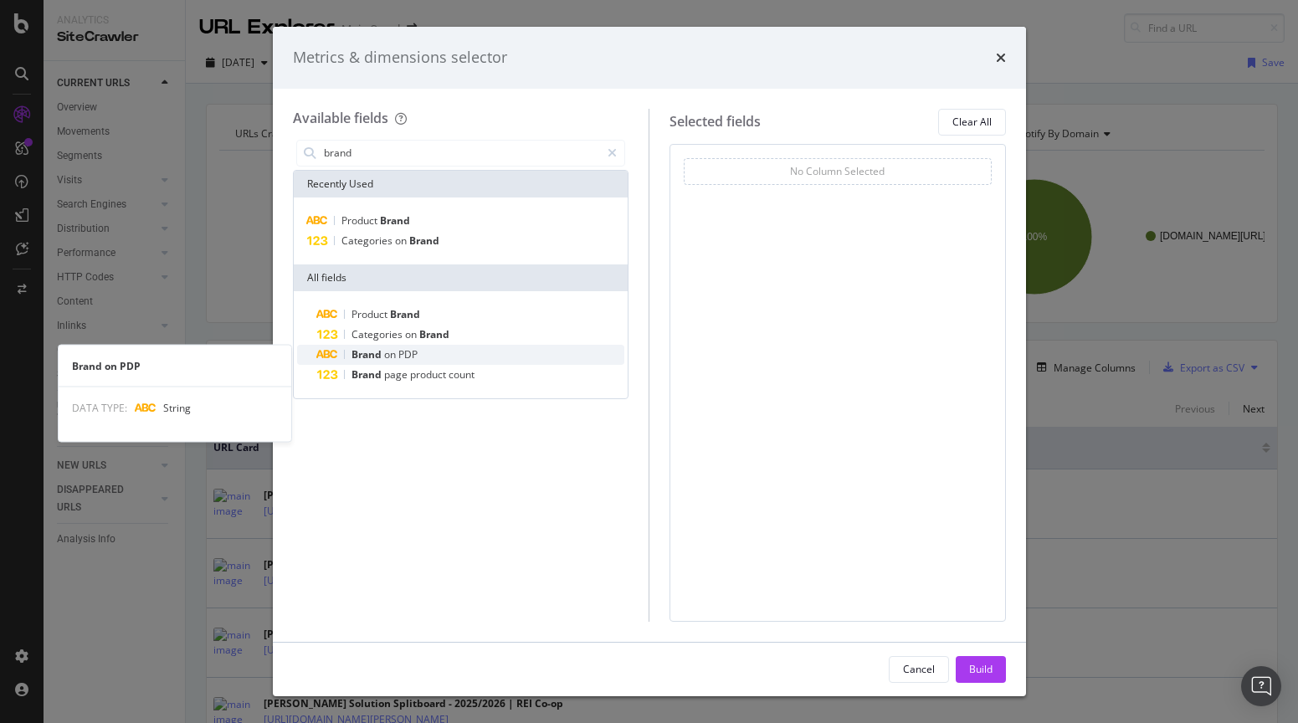
type input "brand"
click at [445, 355] on div "Brand on PDP" at bounding box center [471, 355] width 308 height 20
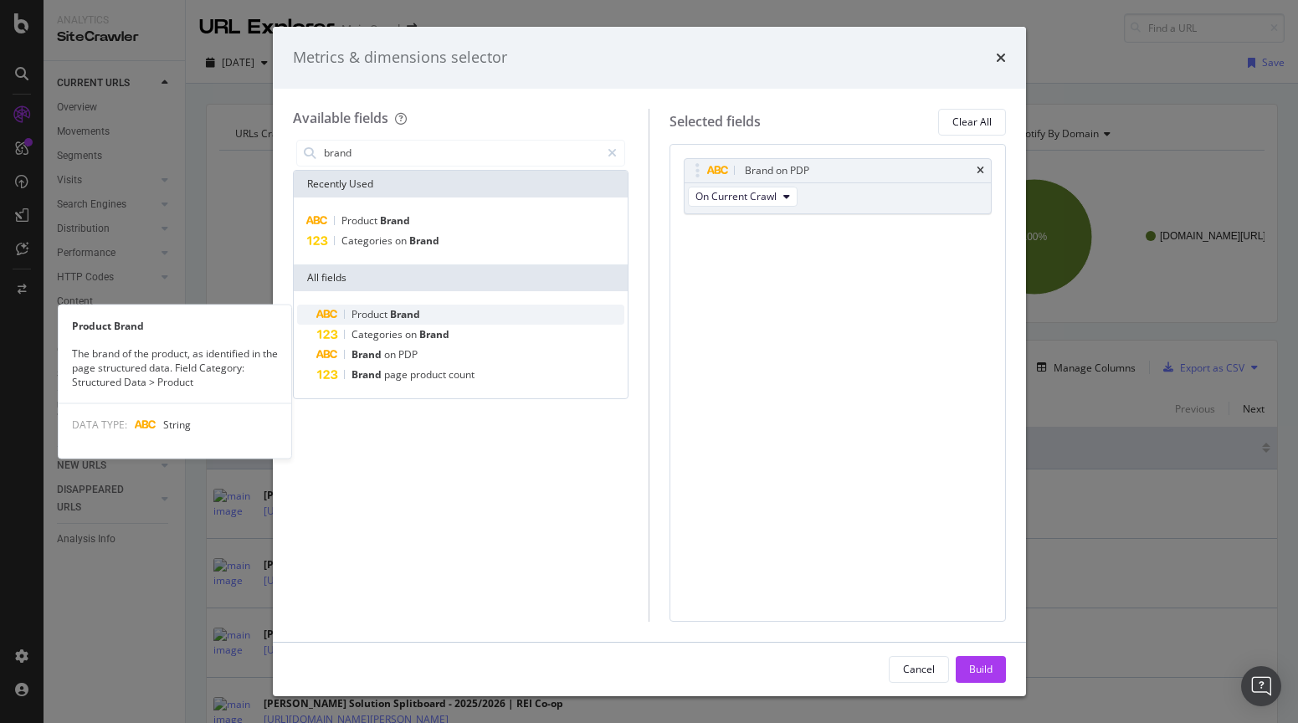
click at [439, 314] on div "Product Brand" at bounding box center [471, 315] width 308 height 20
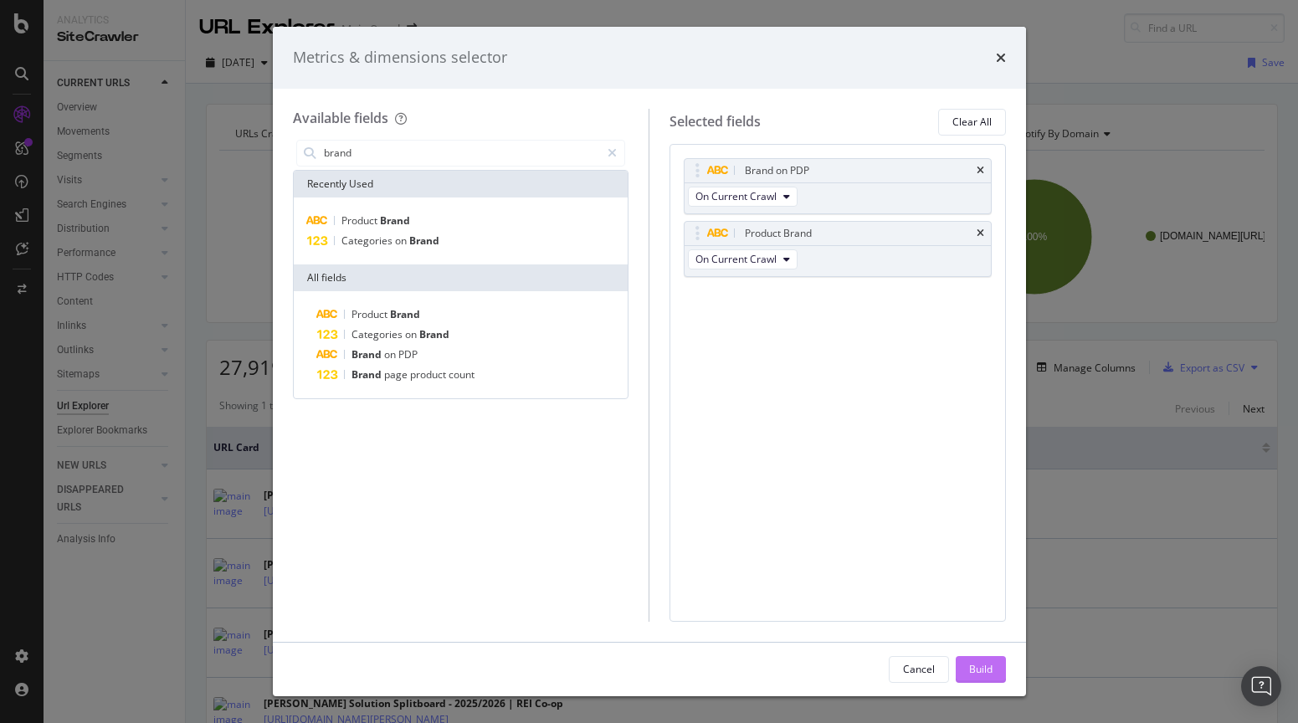
click at [983, 659] on div "Build" at bounding box center [980, 669] width 23 height 25
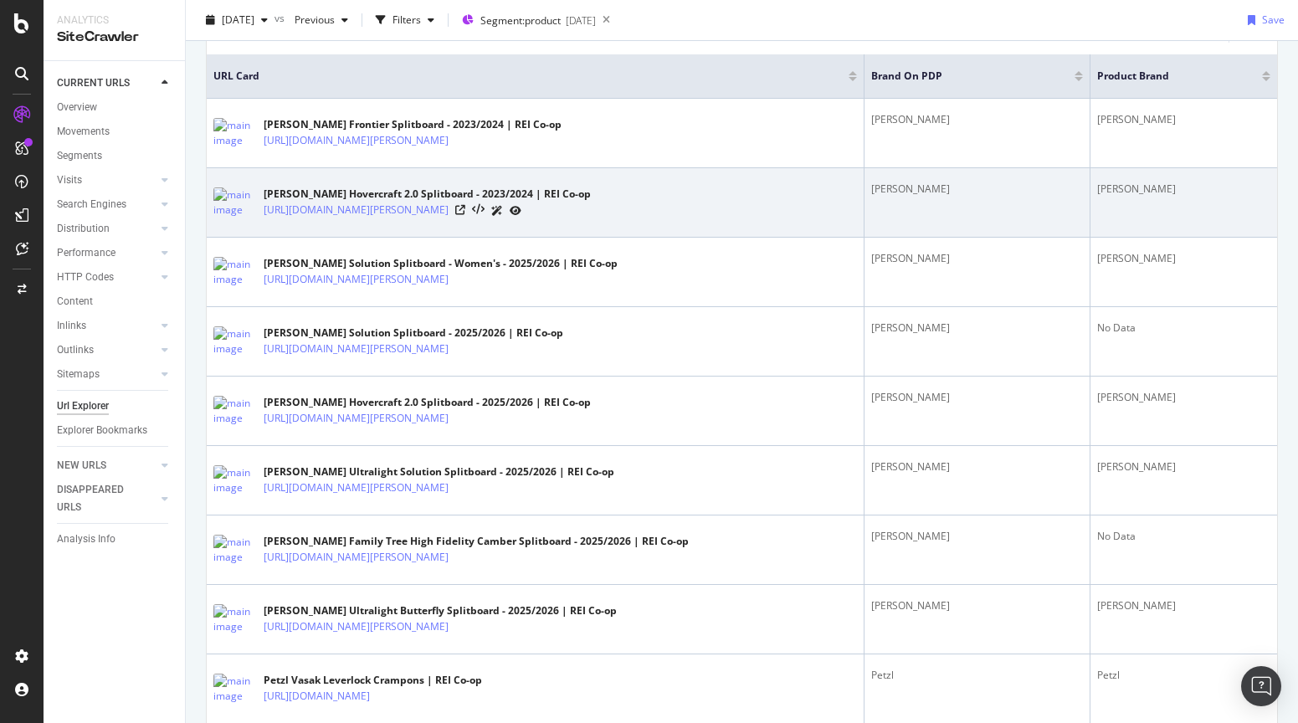
scroll to position [378, 0]
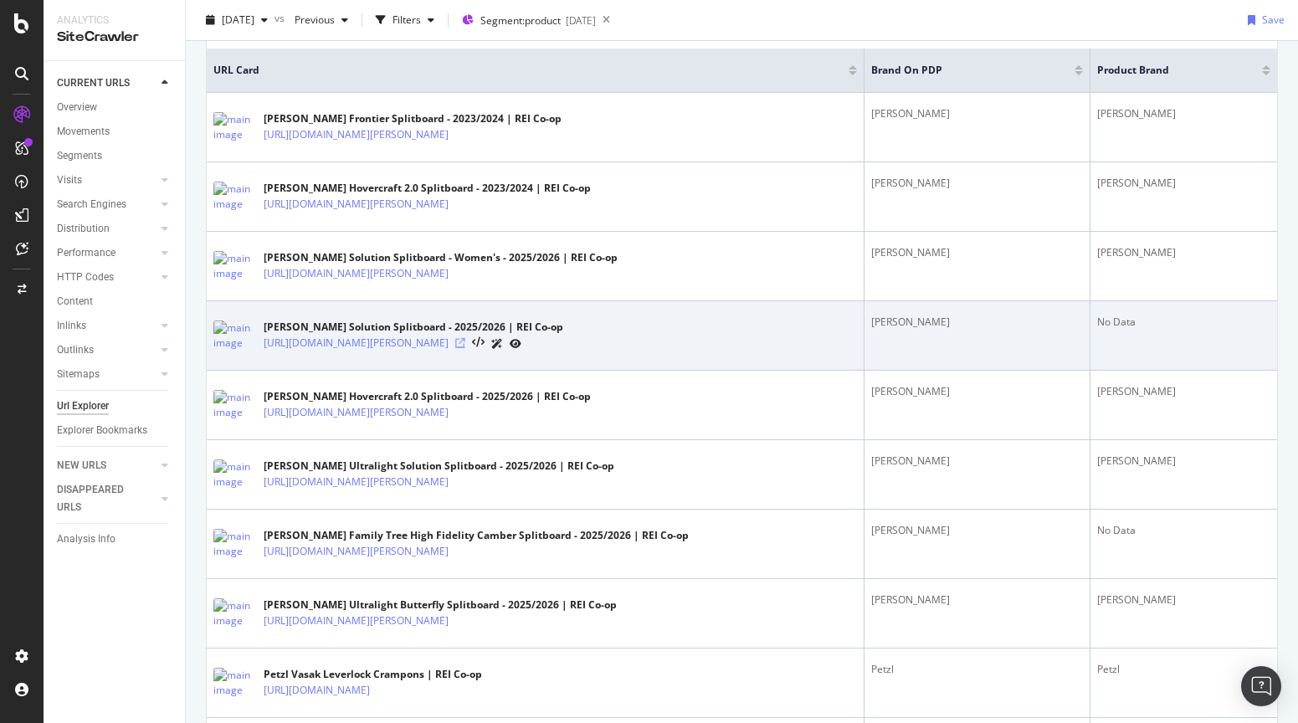
click at [465, 346] on icon at bounding box center [460, 343] width 10 height 10
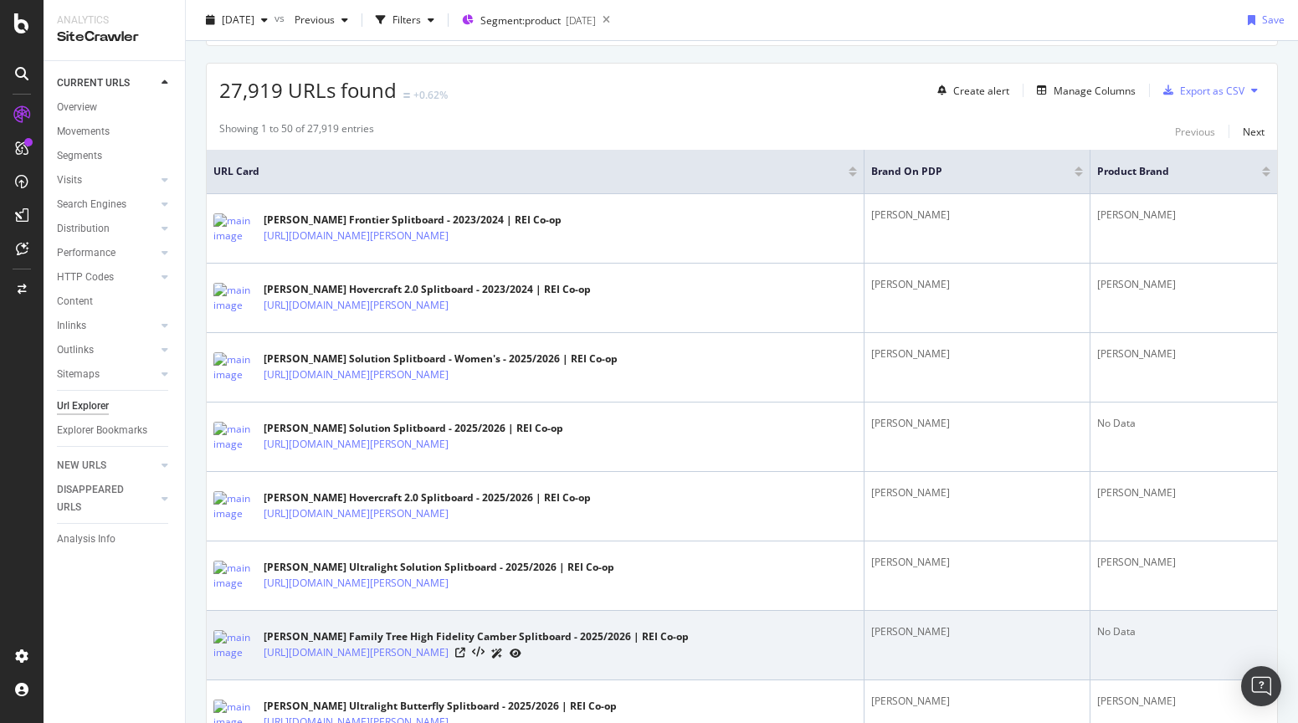
scroll to position [206, 0]
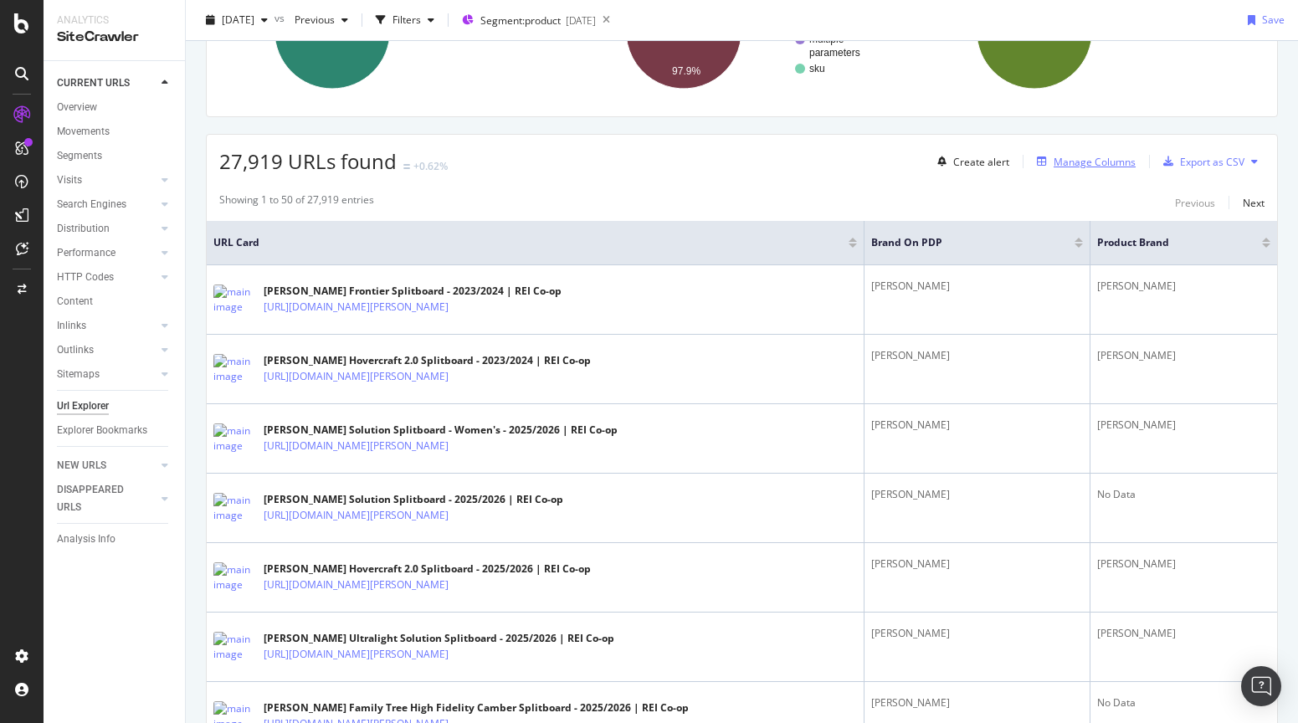
click at [1086, 163] on div "Manage Columns" at bounding box center [1095, 162] width 82 height 14
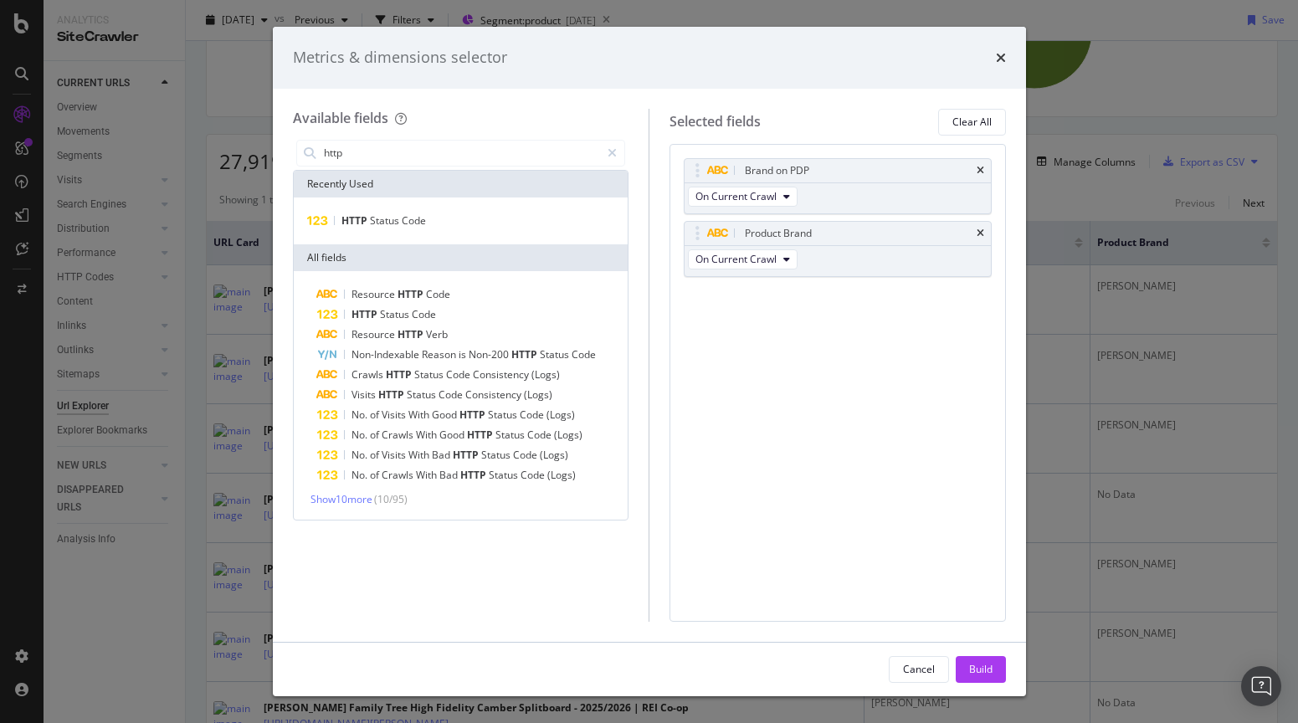
type input "http"
click at [570, 233] on div "HTTP Status Code" at bounding box center [461, 220] width 335 height 47
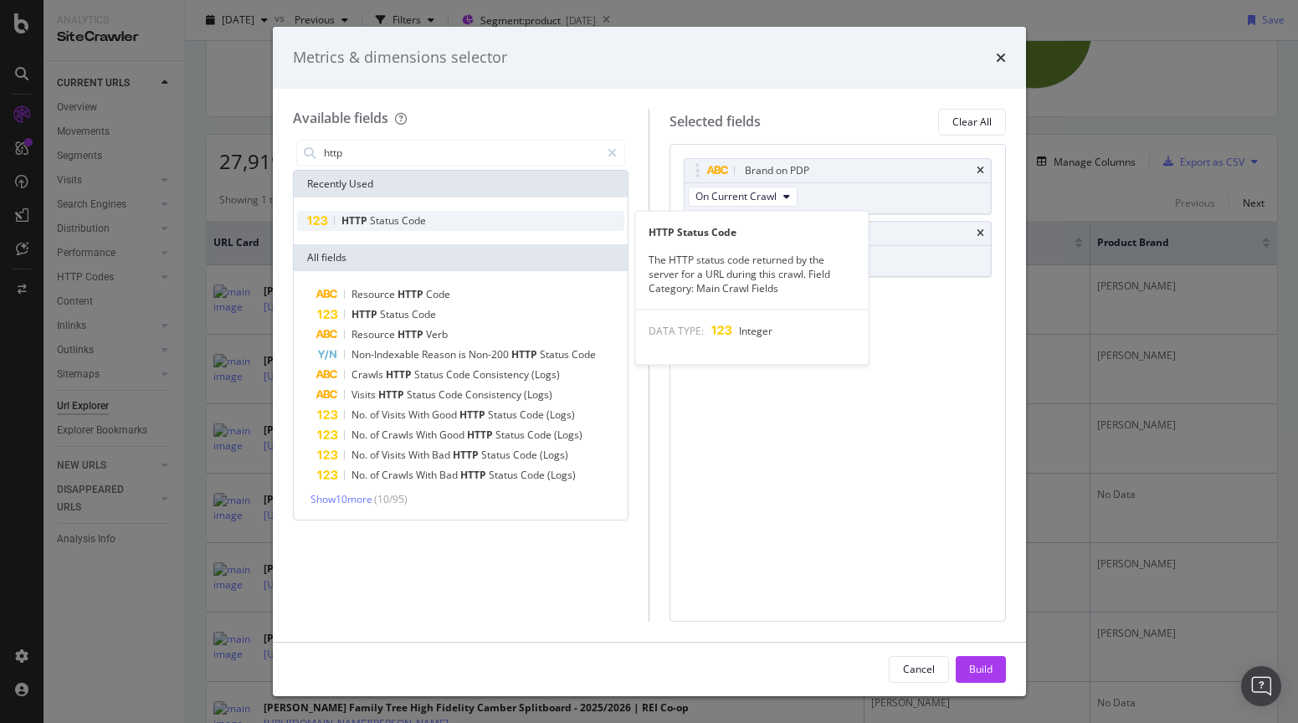
click at [568, 227] on div "HTTP Status Code" at bounding box center [461, 221] width 328 height 20
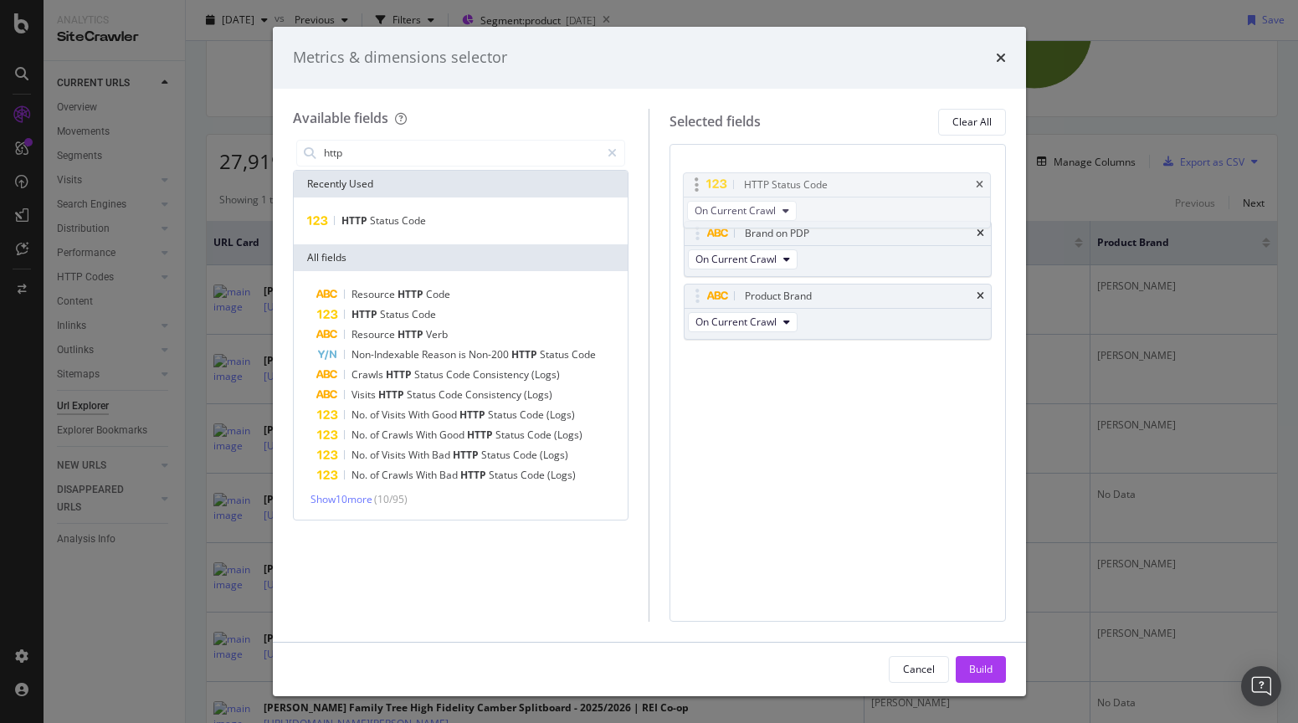
drag, startPoint x: 695, startPoint y: 292, endPoint x: 693, endPoint y: 172, distance: 120.5
click at [693, 172] on body "Analytics SiteCrawler CURRENT URLS Overview Movements Segments Visits Analysis …" at bounding box center [649, 361] width 1298 height 723
click at [985, 674] on div "Build" at bounding box center [980, 669] width 23 height 14
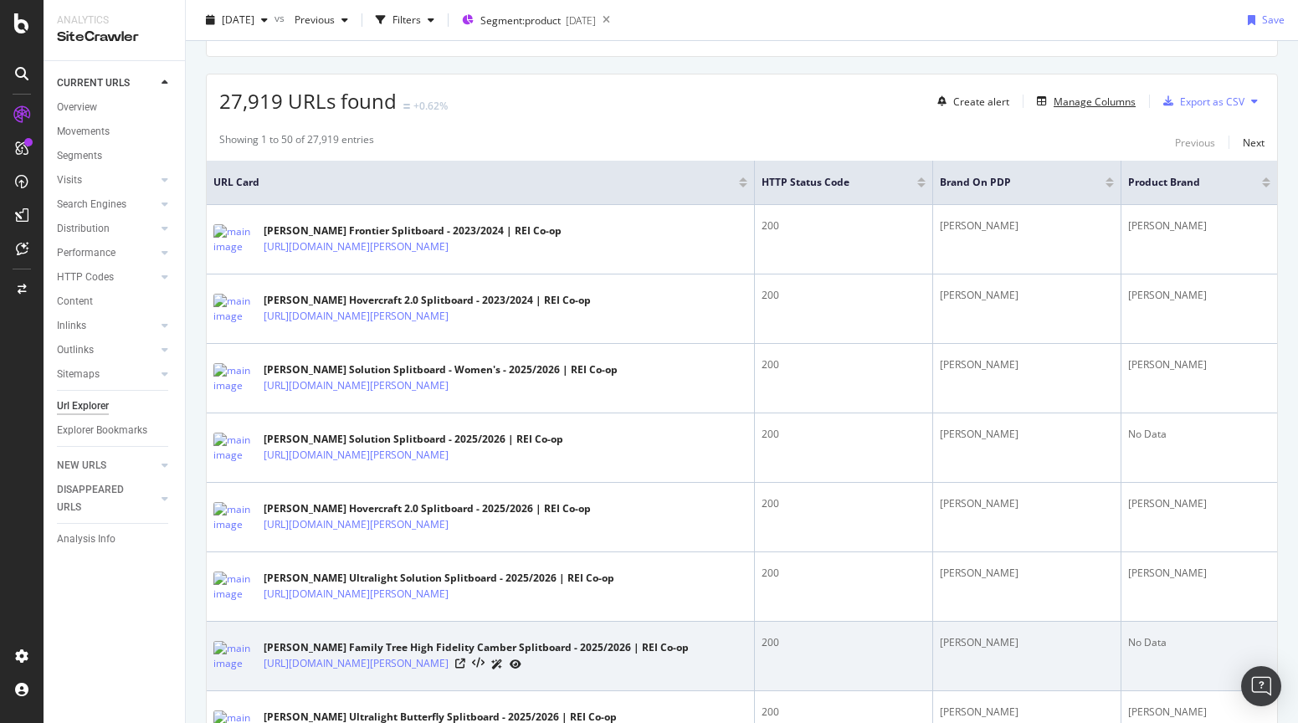
scroll to position [62, 0]
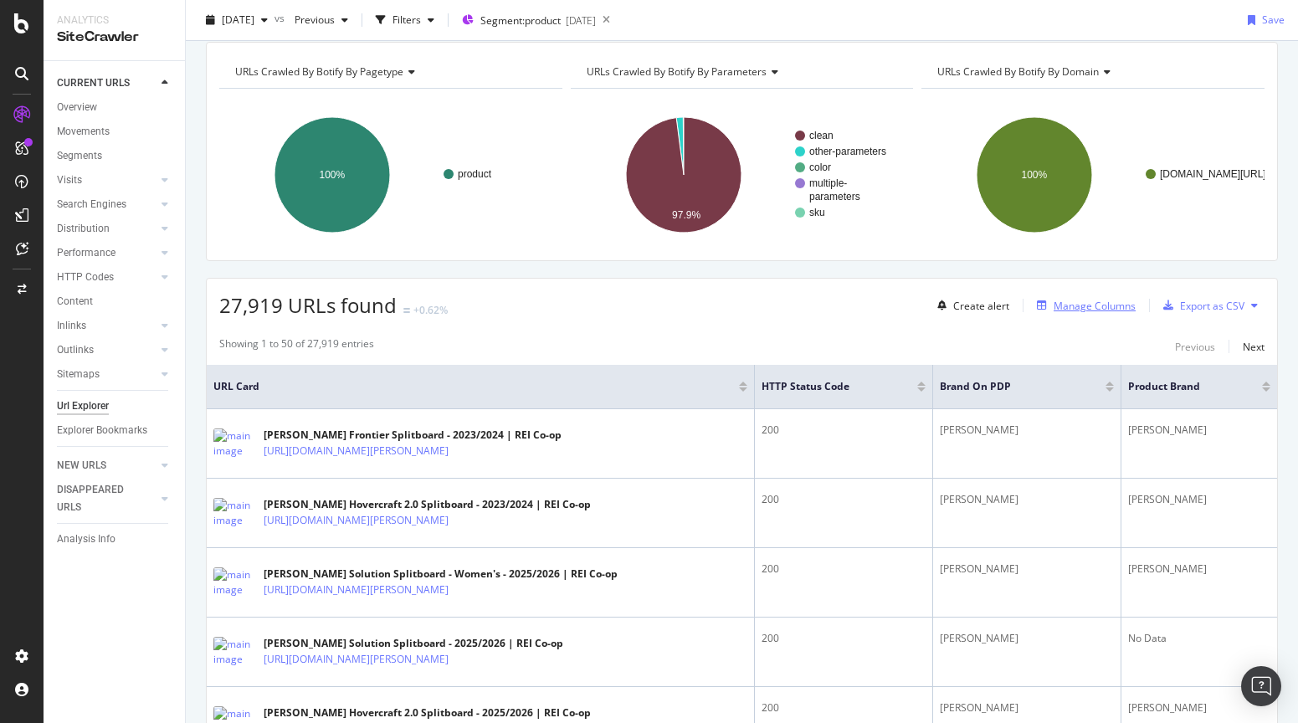
click at [1105, 301] on div "Manage Columns" at bounding box center [1095, 306] width 82 height 14
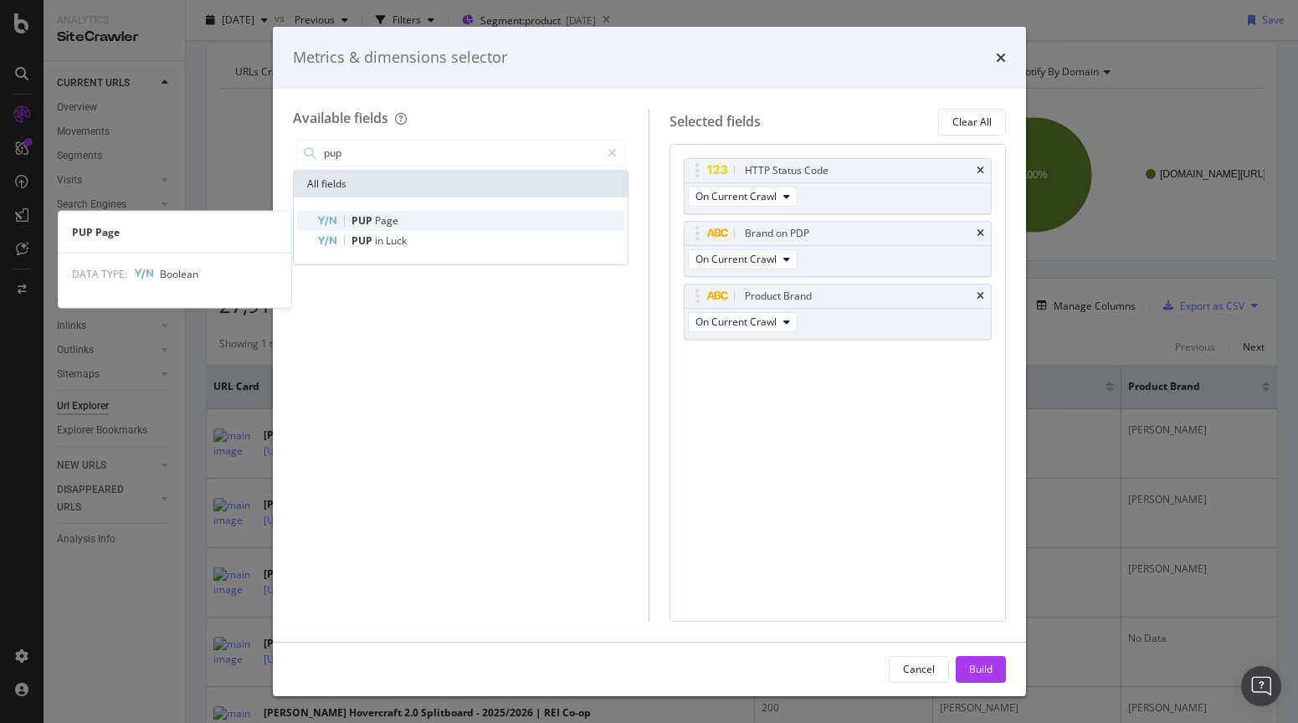
type input "pup"
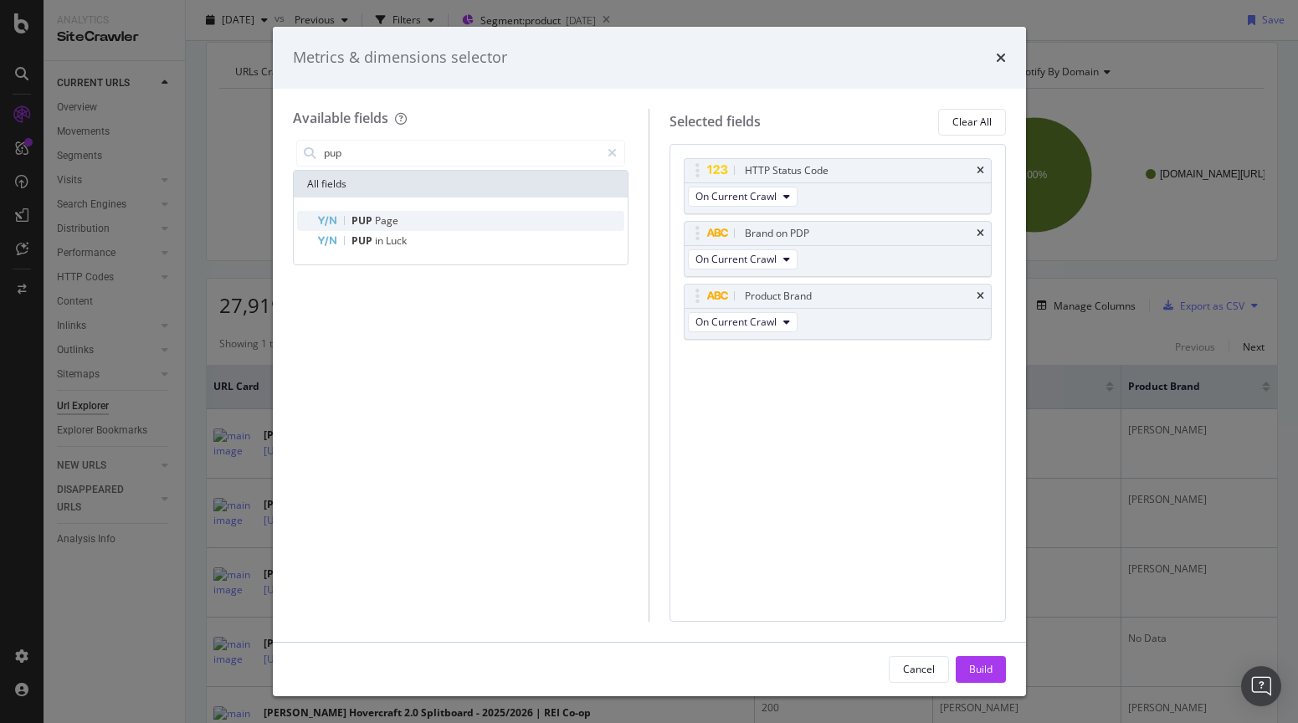
click at [465, 212] on div "PUP Page" at bounding box center [471, 221] width 308 height 20
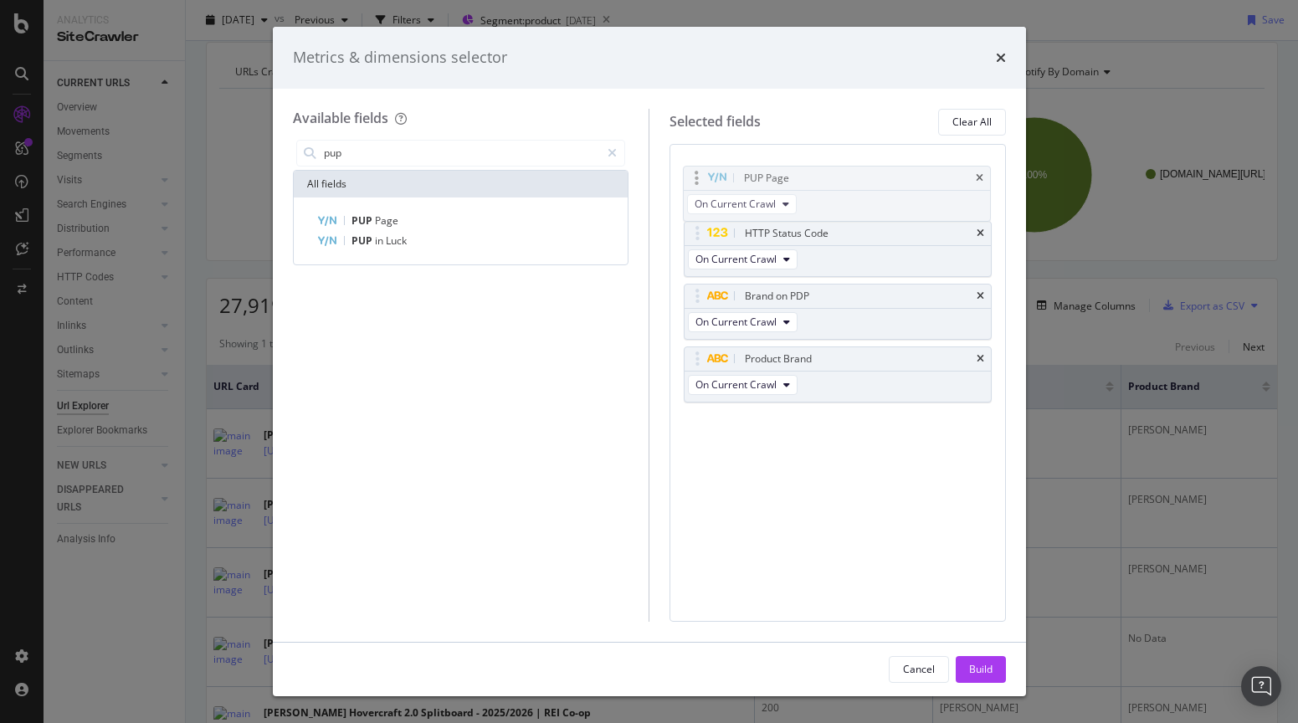
drag, startPoint x: 700, startPoint y: 365, endPoint x: 697, endPoint y: 183, distance: 181.6
click at [698, 184] on body "Analytics SiteCrawler CURRENT URLS Overview Movements Segments Visits Analysis …" at bounding box center [649, 361] width 1298 height 723
click at [982, 672] on div "Build" at bounding box center [980, 669] width 23 height 14
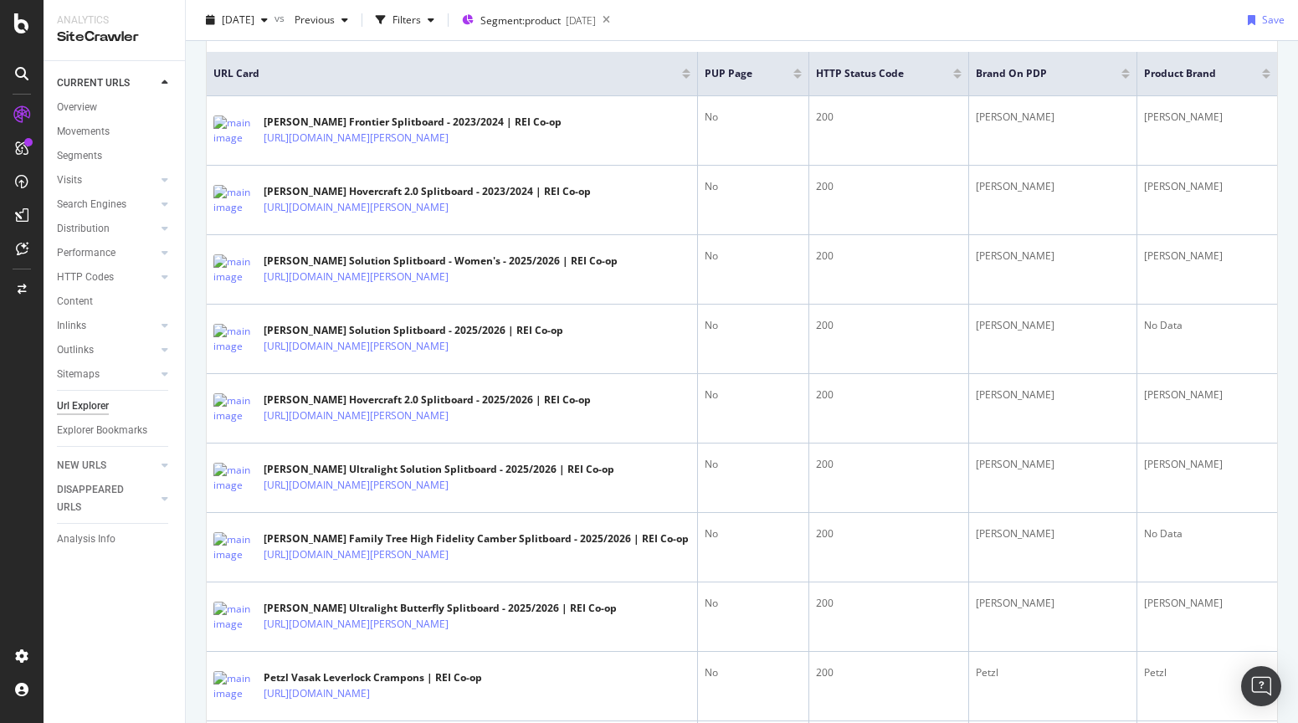
scroll to position [376, 0]
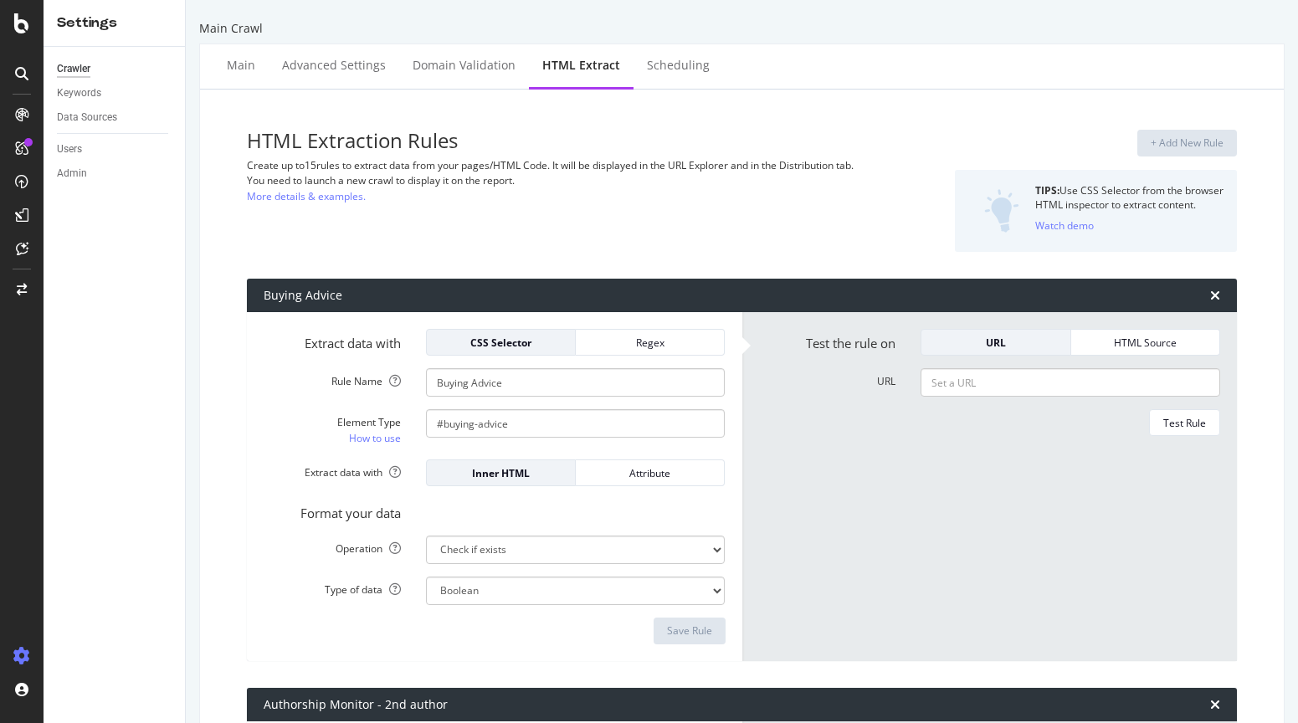
select select "exist"
select select "list"
select select "count"
select select "list"
select select "i"
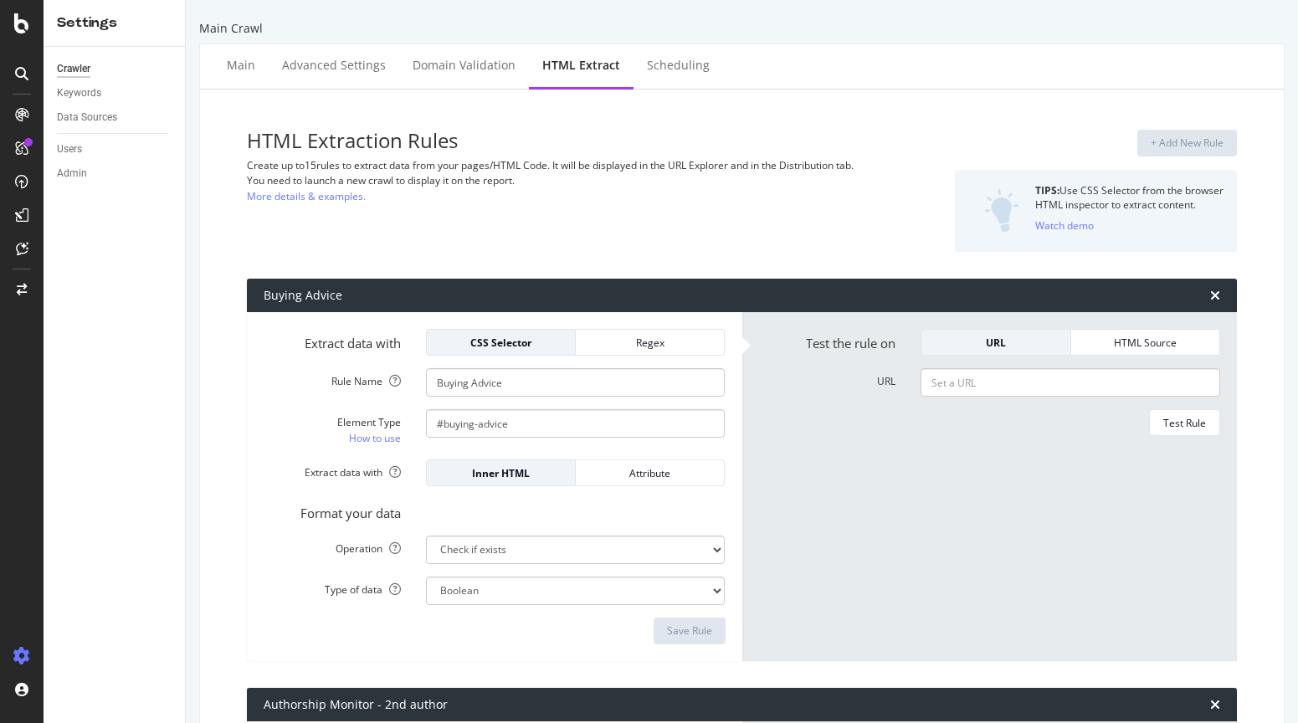
select select "list"
select select "exist"
select select "count"
select select "exist"
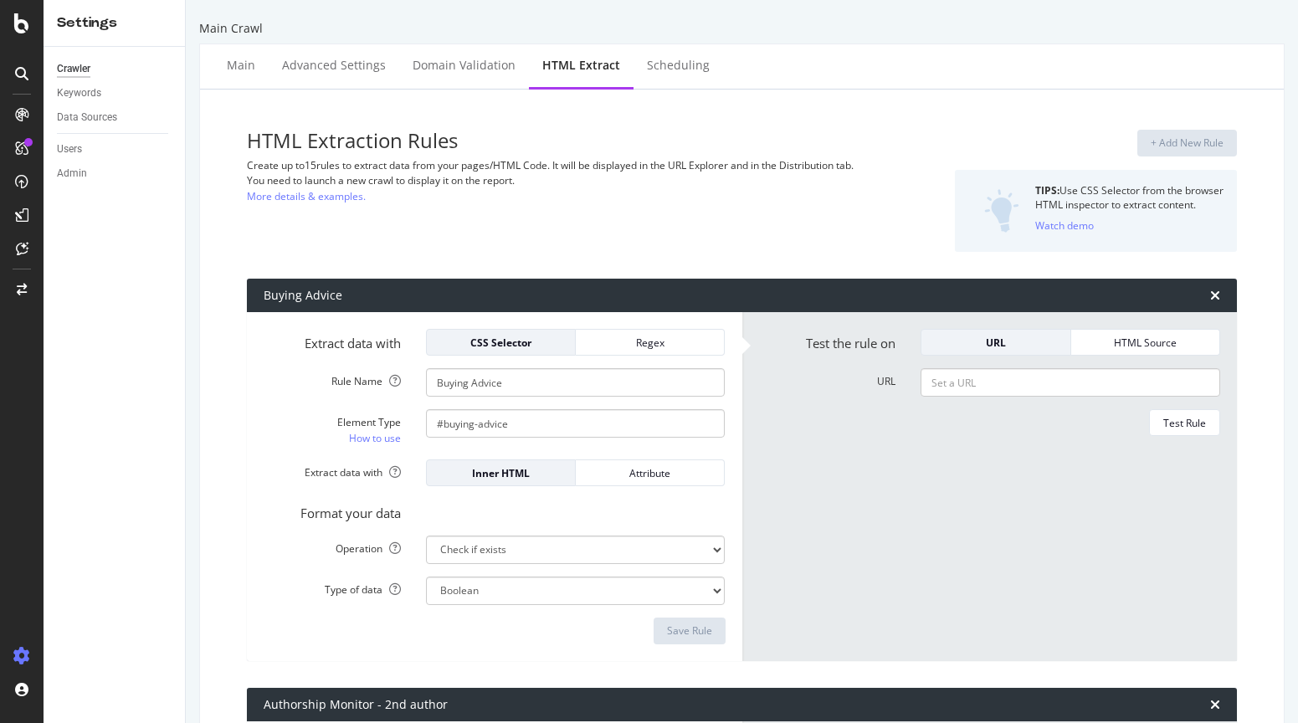
select select "i"
select select "exist"
select select "list"
